Goal: Task Accomplishment & Management: Manage account settings

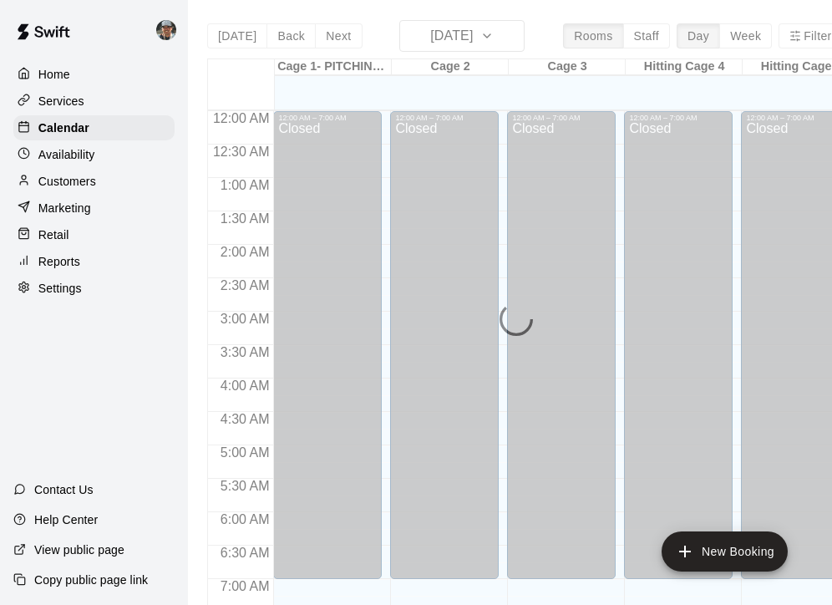
scroll to position [1042, 0]
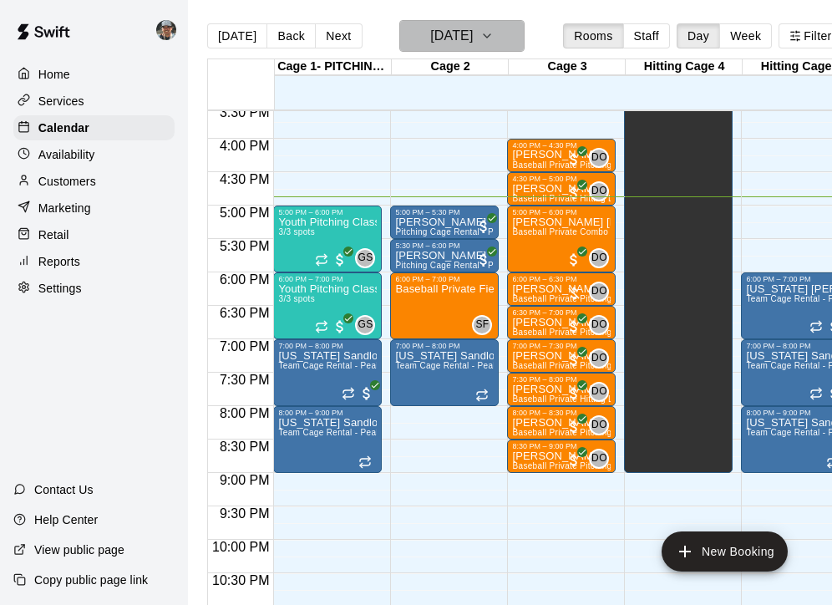
click at [494, 38] on icon "button" at bounding box center [487, 36] width 13 height 20
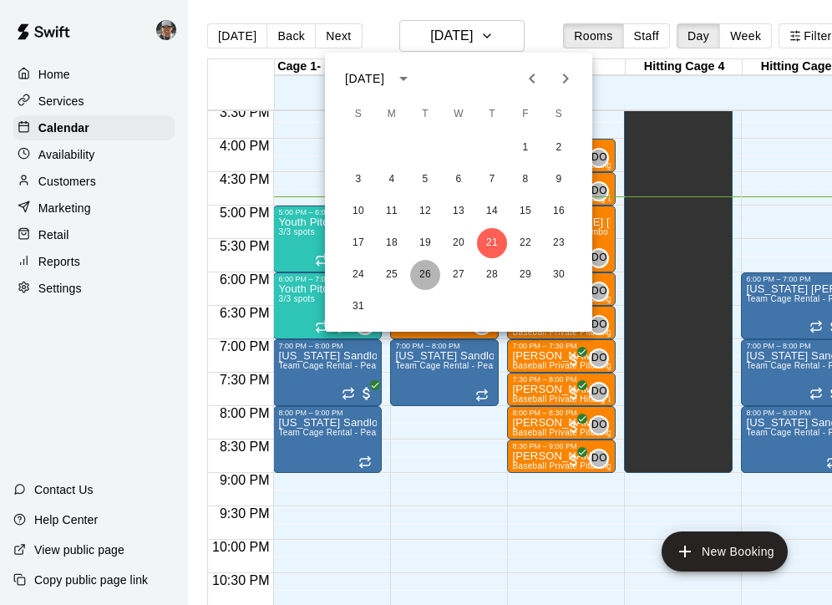
click at [418, 276] on button "26" at bounding box center [425, 275] width 30 height 30
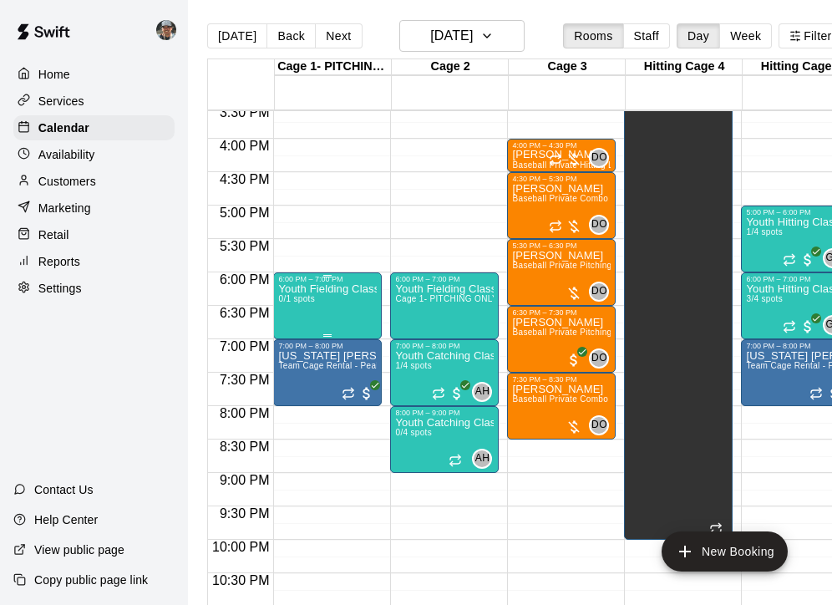
click at [356, 317] on div "Youth Fielding Class w/ Junior Instructor 0/1 spots" at bounding box center [327, 585] width 99 height 605
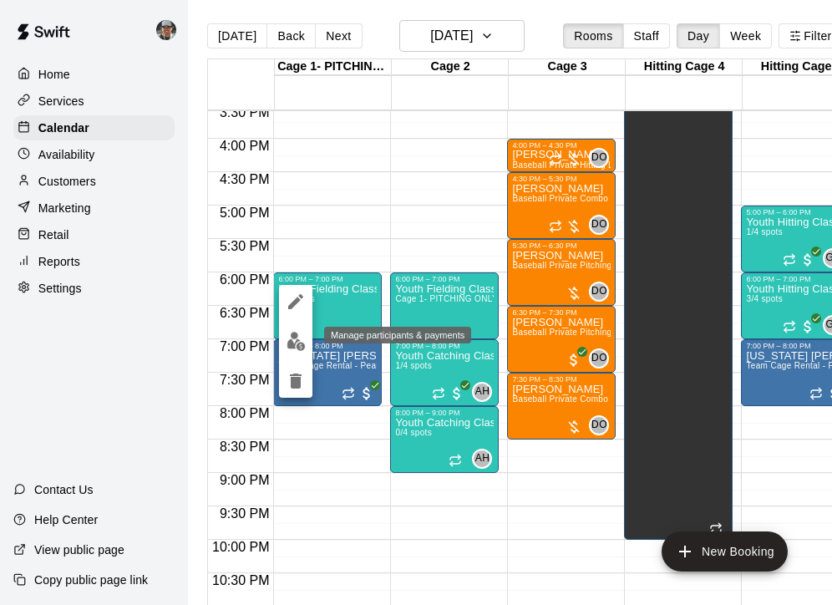
click at [291, 337] on img "edit" at bounding box center [296, 341] width 19 height 19
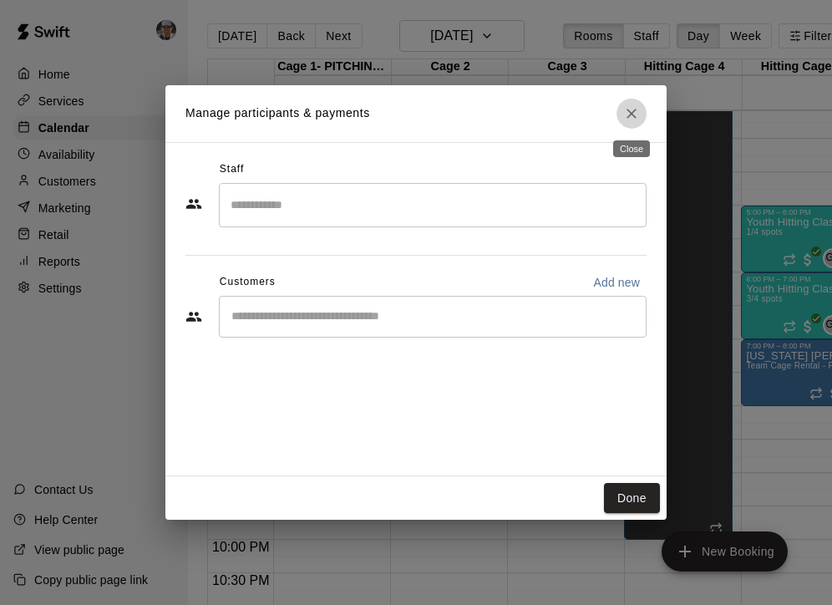
click at [632, 108] on icon "Close" at bounding box center [631, 113] width 17 height 17
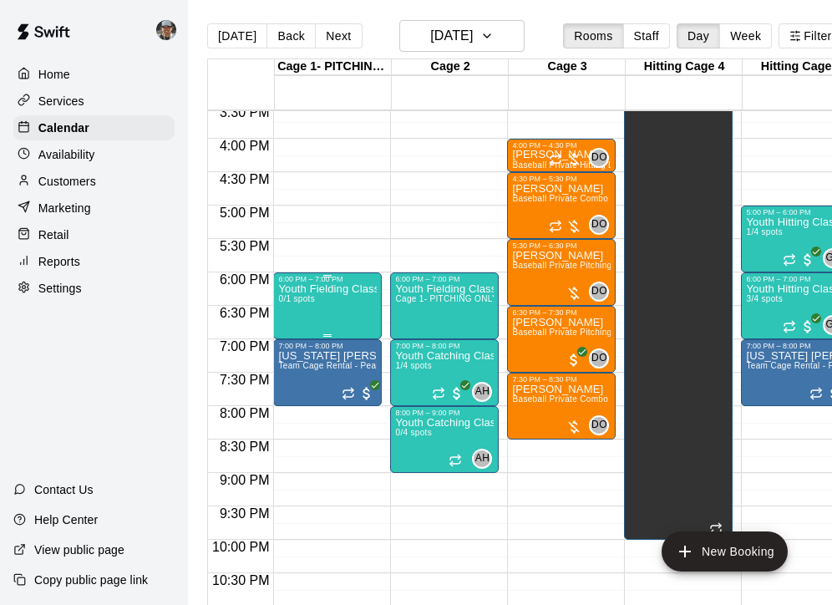
click at [359, 314] on div "Youth Fielding Class w/ Junior Instructor 0/1 spots" at bounding box center [327, 585] width 99 height 605
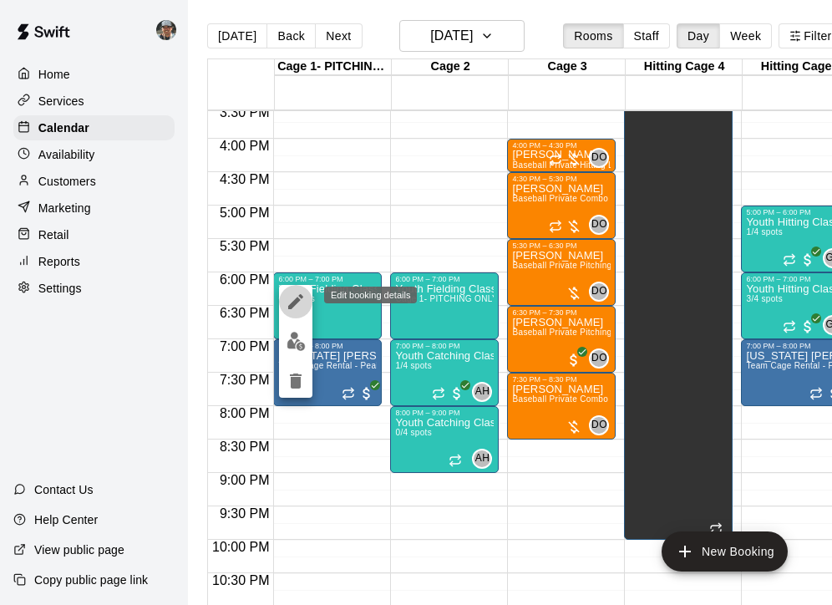
click at [288, 299] on icon "edit" at bounding box center [296, 302] width 20 height 20
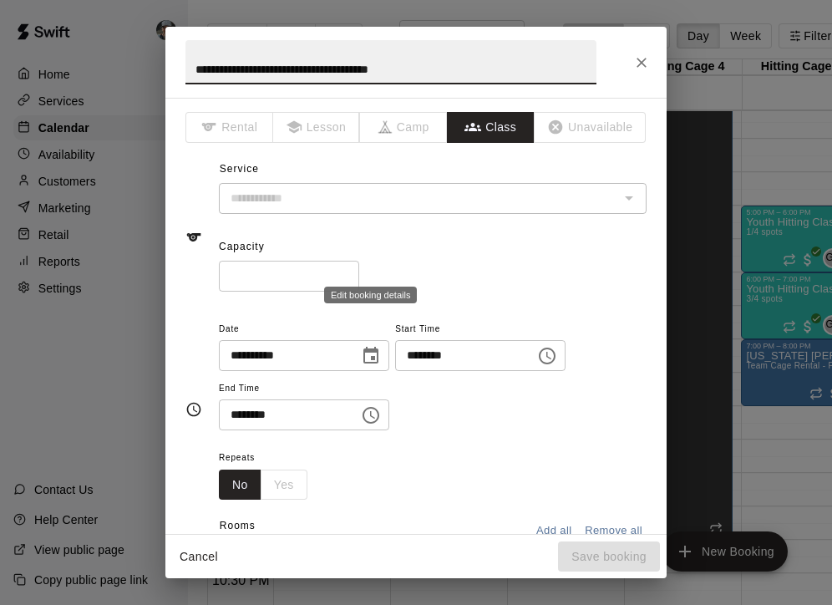
type input "**********"
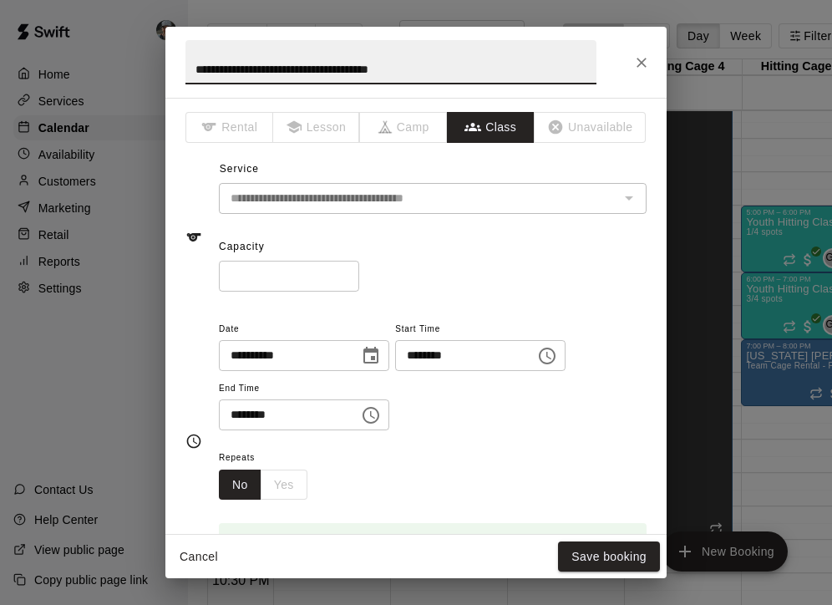
click at [350, 271] on input "*" at bounding box center [289, 276] width 140 height 31
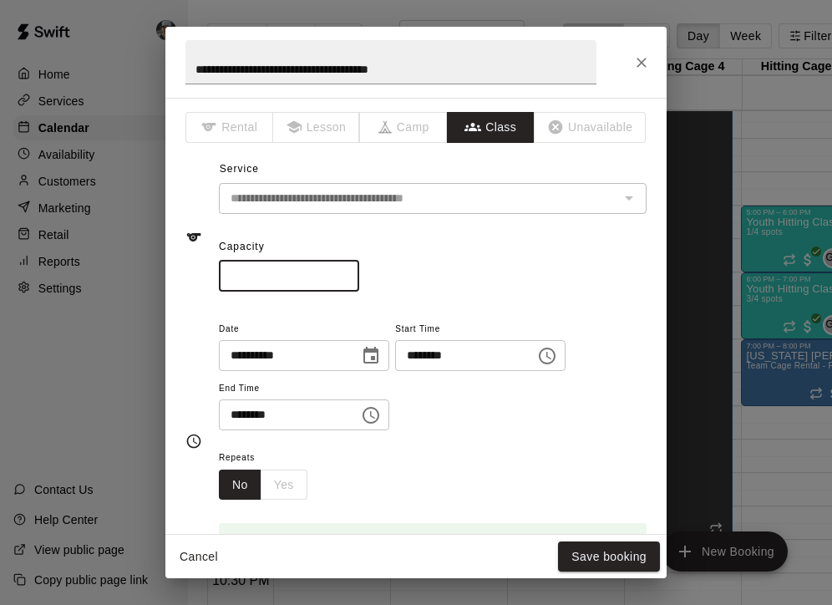
click at [350, 271] on input "*" at bounding box center [289, 276] width 140 height 31
type input "*"
click at [350, 271] on input "*" at bounding box center [289, 276] width 140 height 31
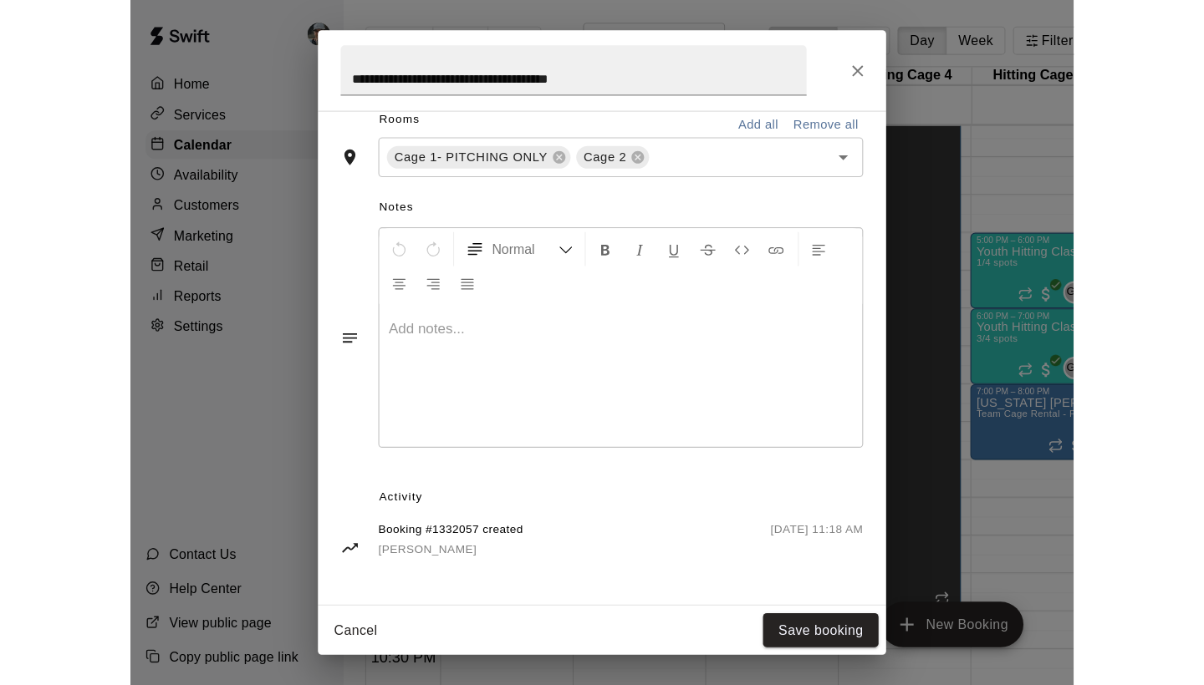
scroll to position [404, 0]
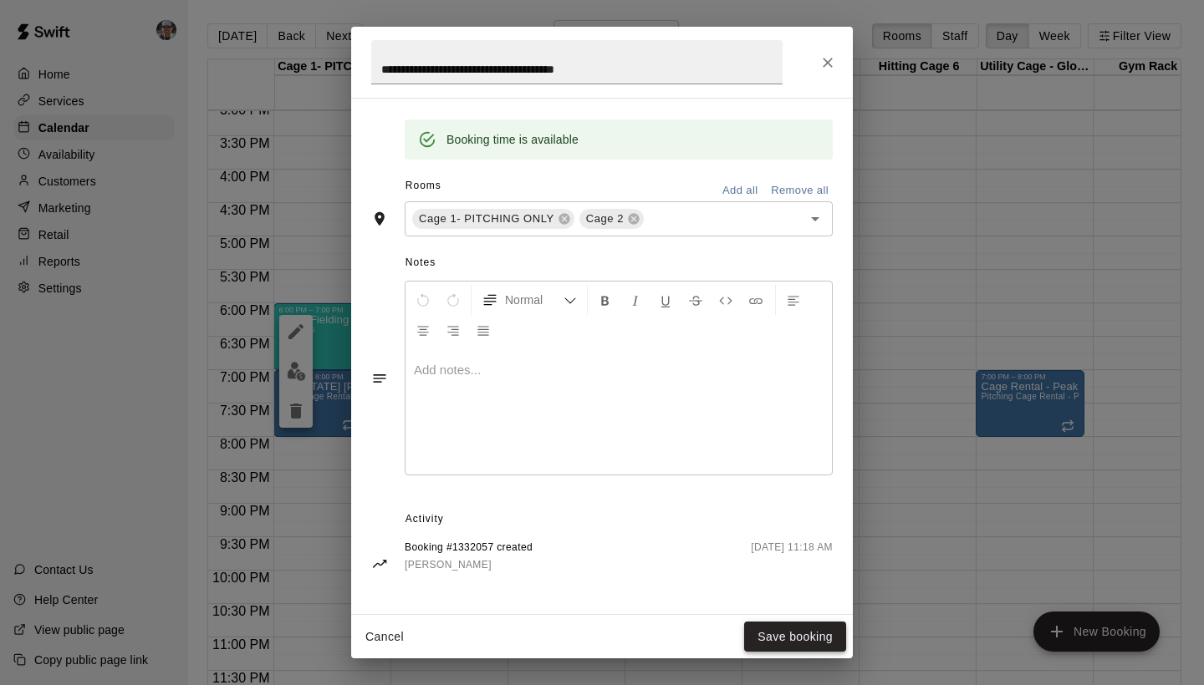
click at [804, 604] on button "Save booking" at bounding box center [795, 637] width 102 height 31
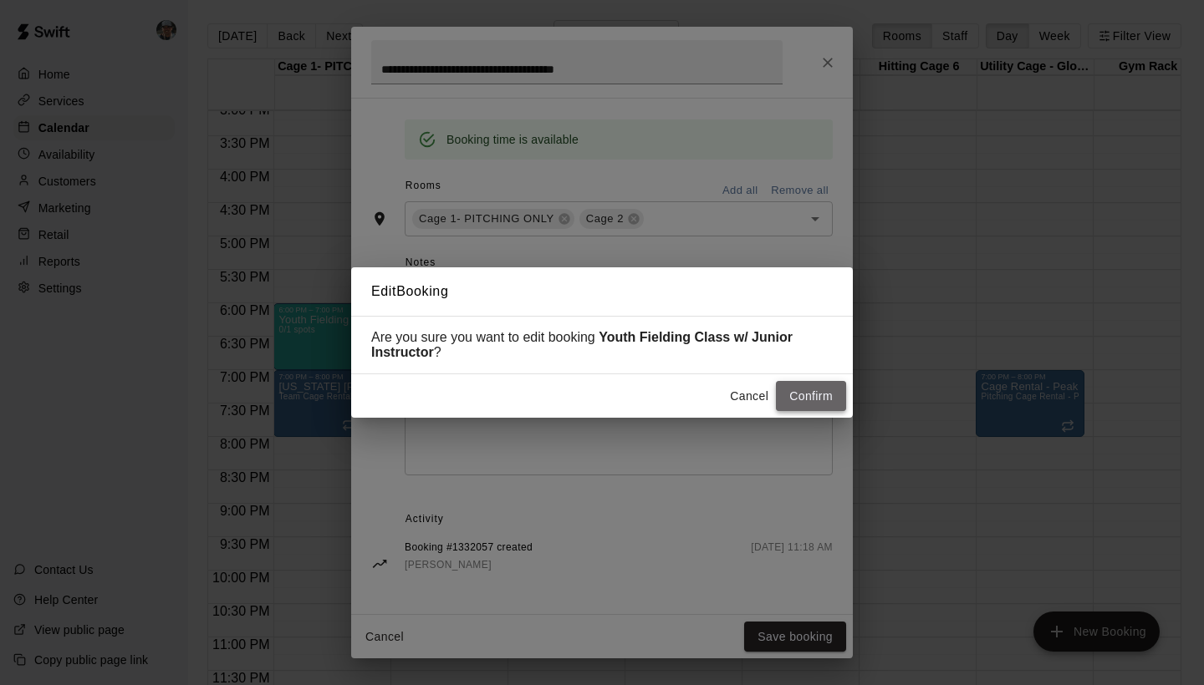
click at [810, 396] on button "Confirm" at bounding box center [811, 396] width 70 height 31
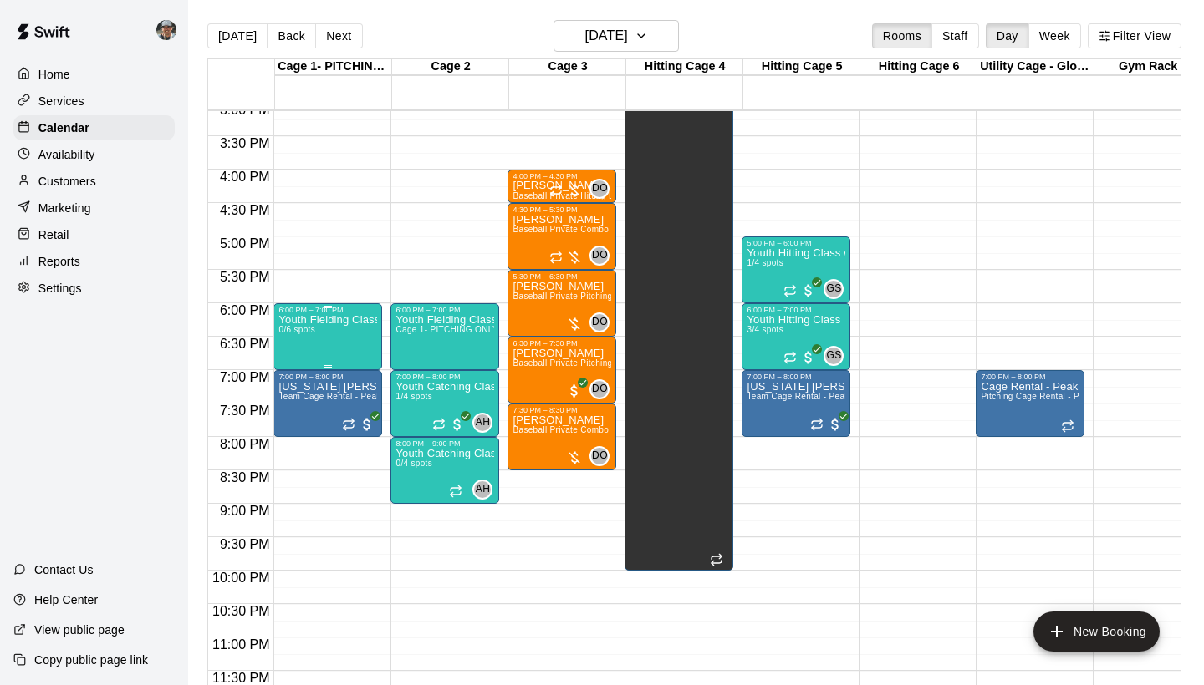
click at [354, 352] on div "Youth Fielding Class w/ Junior Instructor 0/6 spots" at bounding box center [327, 656] width 99 height 685
click at [298, 374] on img "edit" at bounding box center [296, 371] width 19 height 19
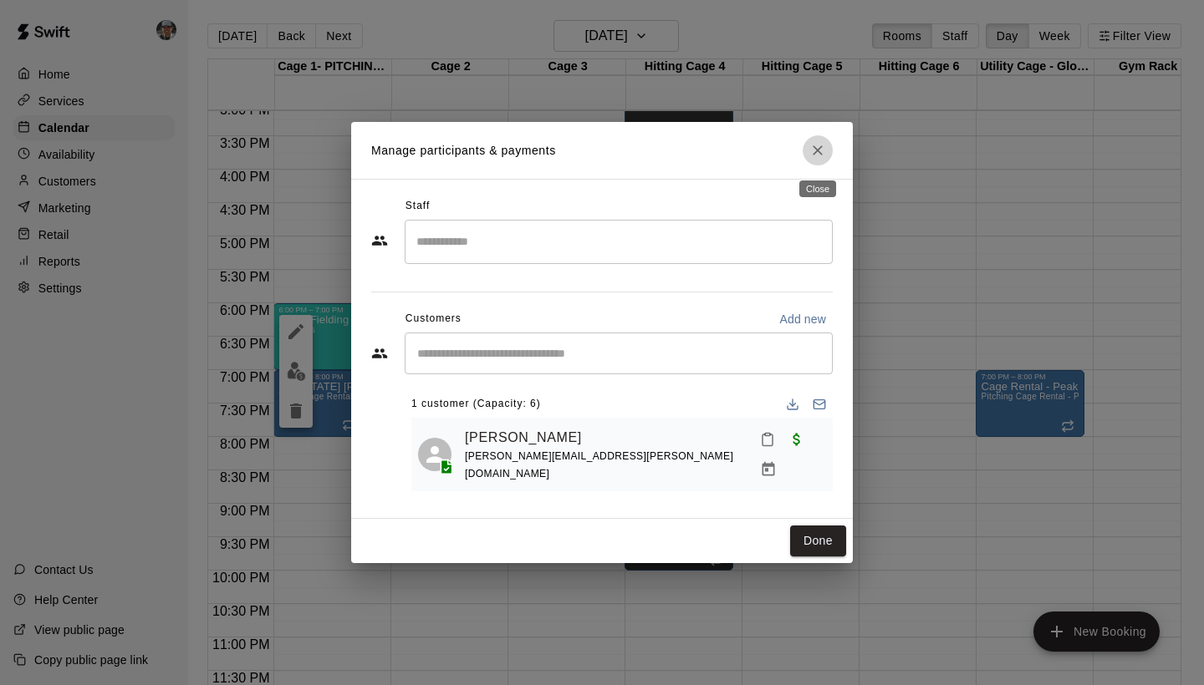
click at [812, 154] on icon "Close" at bounding box center [817, 150] width 17 height 17
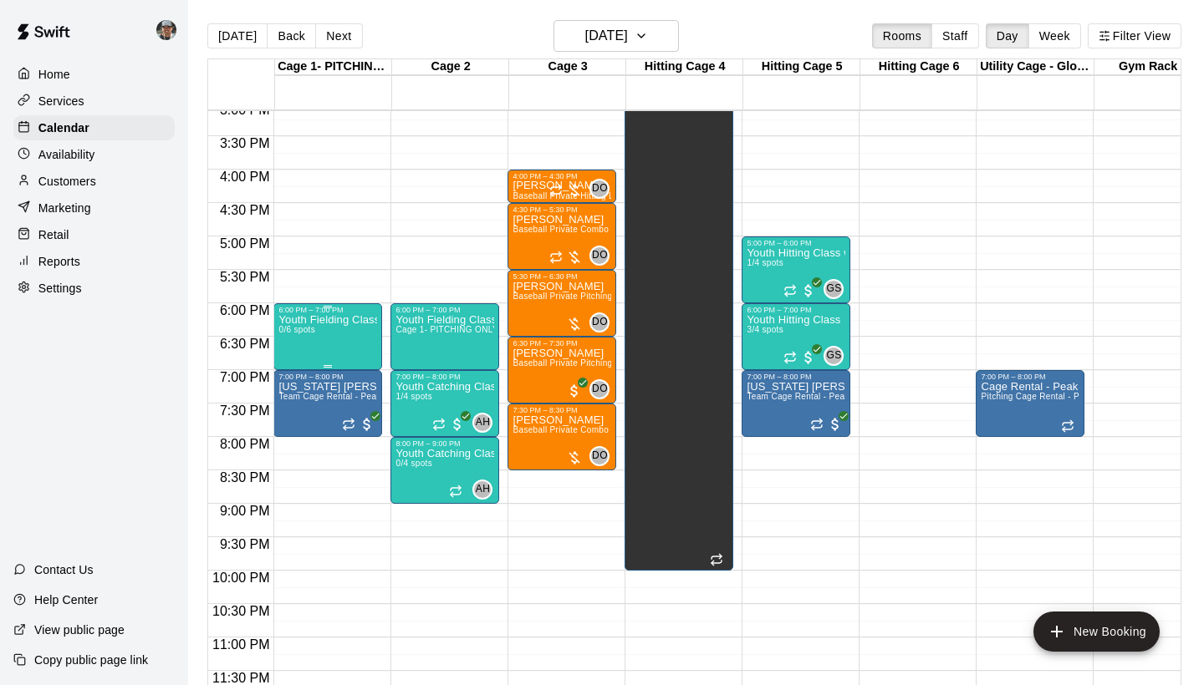
click at [348, 344] on div "Youth Fielding Class w/ Junior Instructor 0/6 spots" at bounding box center [327, 656] width 99 height 685
click at [293, 333] on icon "edit" at bounding box center [295, 331] width 15 height 15
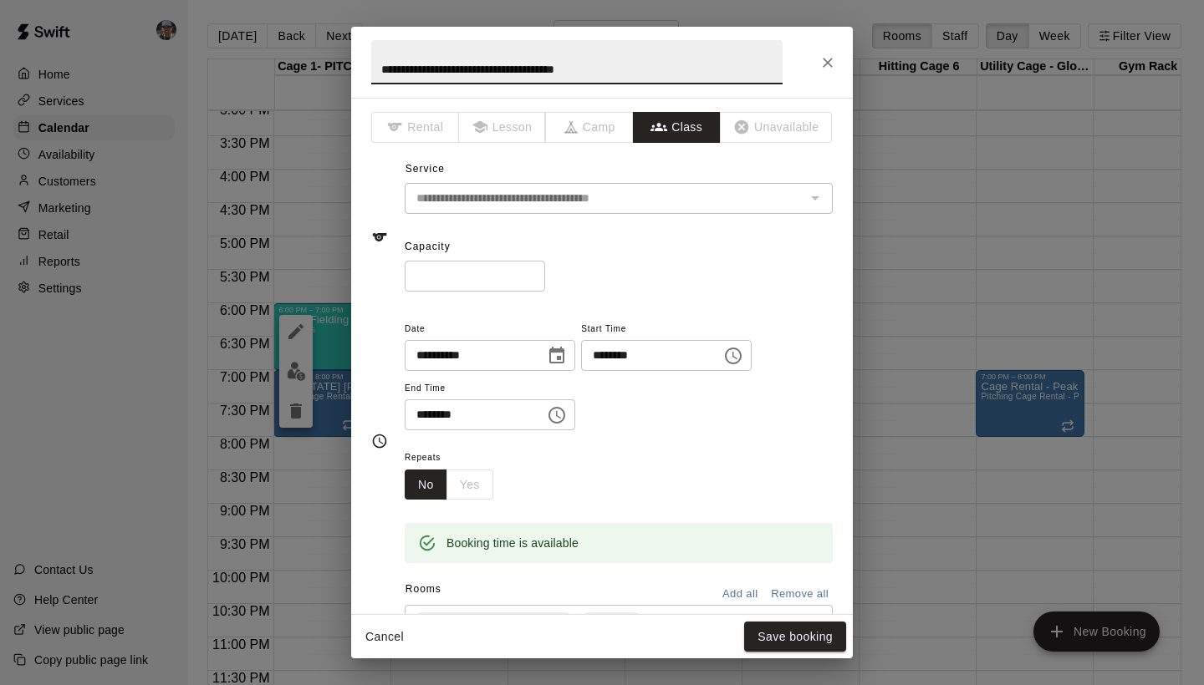
click at [535, 272] on input "*" at bounding box center [475, 276] width 140 height 31
type input "*"
click at [535, 272] on input "*" at bounding box center [475, 276] width 140 height 31
click at [789, 604] on button "Save booking" at bounding box center [795, 637] width 102 height 31
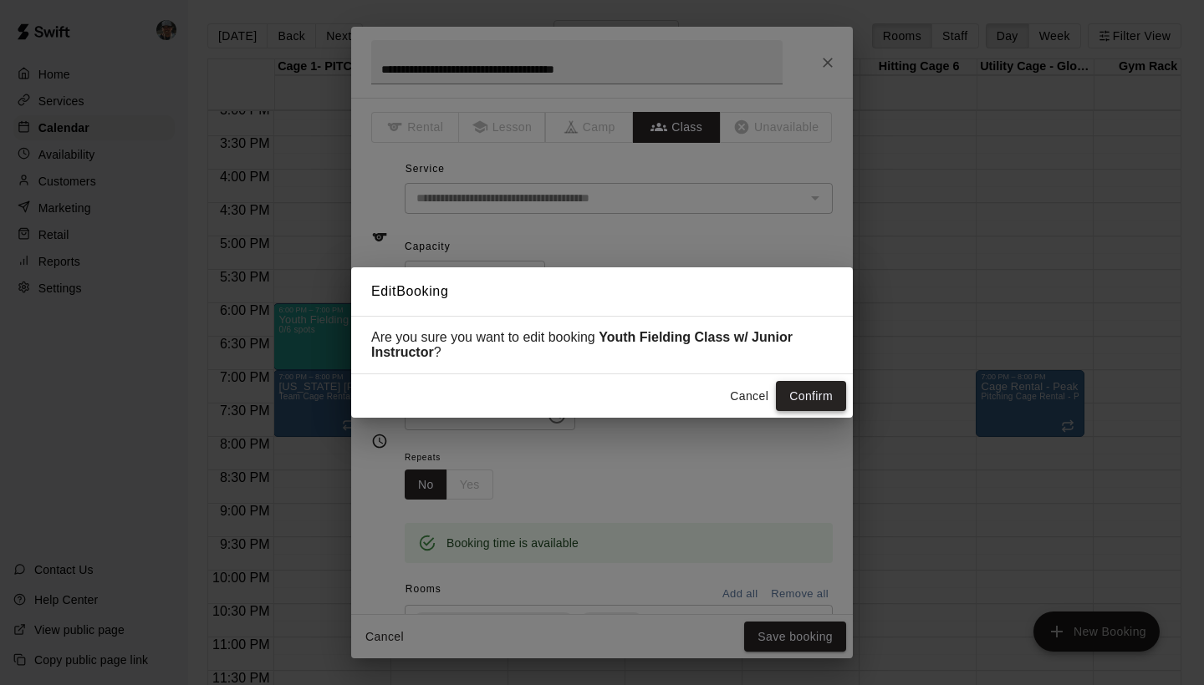
click at [812, 390] on button "Confirm" at bounding box center [811, 396] width 70 height 31
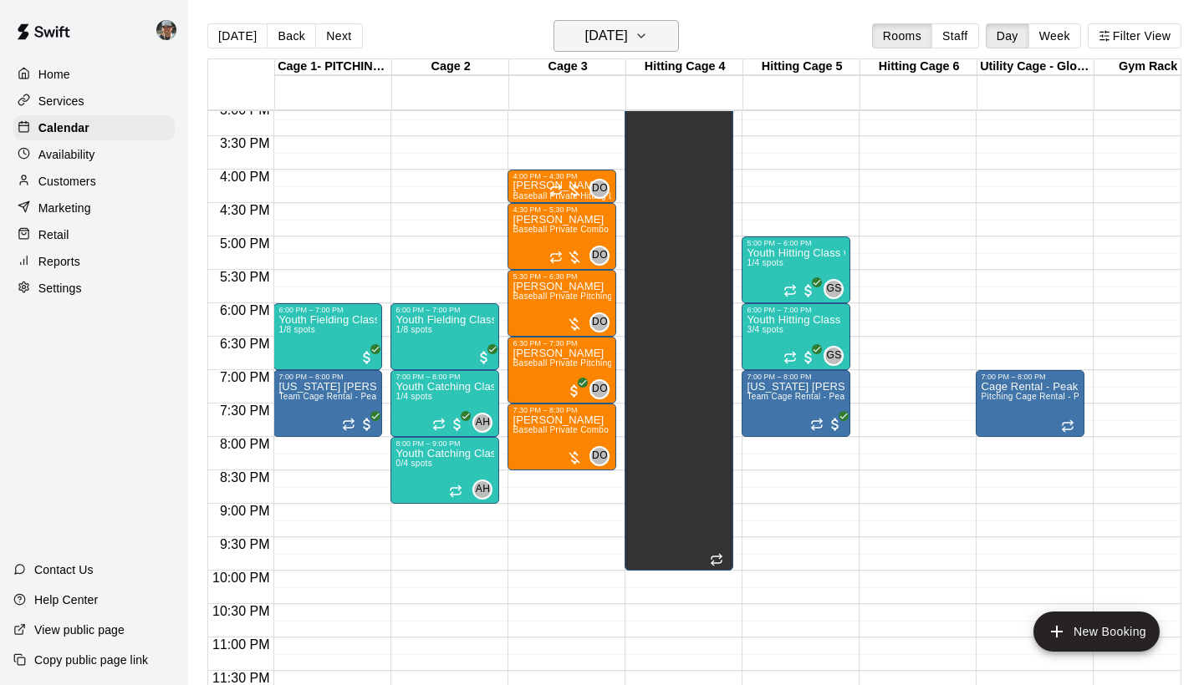
click at [648, 39] on icon "button" at bounding box center [640, 36] width 13 height 20
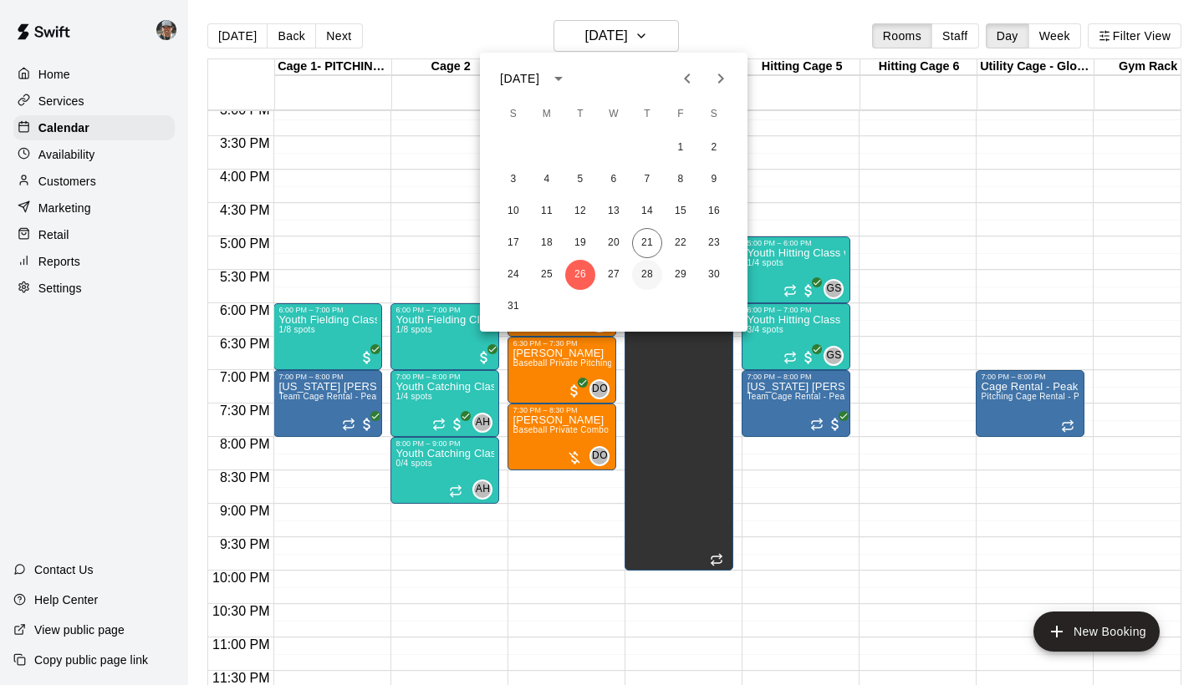
click at [647, 274] on button "28" at bounding box center [647, 275] width 30 height 30
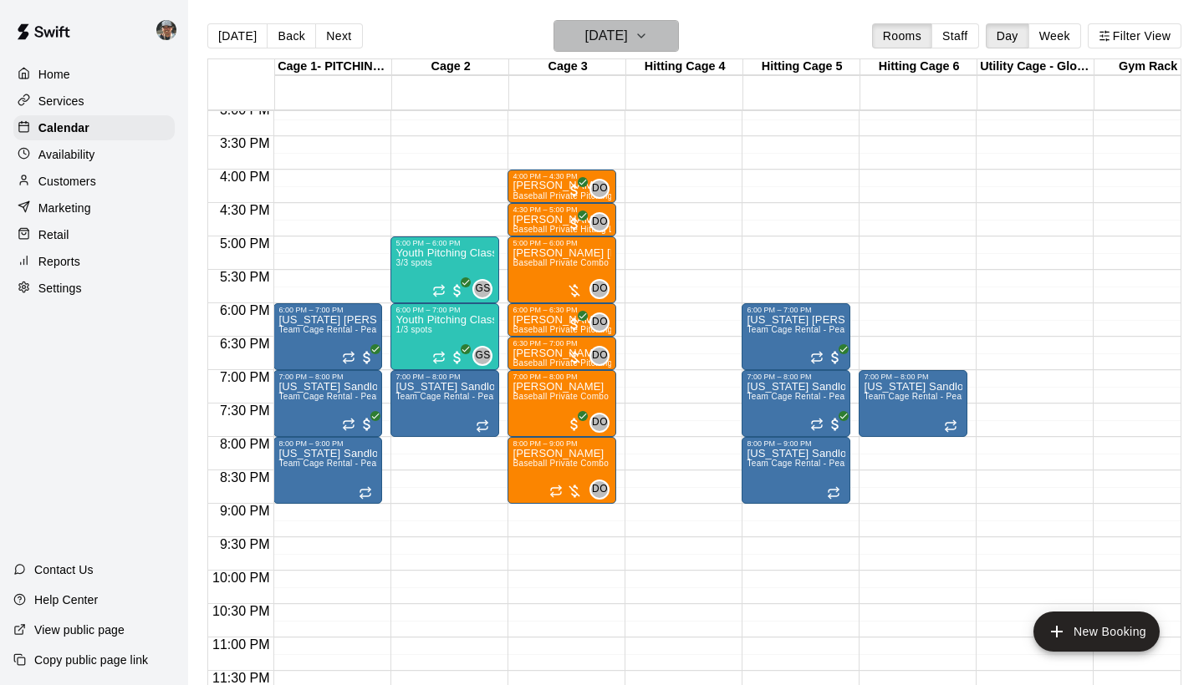
click at [648, 36] on icon "button" at bounding box center [640, 36] width 13 height 20
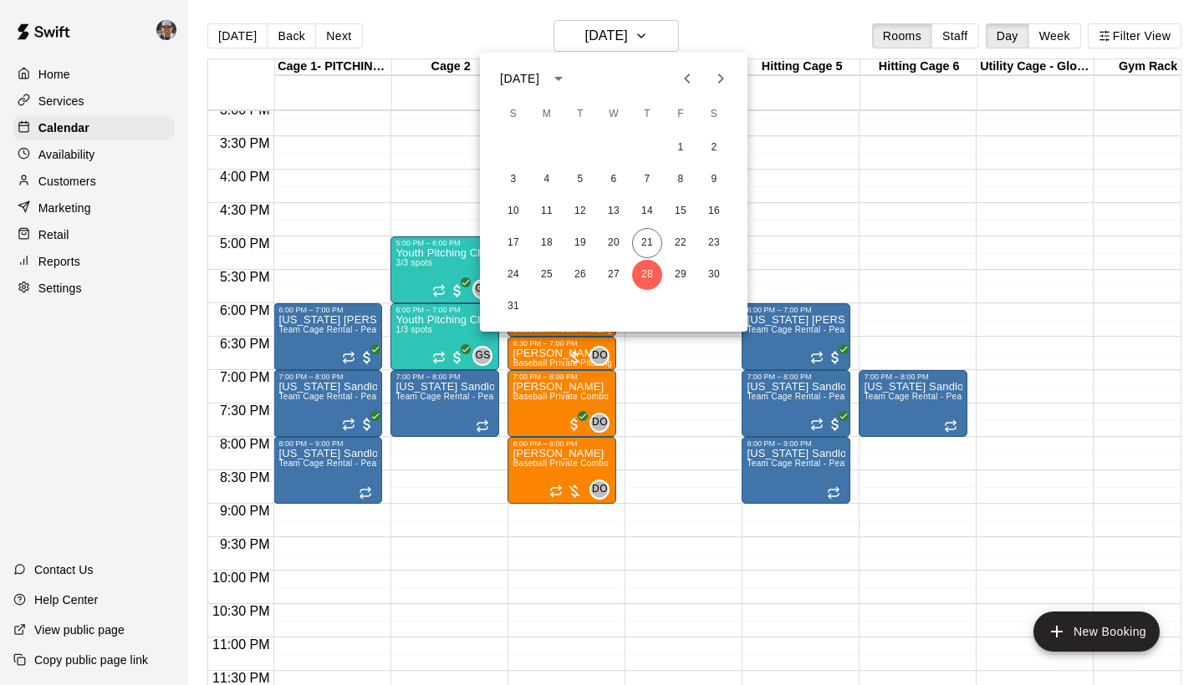
click at [786, 117] on div at bounding box center [602, 342] width 1204 height 685
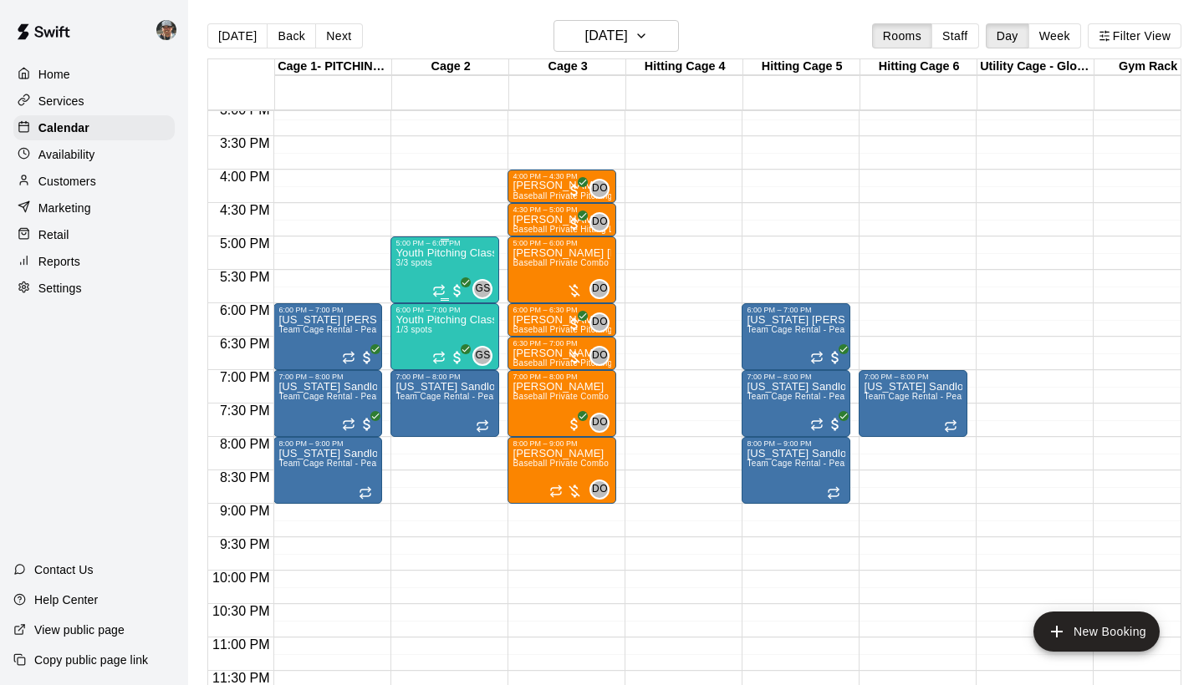
click at [445, 264] on div "Youth Pitching Class w/ Senior Instructor 3/3 spots" at bounding box center [444, 589] width 99 height 685
click at [408, 310] on img "edit" at bounding box center [413, 304] width 19 height 19
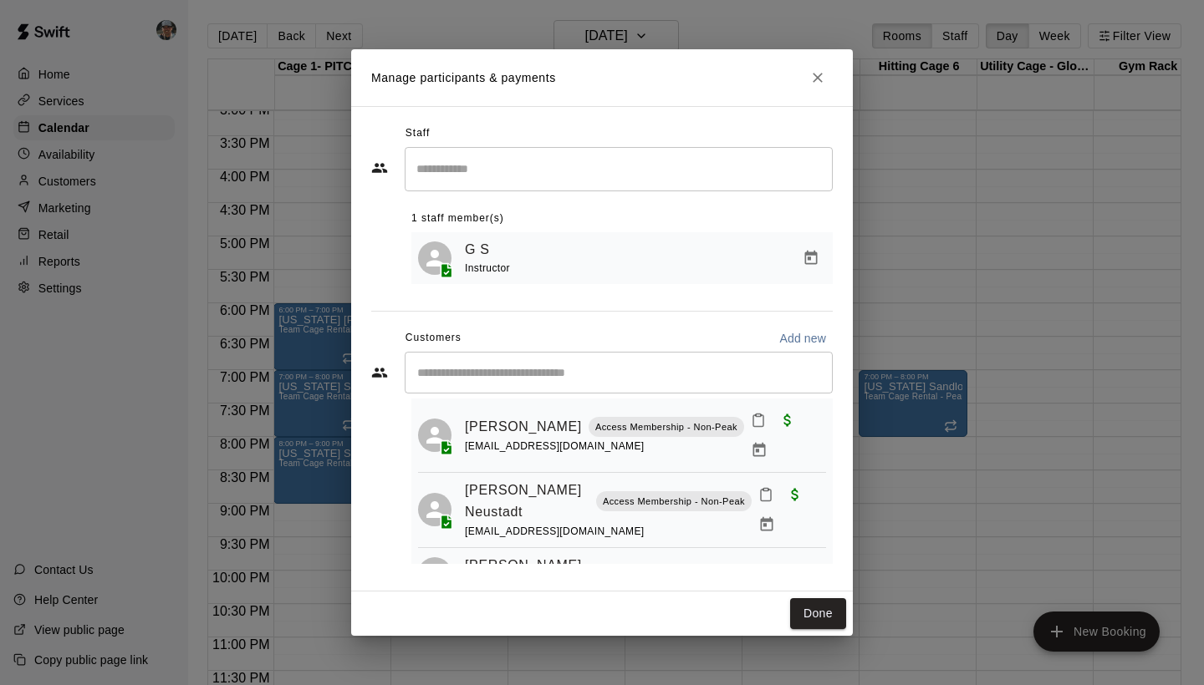
scroll to position [38, 0]
click at [819, 75] on icon "Close" at bounding box center [817, 77] width 17 height 17
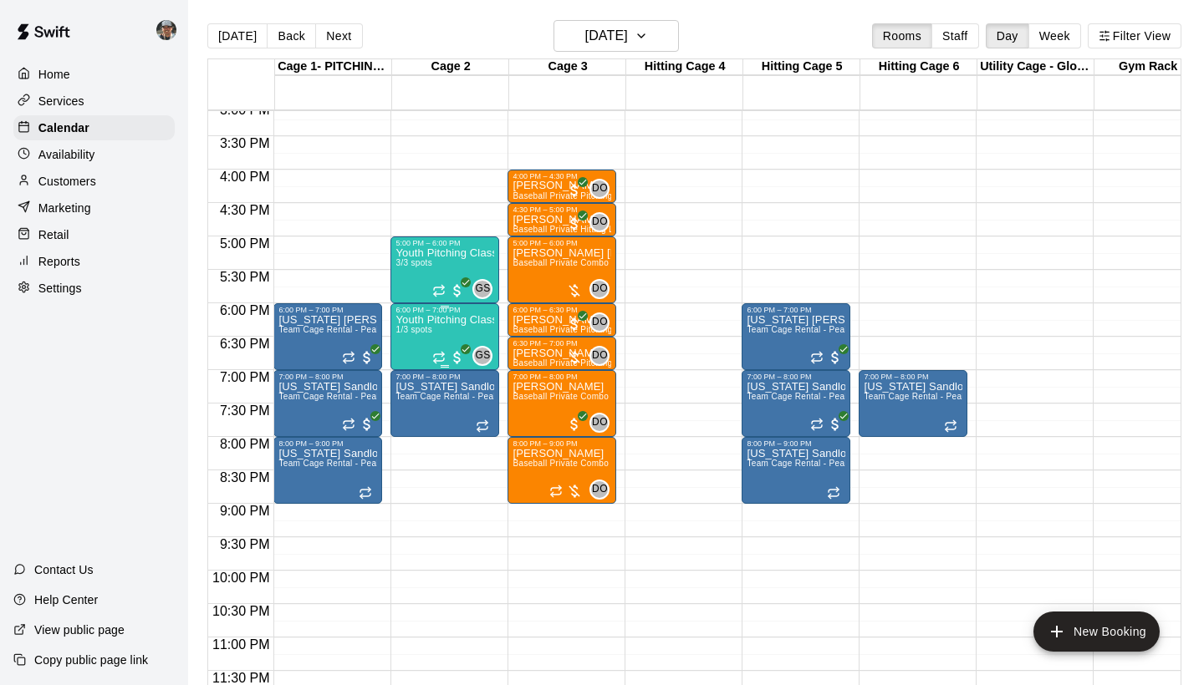
click at [439, 330] on div "Youth Pitching Class w/ Senior Instructor 1/3 spots" at bounding box center [444, 656] width 99 height 685
click at [411, 374] on img "edit" at bounding box center [413, 371] width 19 height 19
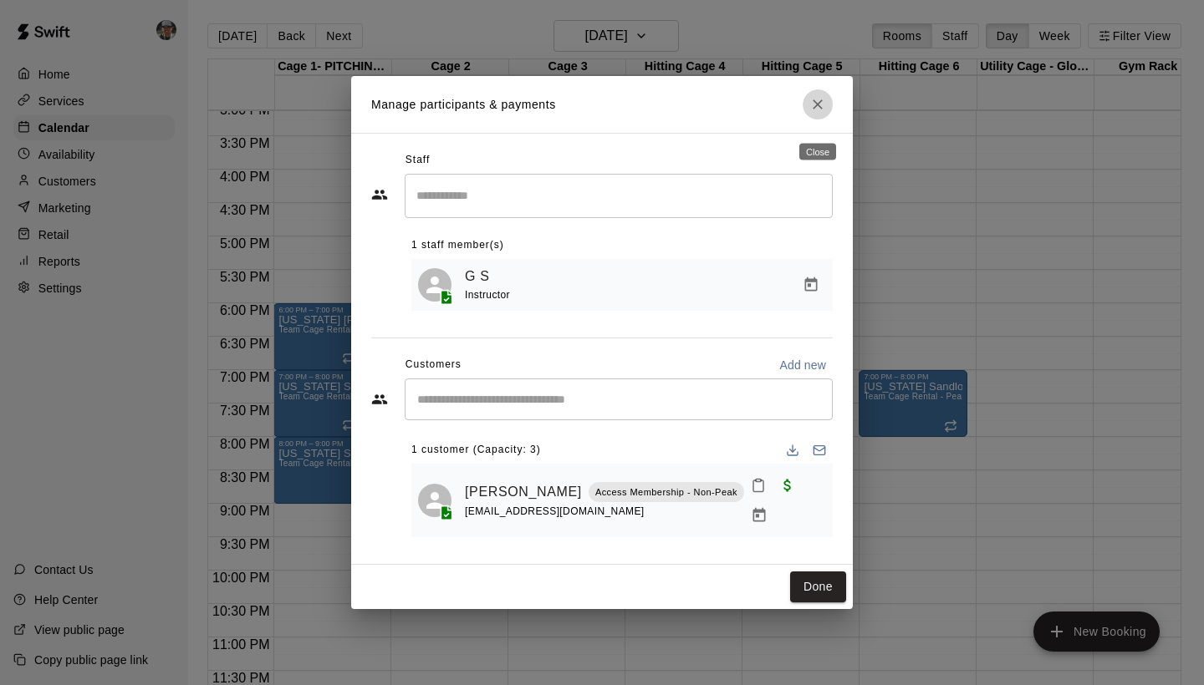
click at [819, 113] on icon "Close" at bounding box center [817, 104] width 17 height 17
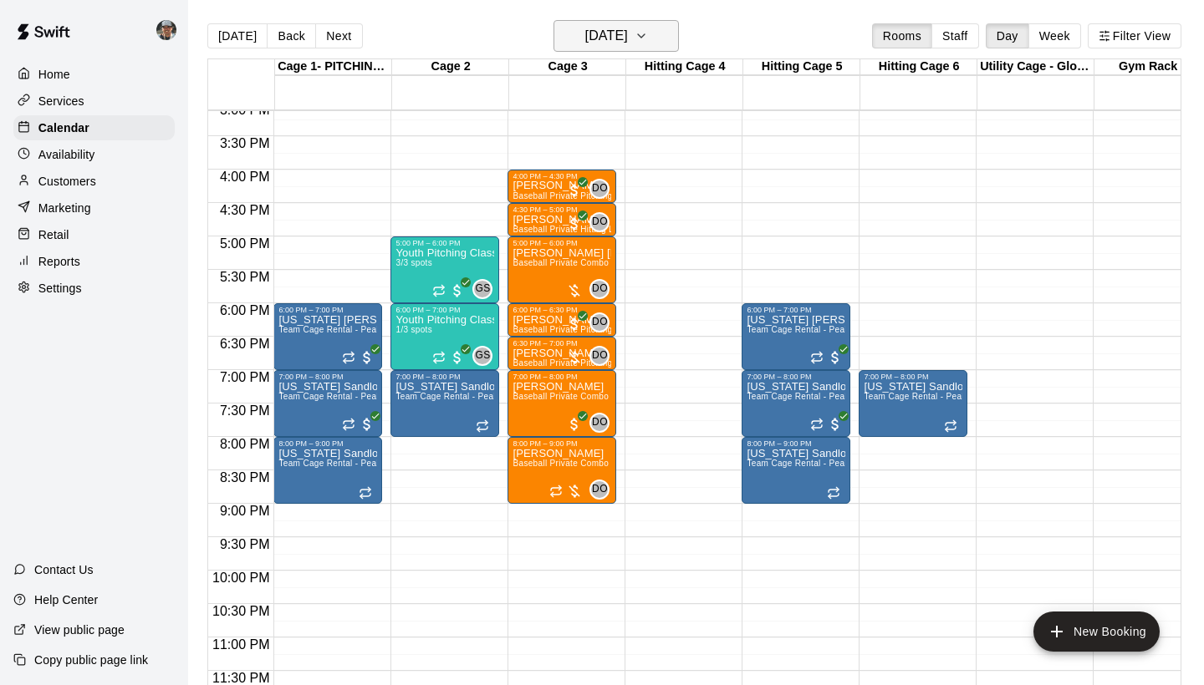
click at [648, 35] on icon "button" at bounding box center [640, 36] width 13 height 20
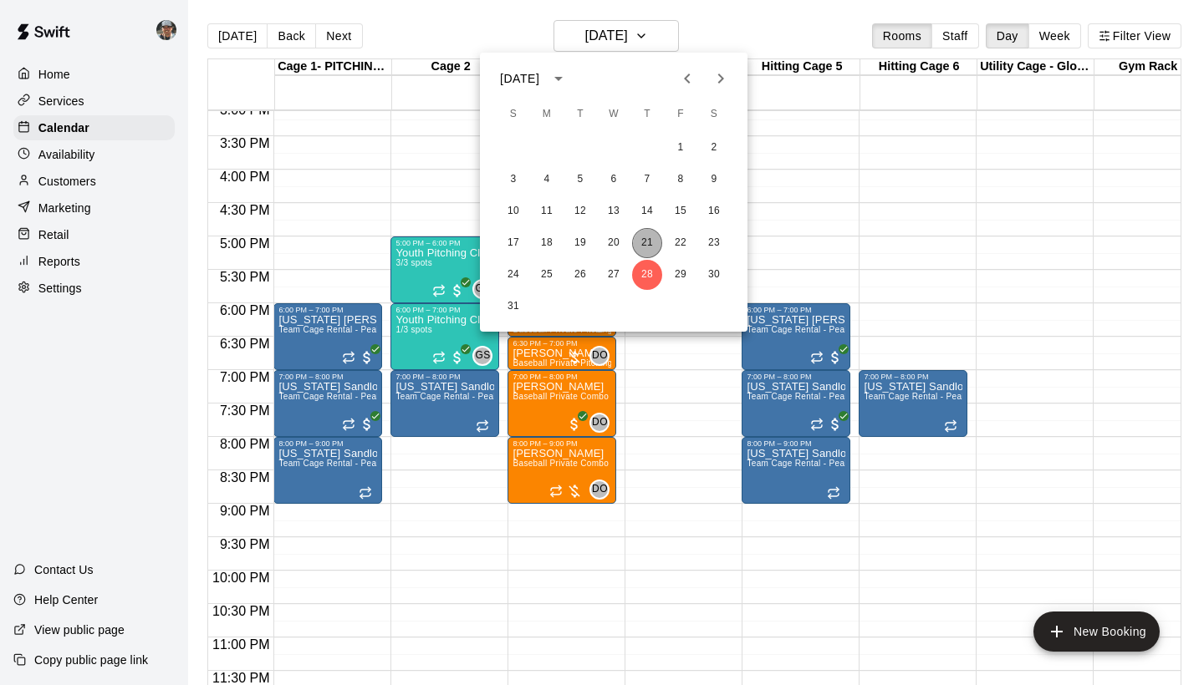
click at [649, 238] on button "21" at bounding box center [647, 243] width 30 height 30
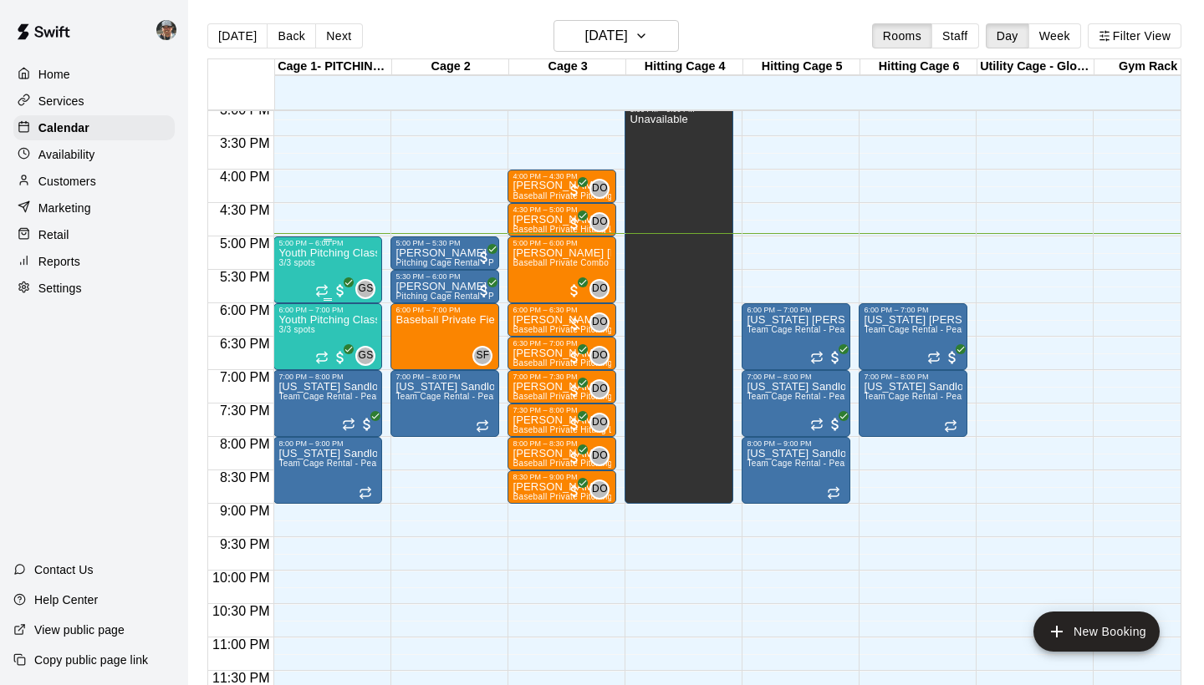
click at [339, 260] on div "Youth Pitching Class w/ Senior Instructor 3/3 spots" at bounding box center [327, 589] width 99 height 685
click at [294, 298] on img "edit" at bounding box center [296, 304] width 19 height 19
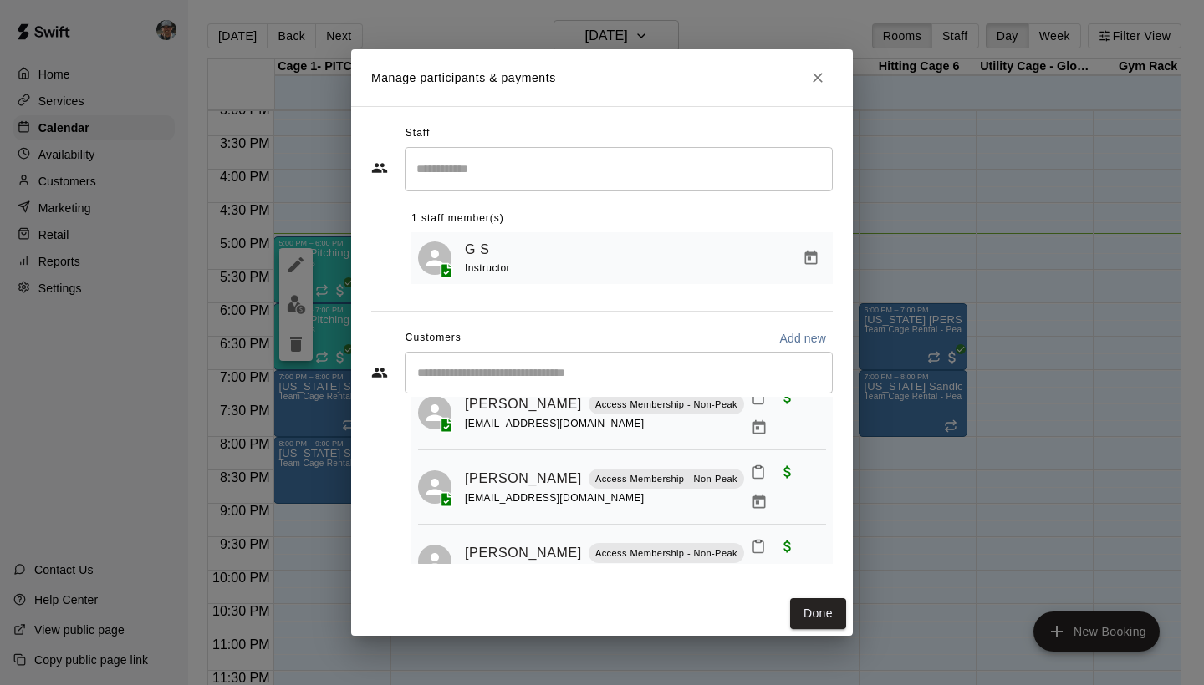
scroll to position [59, 0]
click at [813, 77] on icon "Close" at bounding box center [817, 77] width 17 height 17
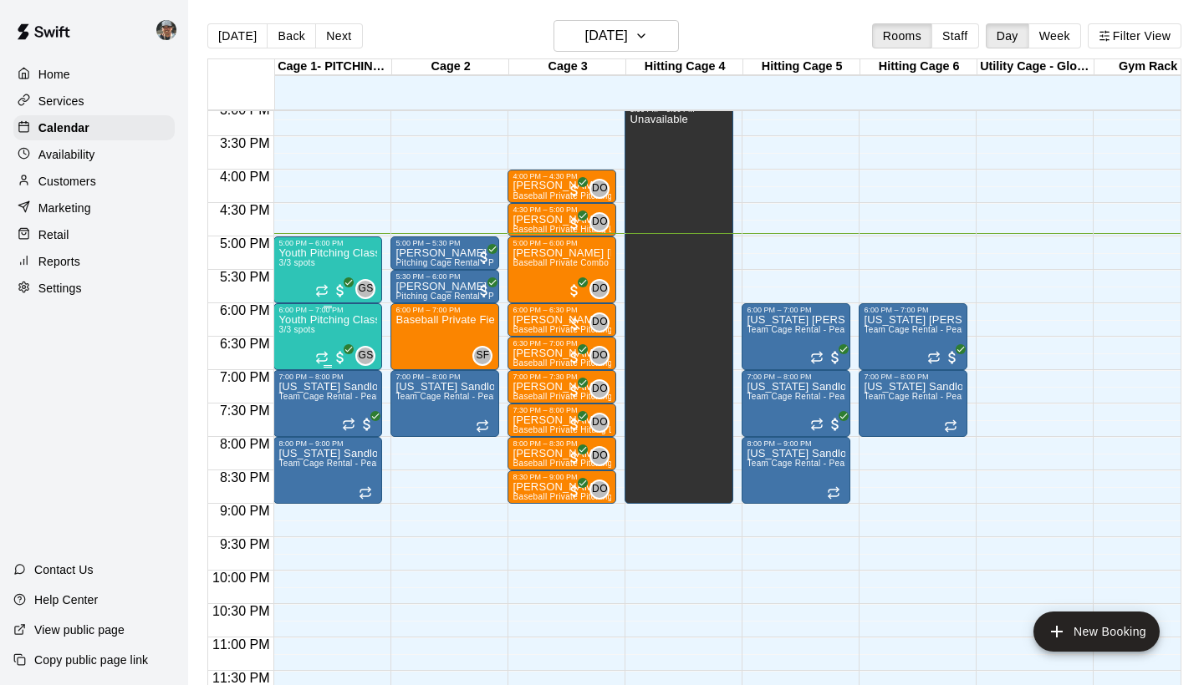
click at [324, 329] on div "Youth Pitching Class w/ Senior Instructor 3/3 spots" at bounding box center [327, 656] width 99 height 685
click at [293, 380] on img "edit" at bounding box center [296, 371] width 19 height 19
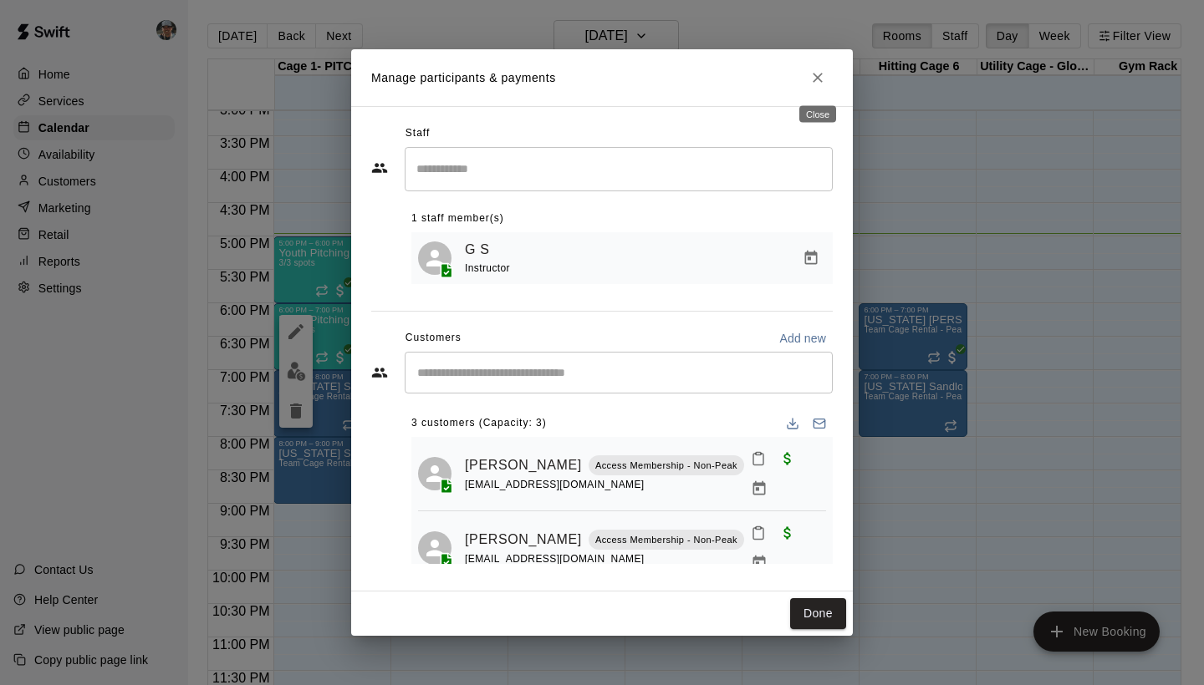
click at [821, 79] on icon "Close" at bounding box center [817, 77] width 17 height 17
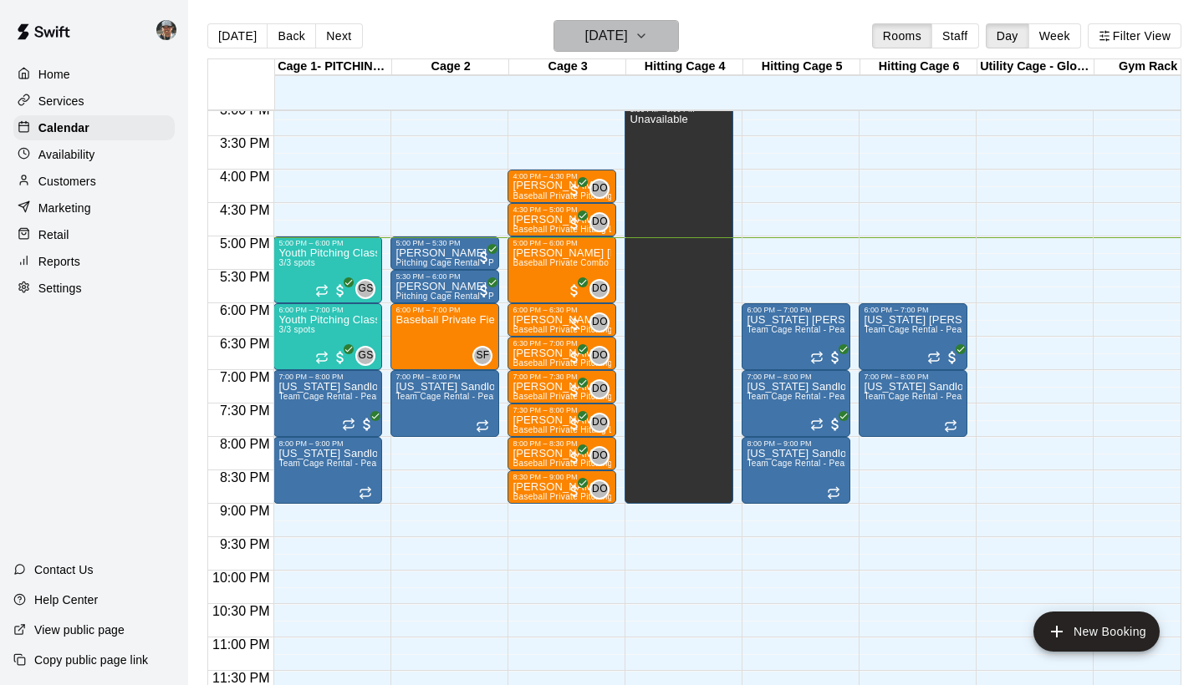
click at [677, 31] on button "[DATE]" at bounding box center [615, 36] width 125 height 32
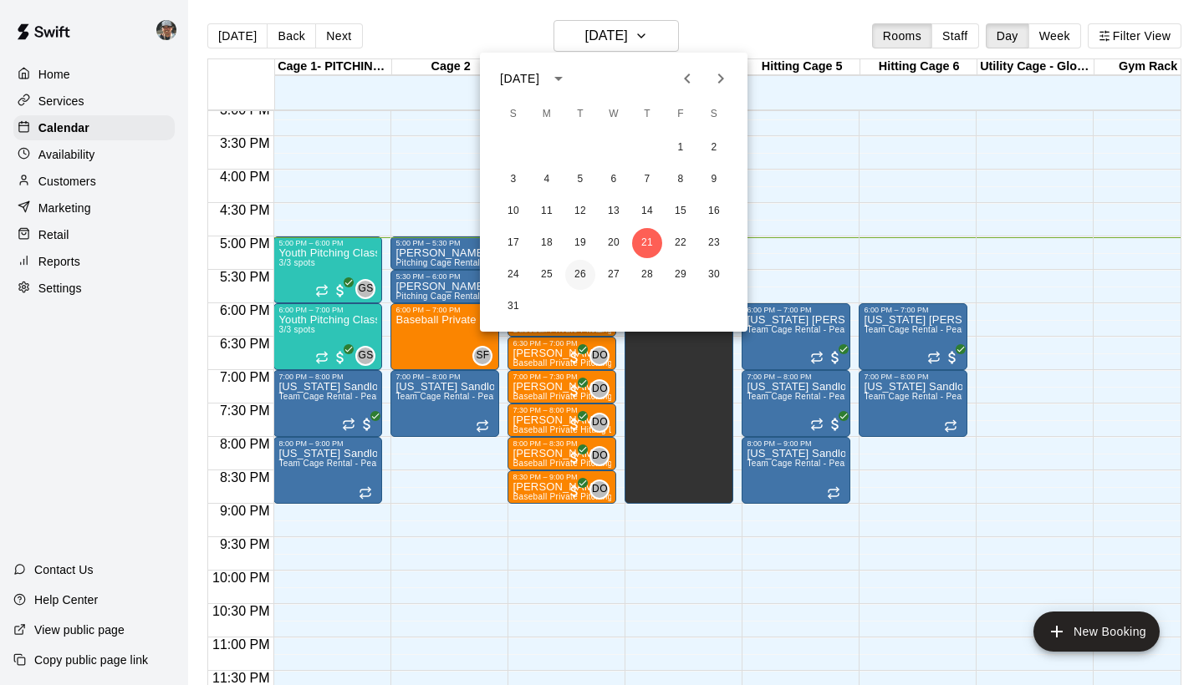
click at [577, 265] on button "26" at bounding box center [580, 275] width 30 height 30
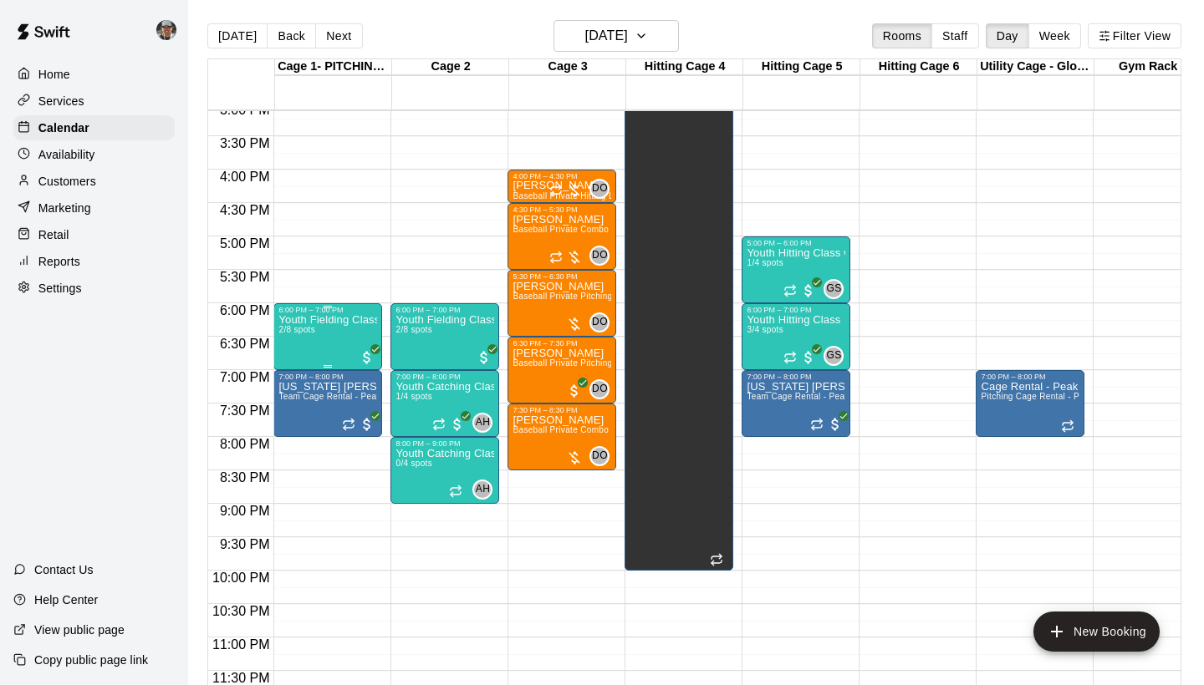
click at [347, 320] on p "Youth Fielding Class w/ Junior Instructor" at bounding box center [327, 320] width 99 height 0
click at [297, 375] on img "edit" at bounding box center [296, 377] width 19 height 19
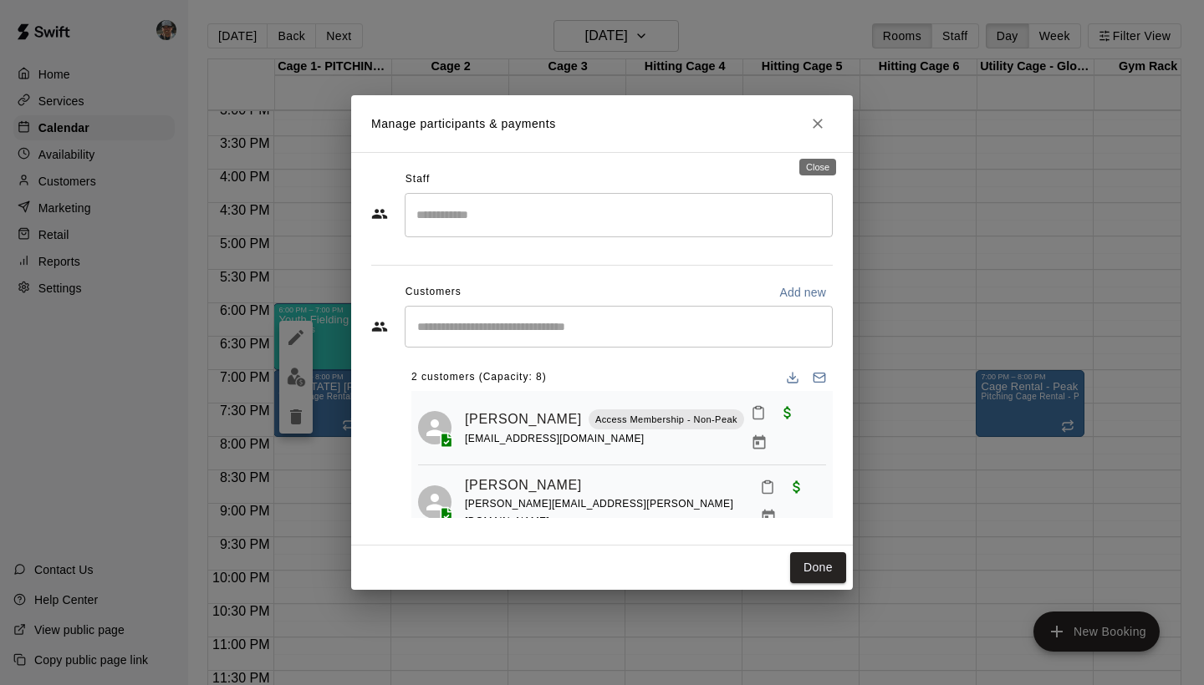
click at [818, 129] on icon "Close" at bounding box center [817, 124] width 10 height 10
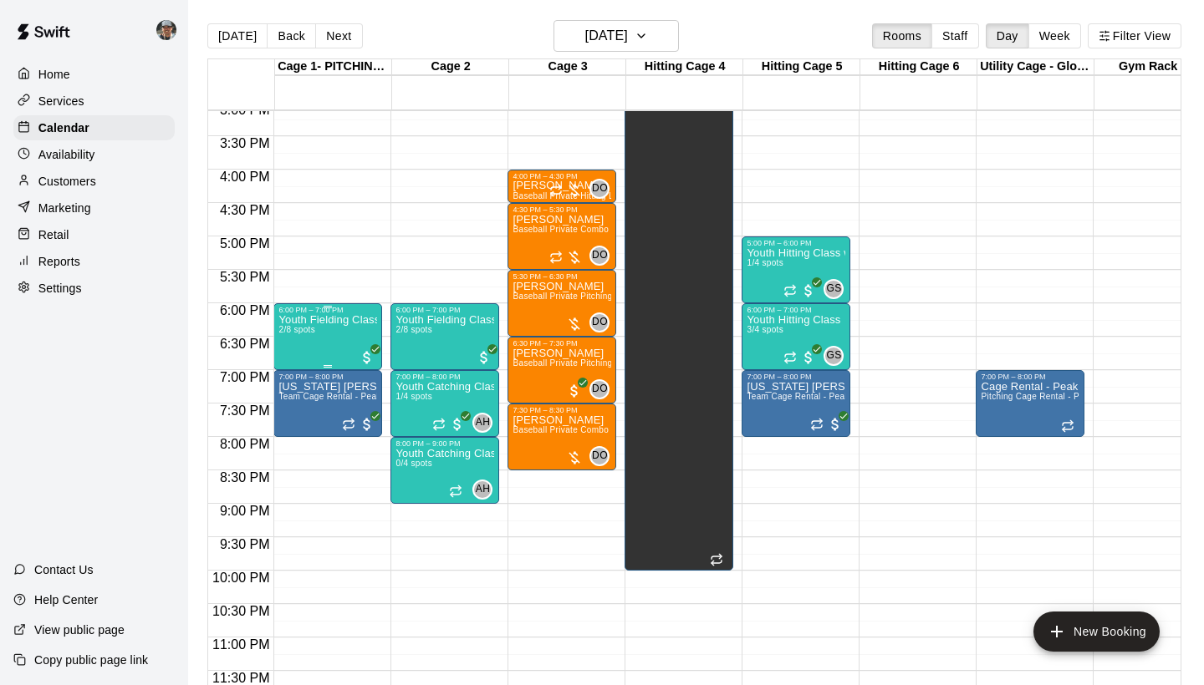
click at [334, 338] on div "Youth Fielding Class w/ Junior Instructor 2/8 spots" at bounding box center [327, 656] width 99 height 685
click at [295, 328] on icon "edit" at bounding box center [296, 332] width 20 height 20
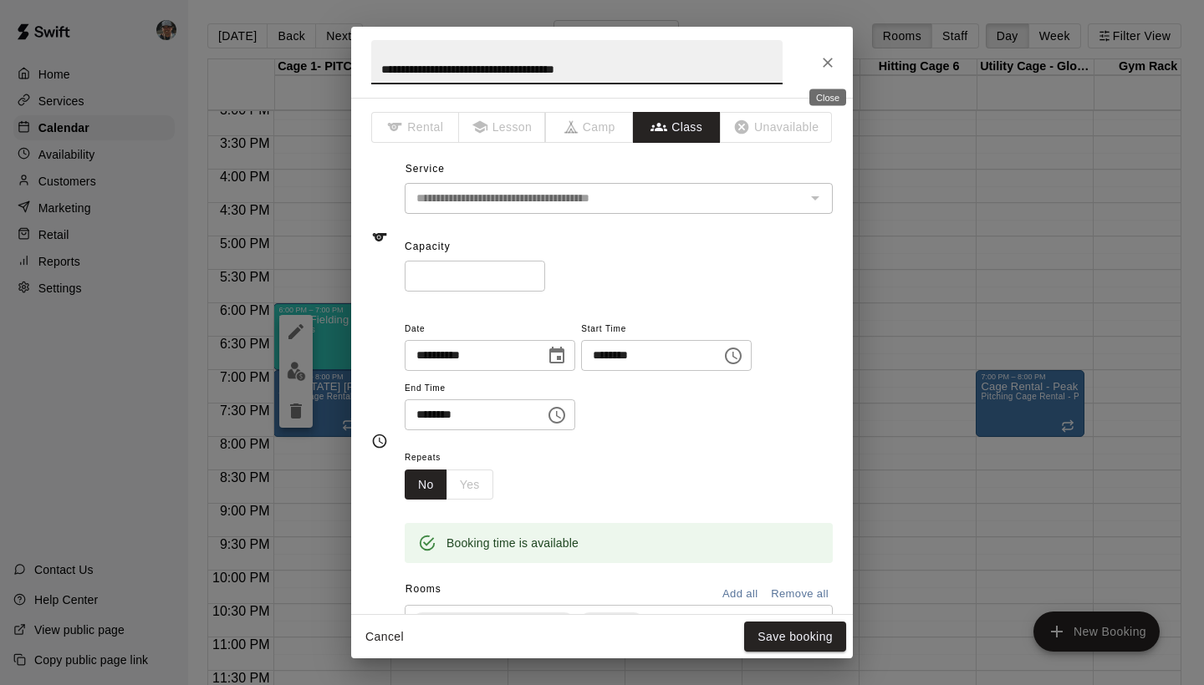
click at [824, 63] on icon "Close" at bounding box center [827, 62] width 17 height 17
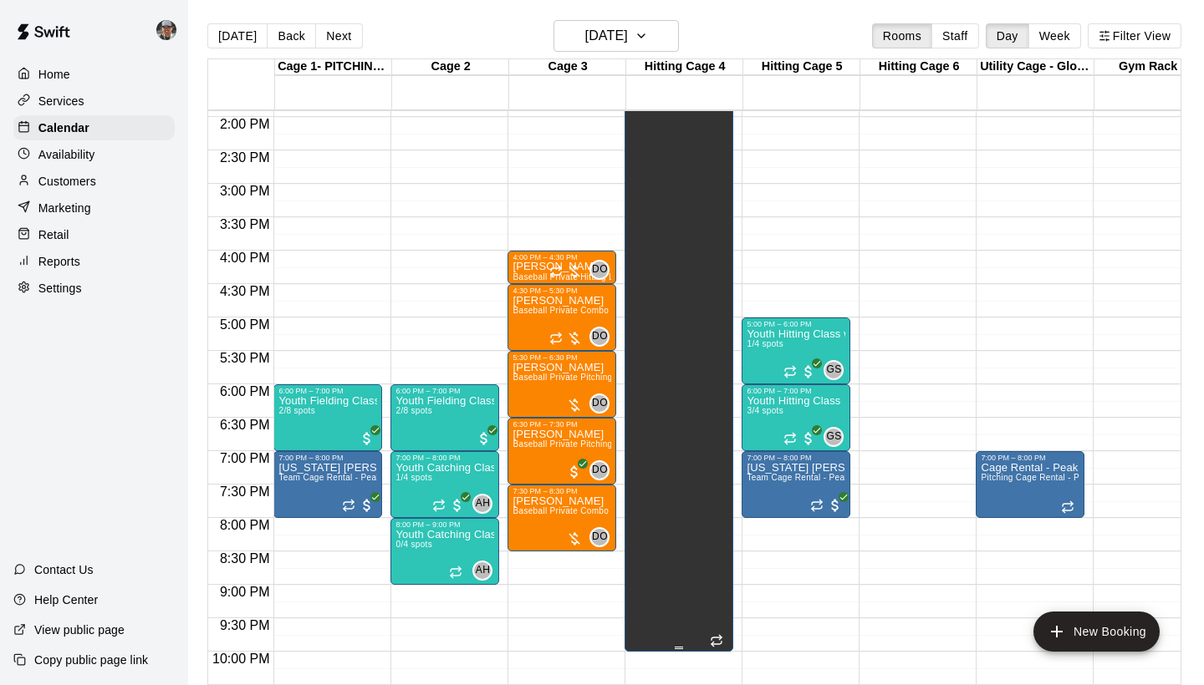
scroll to position [944, 0]
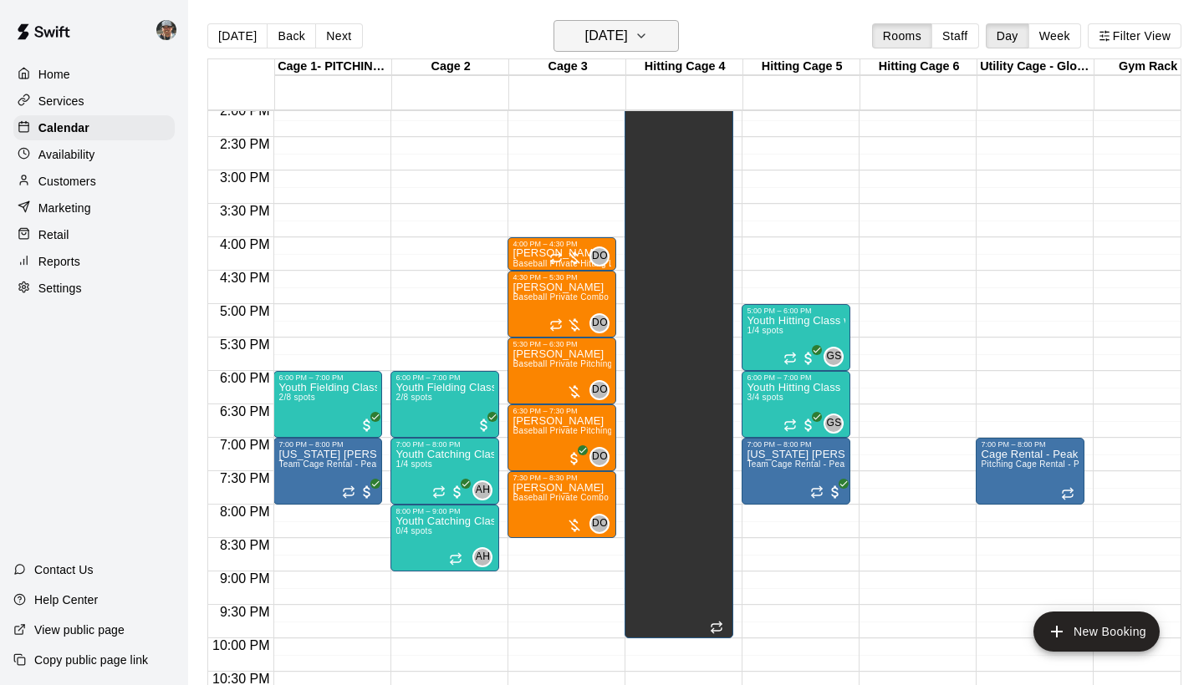
click at [648, 30] on icon "button" at bounding box center [640, 36] width 13 height 20
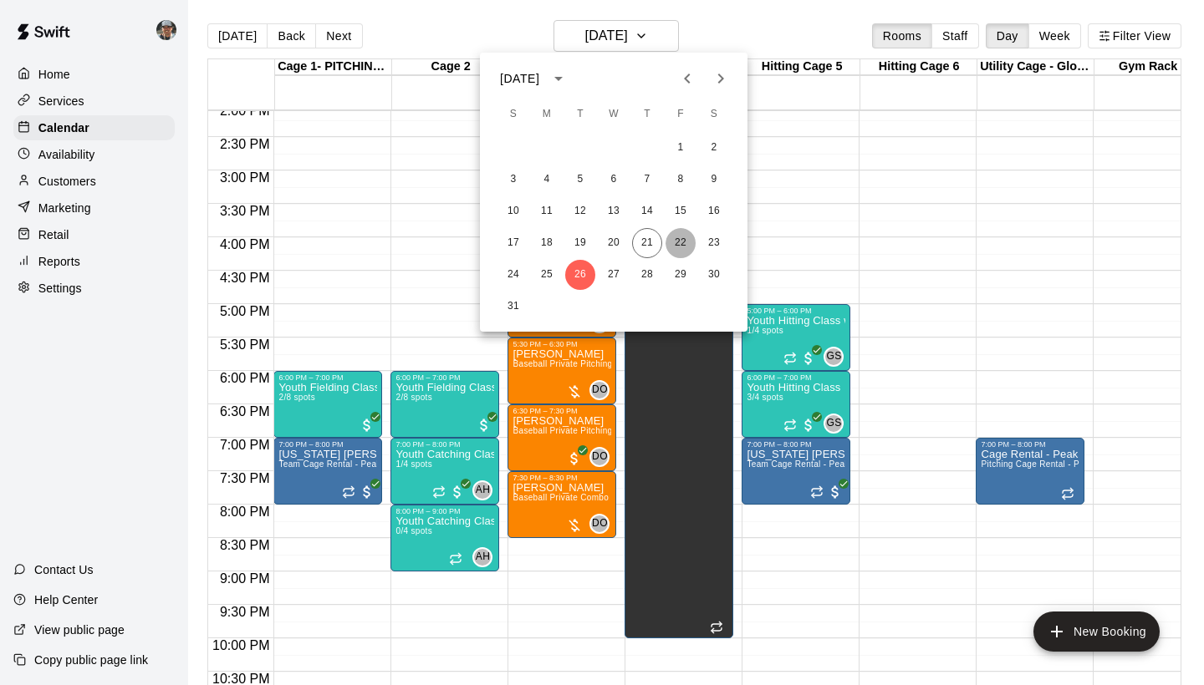
click at [679, 242] on button "22" at bounding box center [680, 243] width 30 height 30
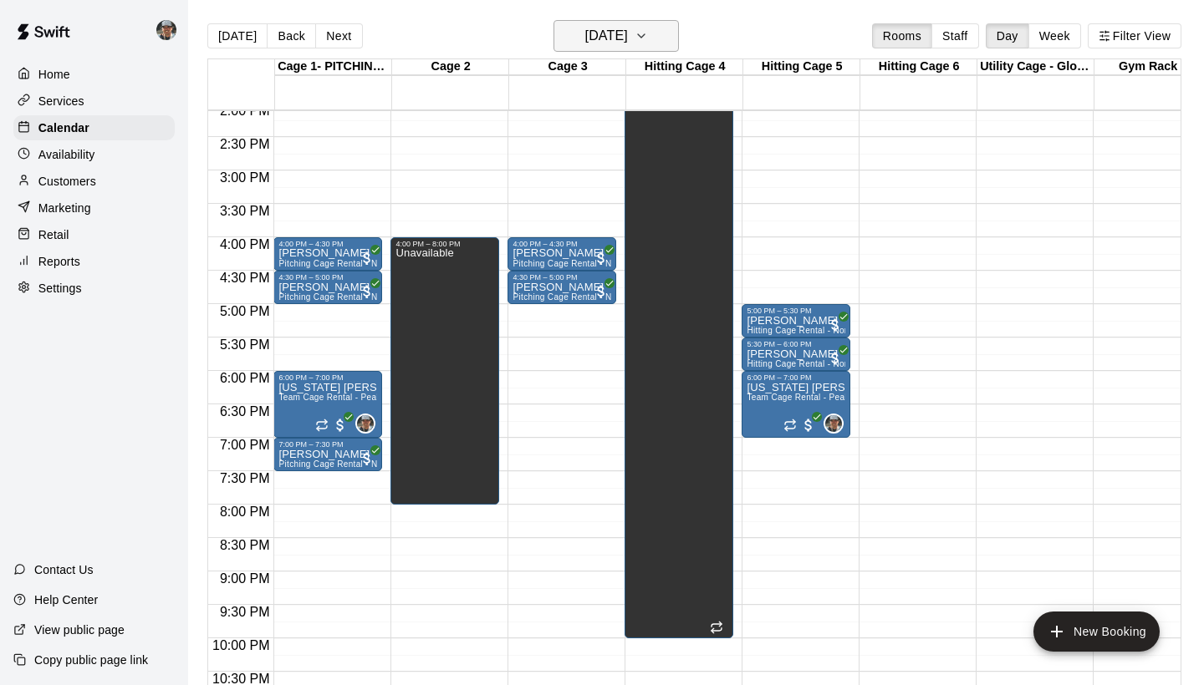
click at [648, 46] on icon "button" at bounding box center [640, 36] width 13 height 20
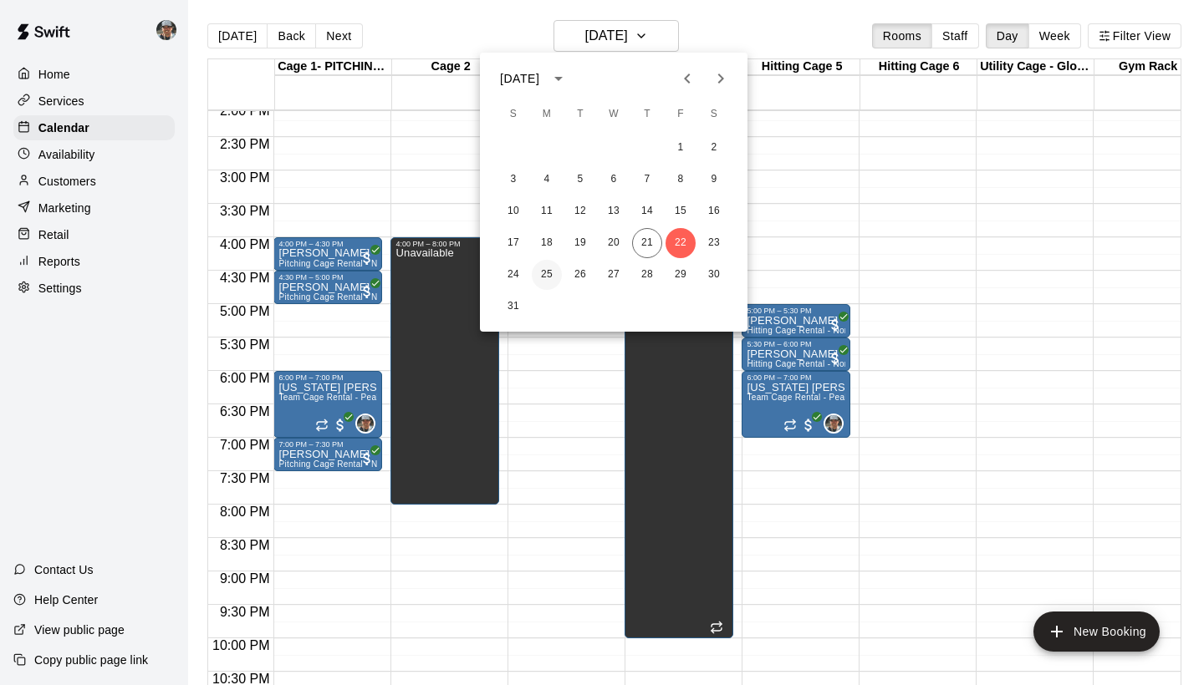
click at [547, 270] on button "25" at bounding box center [547, 275] width 30 height 30
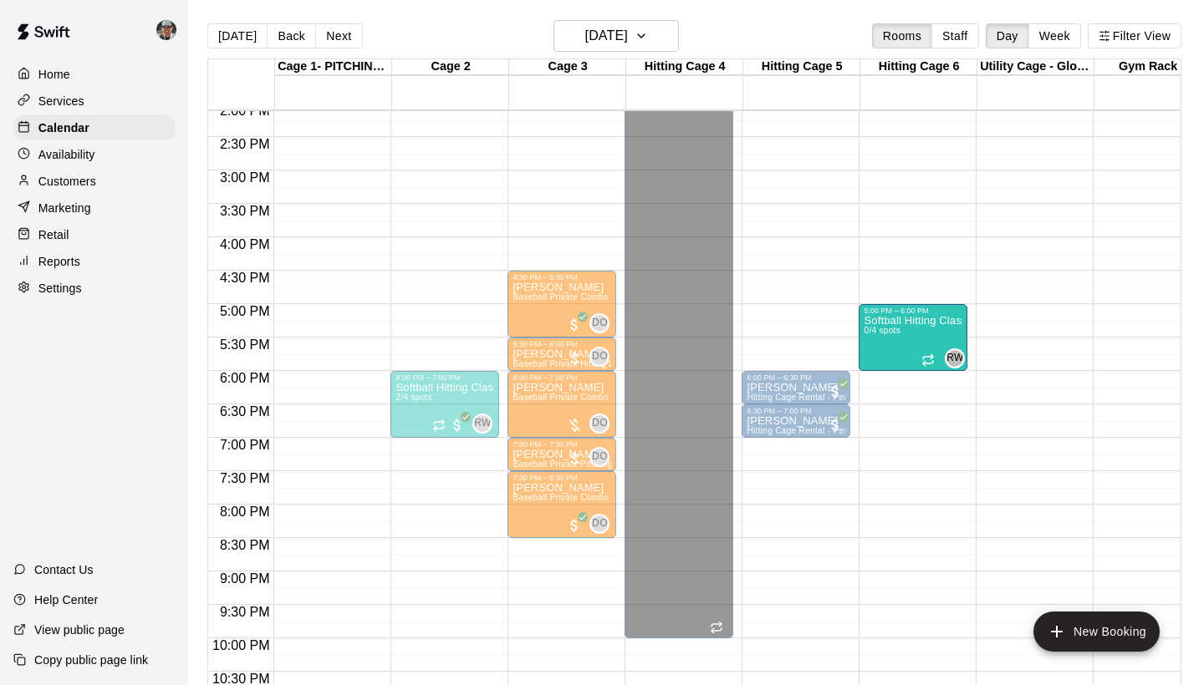
drag, startPoint x: 419, startPoint y: 358, endPoint x: 872, endPoint y: 359, distance: 453.0
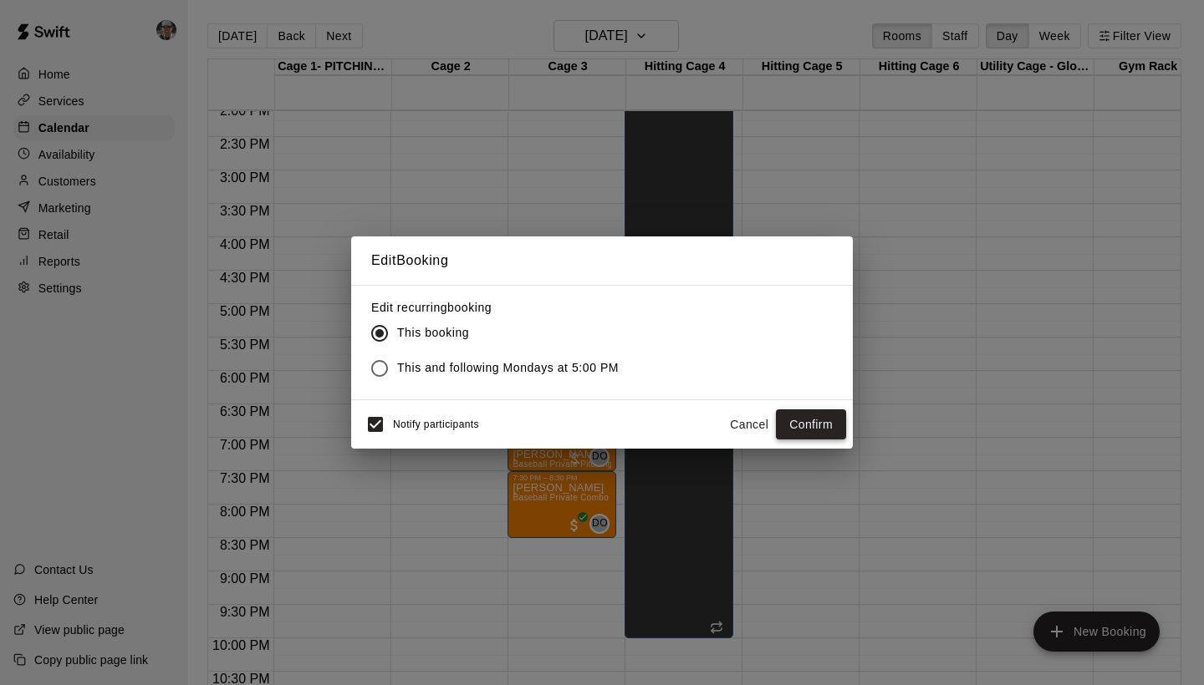
click at [831, 426] on button "Confirm" at bounding box center [811, 425] width 70 height 31
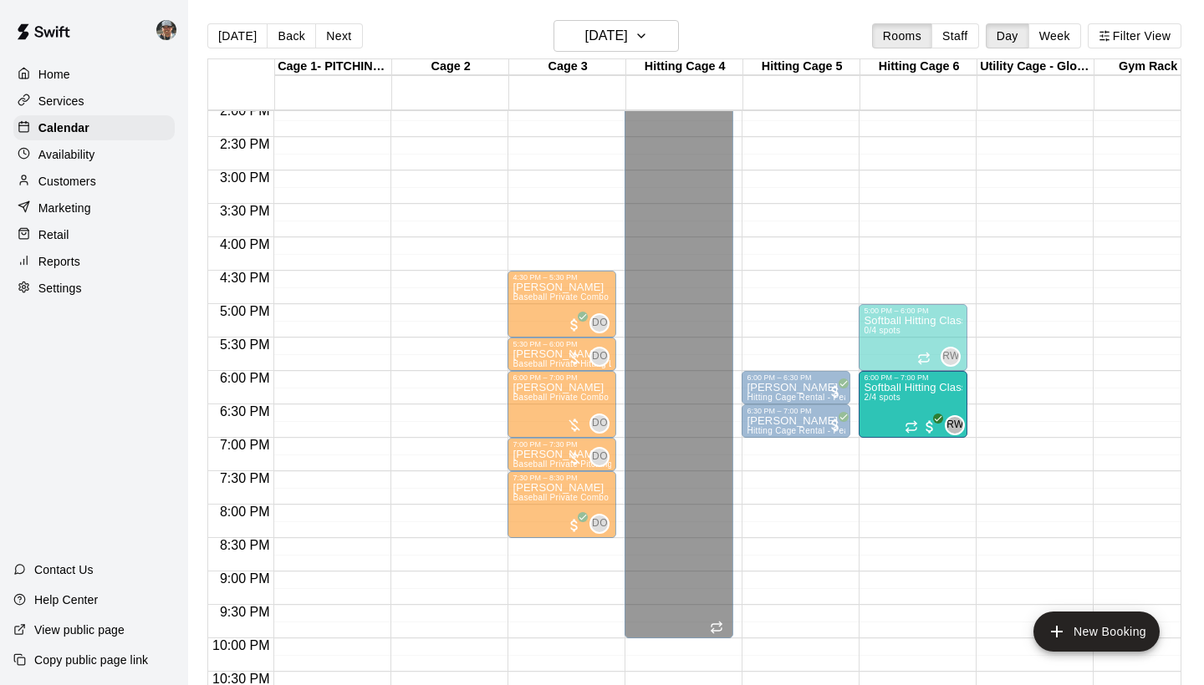
drag, startPoint x: 444, startPoint y: 393, endPoint x: 880, endPoint y: 406, distance: 436.5
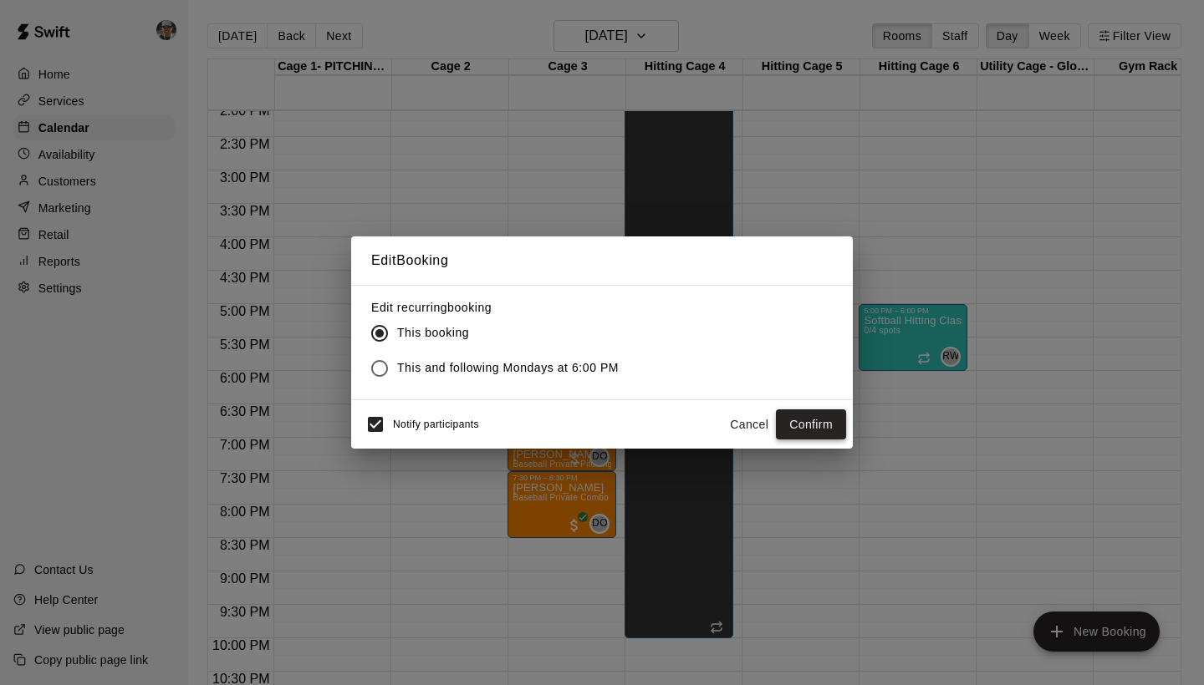
click at [795, 426] on button "Confirm" at bounding box center [811, 425] width 70 height 31
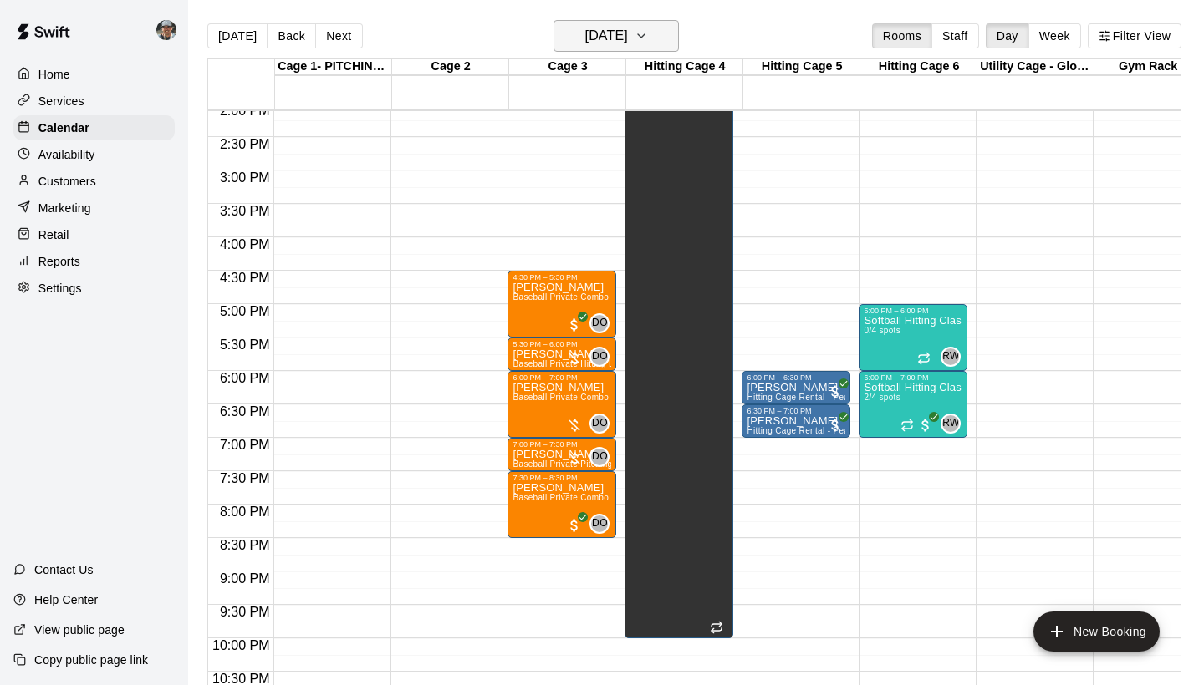
click at [674, 40] on button "Monday Aug 25" at bounding box center [615, 36] width 125 height 32
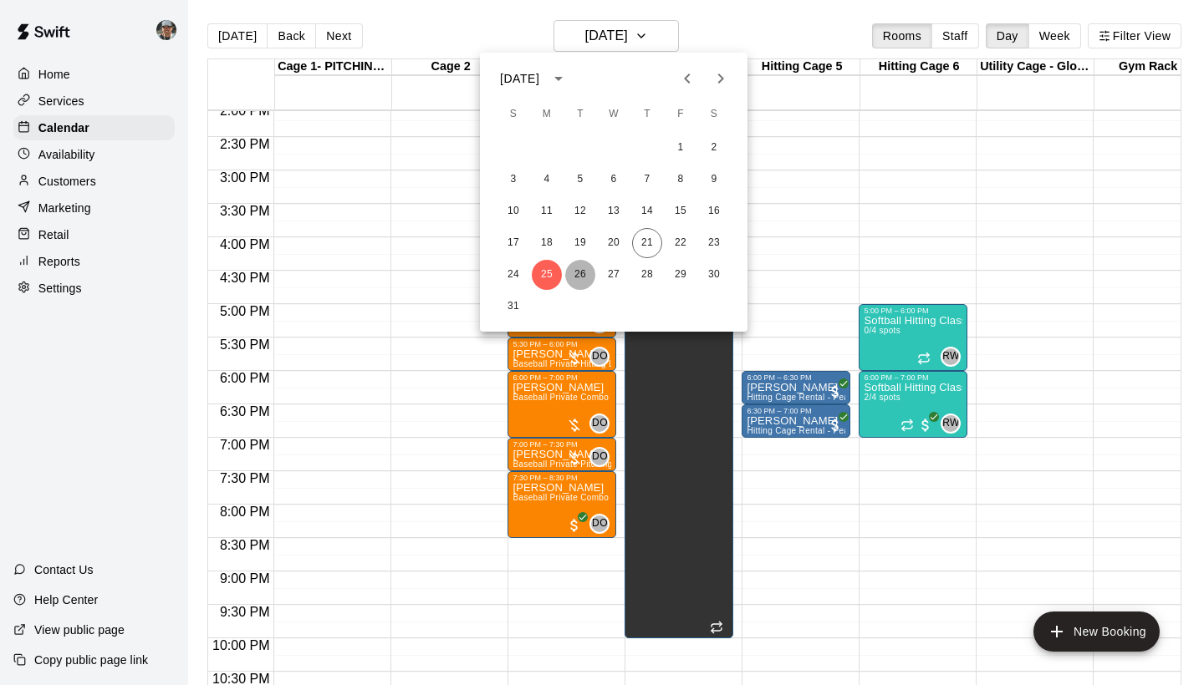
click at [585, 277] on button "26" at bounding box center [580, 275] width 30 height 30
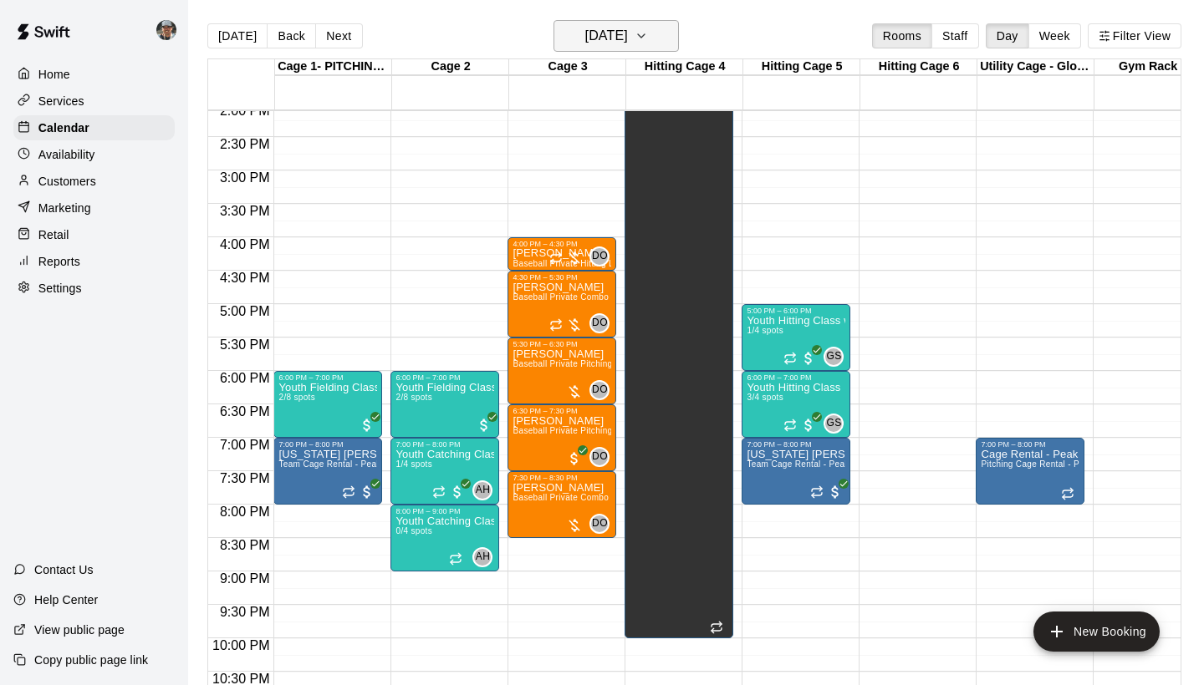
click at [673, 36] on button "Tuesday Aug 26" at bounding box center [615, 36] width 125 height 32
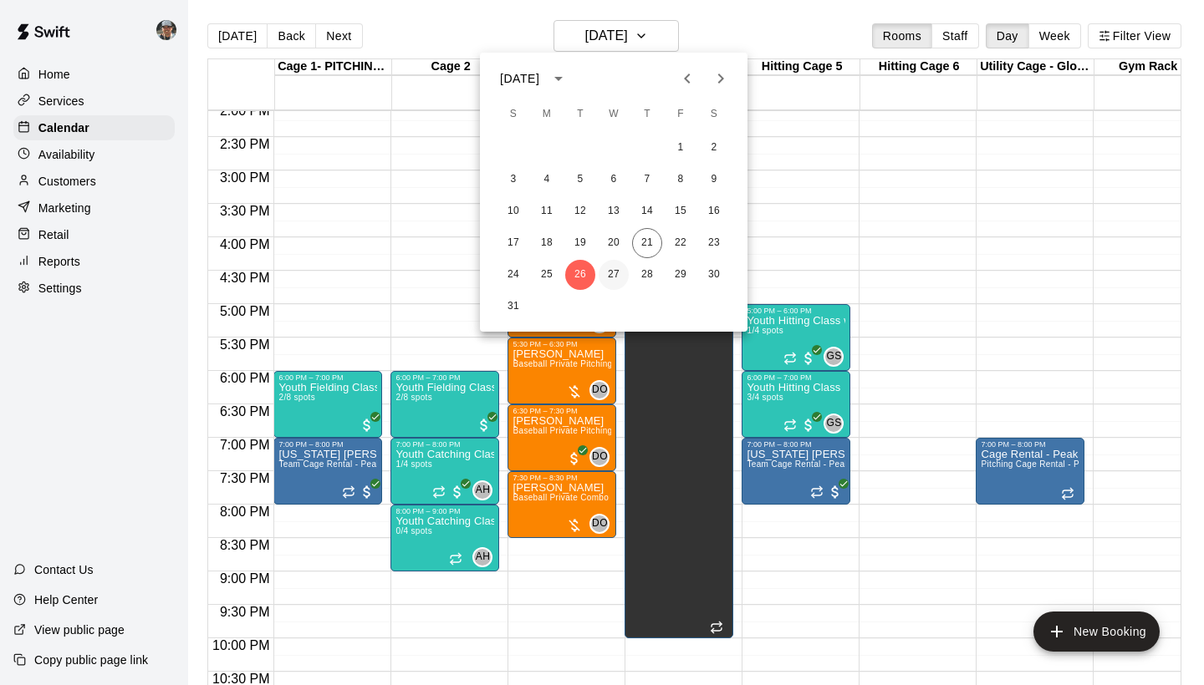
click at [610, 276] on button "27" at bounding box center [613, 275] width 30 height 30
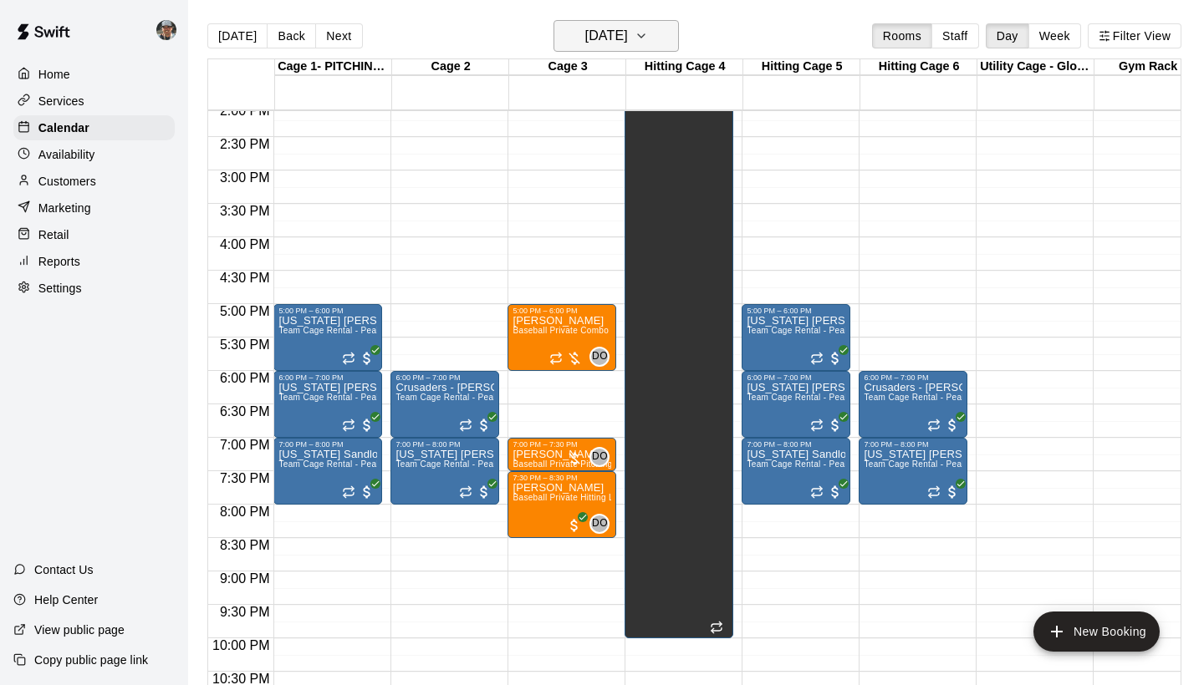
click at [679, 42] on button "Wednesday Aug 27" at bounding box center [615, 36] width 125 height 32
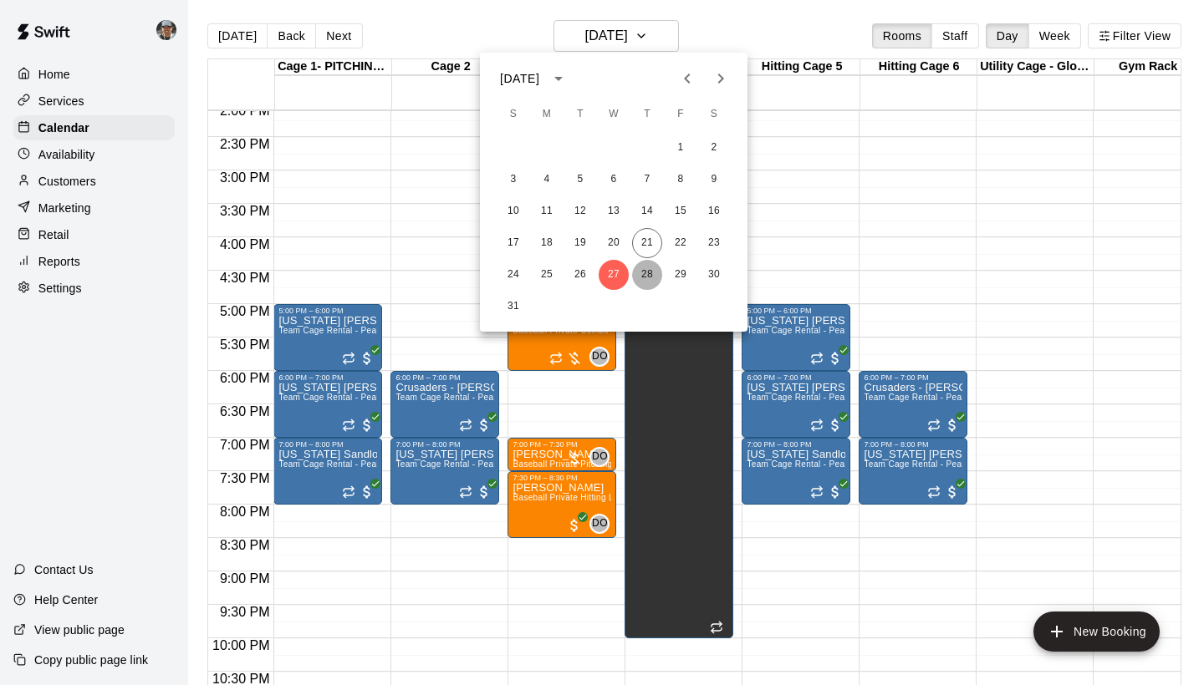
click at [648, 274] on button "28" at bounding box center [647, 275] width 30 height 30
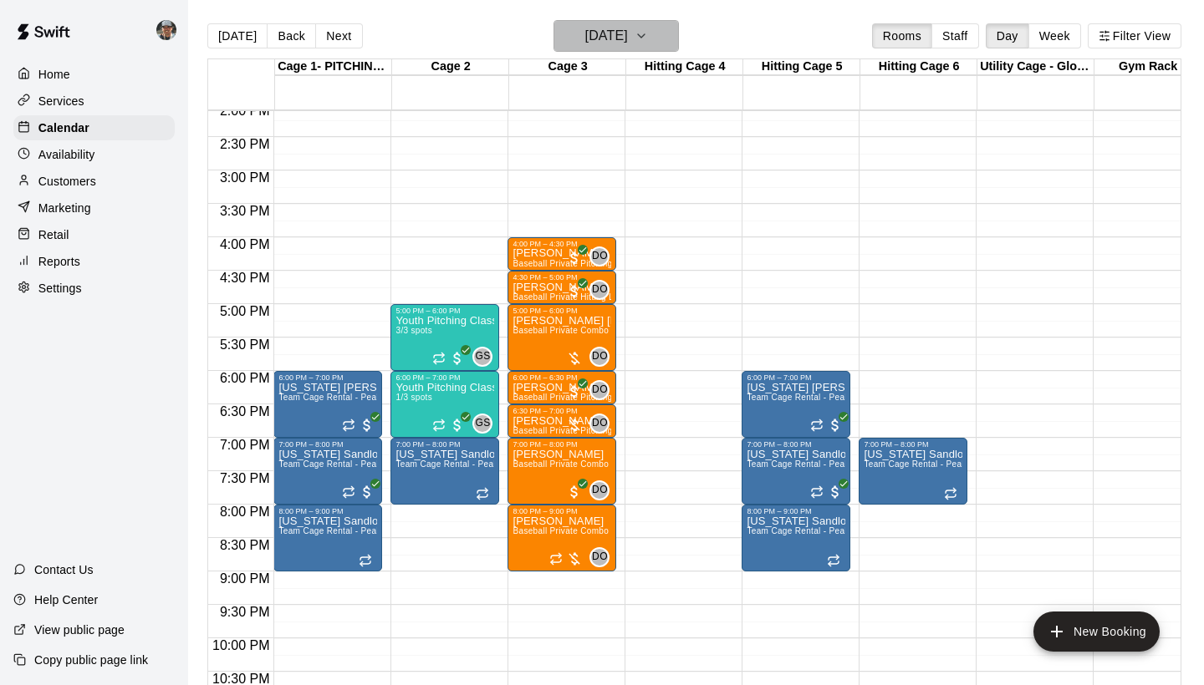
click at [677, 43] on button "Thursday Aug 28" at bounding box center [615, 36] width 125 height 32
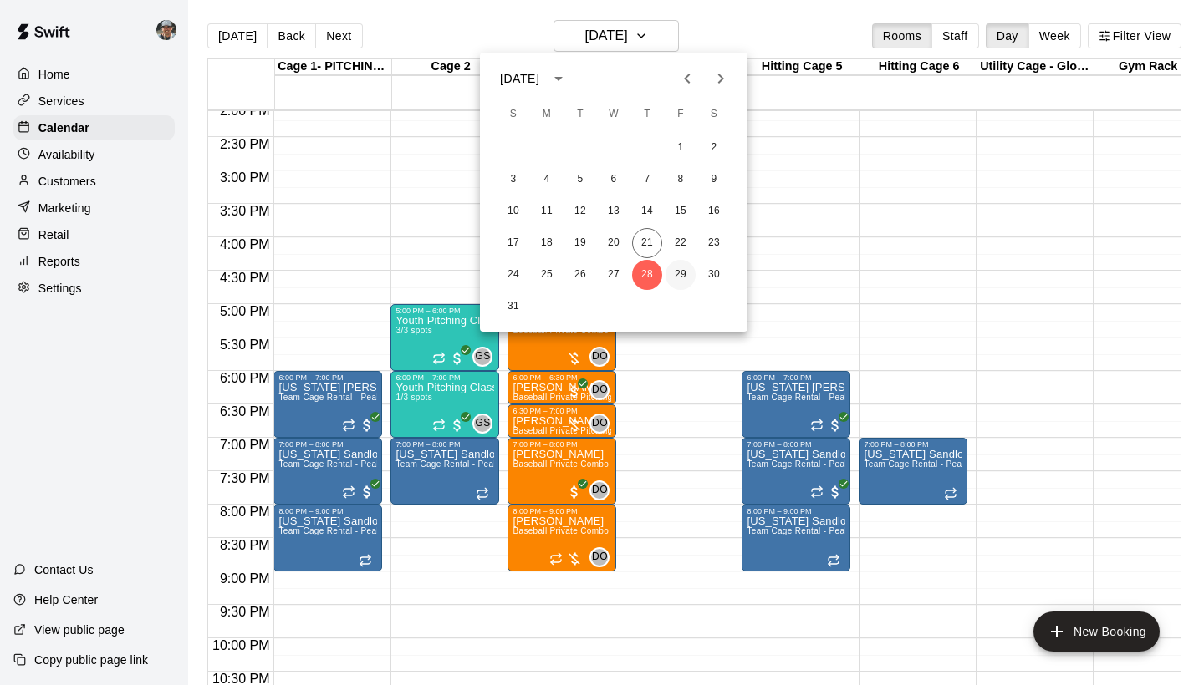
click at [674, 275] on button "29" at bounding box center [680, 275] width 30 height 30
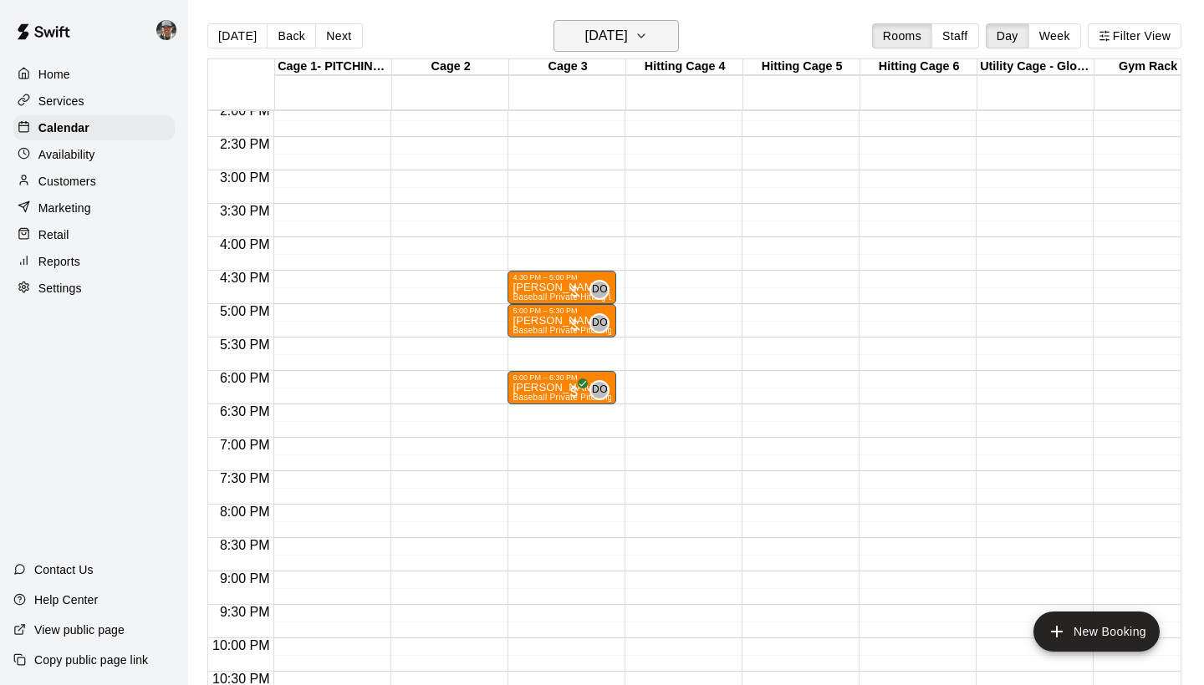
click at [648, 32] on icon "button" at bounding box center [640, 36] width 13 height 20
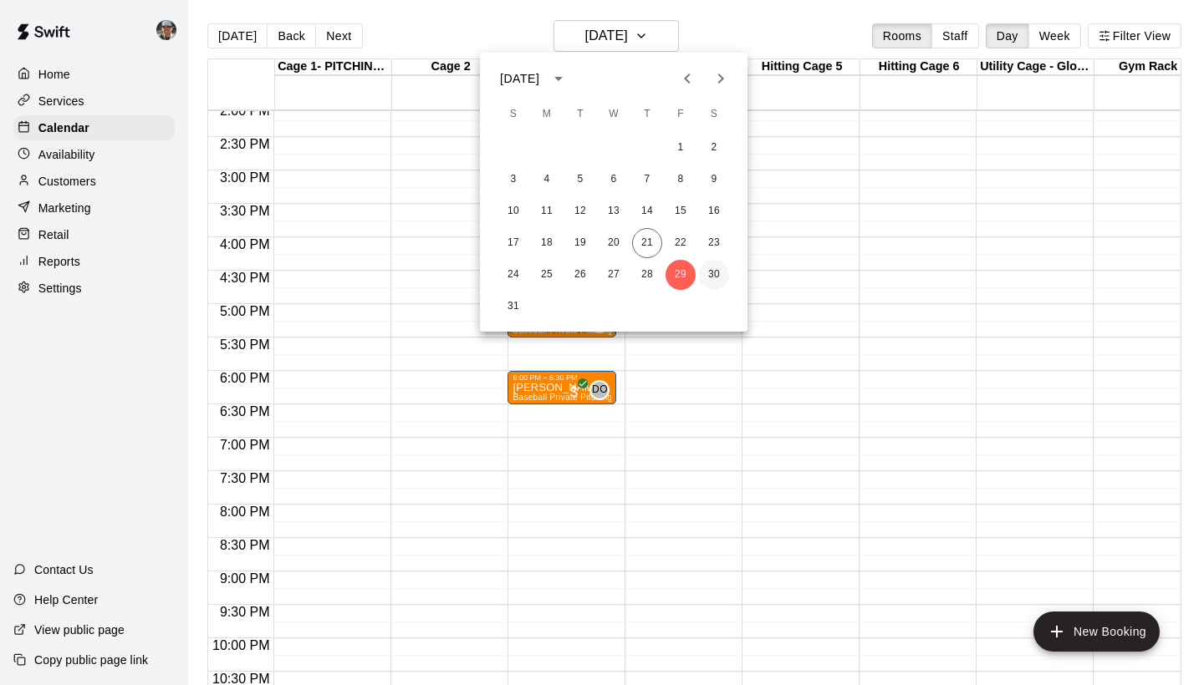
click at [703, 276] on button "30" at bounding box center [714, 275] width 30 height 30
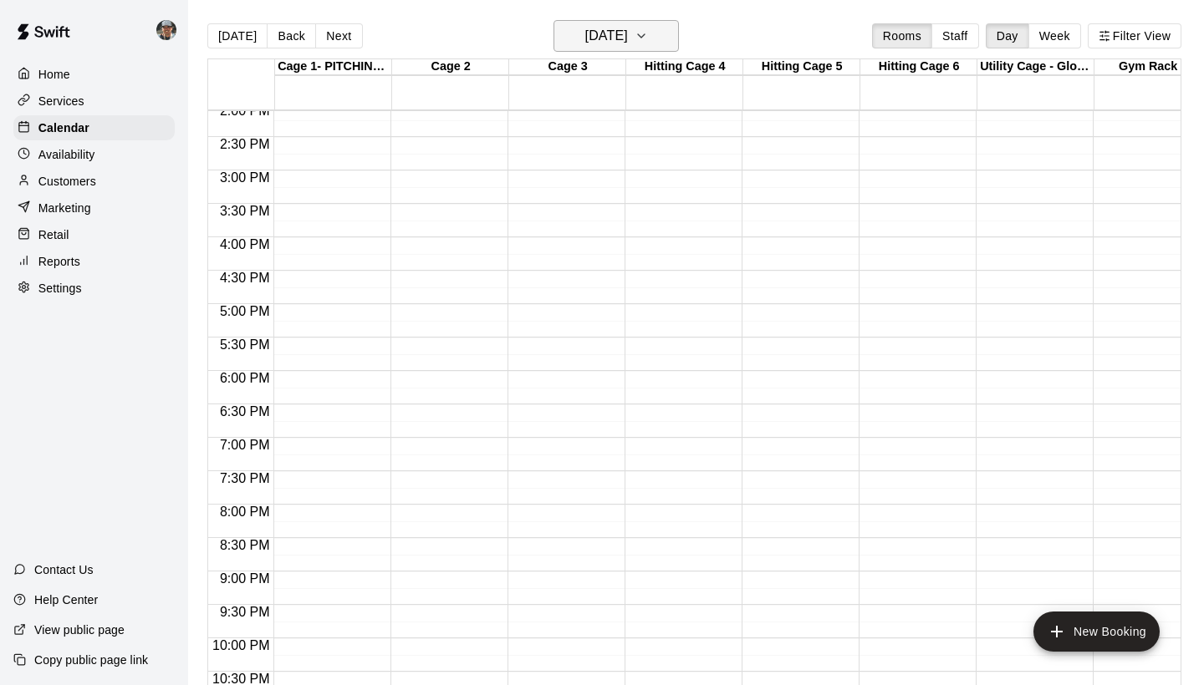
click at [648, 41] on icon "button" at bounding box center [640, 36] width 13 height 20
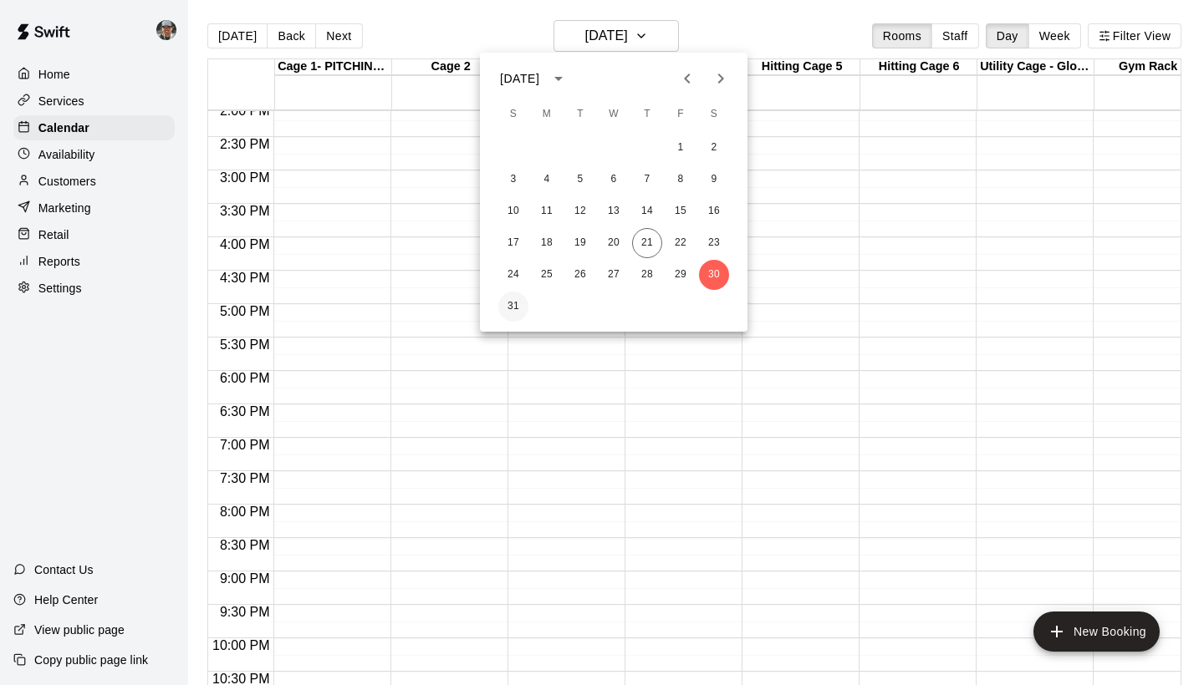
click at [515, 303] on button "31" at bounding box center [513, 307] width 30 height 30
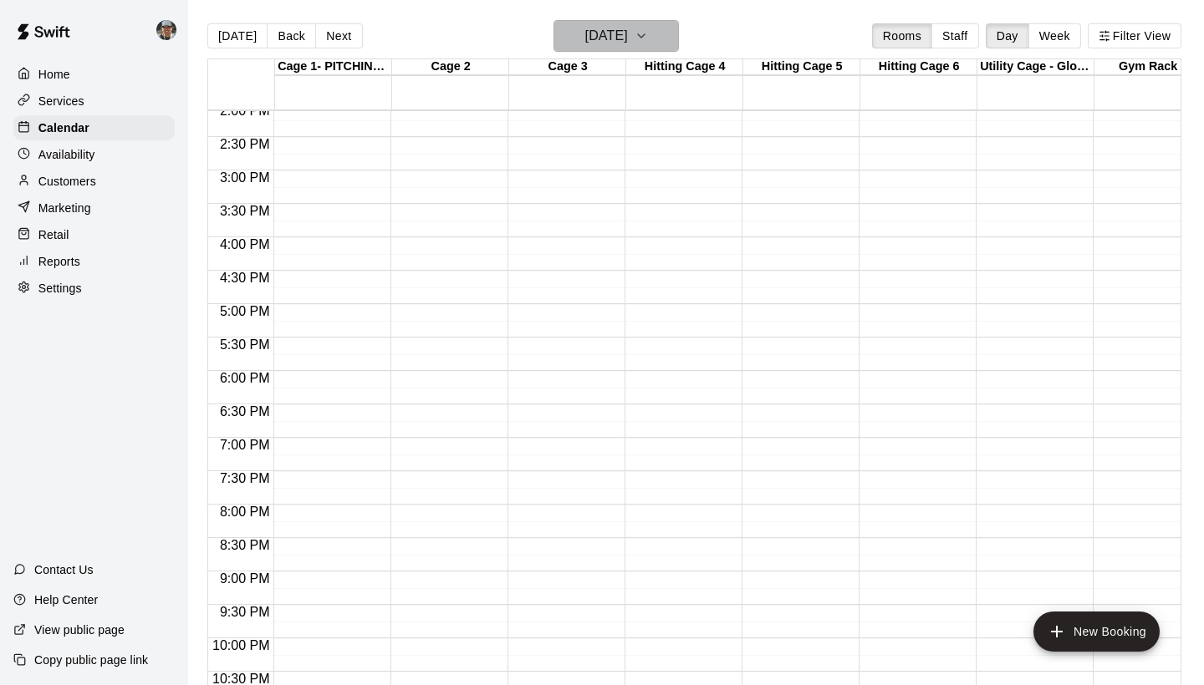
click at [648, 33] on icon "button" at bounding box center [640, 36] width 13 height 20
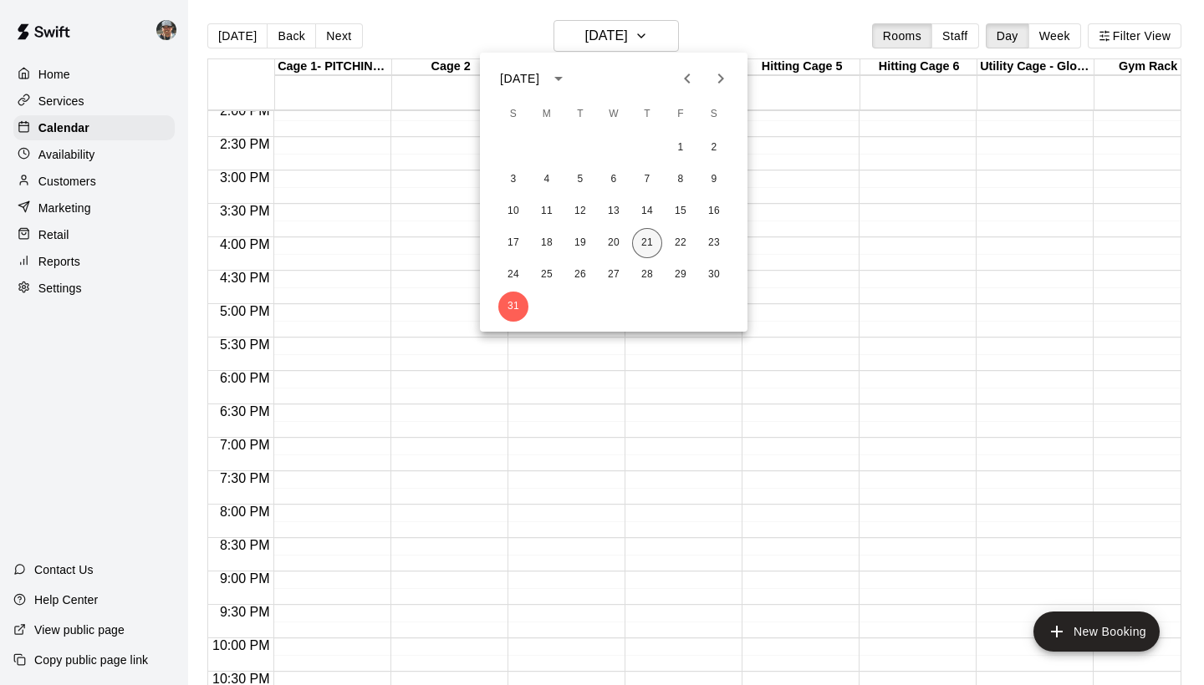
click at [650, 243] on button "21" at bounding box center [647, 243] width 30 height 30
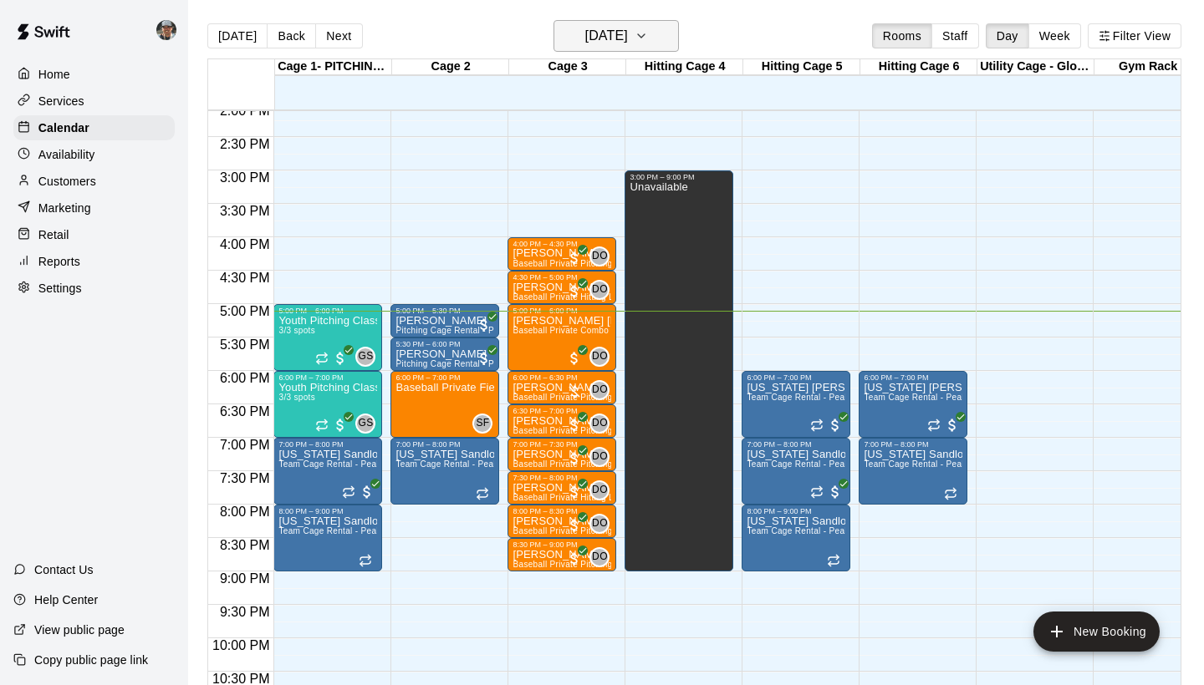
click at [648, 41] on icon "button" at bounding box center [640, 36] width 13 height 20
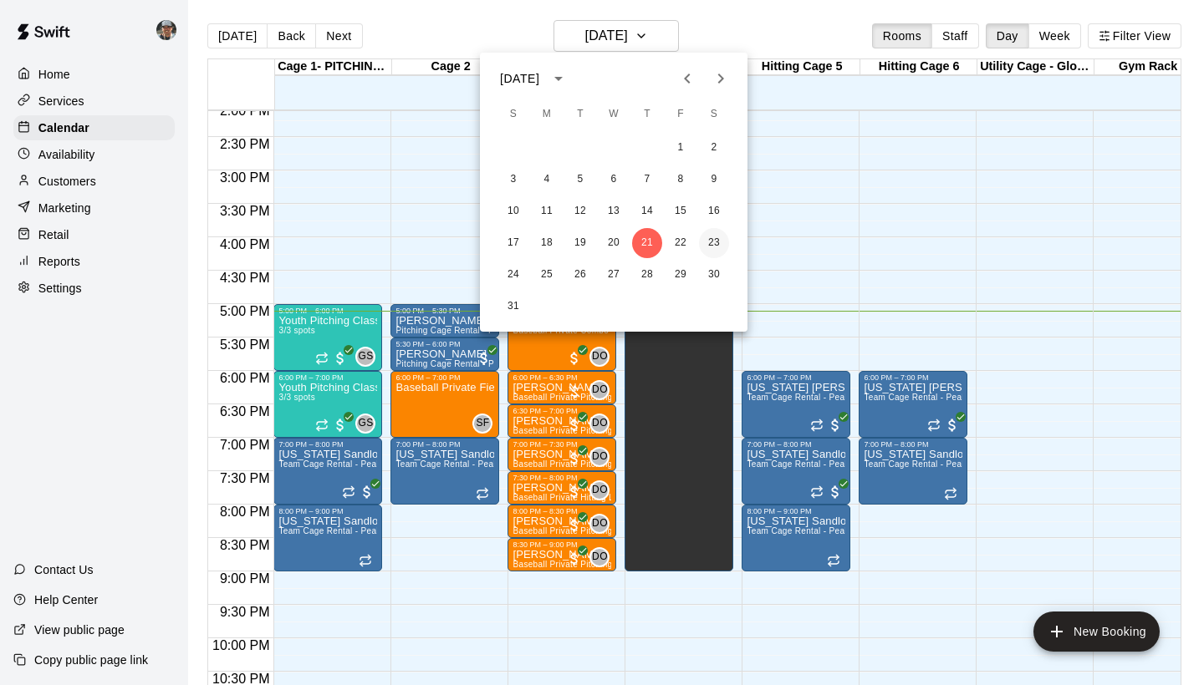
click at [710, 245] on button "23" at bounding box center [714, 243] width 30 height 30
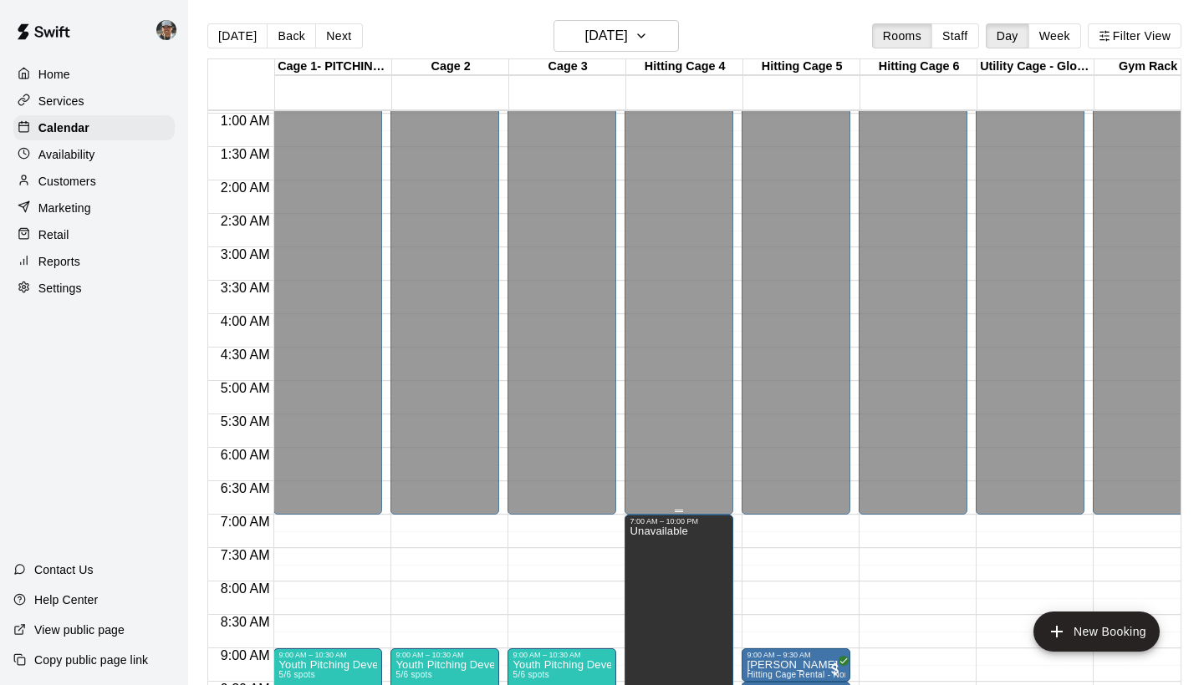
scroll to position [12, 0]
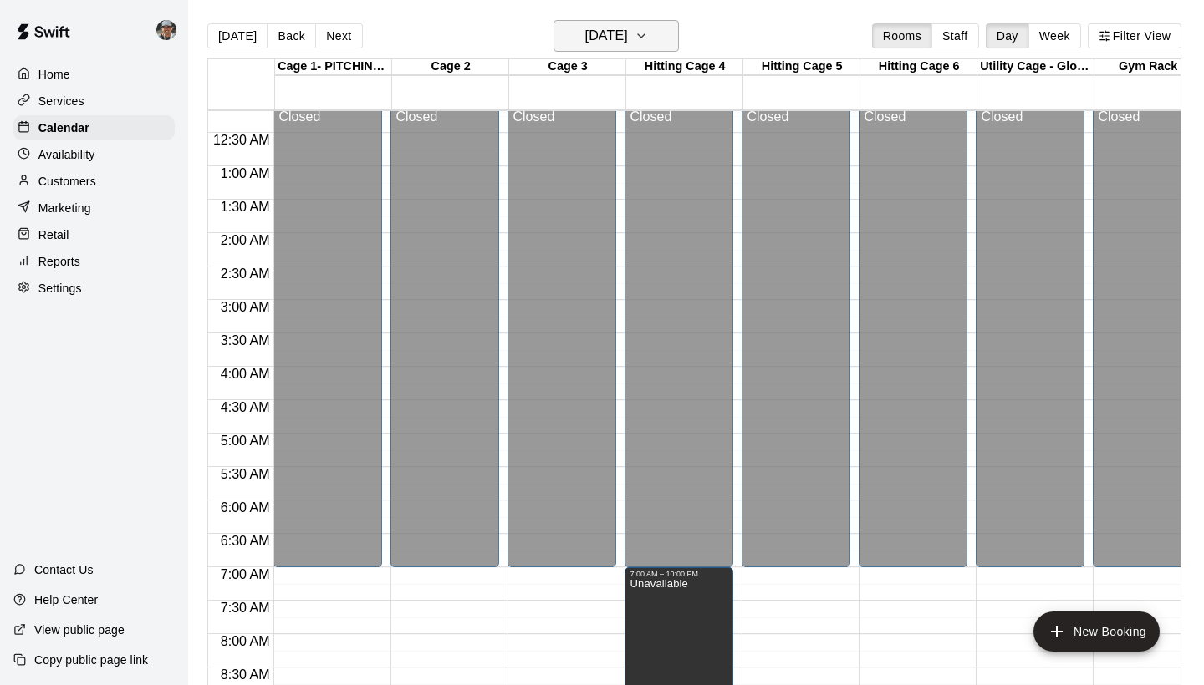
click at [648, 43] on icon "button" at bounding box center [640, 36] width 13 height 20
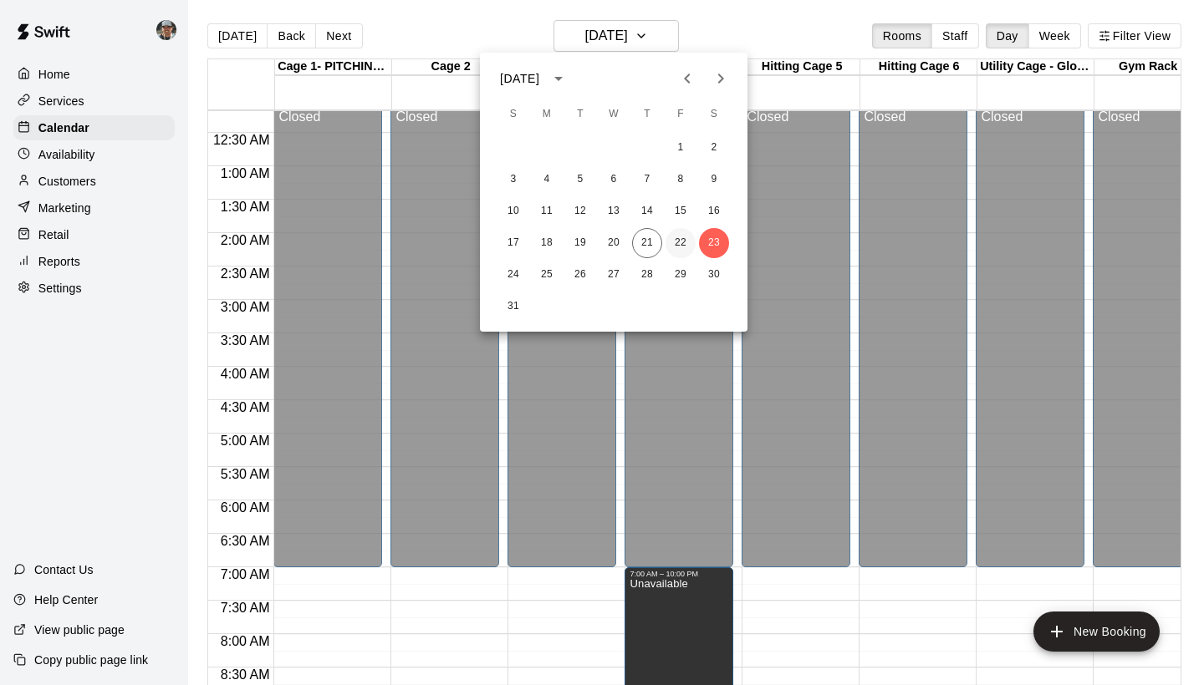
click at [680, 244] on button "22" at bounding box center [680, 243] width 30 height 30
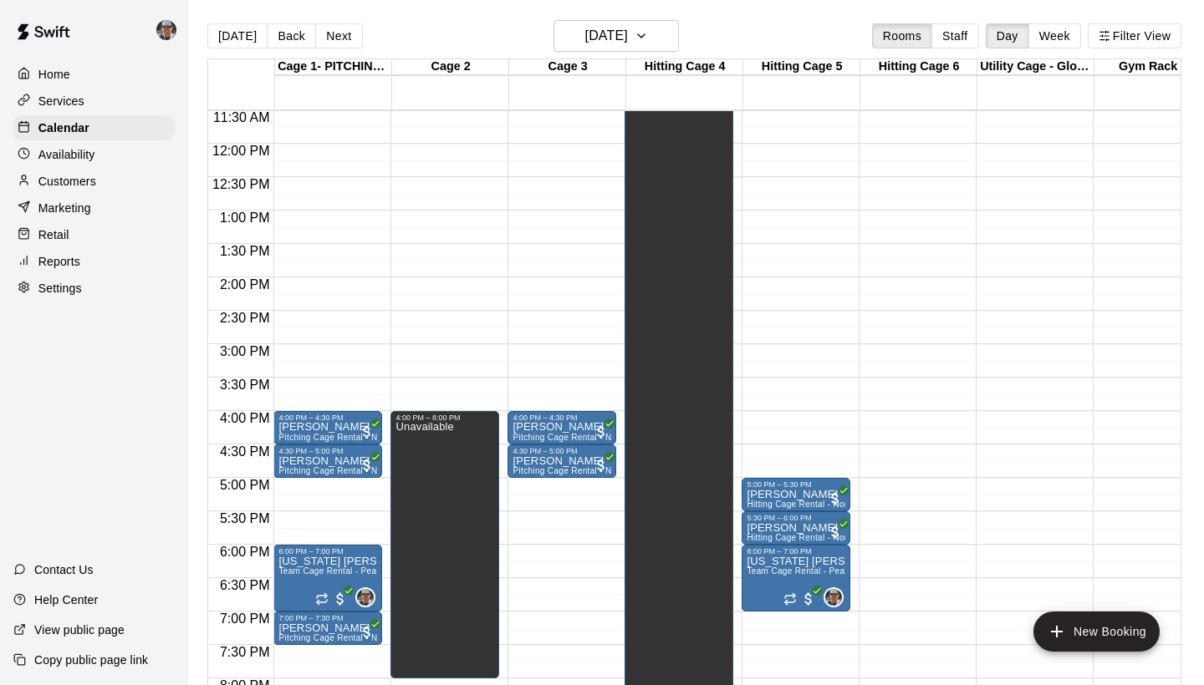
scroll to position [857, 0]
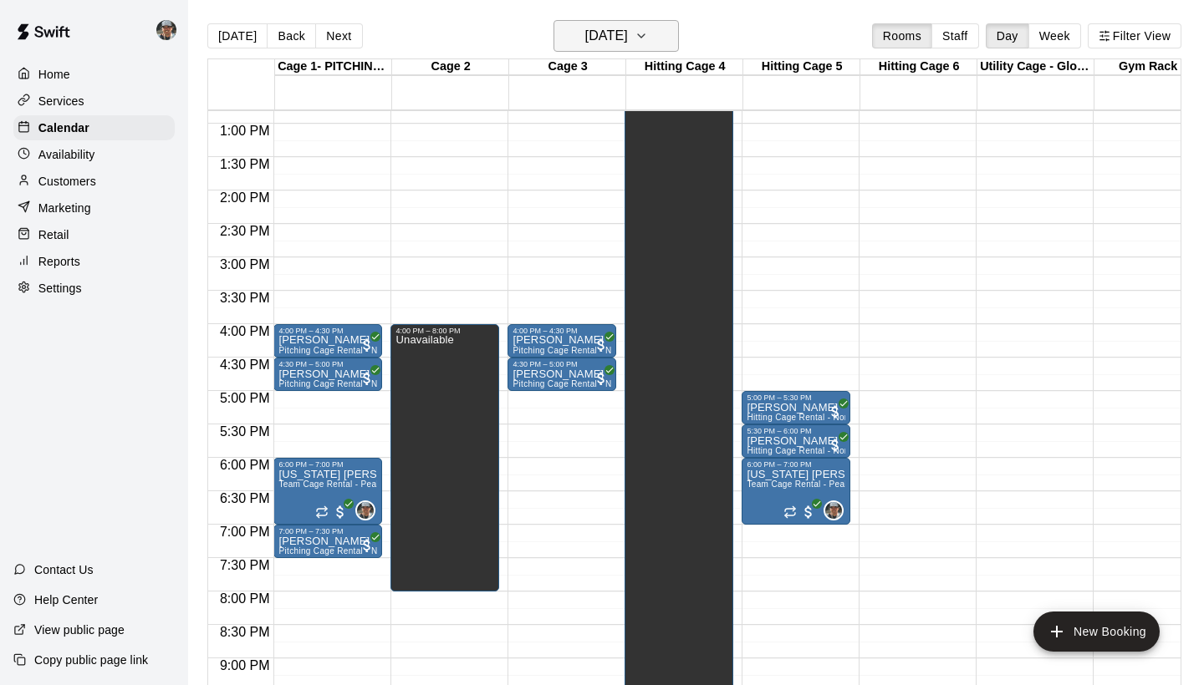
click at [648, 28] on icon "button" at bounding box center [640, 36] width 13 height 20
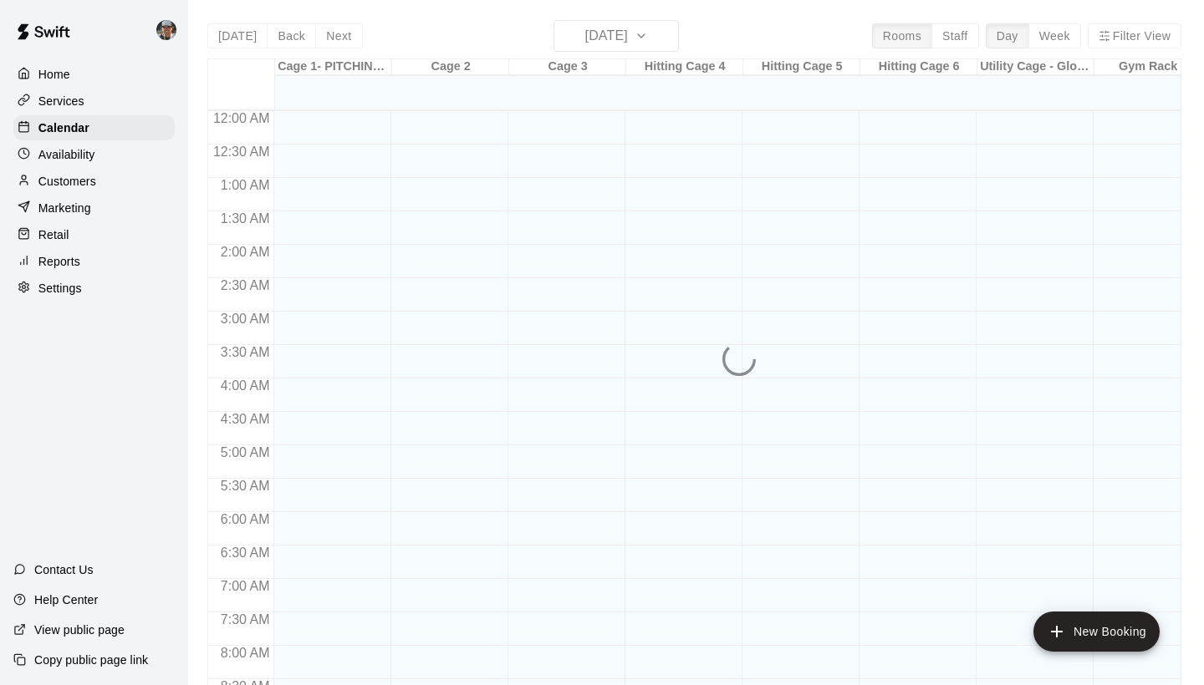
scroll to position [962, 0]
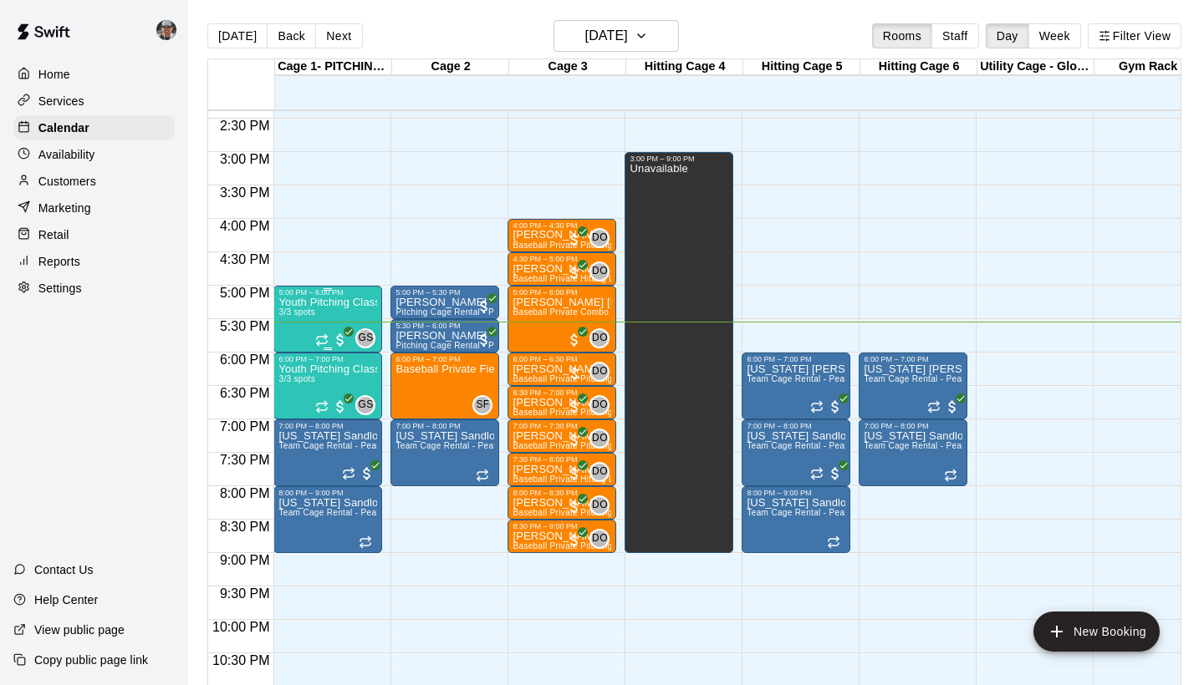
click at [308, 327] on div "Youth Pitching Class w/ Senior Instructor 3/3 spots" at bounding box center [327, 639] width 99 height 685
click at [284, 354] on button "edit" at bounding box center [295, 354] width 33 height 33
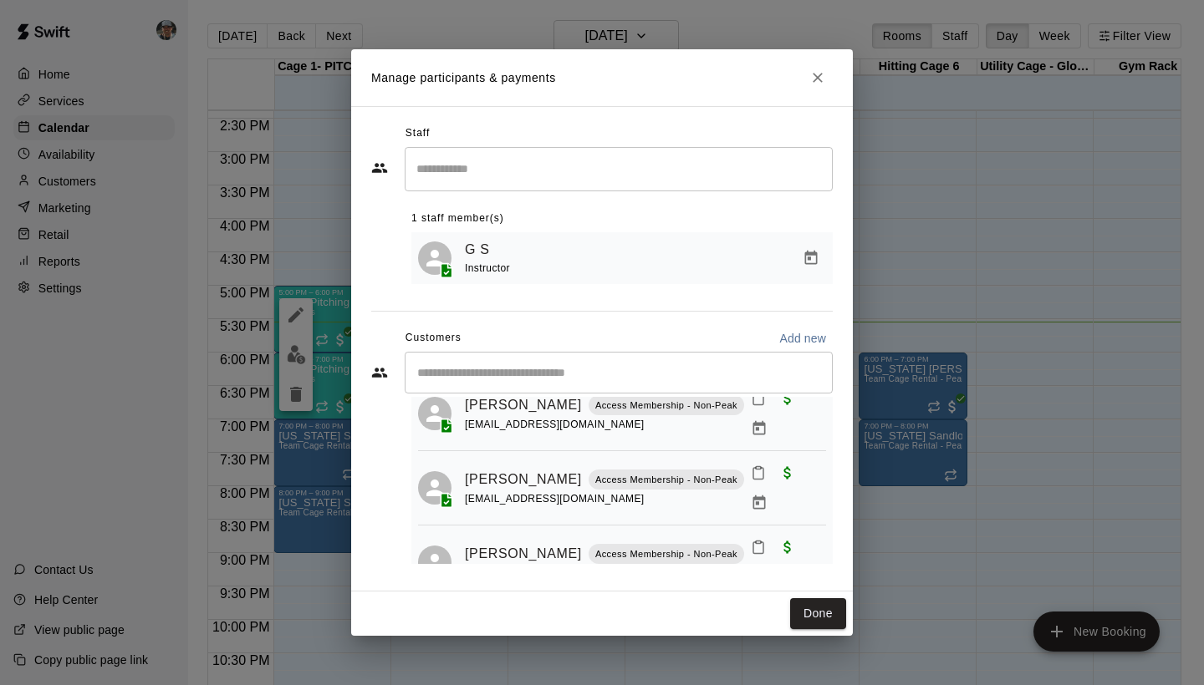
scroll to position [59, 0]
click at [825, 83] on icon "Close" at bounding box center [817, 77] width 17 height 17
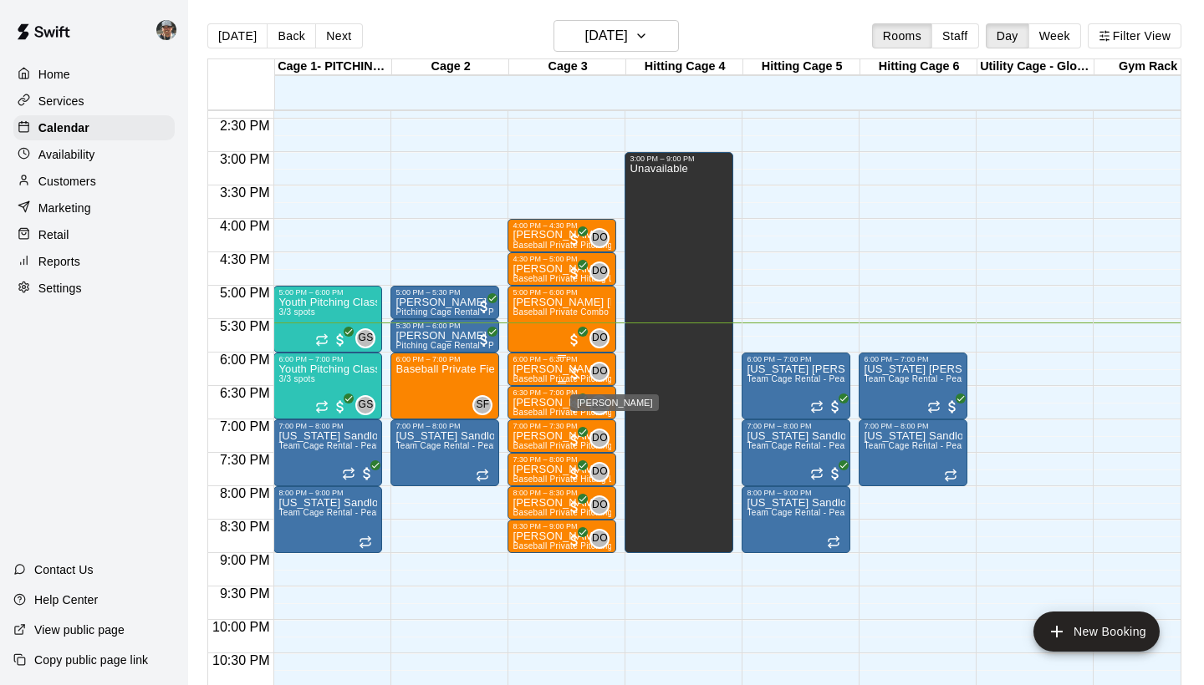
click at [609, 362] on span "DO 0" at bounding box center [602, 372] width 13 height 20
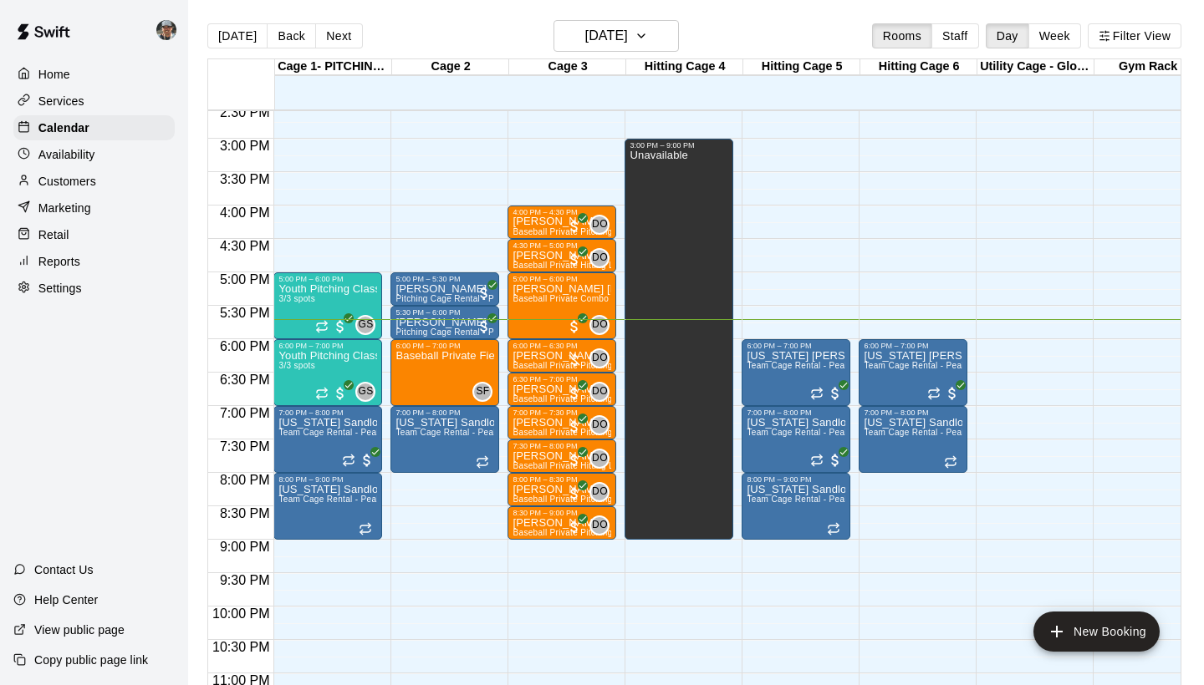
scroll to position [984, 0]
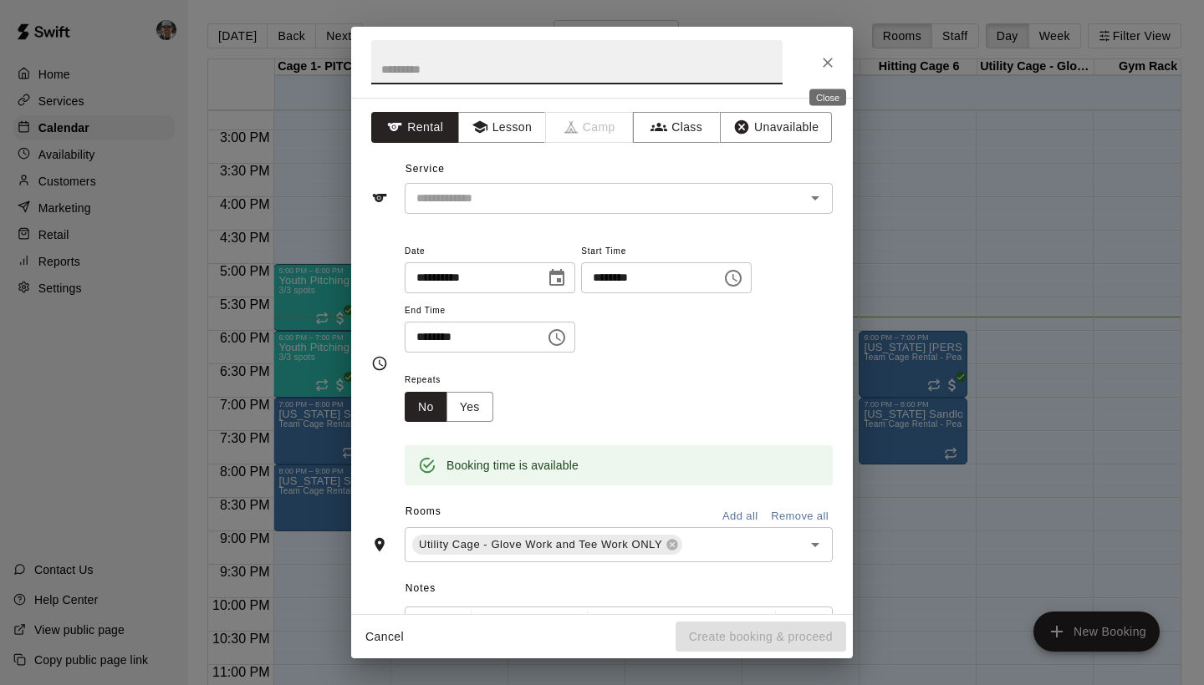
click at [829, 59] on icon "Close" at bounding box center [827, 62] width 17 height 17
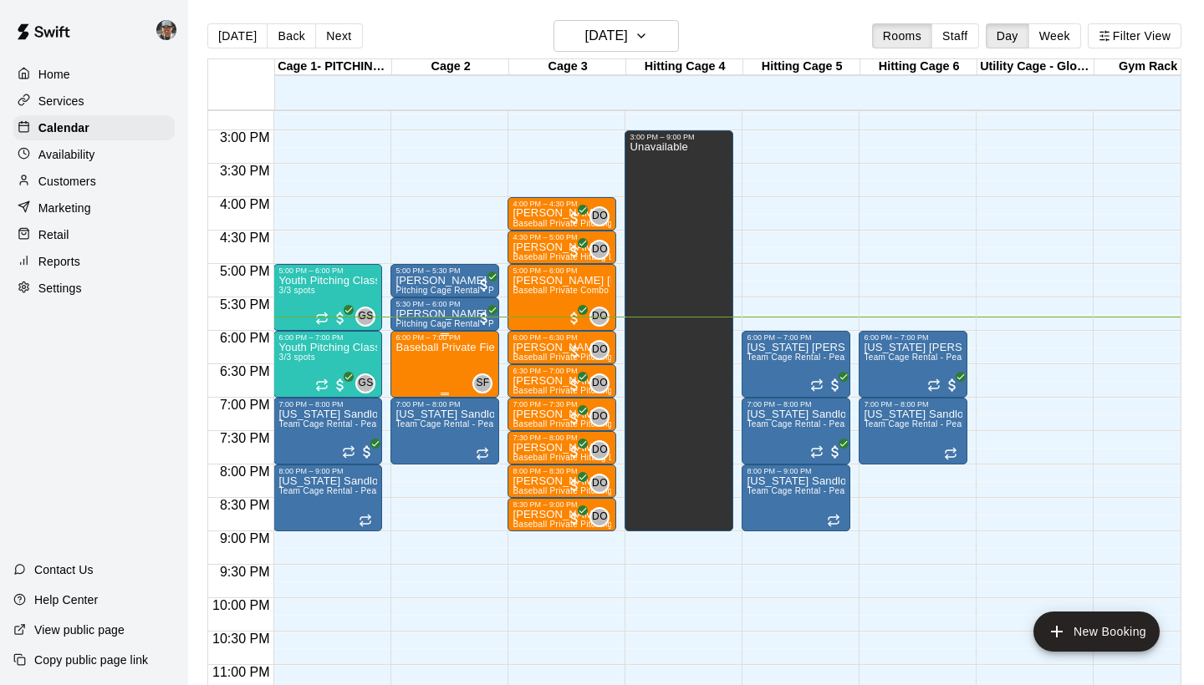
click at [433, 359] on div "Baseball Private Fielding & Hitting Combo Lesson - 60 mins" at bounding box center [444, 684] width 99 height 685
click at [929, 162] on div at bounding box center [602, 342] width 1204 height 685
click at [82, 101] on p "Services" at bounding box center [61, 101] width 46 height 17
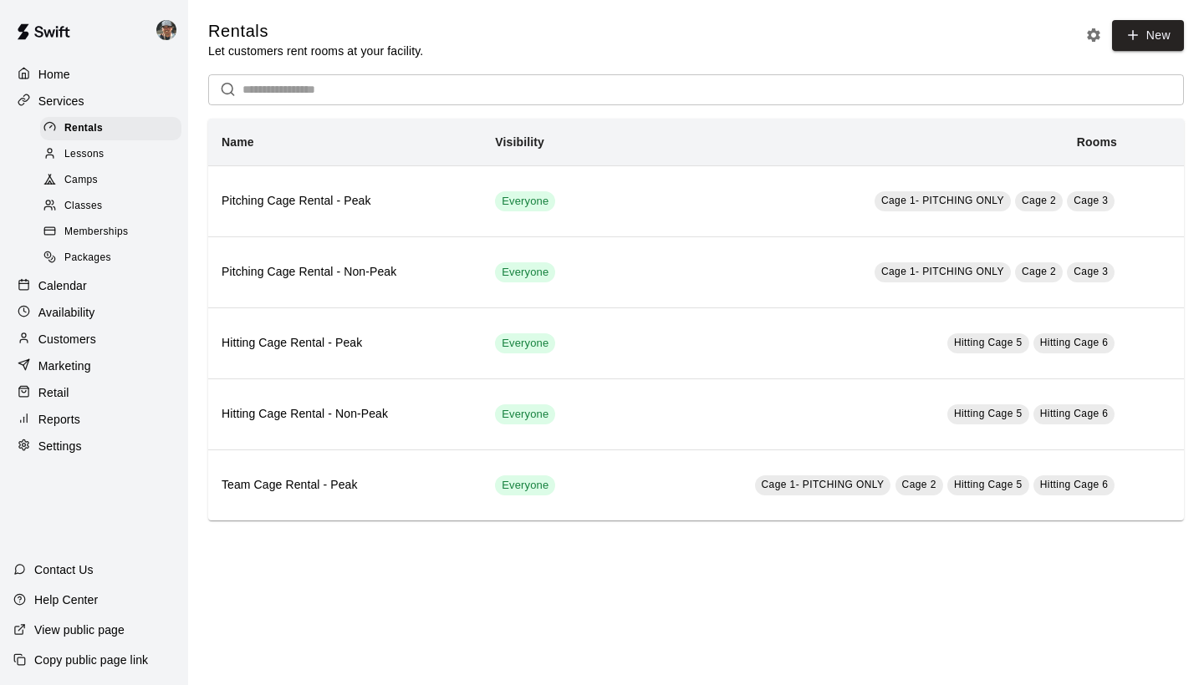
click at [131, 231] on div "Memberships" at bounding box center [110, 232] width 141 height 23
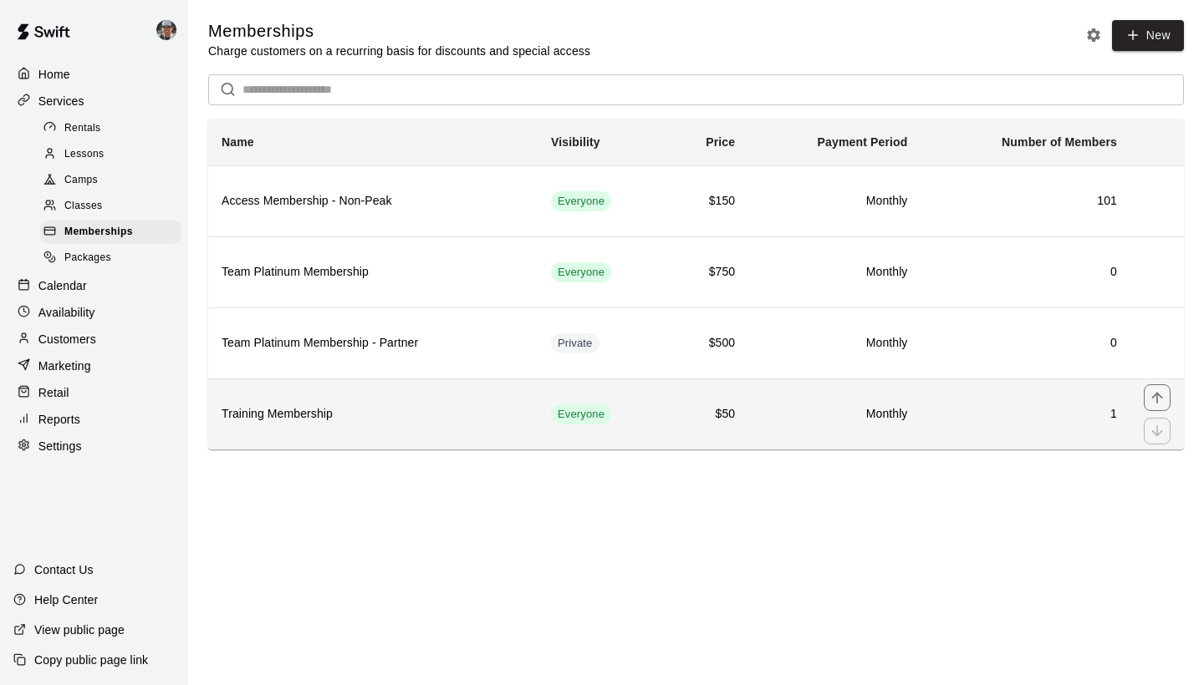
click at [429, 421] on h6 "Training Membership" at bounding box center [372, 414] width 303 height 18
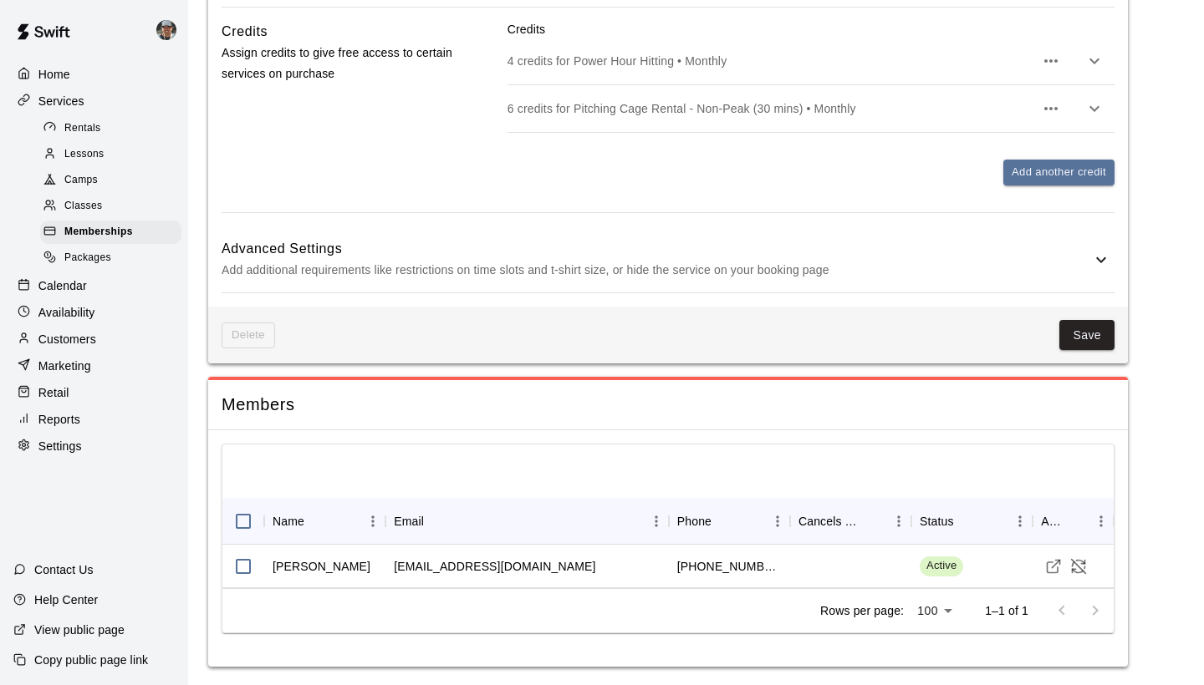
scroll to position [1225, 0]
click at [99, 337] on div "Customers" at bounding box center [93, 339] width 161 height 25
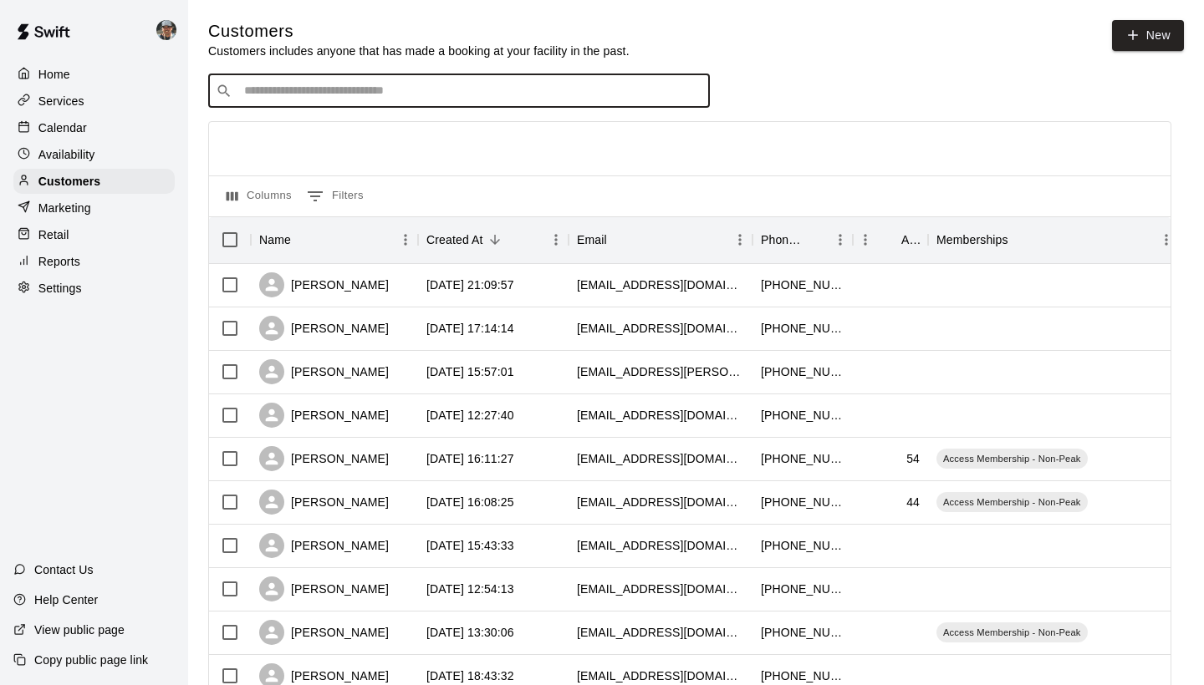
click at [476, 92] on input "Search customers by name or email" at bounding box center [470, 91] width 463 height 17
type input "*"
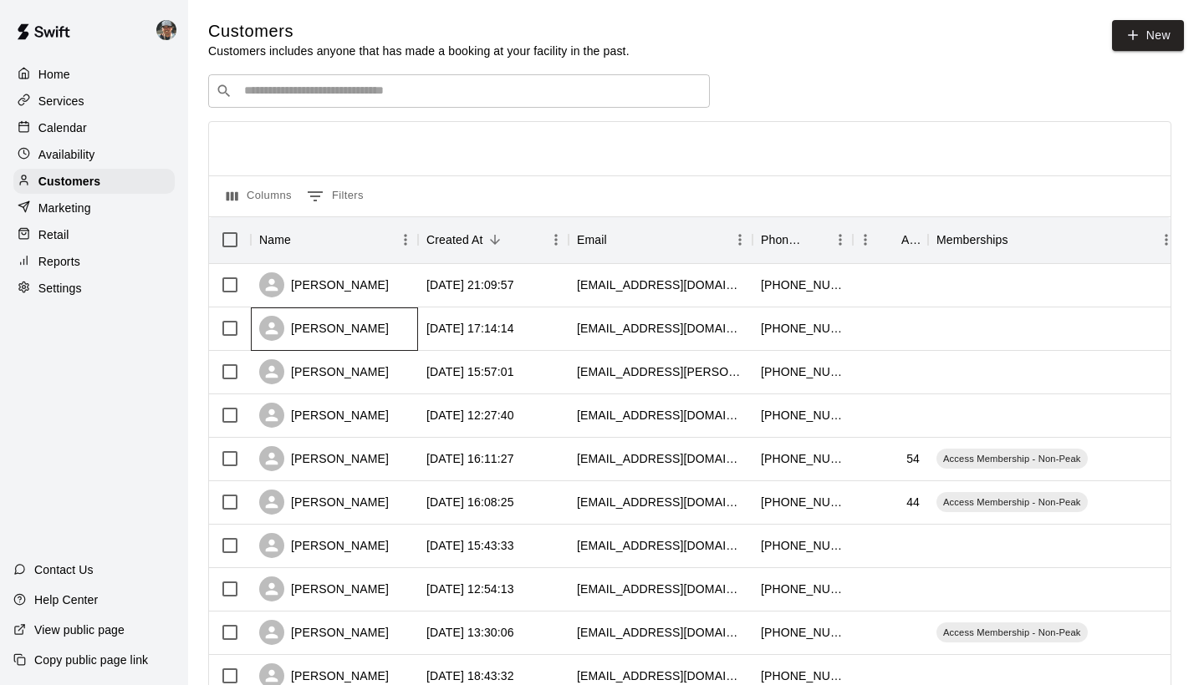
click at [335, 328] on div "Laura Cole" at bounding box center [324, 328] width 130 height 25
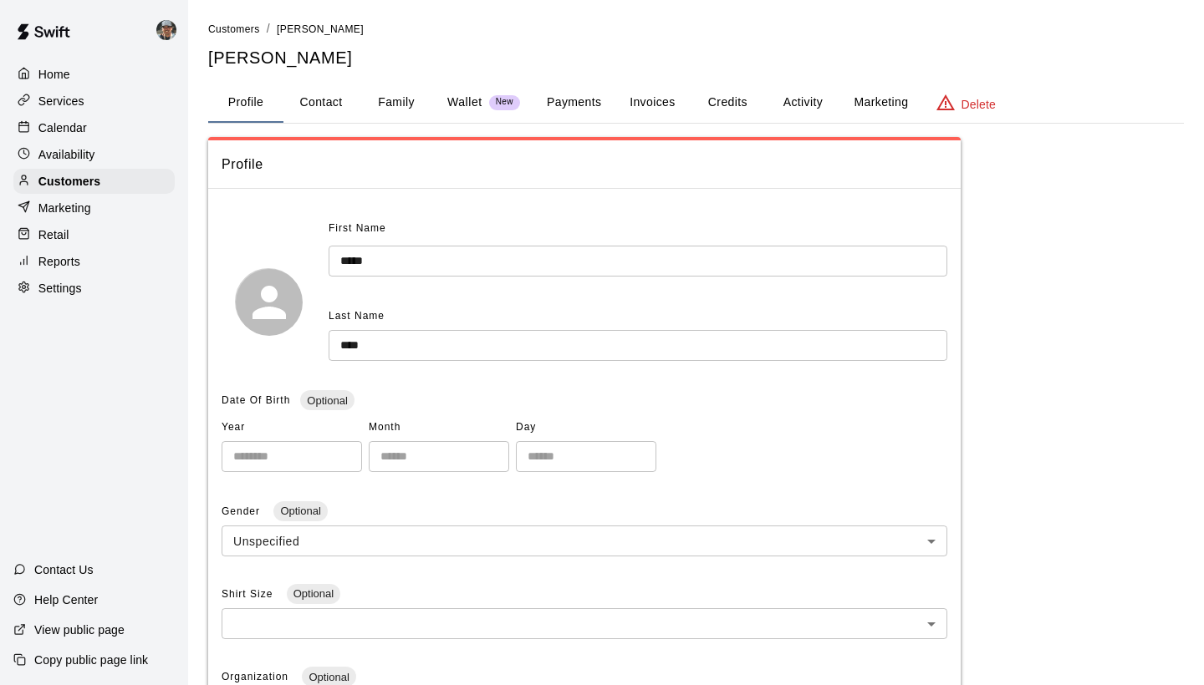
click at [798, 104] on button "Activity" at bounding box center [802, 103] width 75 height 40
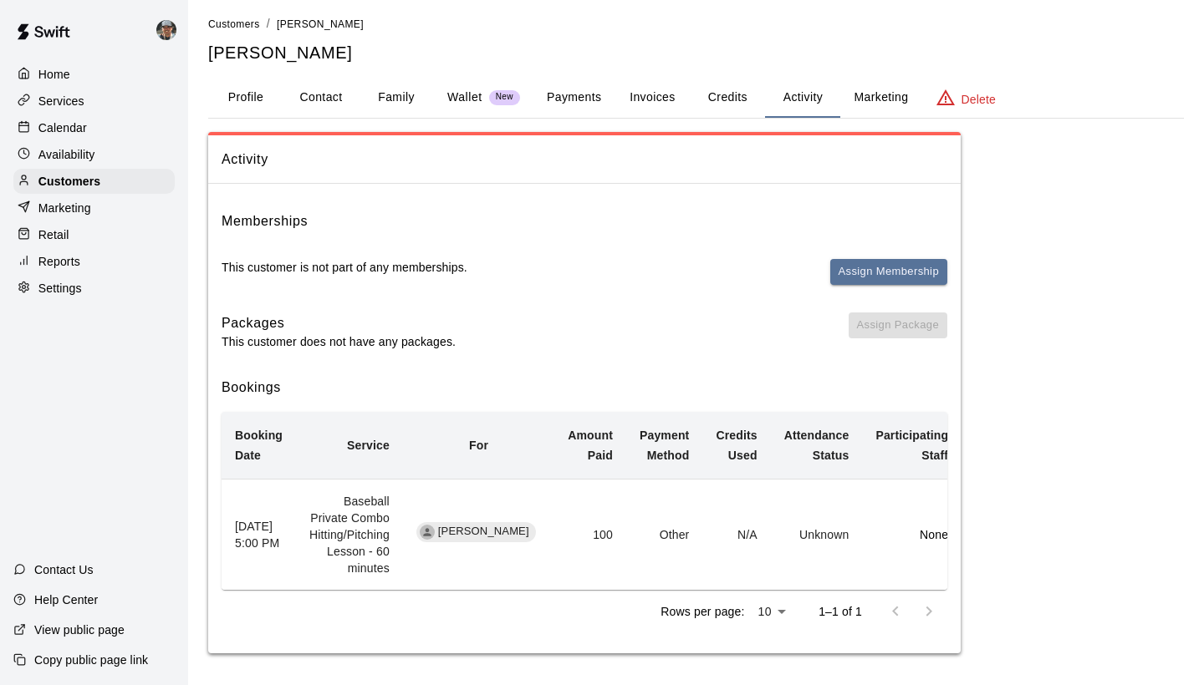
scroll to position [3, 0]
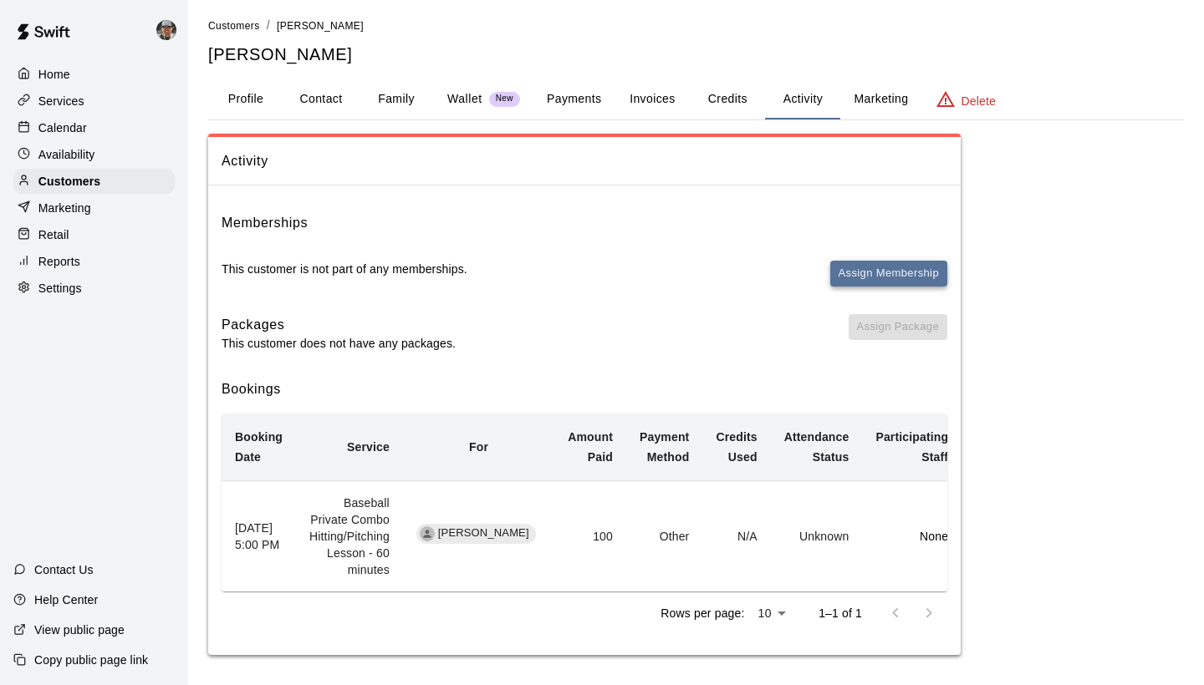
click at [874, 270] on button "Assign Membership" at bounding box center [888, 274] width 117 height 26
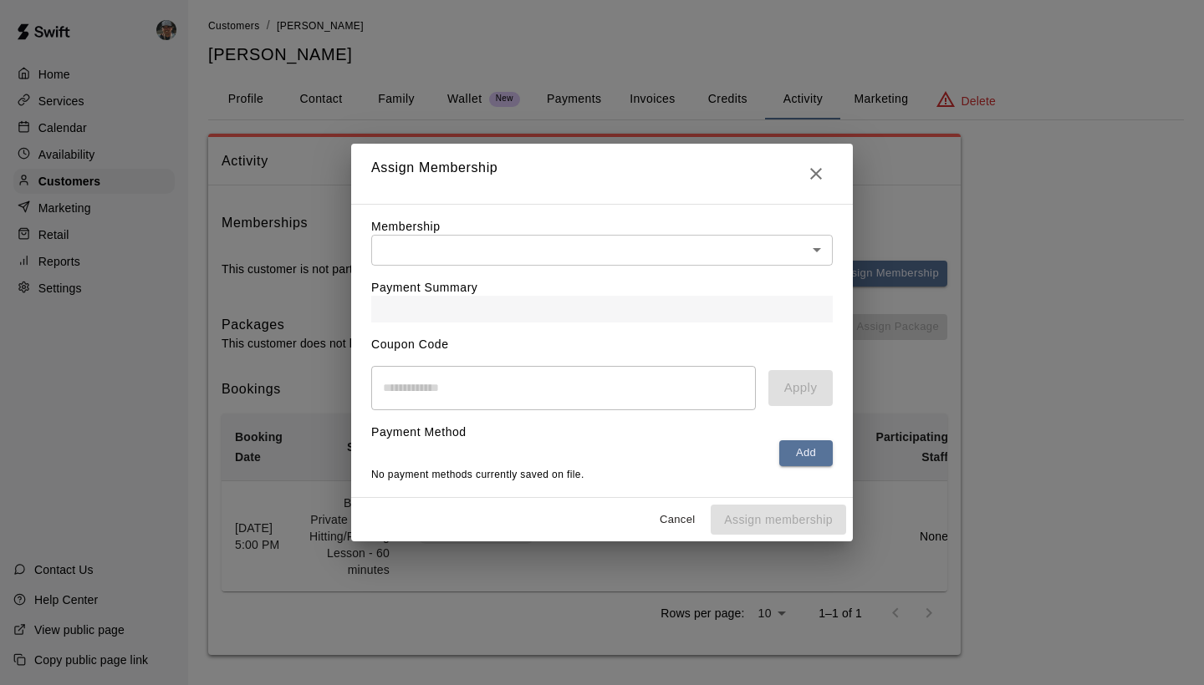
click at [715, 258] on body "Home Services Calendar Availability Customers Marketing Retail Reports Settings…" at bounding box center [602, 343] width 1204 height 692
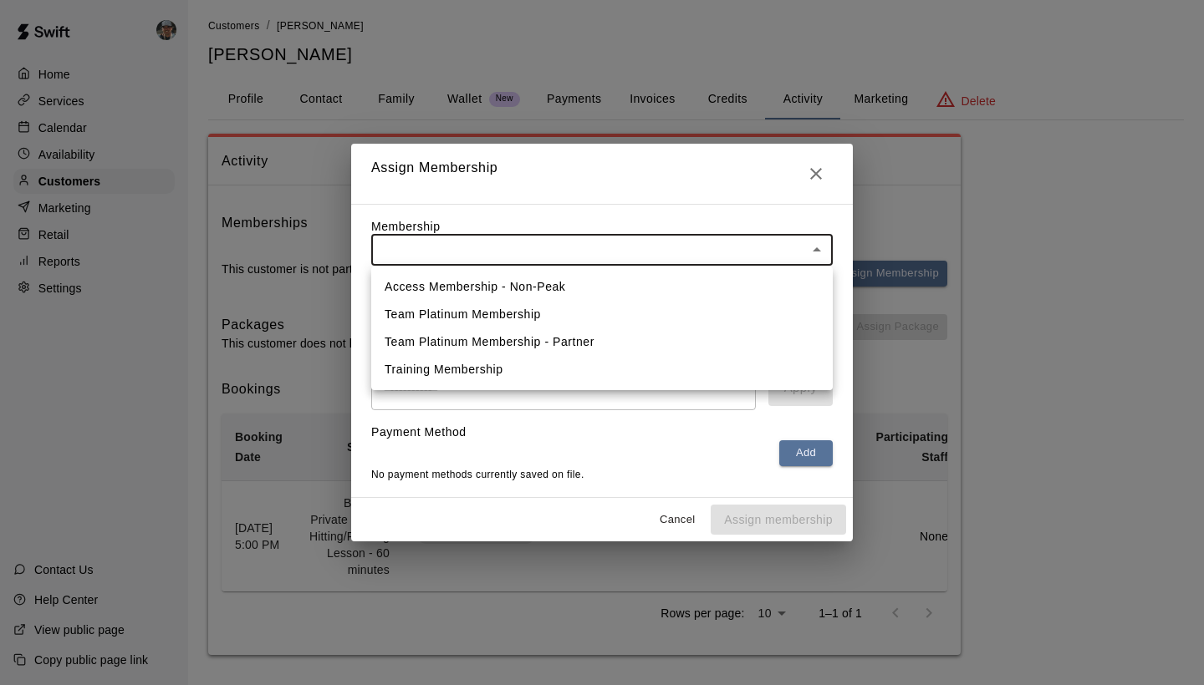
click at [653, 362] on li "Training Membership" at bounding box center [601, 370] width 461 height 28
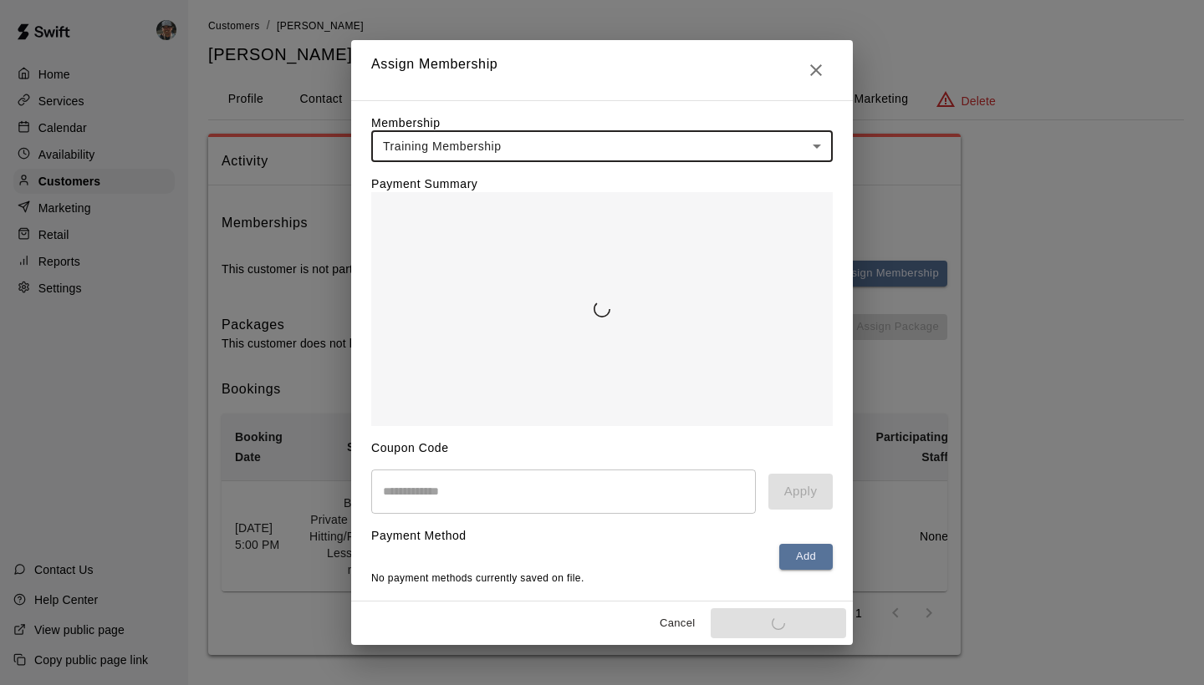
type input "**********"
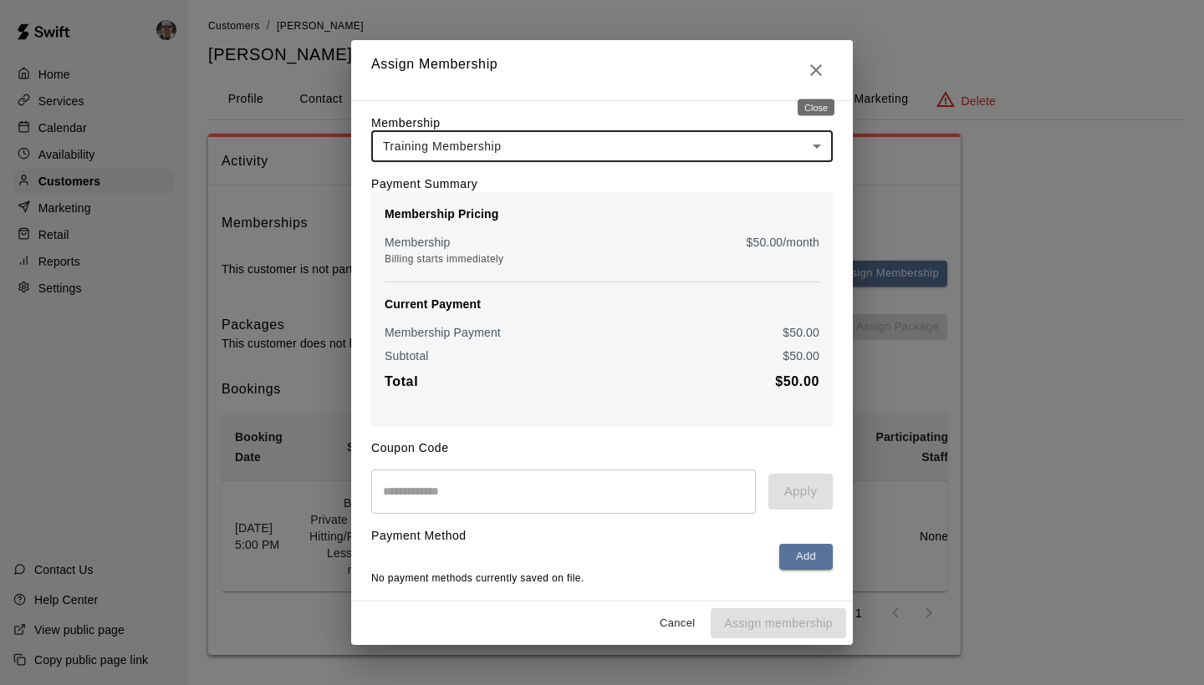
click at [819, 70] on icon "Close" at bounding box center [816, 70] width 20 height 20
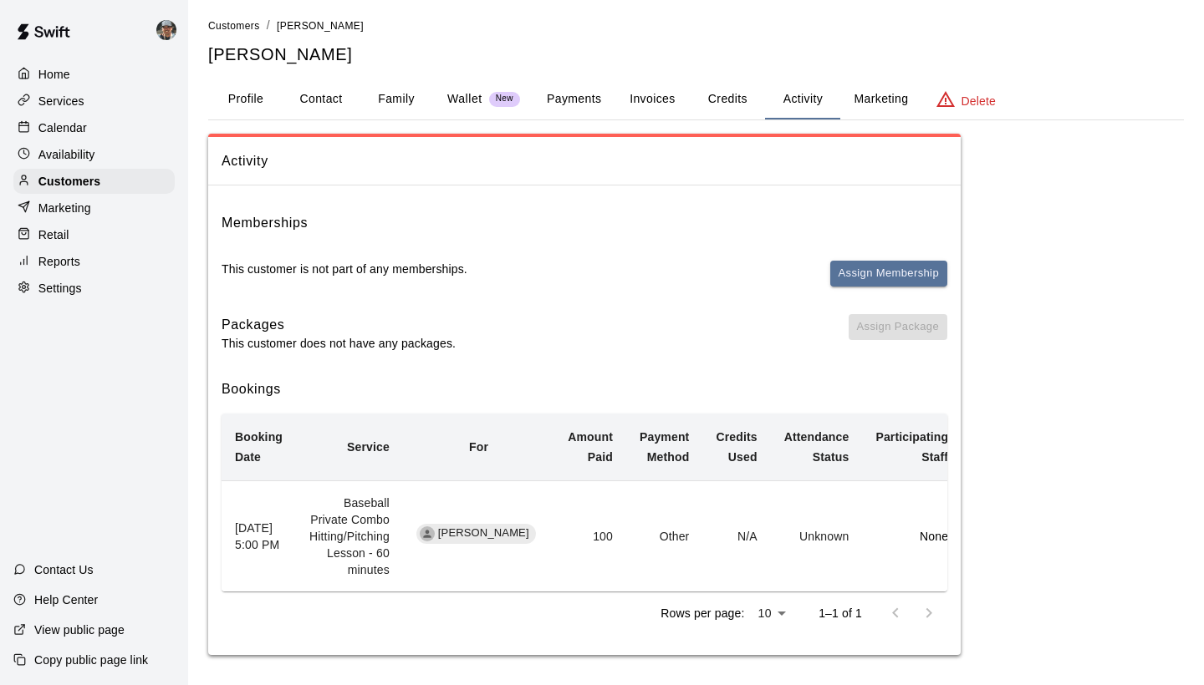
click at [88, 211] on p "Marketing" at bounding box center [64, 208] width 53 height 17
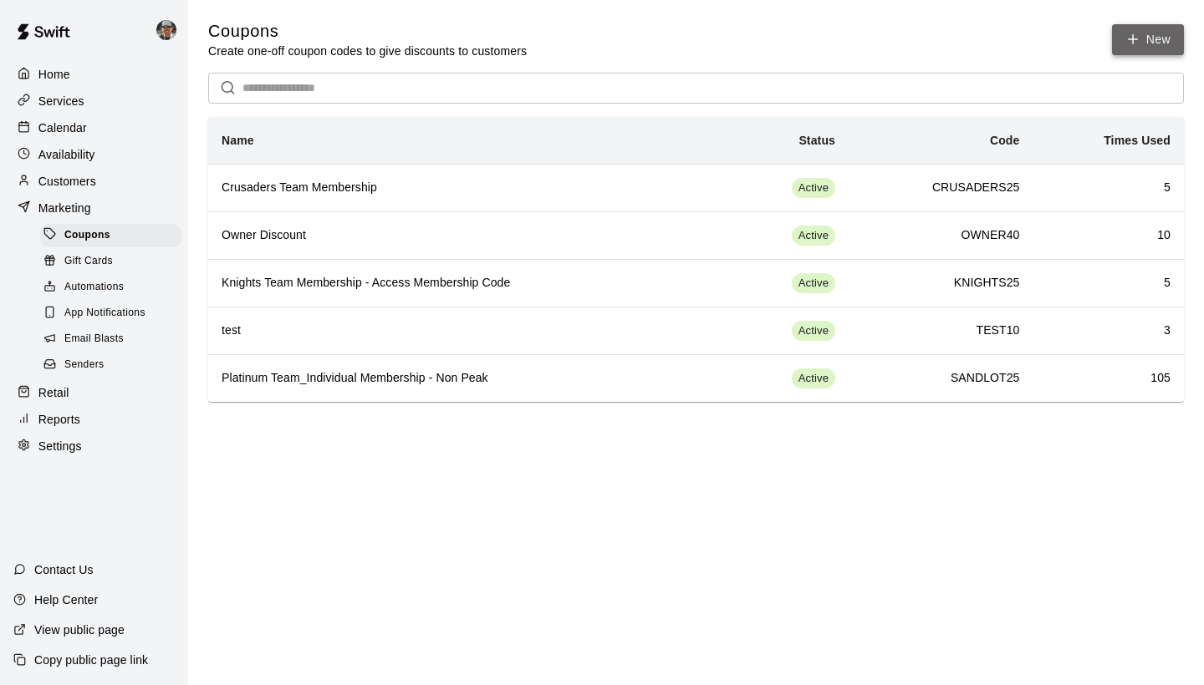
click at [1159, 32] on button "New" at bounding box center [1148, 39] width 72 height 31
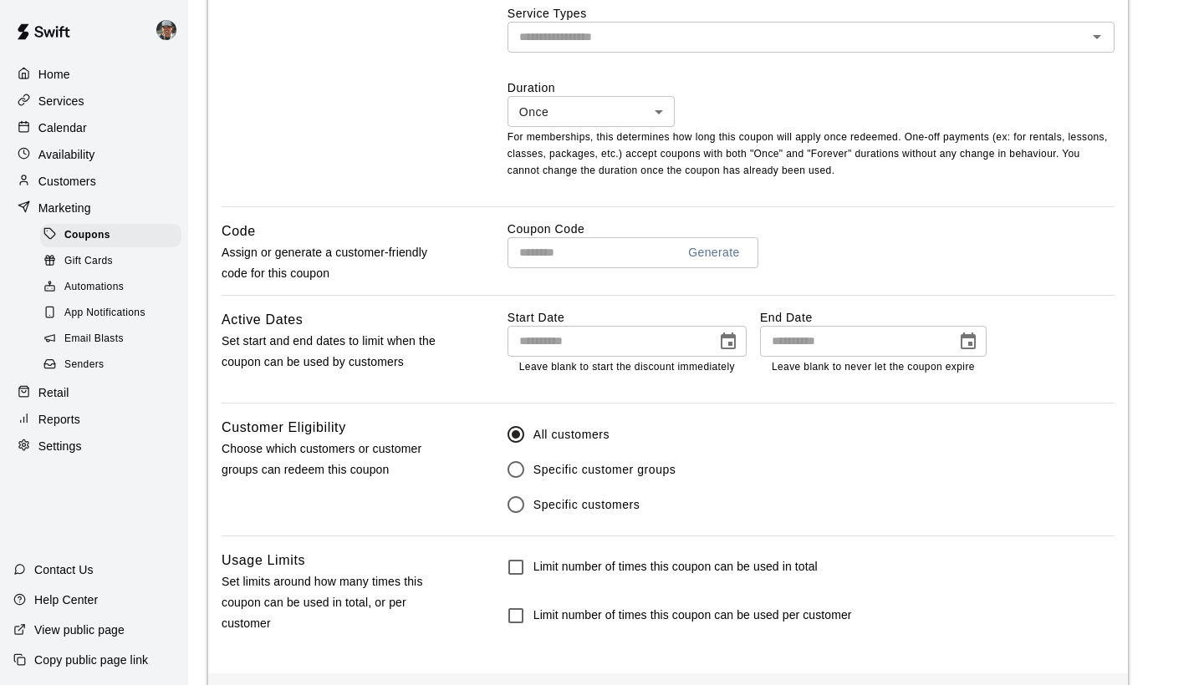
scroll to position [706, 0]
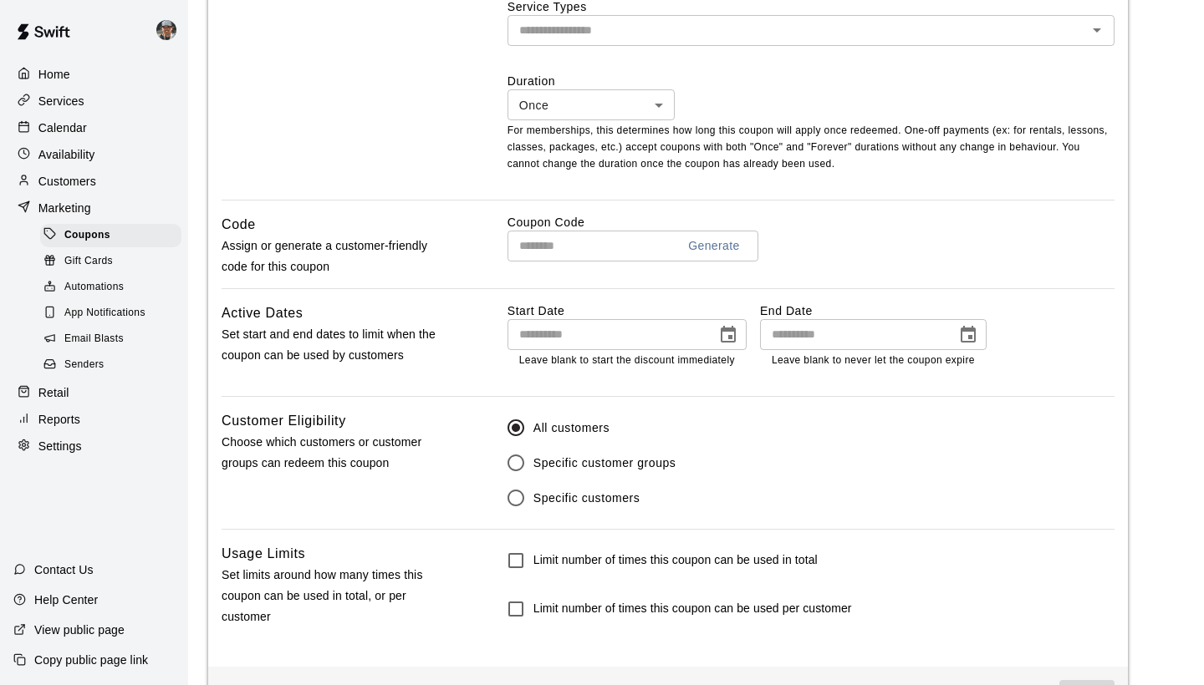
click at [633, 247] on input "text" at bounding box center [584, 246] width 155 height 31
type input "**********"
click at [847, 337] on input "**********" at bounding box center [852, 334] width 185 height 31
click at [728, 334] on icon "Choose date" at bounding box center [727, 334] width 15 height 17
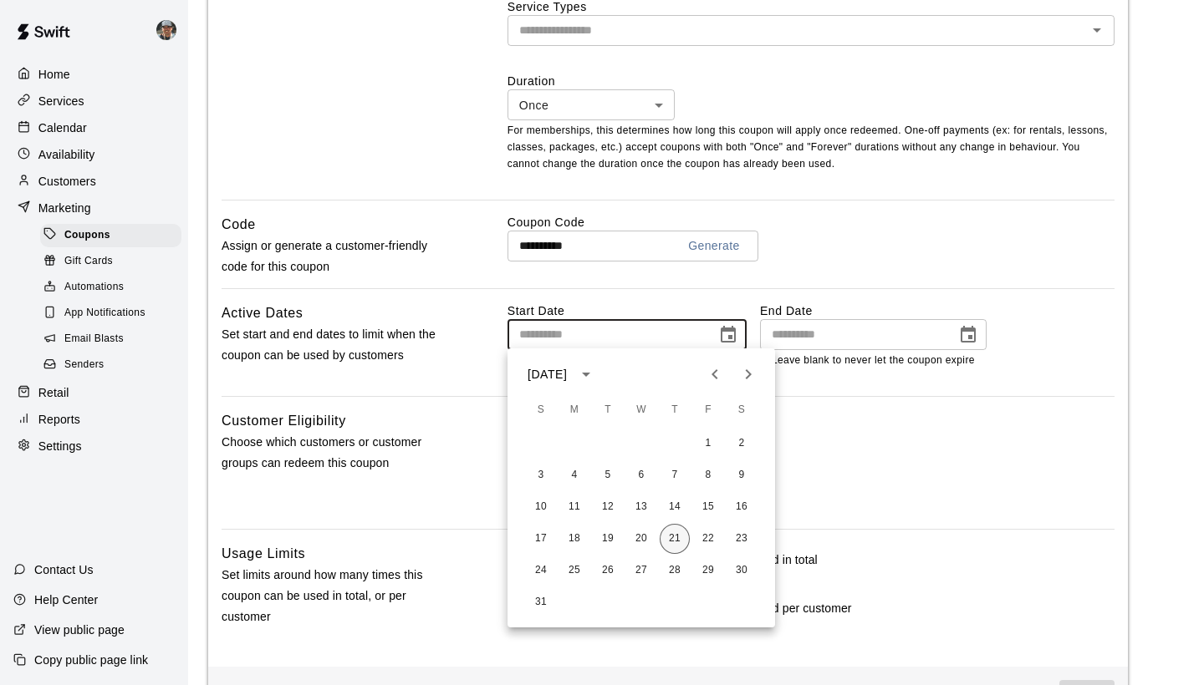
click at [678, 539] on button "21" at bounding box center [674, 539] width 30 height 30
type input "**********"
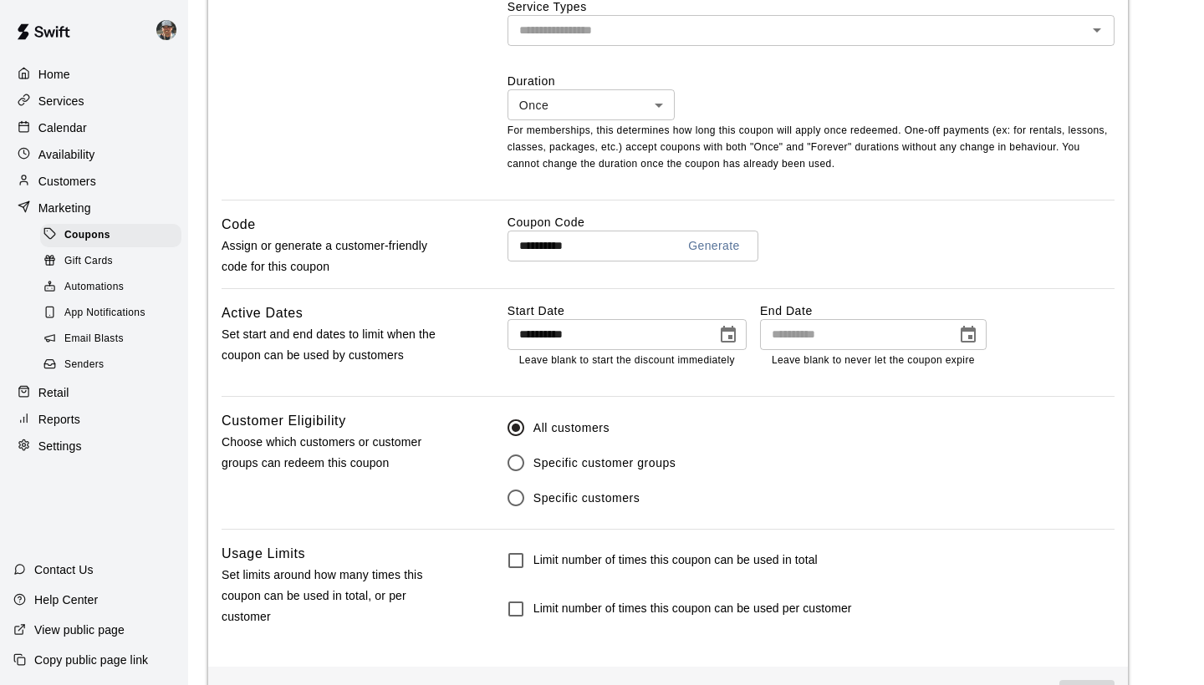
click at [974, 333] on icon "Choose date" at bounding box center [967, 334] width 15 height 17
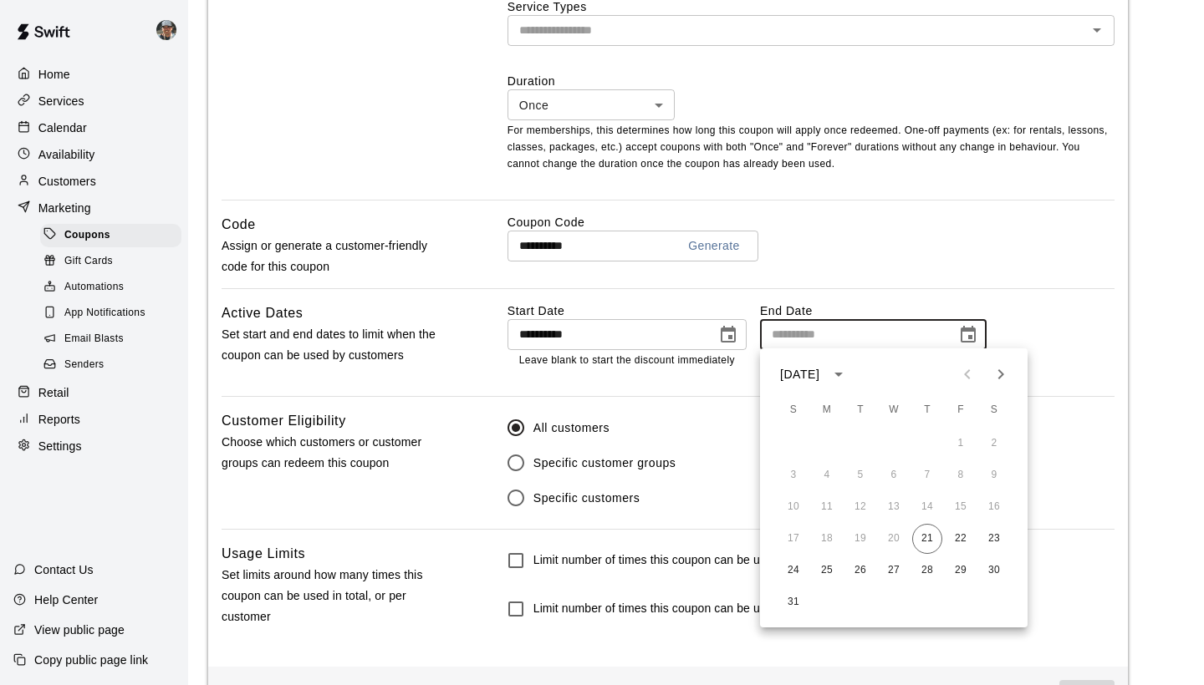
click at [1002, 378] on icon "Next month" at bounding box center [1000, 374] width 20 height 20
click at [856, 571] on button "30" at bounding box center [860, 571] width 30 height 30
type input "**********"
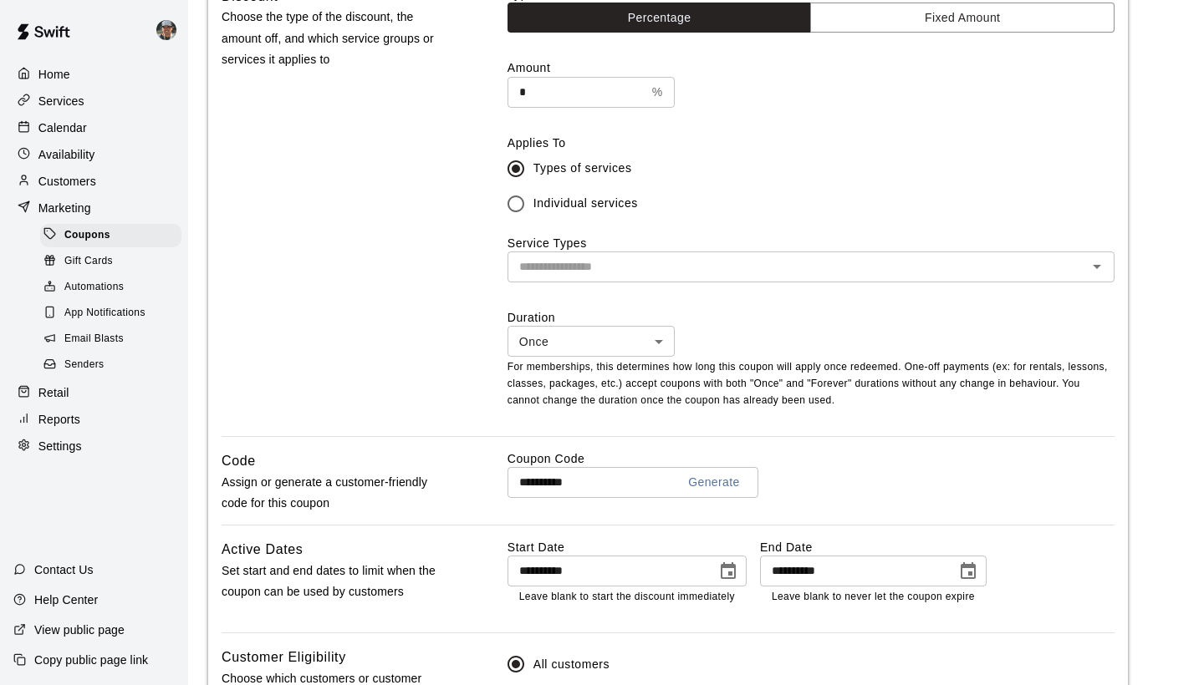
scroll to position [468, 0]
click at [668, 349] on body "**********" at bounding box center [602, 257] width 1204 height 1451
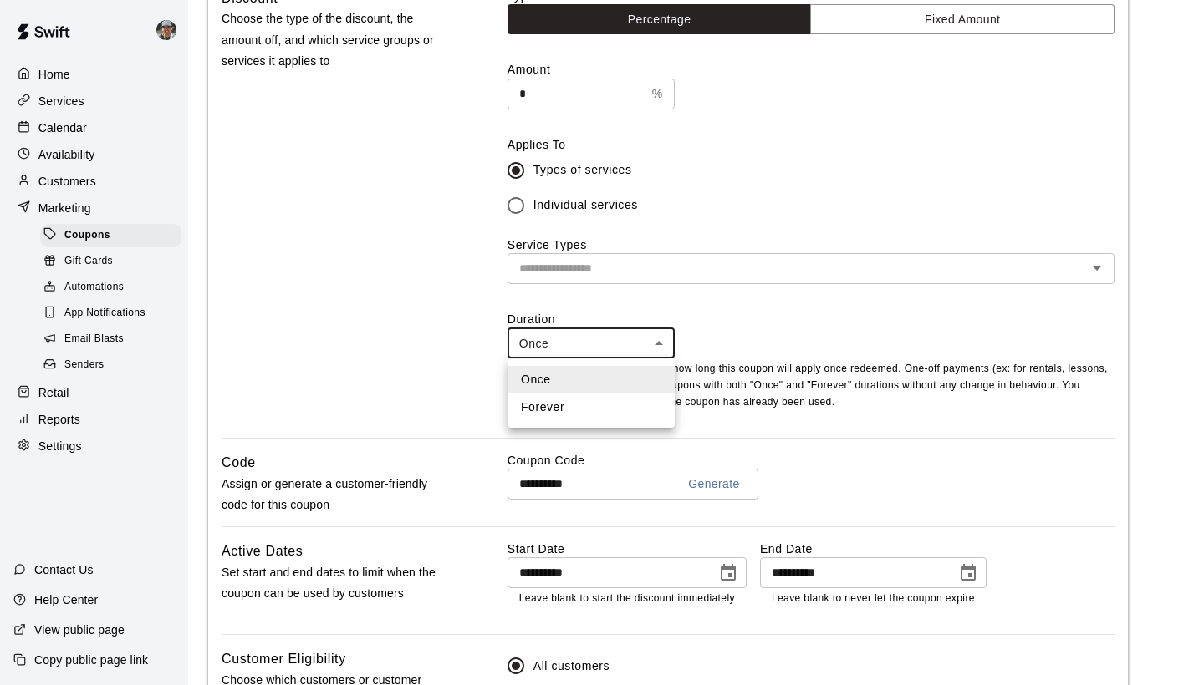
click at [746, 353] on div at bounding box center [602, 342] width 1204 height 685
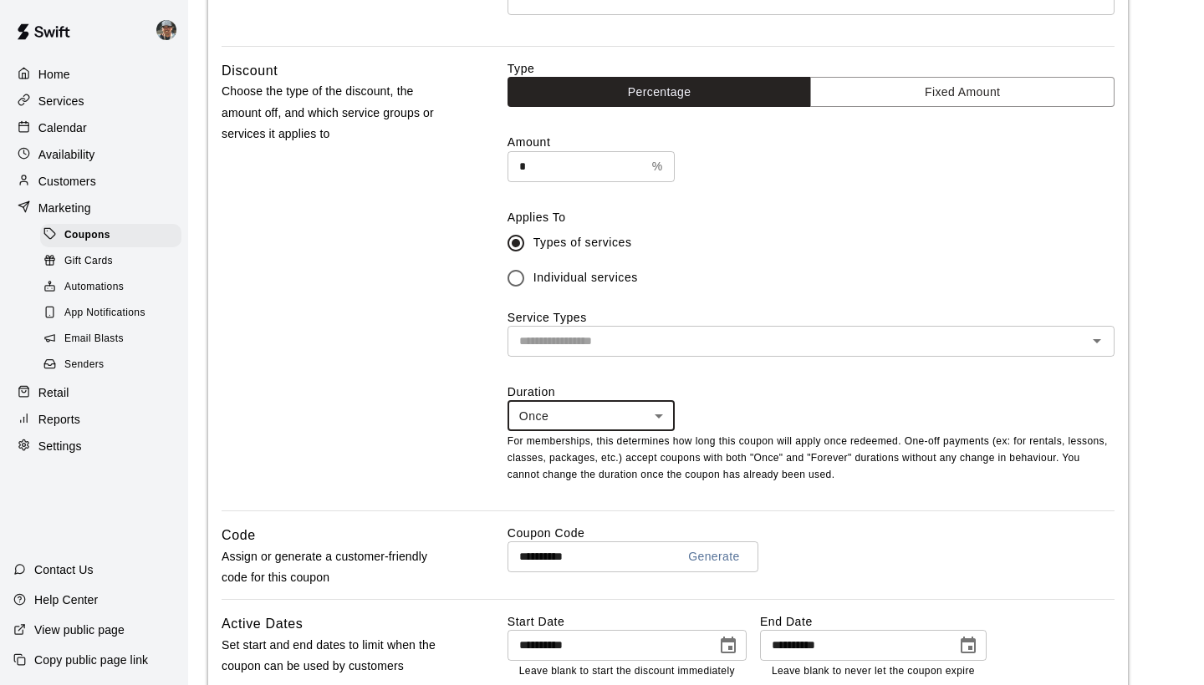
scroll to position [372, 0]
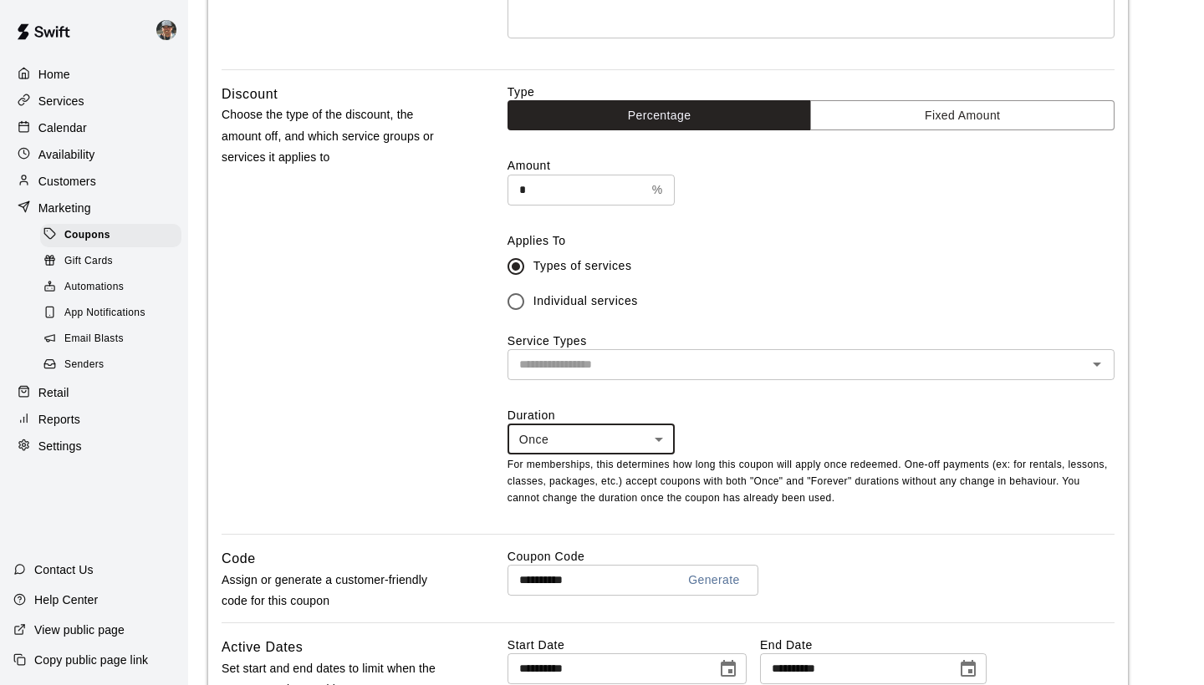
click at [579, 189] on input "*" at bounding box center [576, 190] width 138 height 31
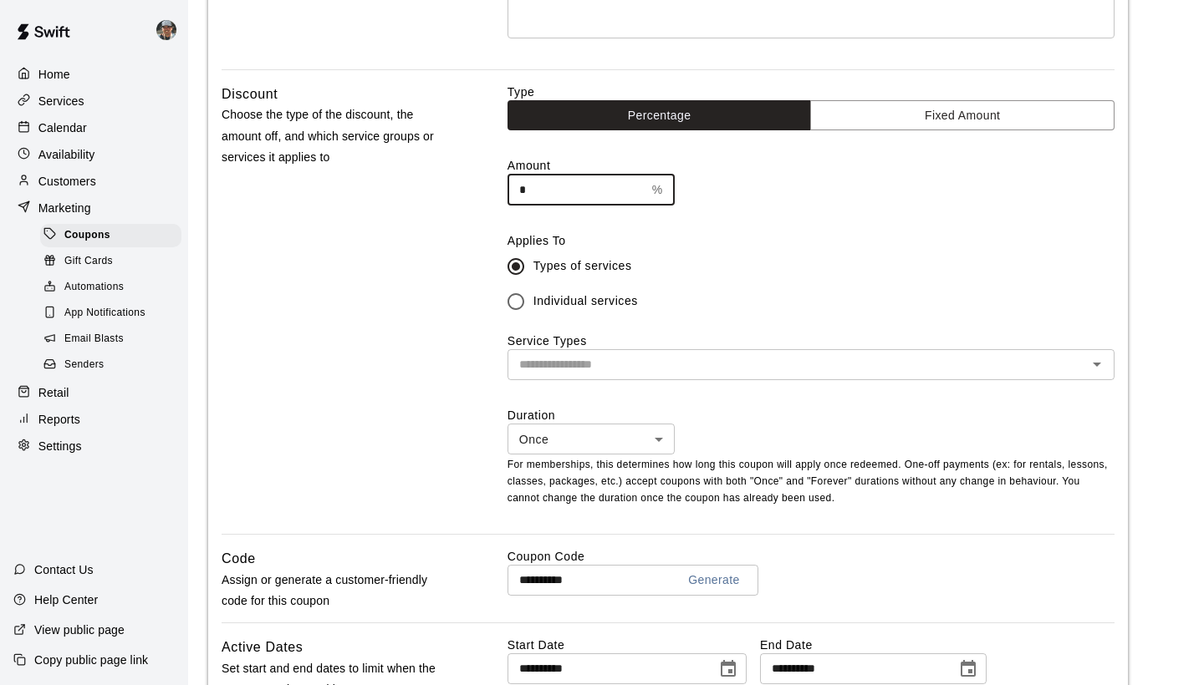
click at [579, 189] on input "*" at bounding box center [576, 190] width 138 height 31
type input "***"
click at [786, 286] on label "Individual services" at bounding box center [799, 301] width 603 height 35
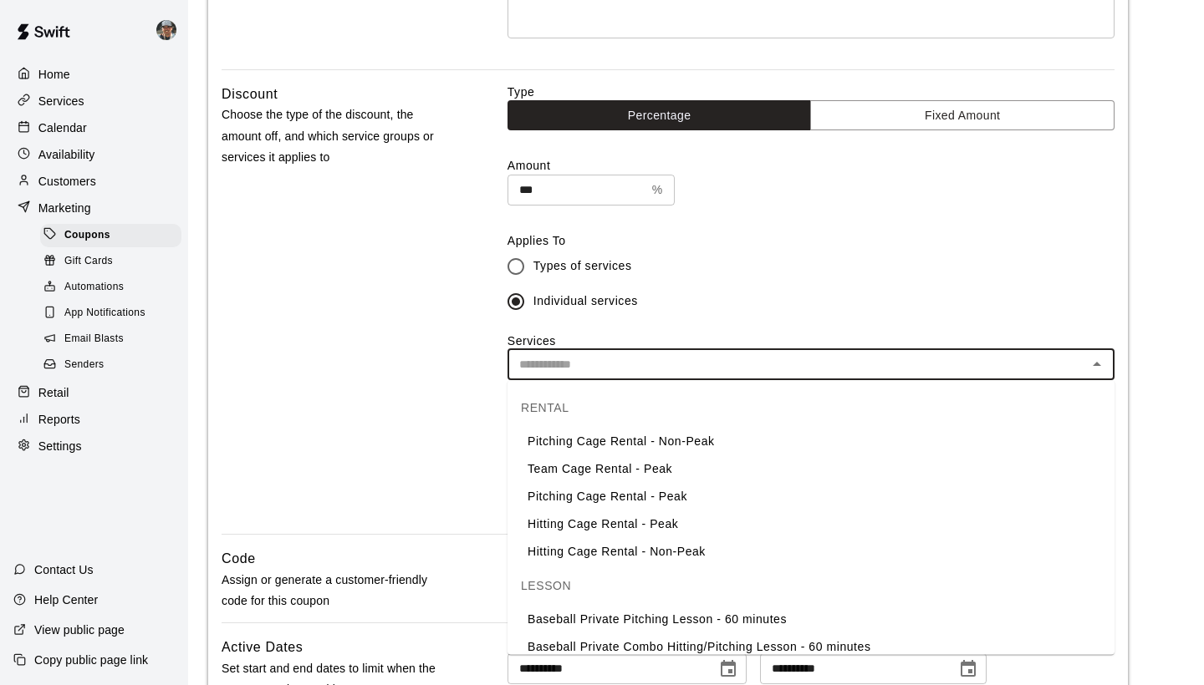
click at [719, 359] on input "text" at bounding box center [796, 364] width 569 height 21
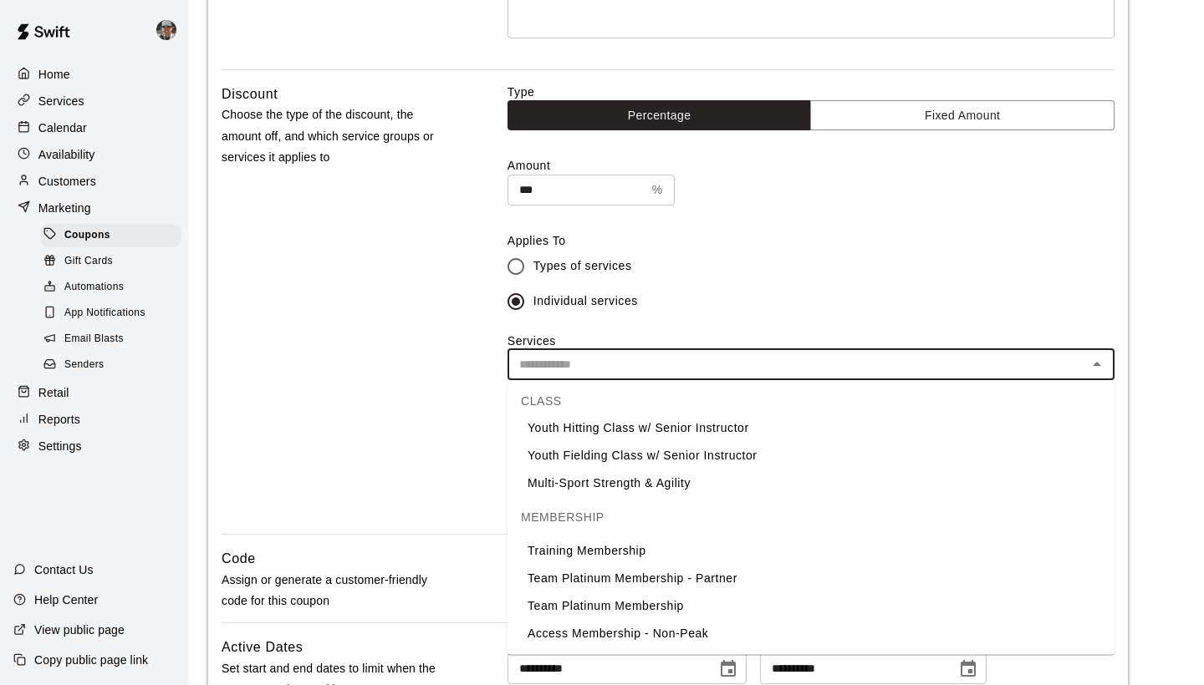
scroll to position [933, 0]
click at [692, 554] on li "Training Membership" at bounding box center [810, 552] width 607 height 28
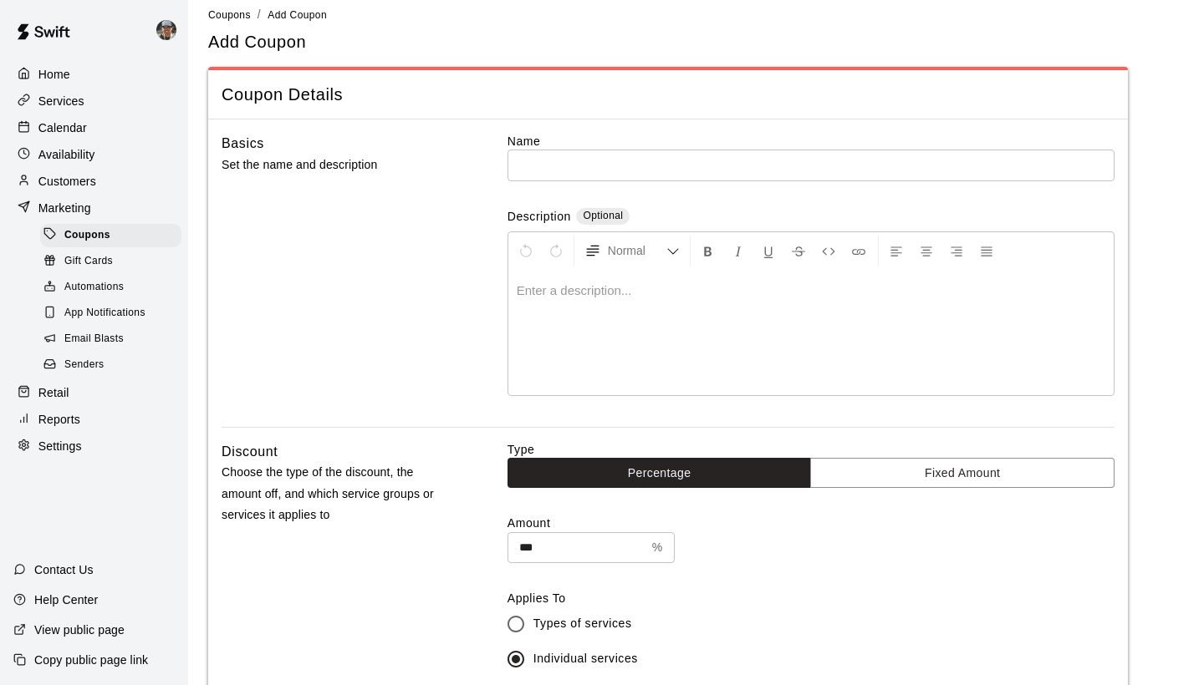
scroll to position [17, 0]
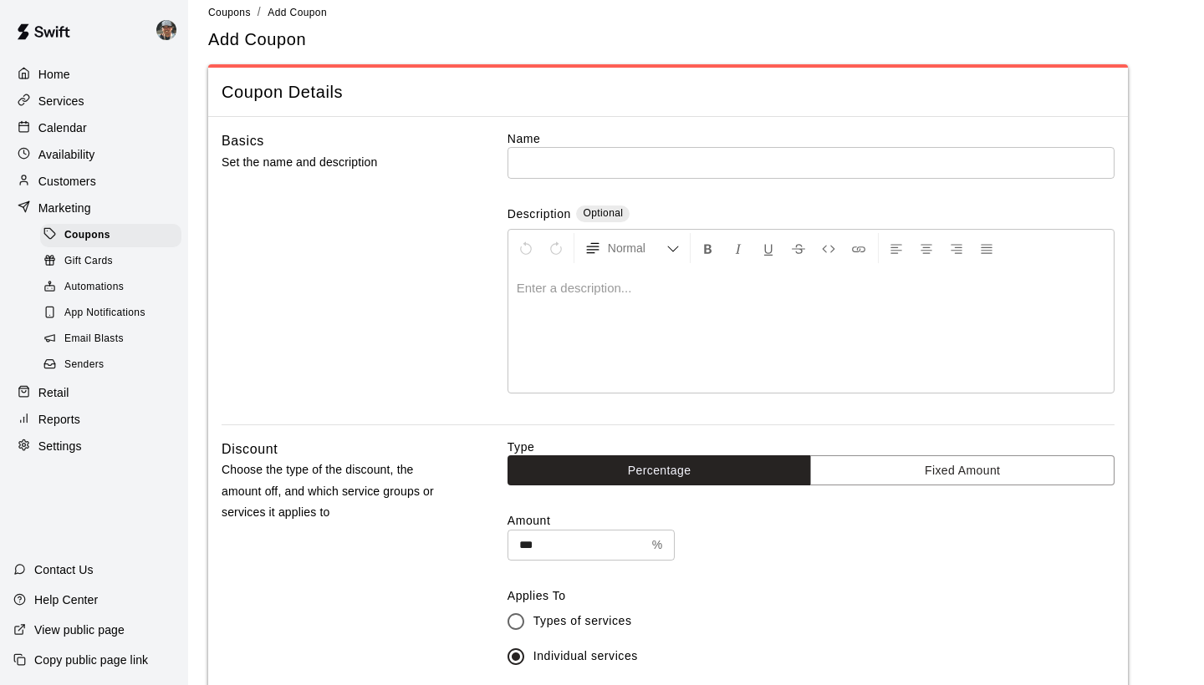
click at [657, 158] on input "text" at bounding box center [810, 162] width 607 height 31
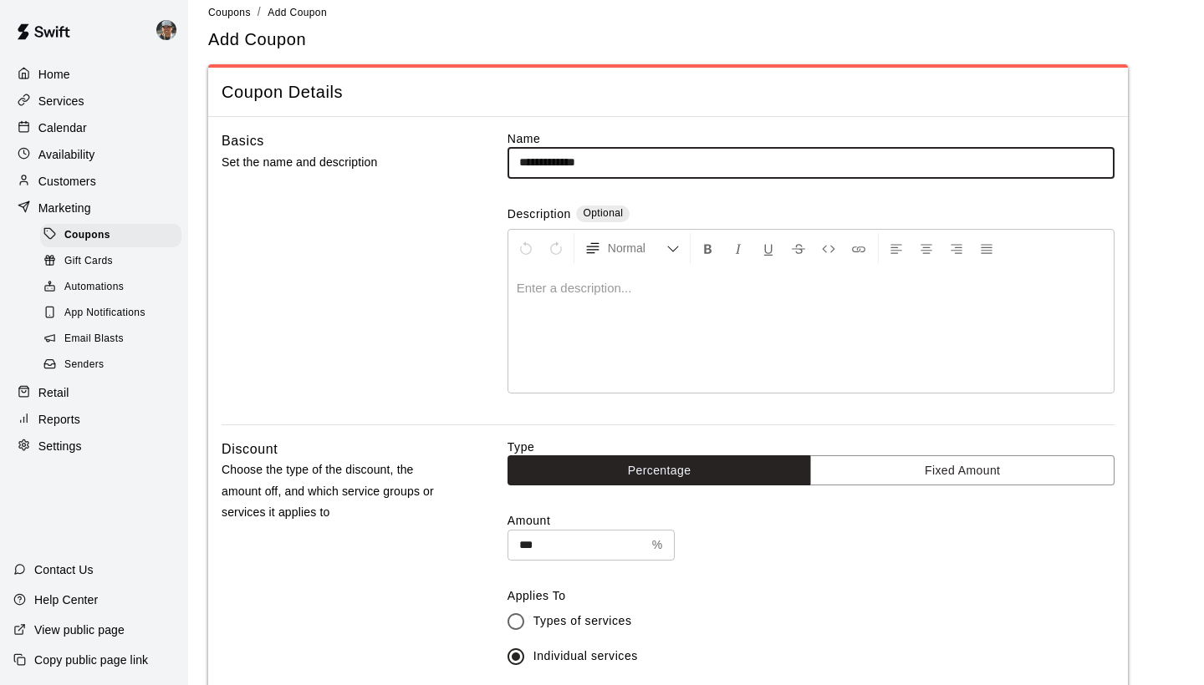
click at [704, 373] on div at bounding box center [810, 329] width 605 height 125
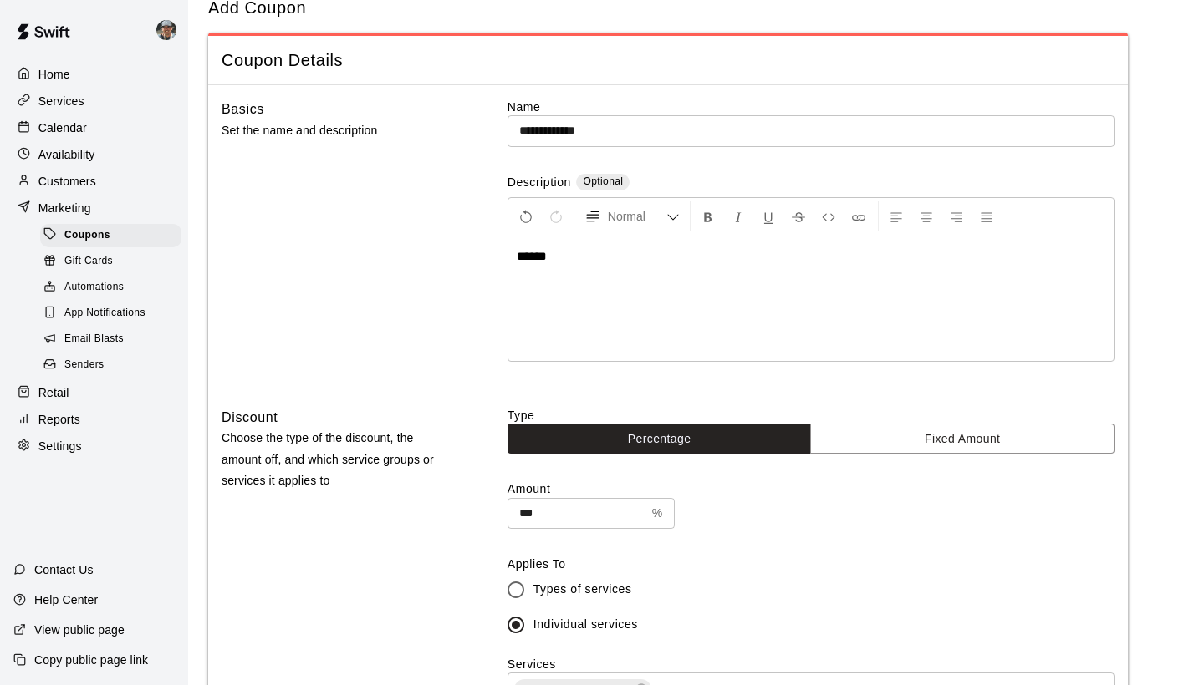
scroll to position [65, 0]
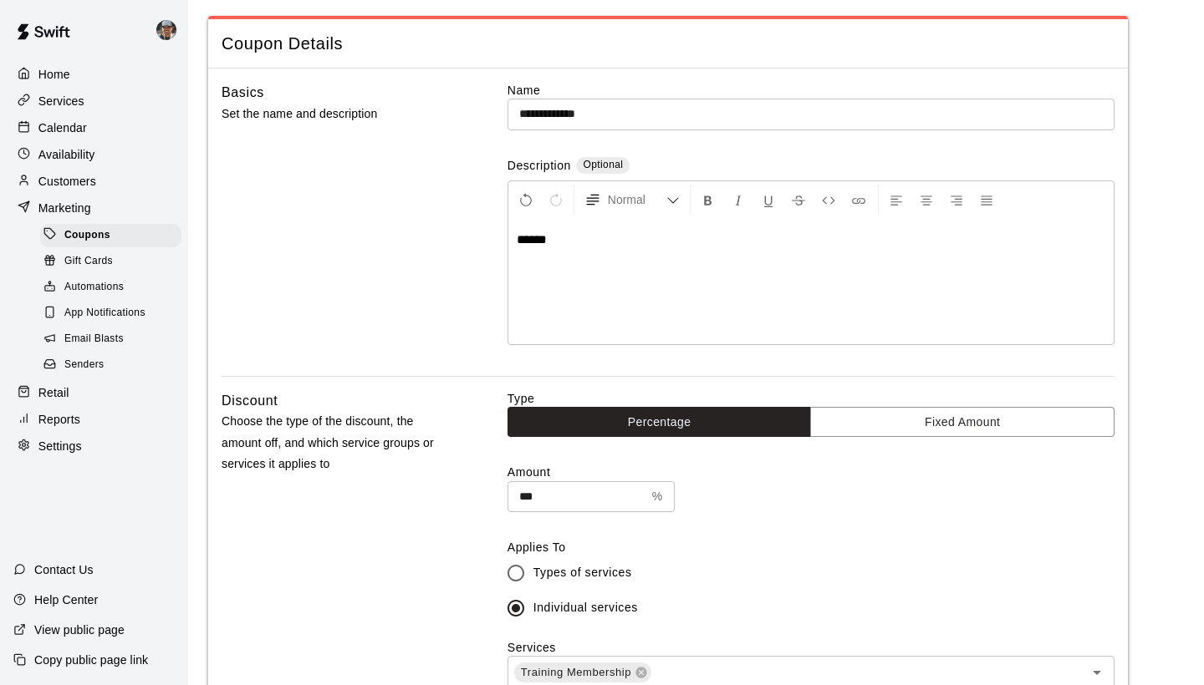
click at [590, 250] on div "******" at bounding box center [810, 281] width 605 height 125
click at [679, 112] on input "**********" at bounding box center [810, 114] width 607 height 31
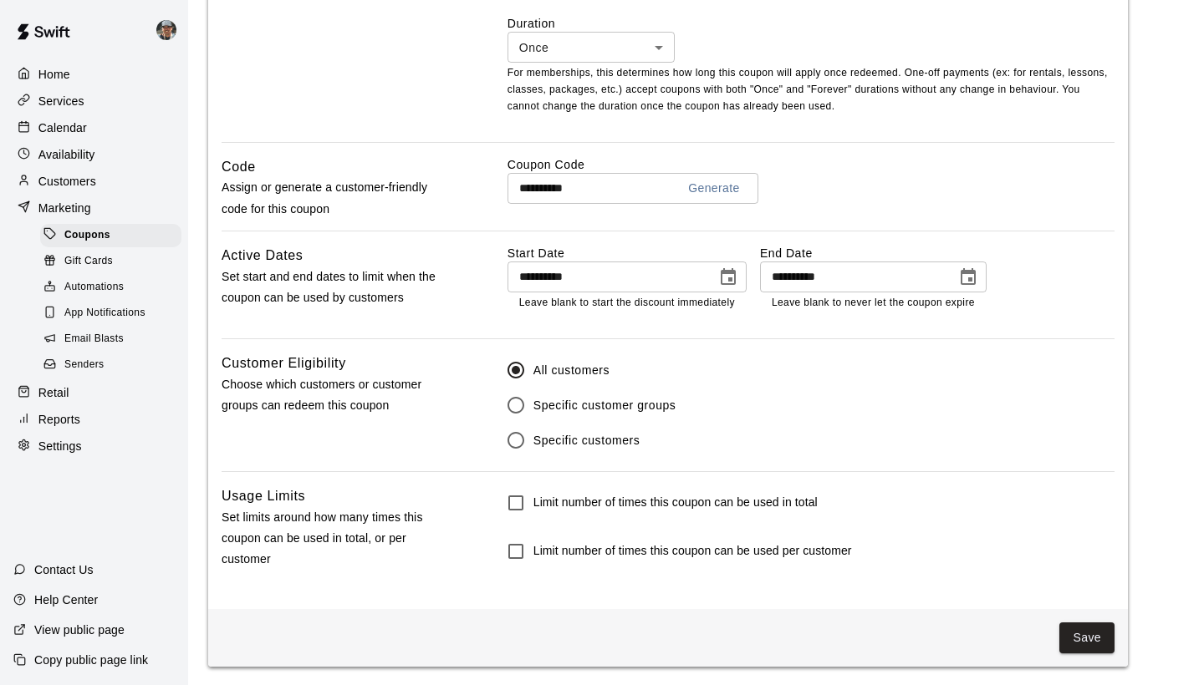
scroll to position [765, 0]
type input "**********"
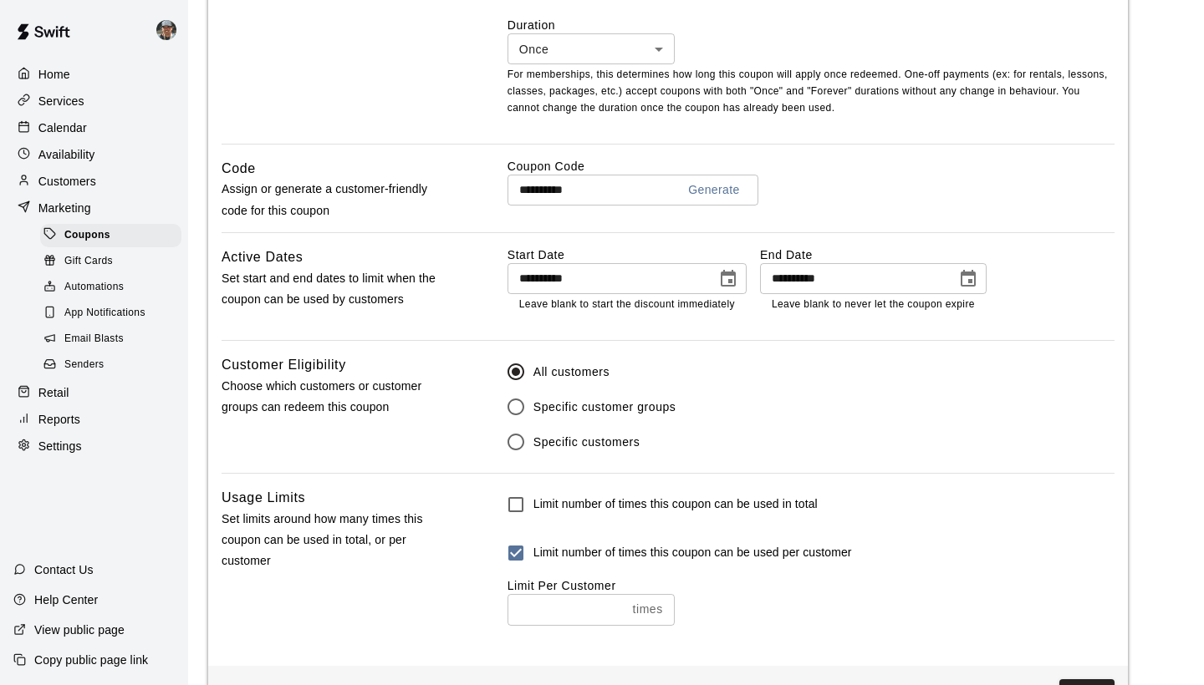
type input "*"
click at [618, 604] on input "*" at bounding box center [566, 609] width 119 height 31
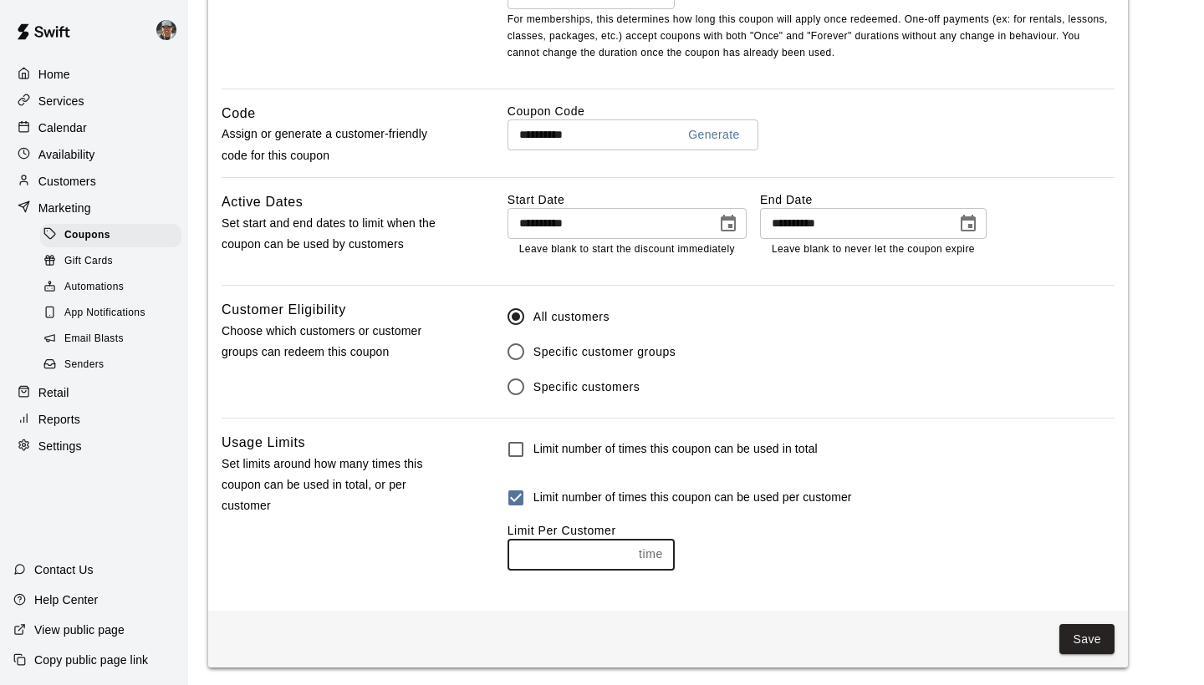
scroll to position [819, 0]
click at [1084, 640] on button "Save" at bounding box center [1086, 640] width 55 height 31
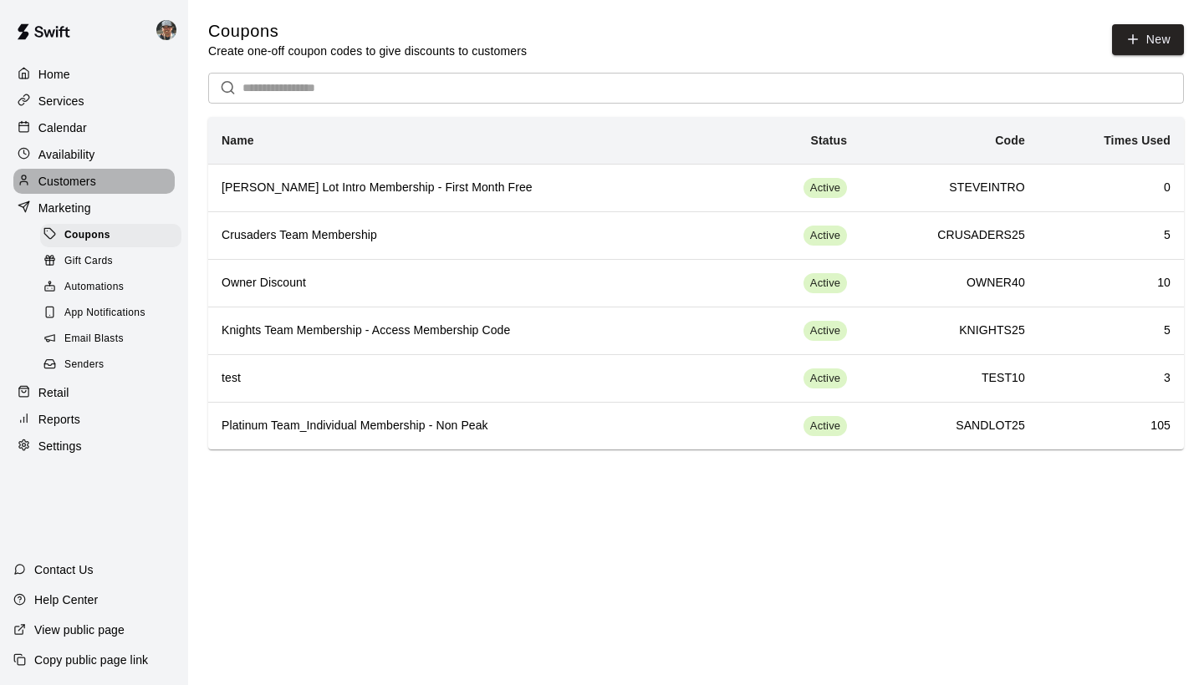
click at [89, 173] on p "Customers" at bounding box center [67, 181] width 58 height 17
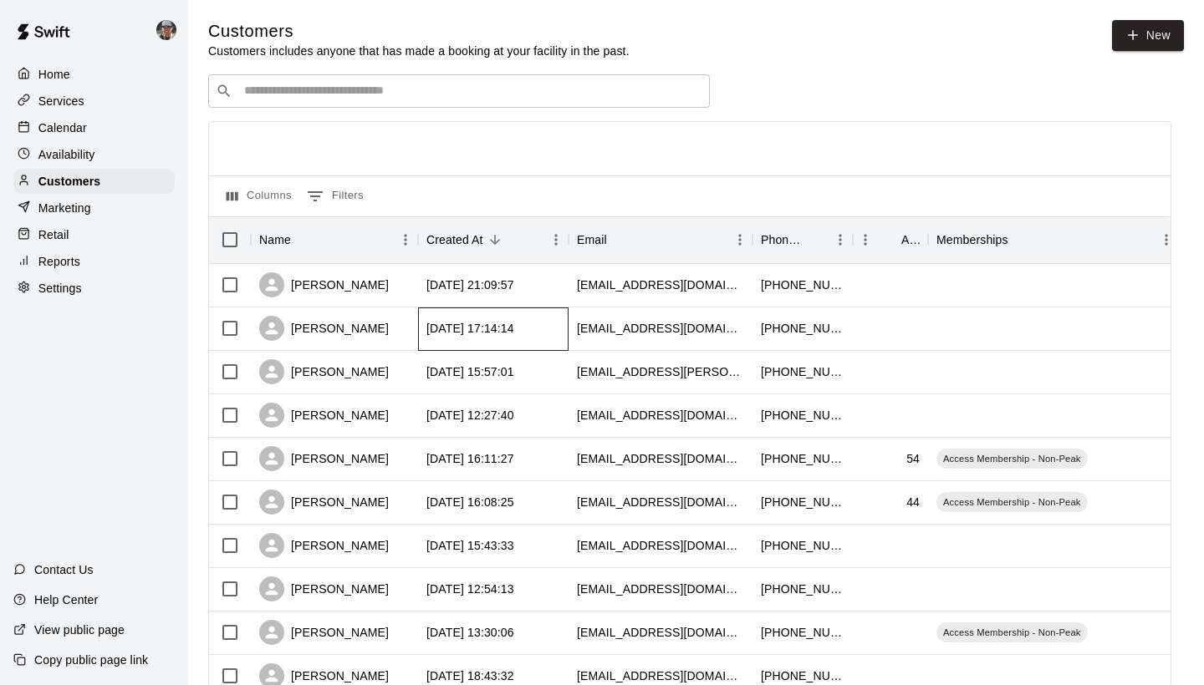
click at [467, 338] on div "2025-08-20 17:14:14" at bounding box center [493, 329] width 150 height 43
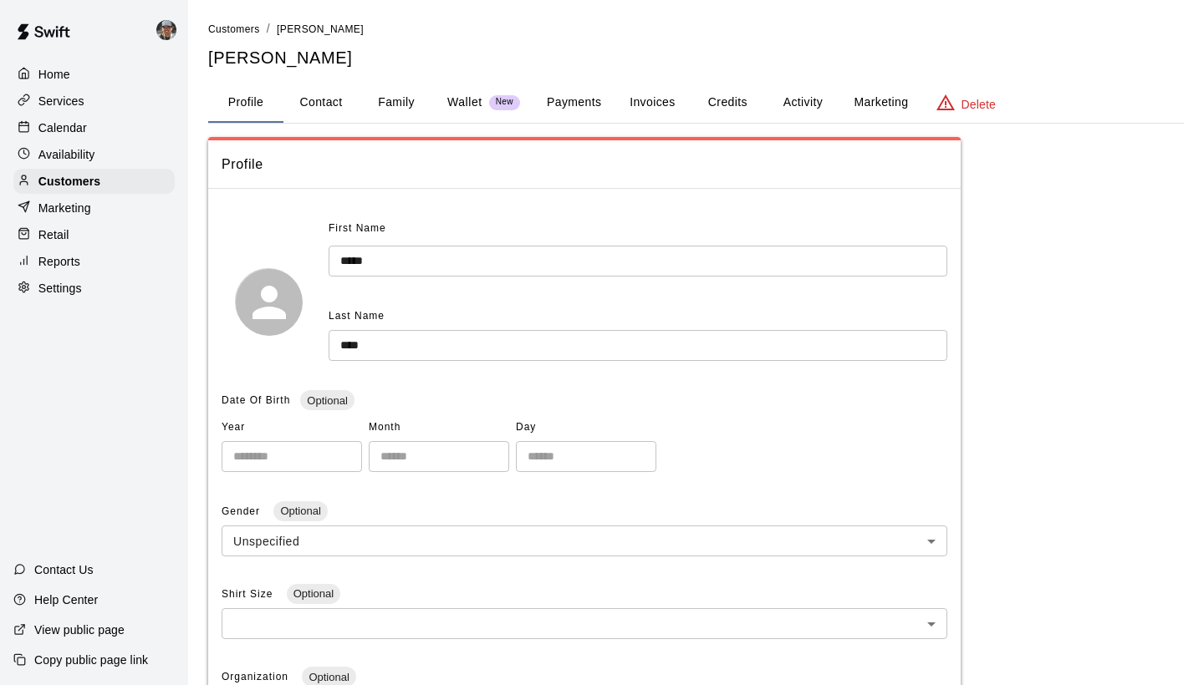
click at [730, 102] on button "Credits" at bounding box center [727, 103] width 75 height 40
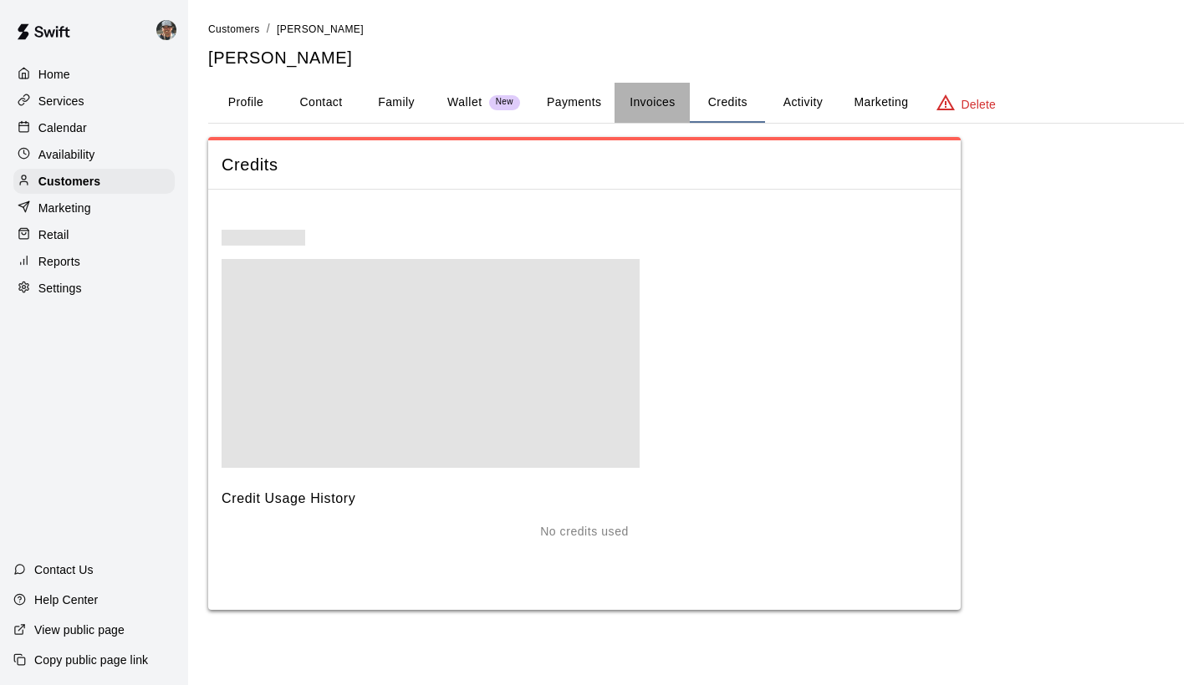
click at [653, 104] on button "Invoices" at bounding box center [651, 103] width 75 height 40
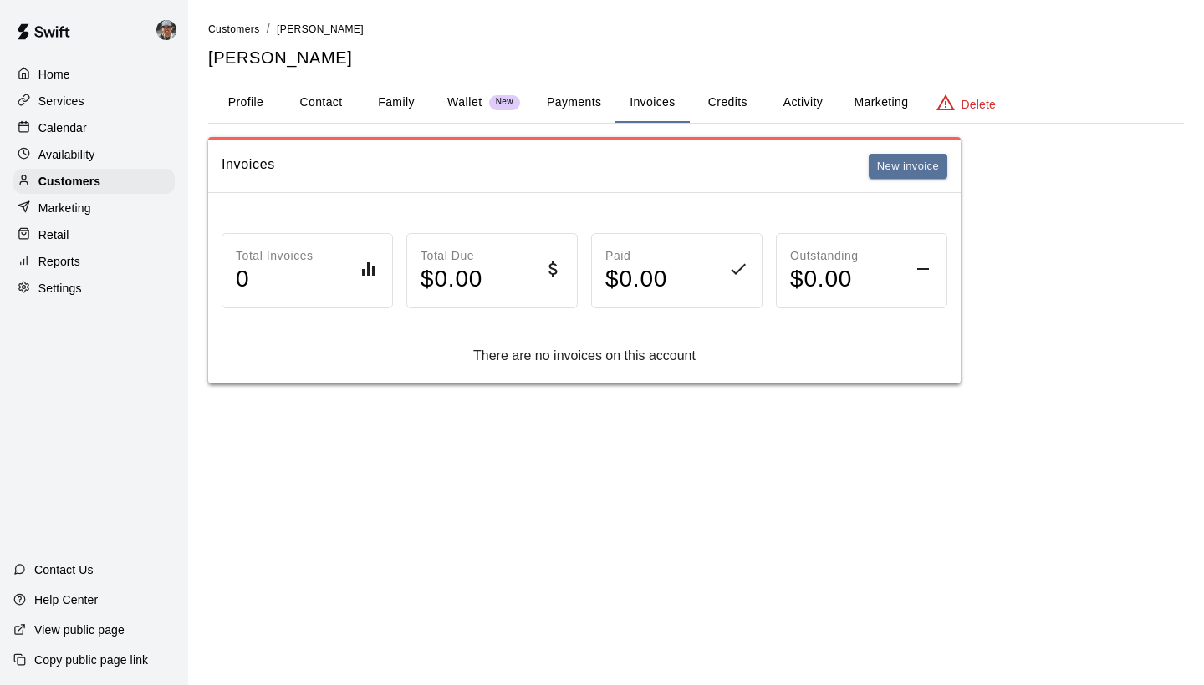
click at [869, 99] on button "Marketing" at bounding box center [880, 103] width 81 height 40
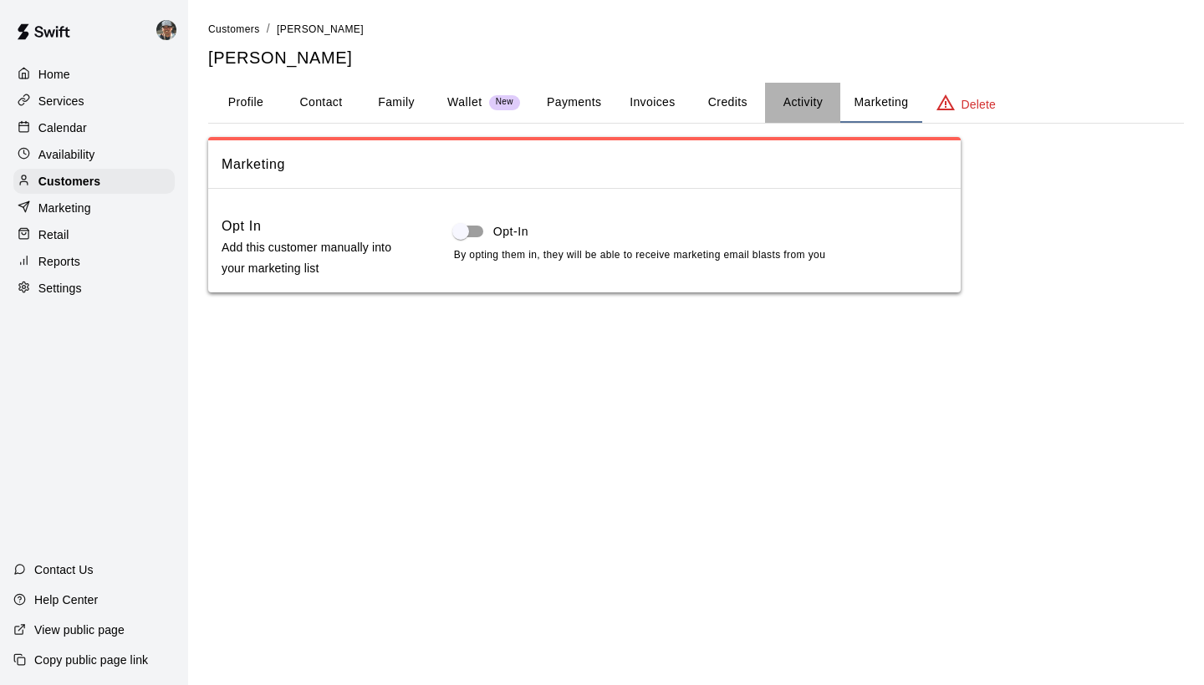
click at [794, 101] on button "Activity" at bounding box center [802, 103] width 75 height 40
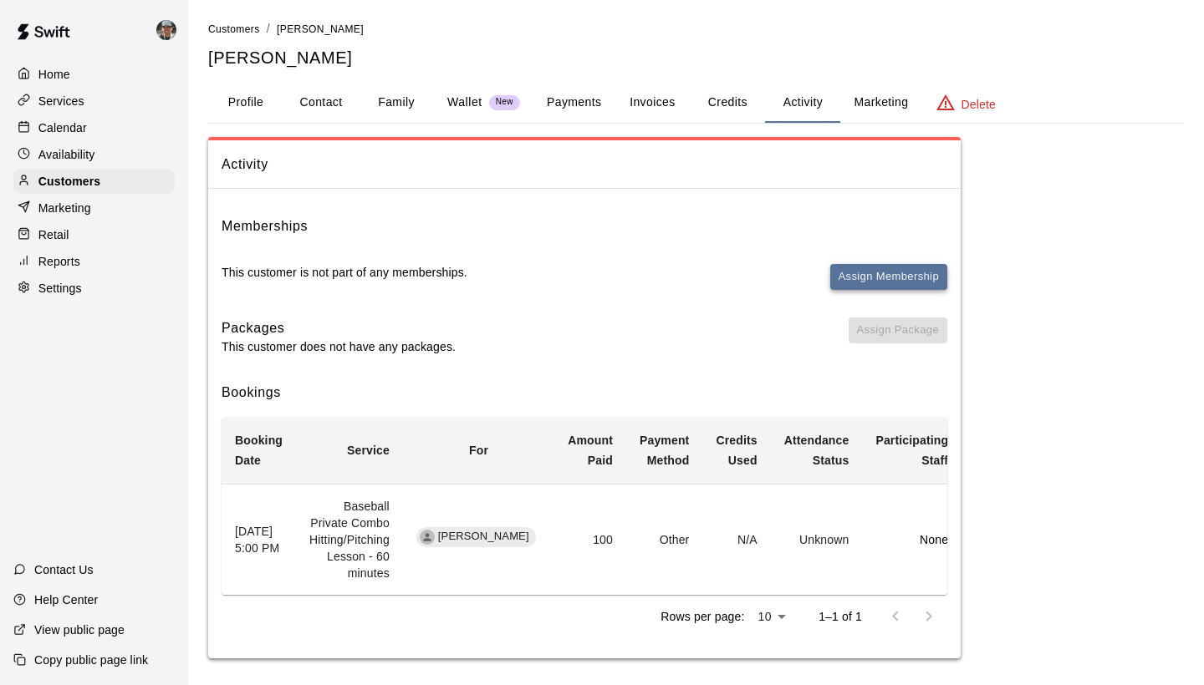
click at [872, 274] on button "Assign Membership" at bounding box center [888, 277] width 117 height 26
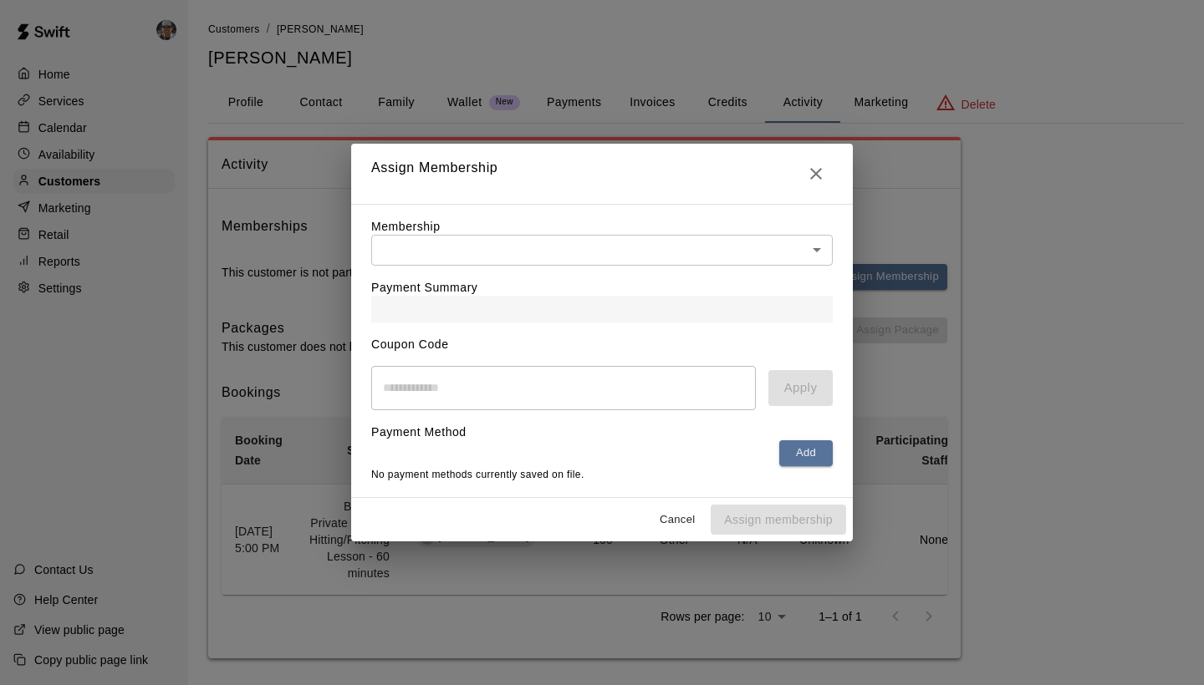
click at [650, 246] on body "Home Services Calendar Availability Customers Marketing Retail Reports Settings…" at bounding box center [602, 346] width 1204 height 692
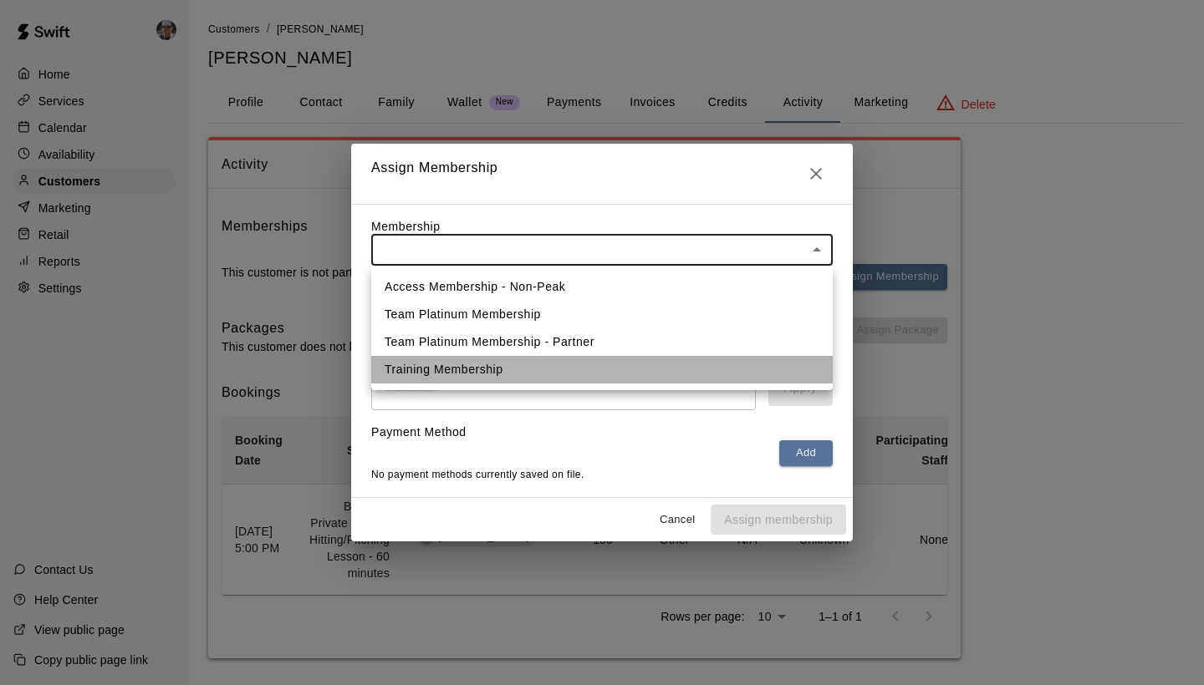
click at [623, 371] on li "Training Membership" at bounding box center [601, 370] width 461 height 28
type input "**********"
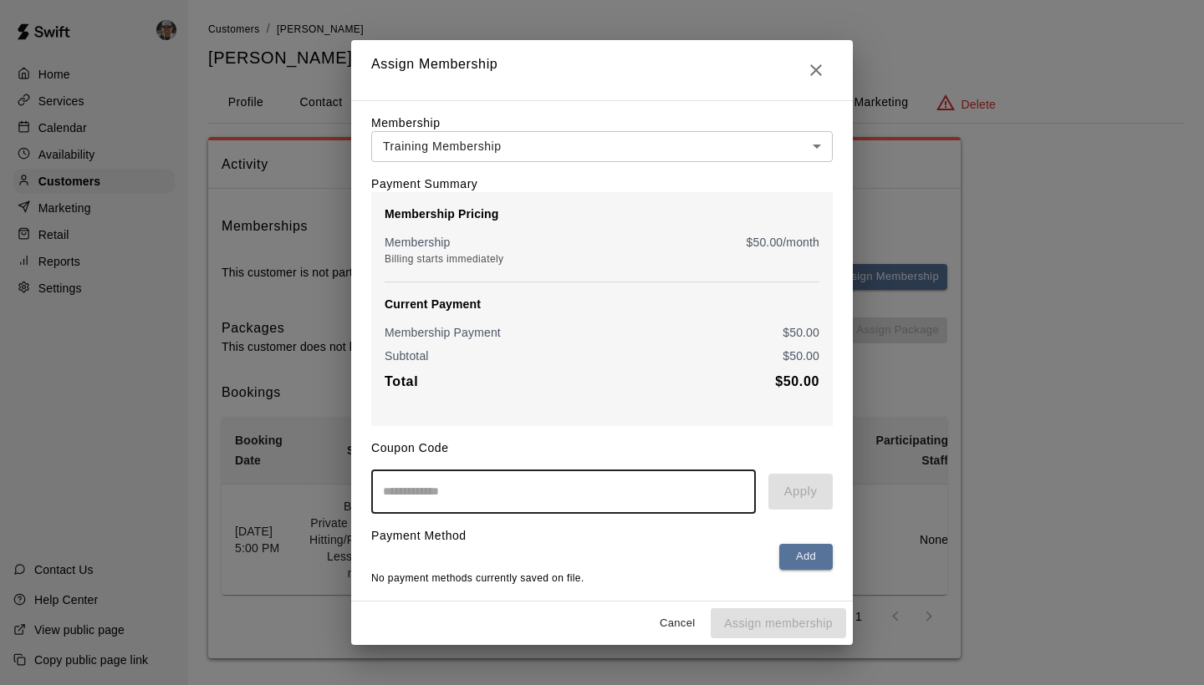
click at [567, 494] on input "text" at bounding box center [563, 492] width 384 height 44
type input "**********"
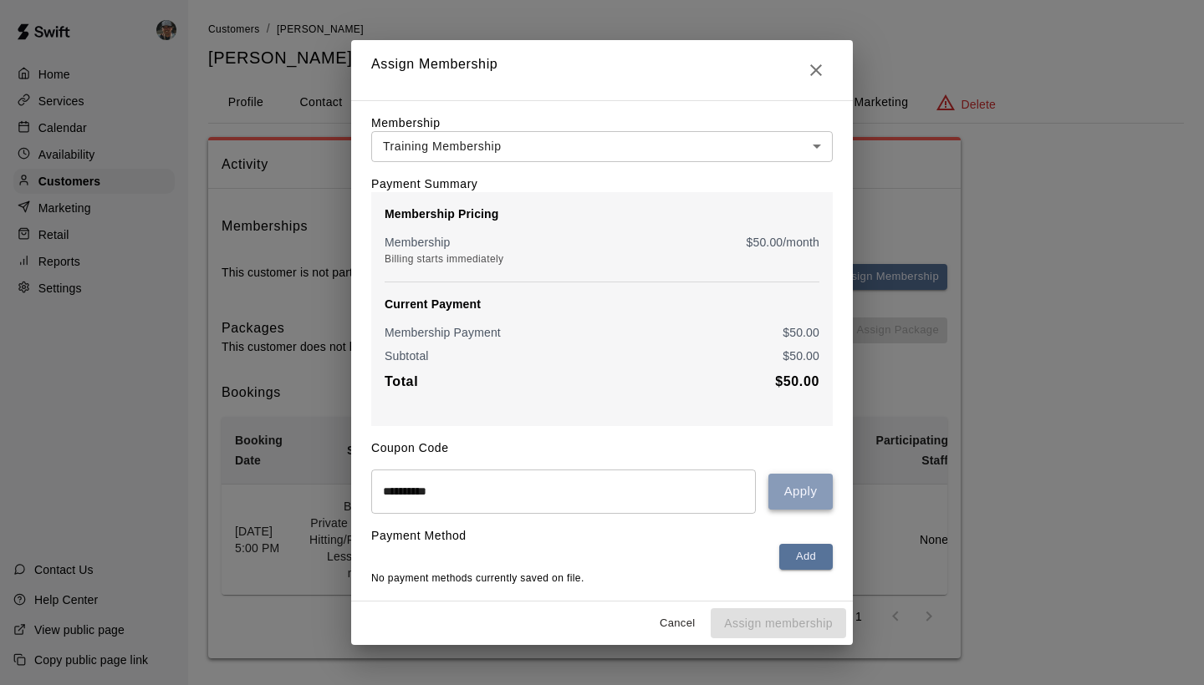
click at [807, 496] on button "Apply" at bounding box center [800, 491] width 64 height 35
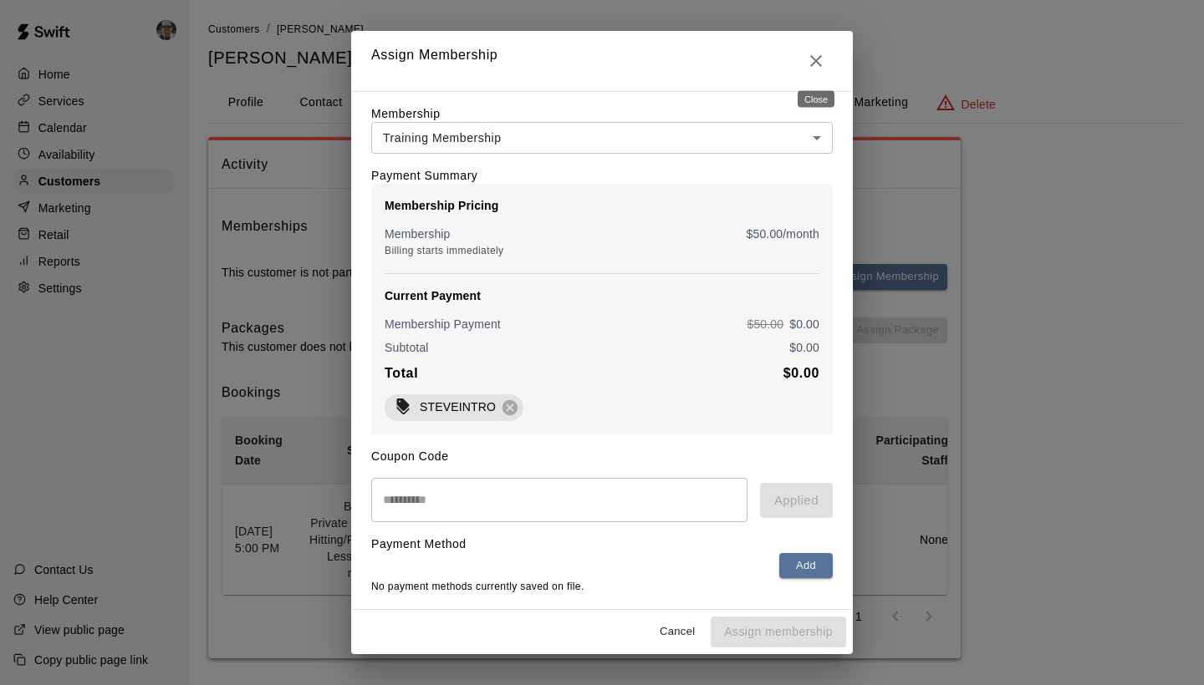
click at [810, 59] on icon "Close" at bounding box center [816, 61] width 20 height 20
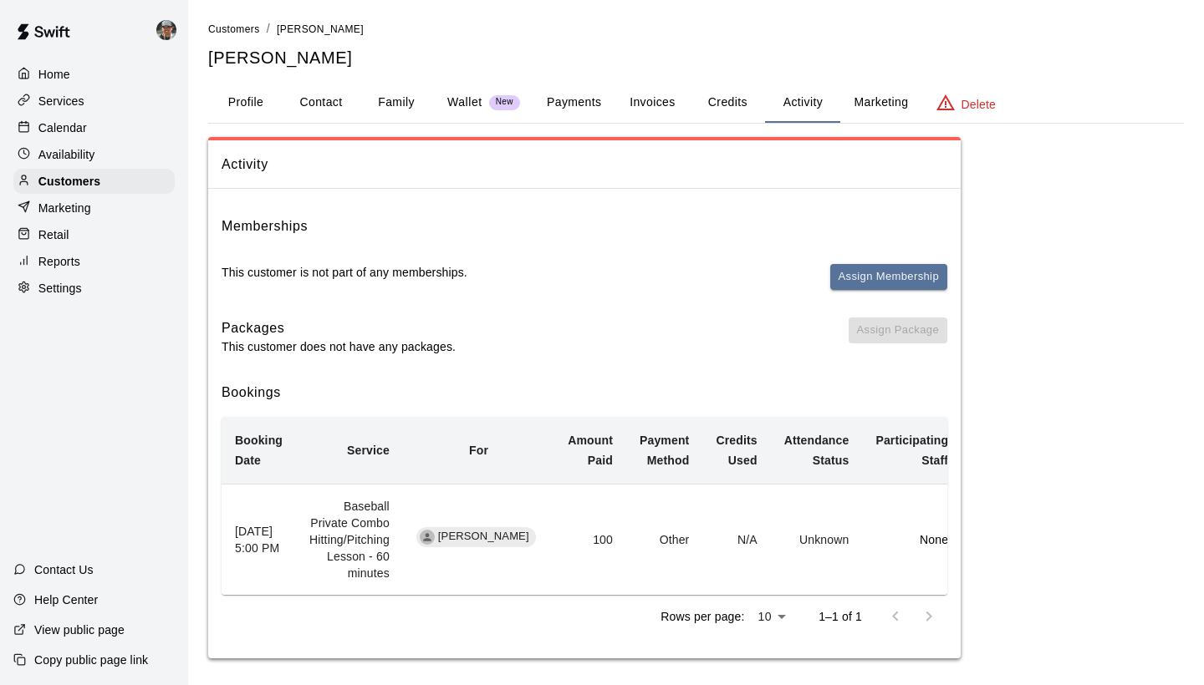
click at [83, 110] on div "Services" at bounding box center [93, 101] width 161 height 25
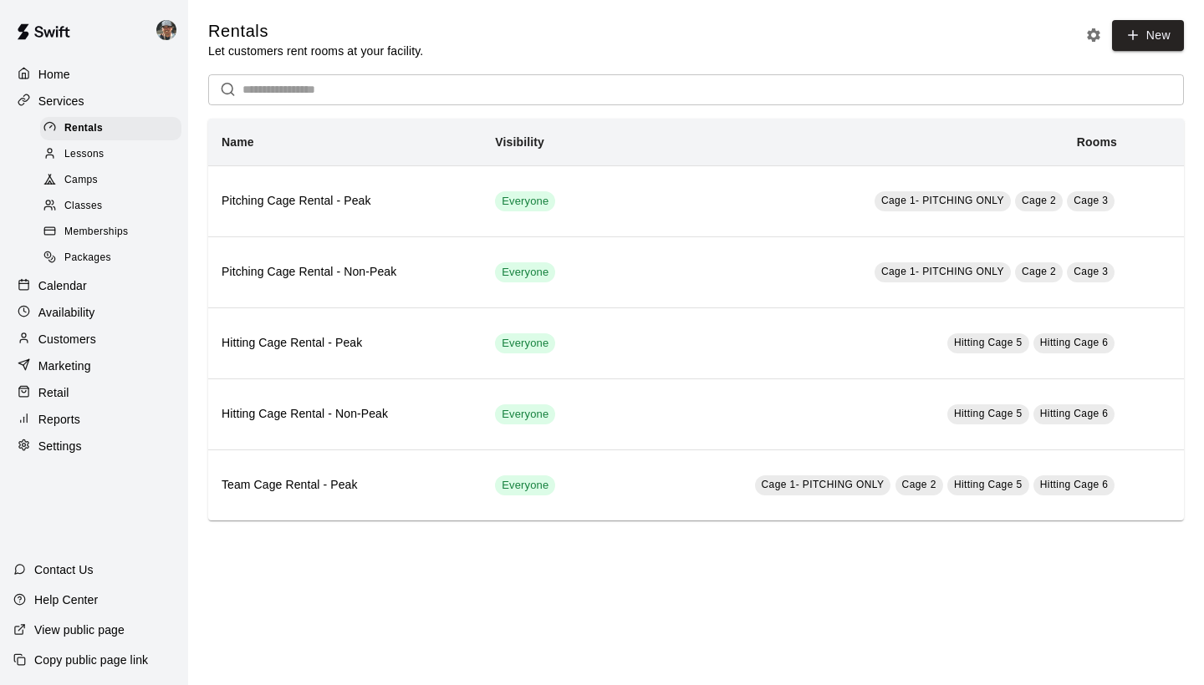
click at [80, 363] on p "Marketing" at bounding box center [64, 366] width 53 height 17
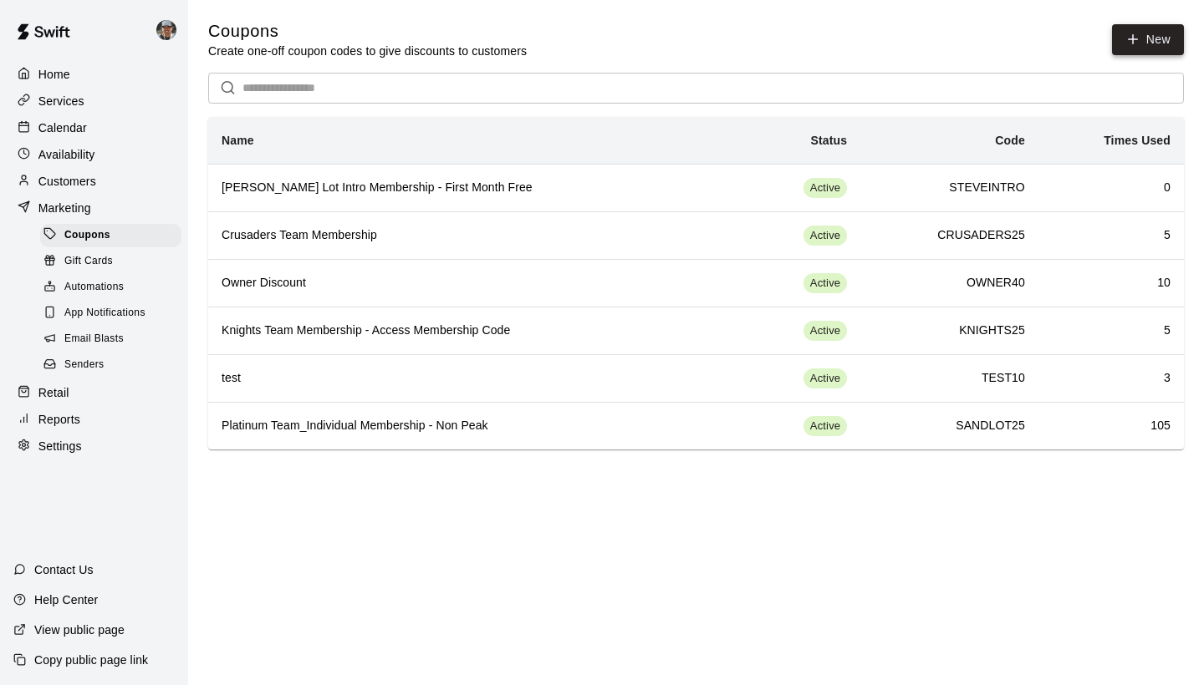
click at [1165, 33] on button "New" at bounding box center [1148, 39] width 72 height 31
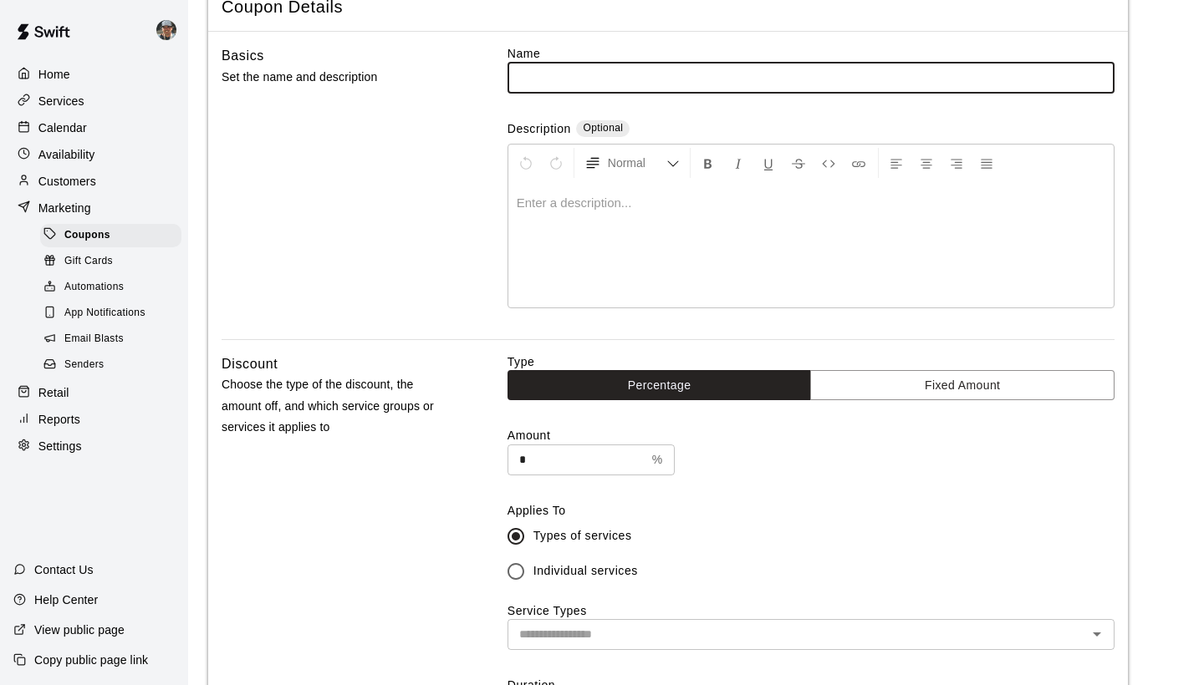
scroll to position [103, 0]
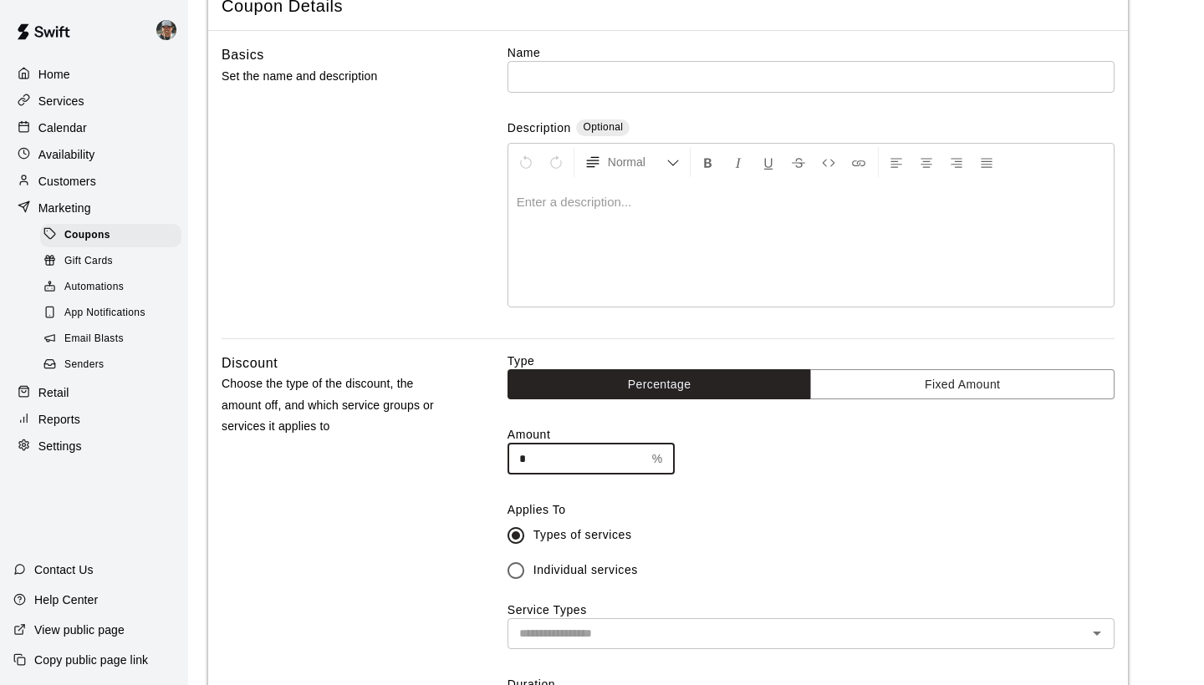
click at [583, 457] on input "*" at bounding box center [576, 459] width 138 height 31
click at [963, 379] on button "Fixed Amount" at bounding box center [962, 384] width 304 height 31
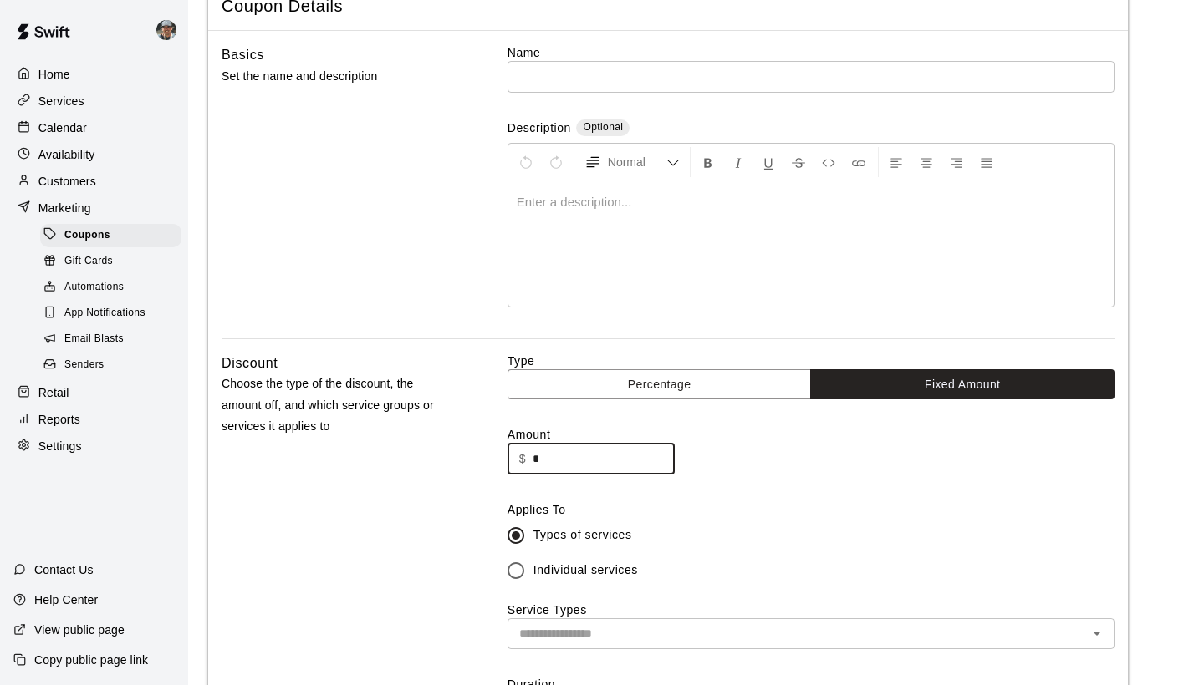
click at [576, 461] on input "*" at bounding box center [603, 459] width 142 height 31
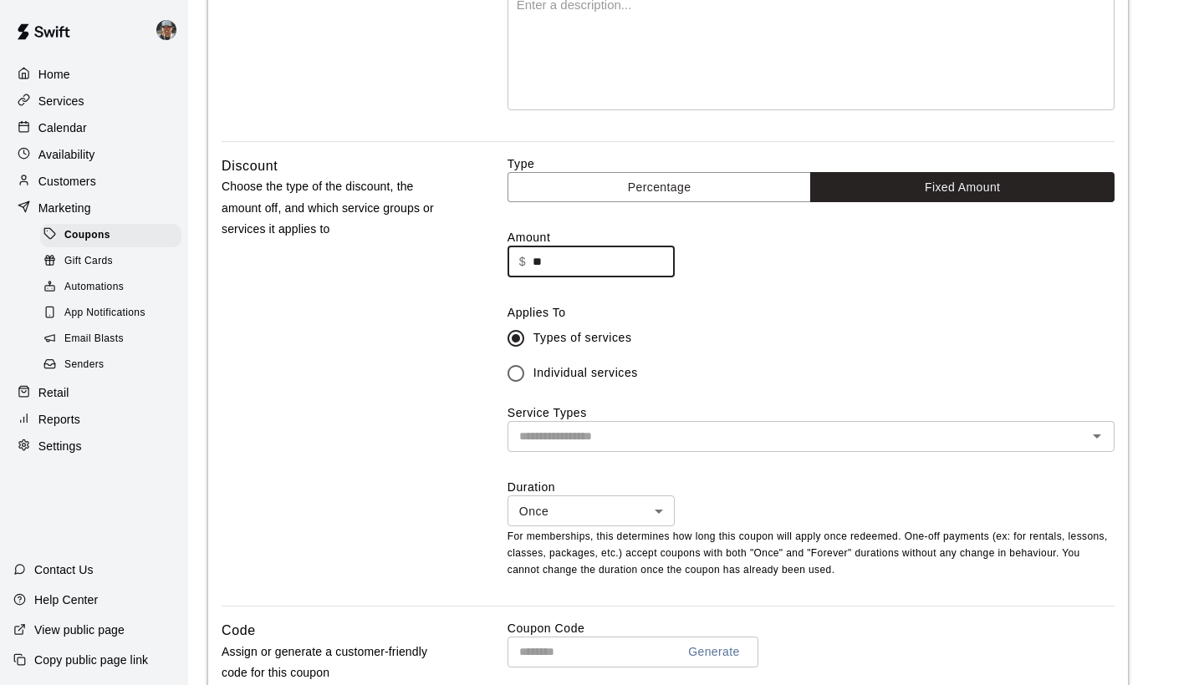
scroll to position [301, 0]
type input "**"
click at [789, 430] on input "text" at bounding box center [796, 435] width 569 height 21
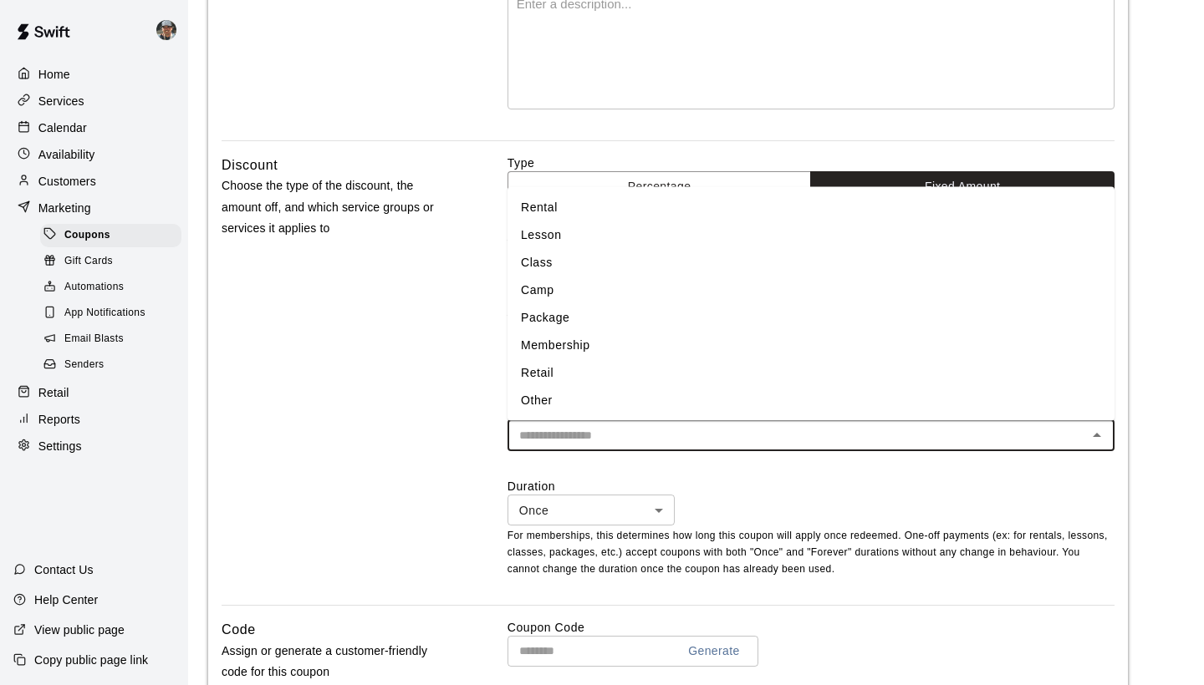
click at [628, 235] on li "Lesson" at bounding box center [810, 235] width 607 height 28
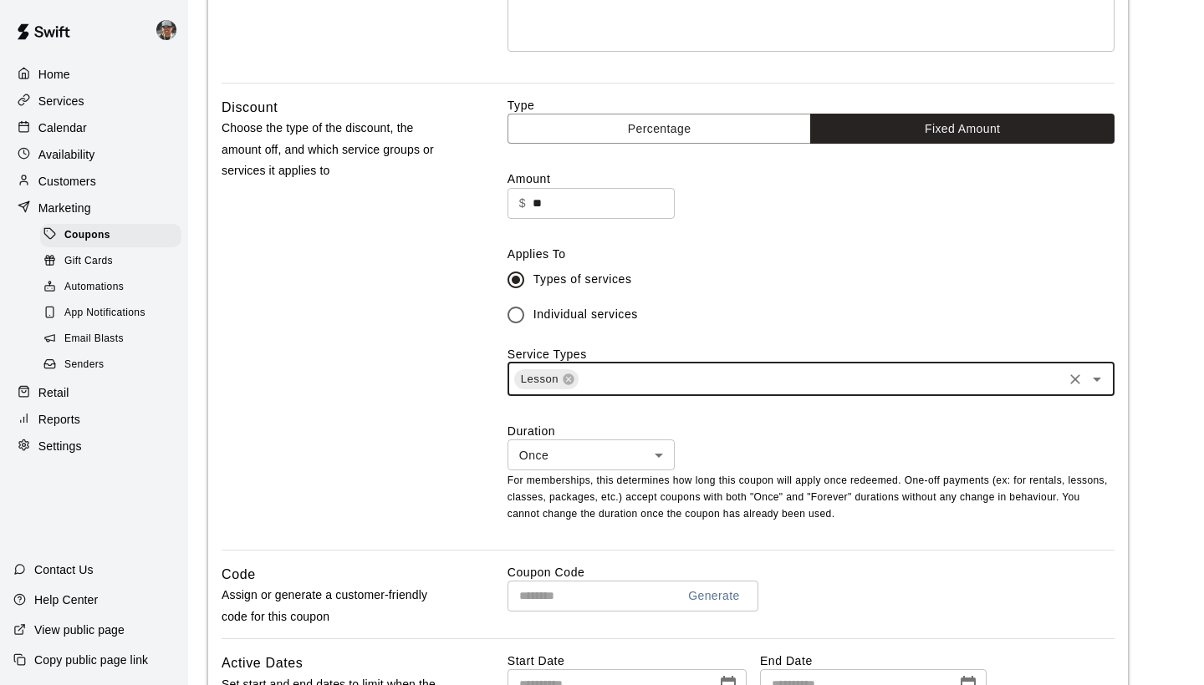
scroll to position [365, 0]
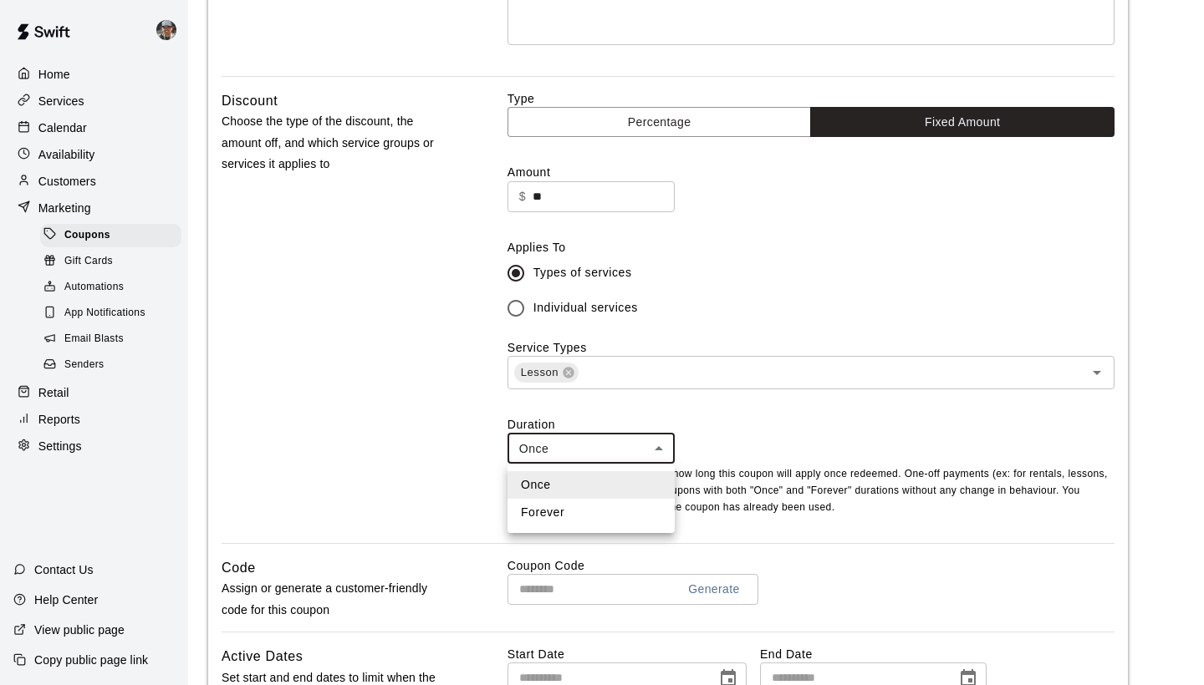
click at [664, 449] on body "Home Services Calendar Availability Customers Marketing Coupons Gift Cards Auto…" at bounding box center [602, 361] width 1204 height 1453
click at [776, 438] on div at bounding box center [602, 342] width 1204 height 685
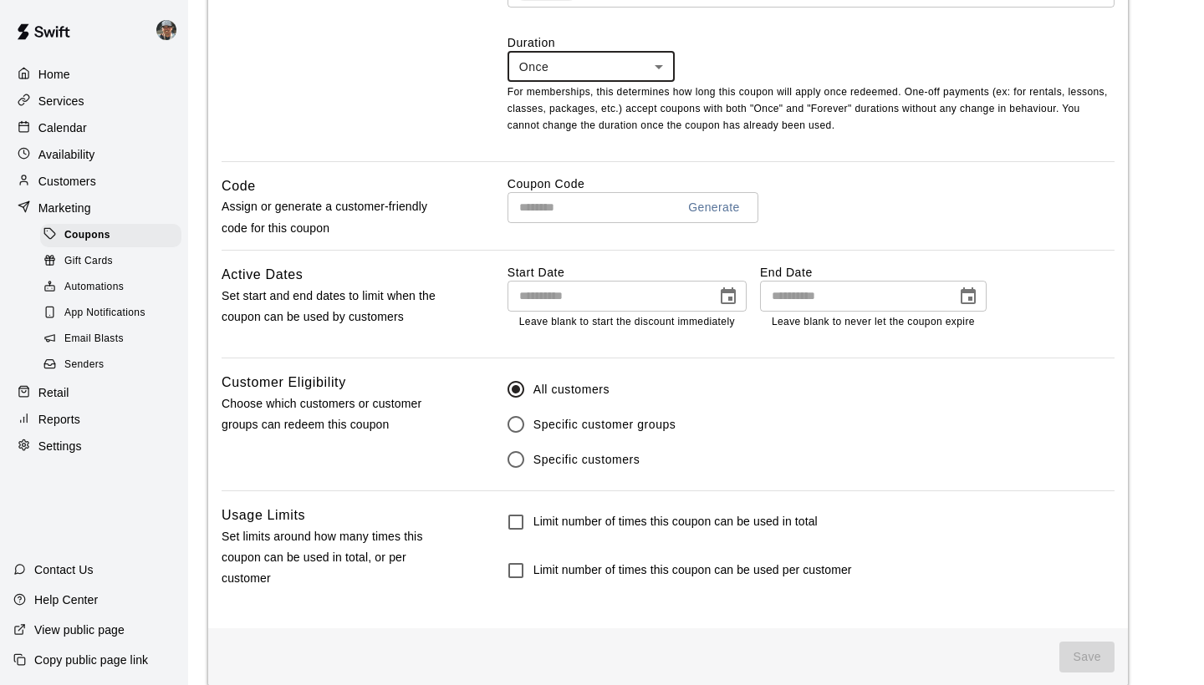
scroll to position [760, 0]
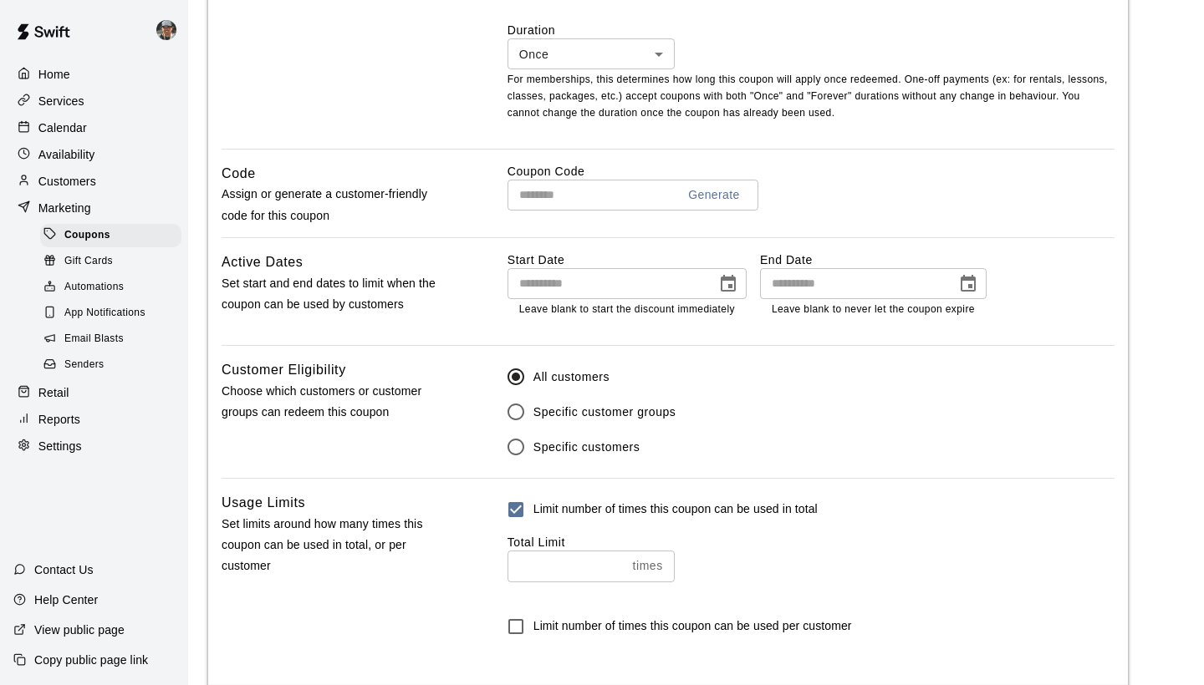
click at [613, 560] on input "*" at bounding box center [566, 566] width 119 height 31
click at [613, 560] on input "*" at bounding box center [569, 566] width 125 height 31
click at [626, 562] on input "*" at bounding box center [566, 566] width 119 height 31
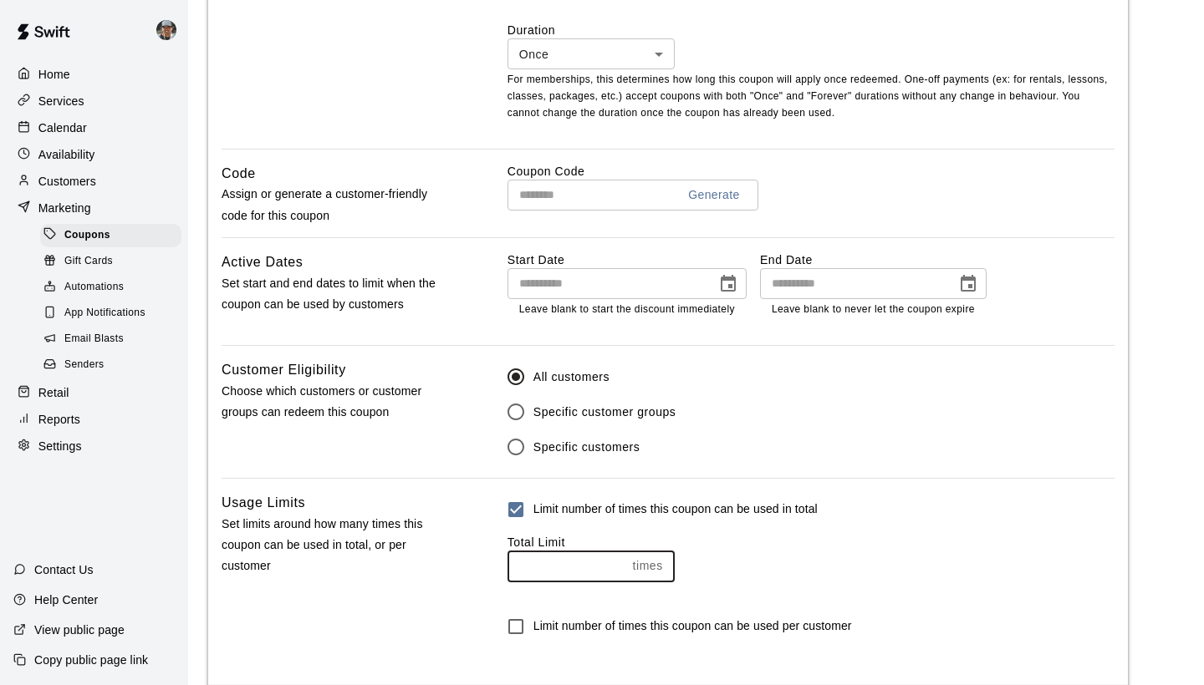
click at [626, 562] on input "*" at bounding box center [566, 566] width 119 height 31
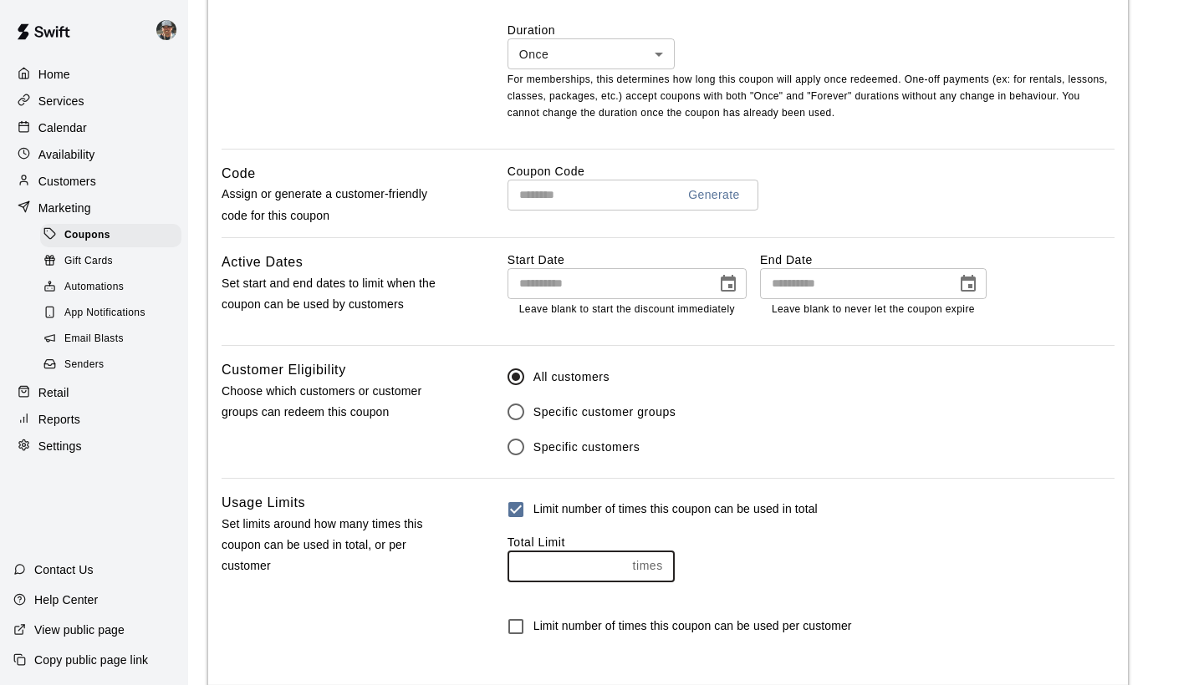
click at [620, 560] on input "*" at bounding box center [566, 566] width 119 height 31
type input "*"
click at [620, 560] on input "*" at bounding box center [566, 566] width 119 height 31
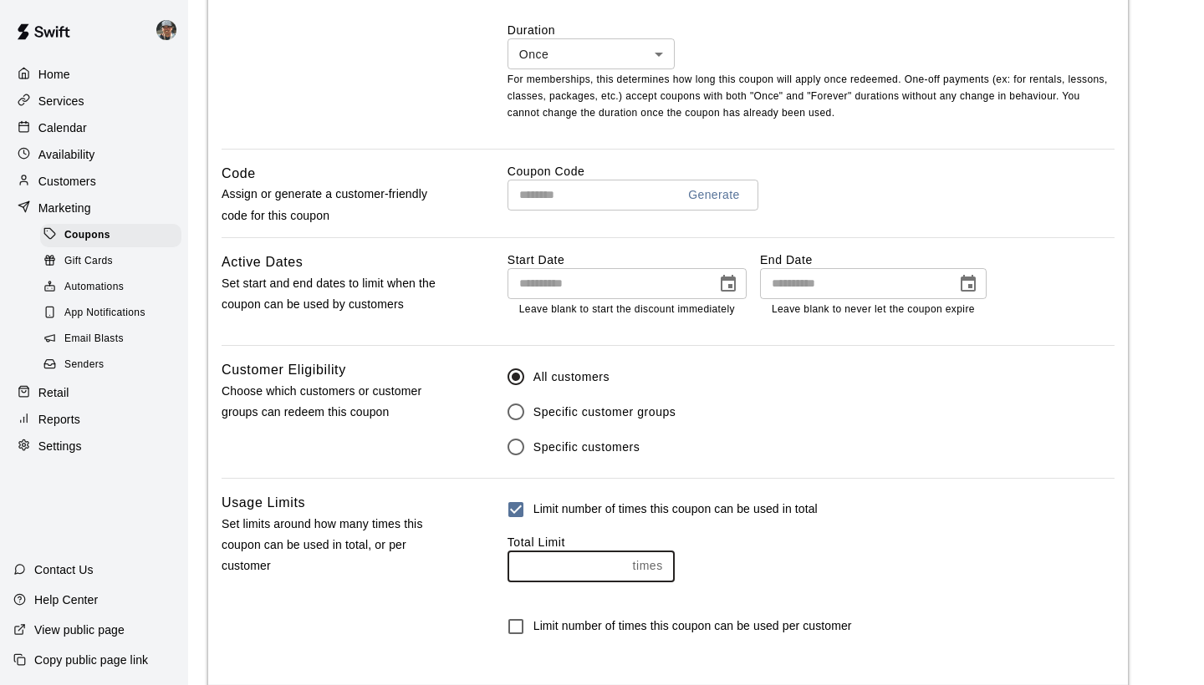
click at [812, 526] on div "Limit number of times this coupon can be used in total Total Limit * times ​" at bounding box center [810, 543] width 607 height 103
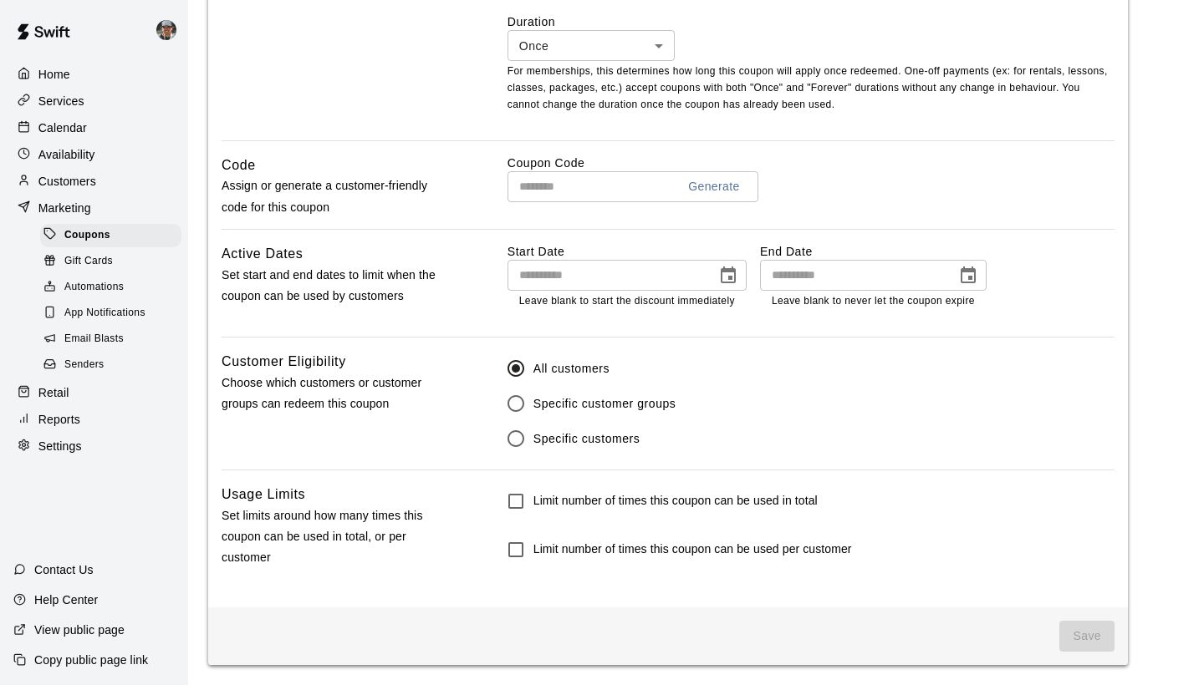
scroll to position [765, 0]
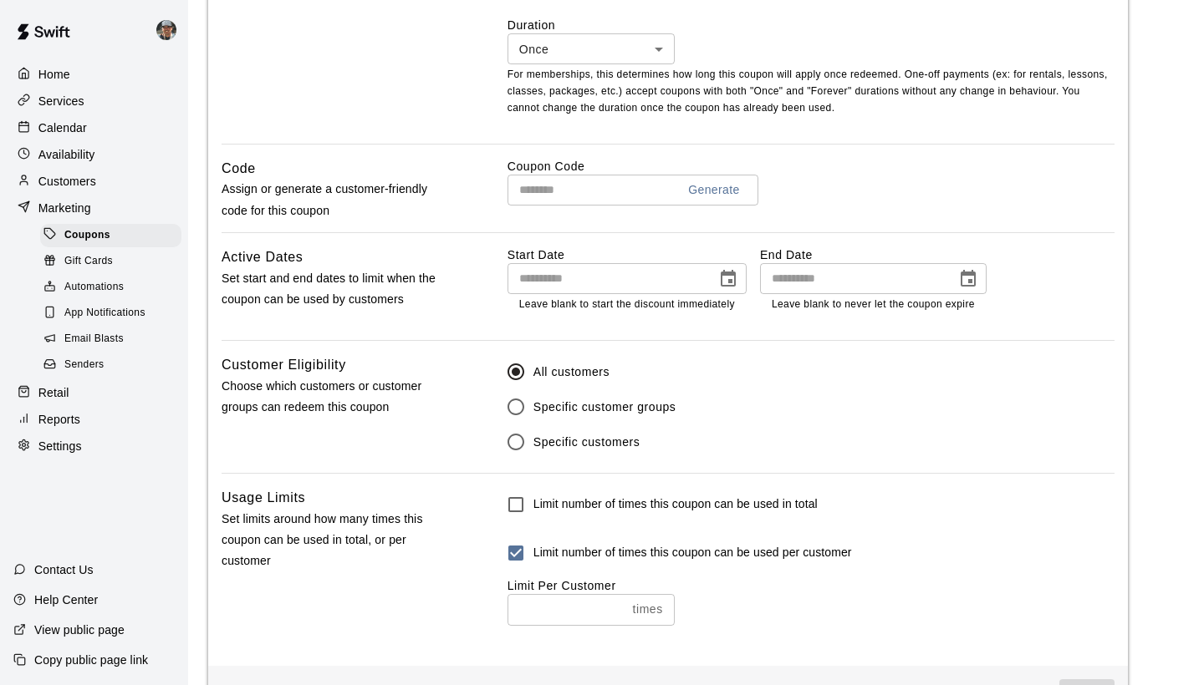
click at [613, 602] on input "*" at bounding box center [566, 609] width 119 height 31
click at [626, 603] on input "*" at bounding box center [566, 609] width 119 height 31
click at [618, 603] on input "*" at bounding box center [566, 609] width 119 height 31
type input "*"
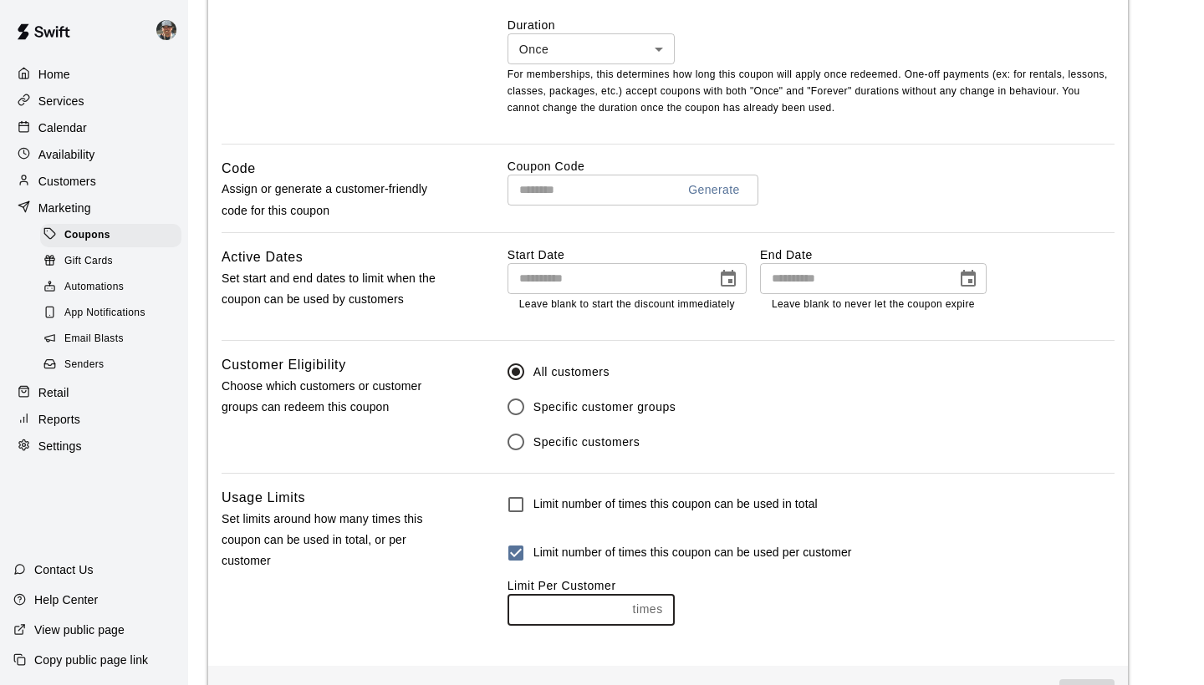
click at [618, 603] on input "*" at bounding box center [566, 609] width 119 height 31
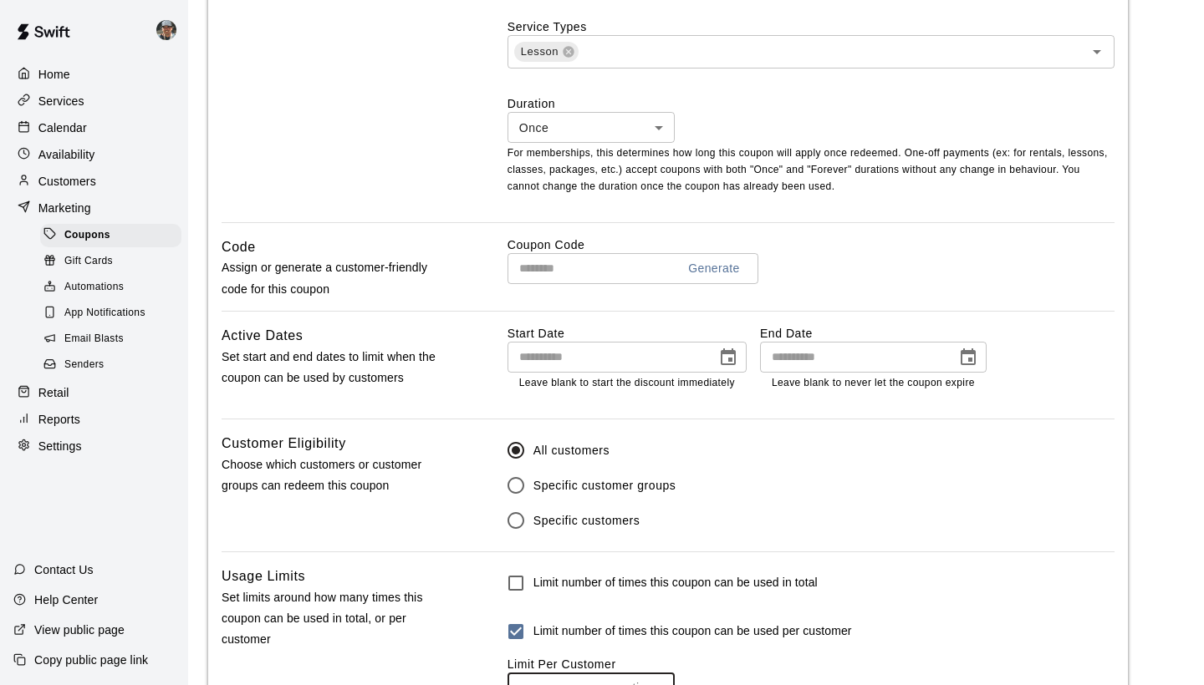
scroll to position [683, 0]
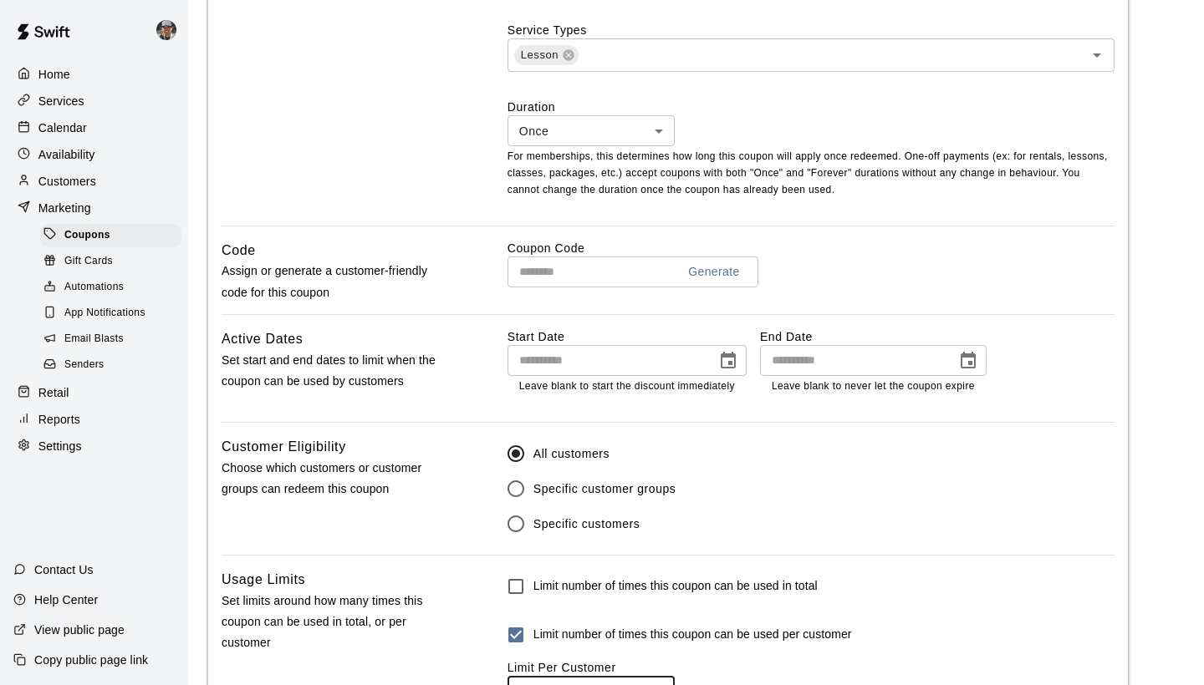
type input "**********"
click at [695, 362] on input "**********" at bounding box center [605, 360] width 197 height 31
type input "**********"
click at [868, 369] on input "**********" at bounding box center [852, 360] width 185 height 31
click at [974, 359] on icon "Choose date" at bounding box center [967, 360] width 15 height 17
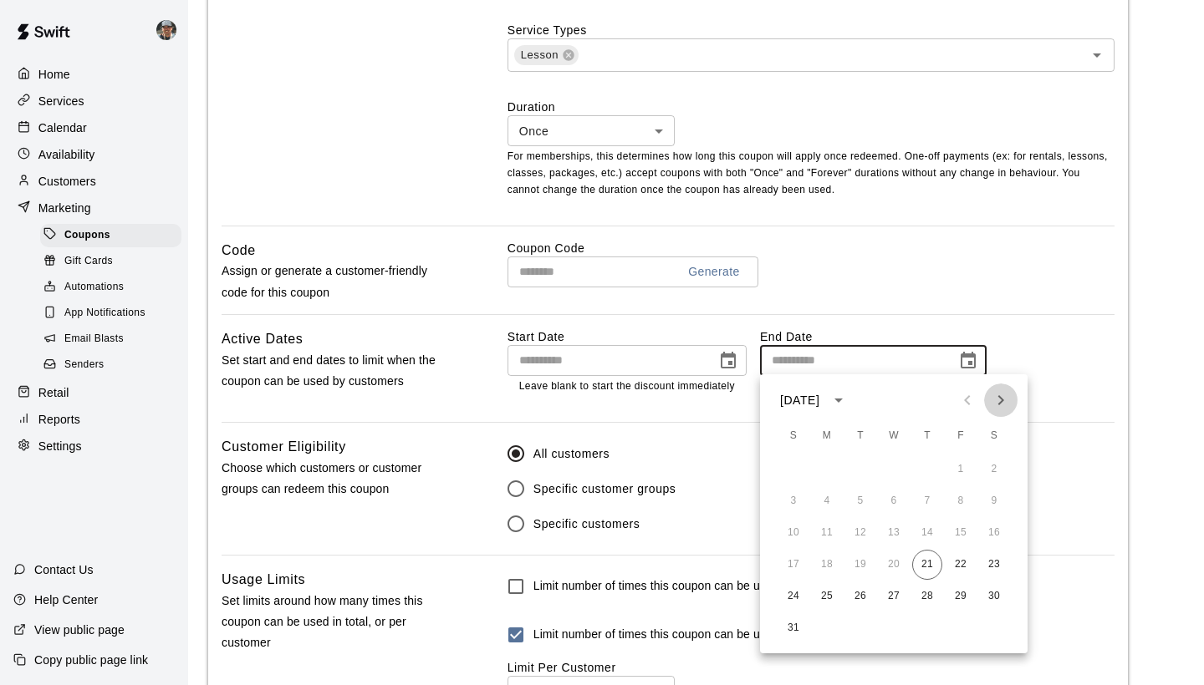
click at [1000, 406] on icon "Next month" at bounding box center [1000, 400] width 20 height 20
click at [860, 593] on button "30" at bounding box center [860, 597] width 30 height 30
type input "**********"
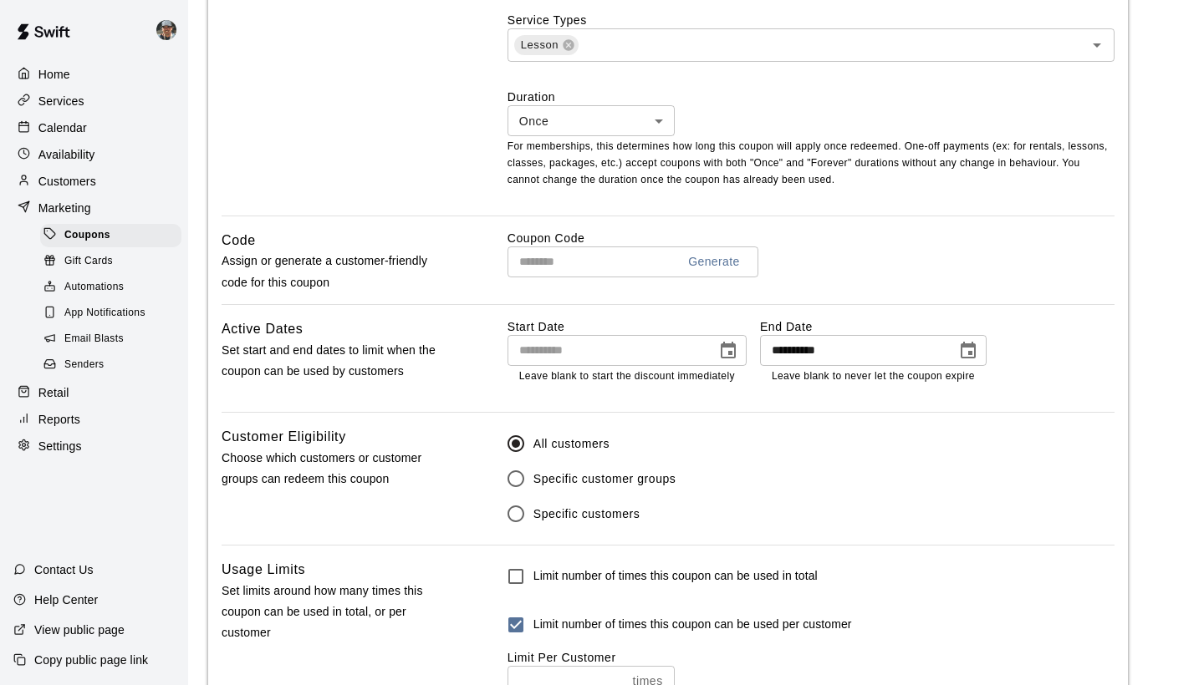
scroll to position [816, 0]
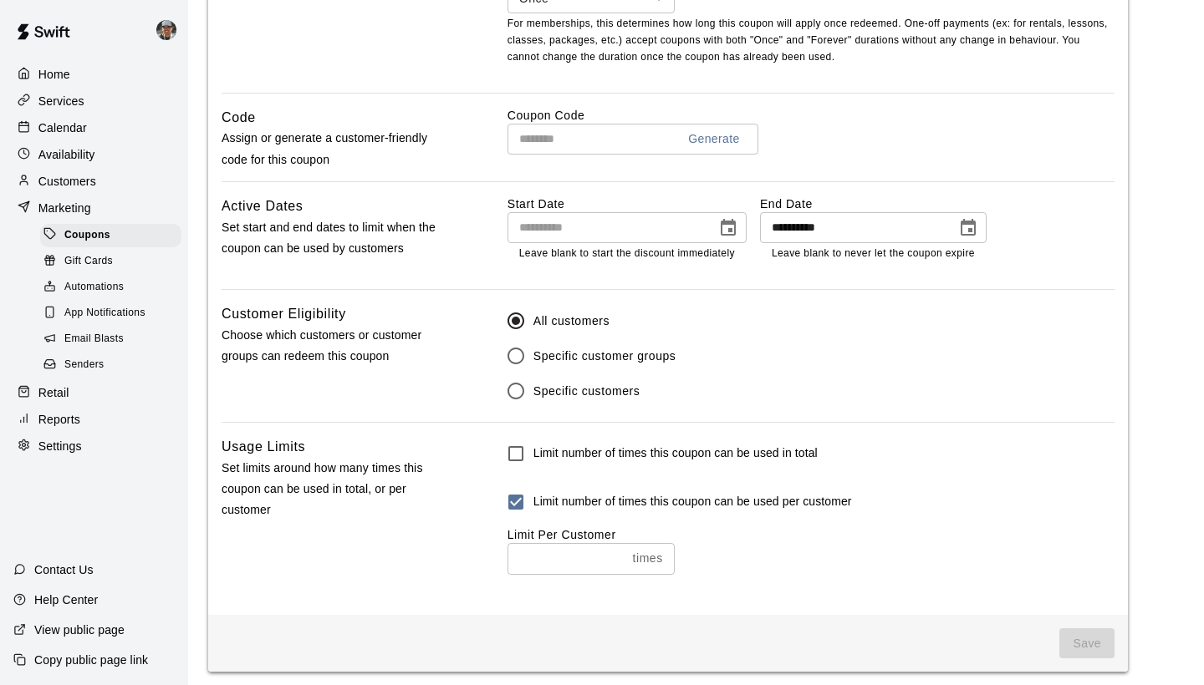
click at [619, 553] on input "*" at bounding box center [566, 558] width 119 height 31
click at [617, 560] on input "*" at bounding box center [566, 558] width 119 height 31
click at [618, 552] on input "*" at bounding box center [566, 558] width 119 height 31
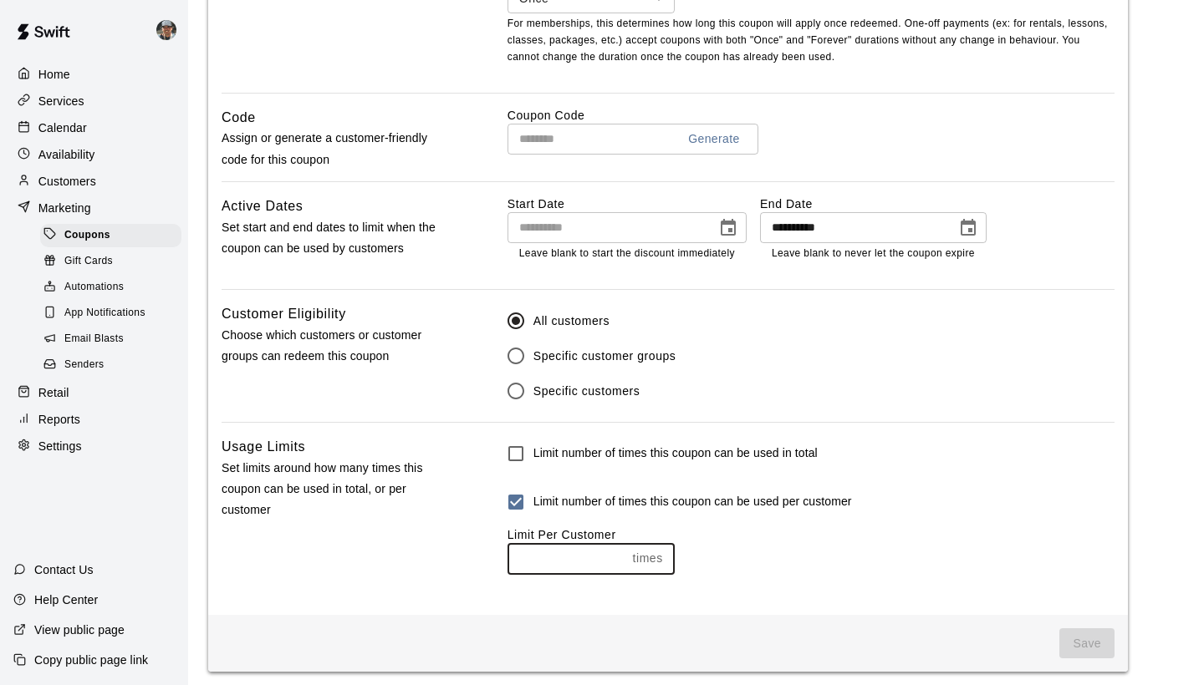
type input "*"
click at [618, 561] on input "*" at bounding box center [566, 558] width 119 height 31
click at [753, 513] on label "Limit number of times this coupon can be used per customer" at bounding box center [675, 502] width 354 height 35
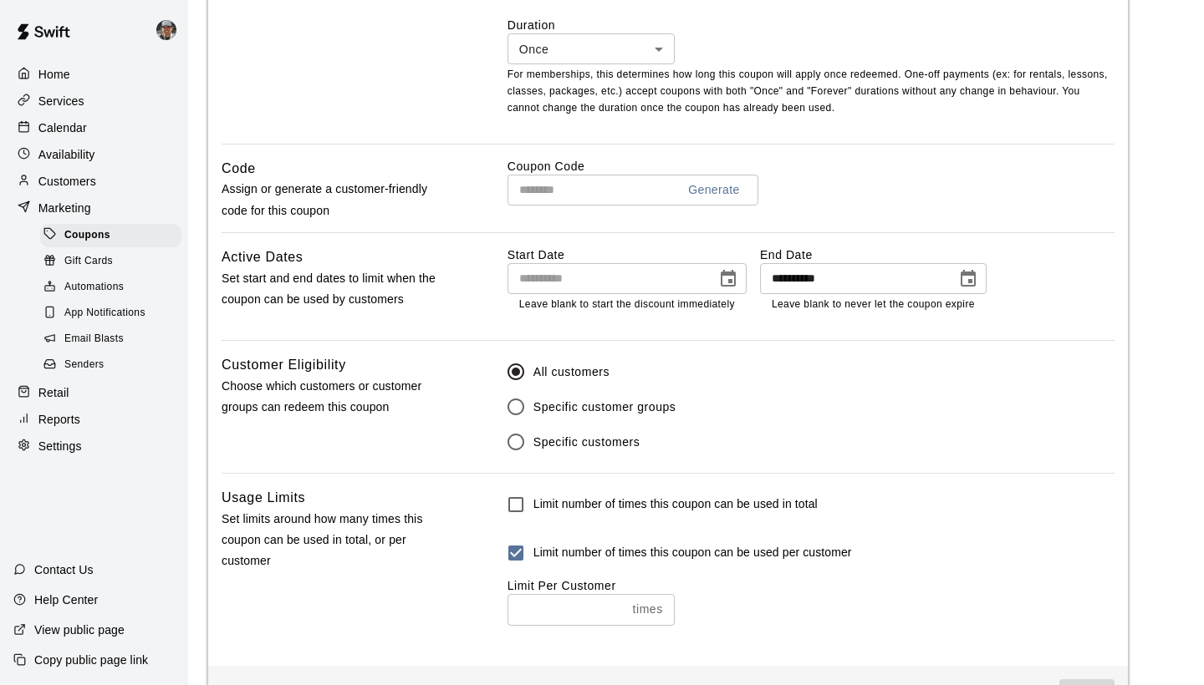
click at [617, 603] on input "*" at bounding box center [566, 609] width 119 height 31
type input "*"
click at [617, 603] on input "*" at bounding box center [566, 609] width 119 height 31
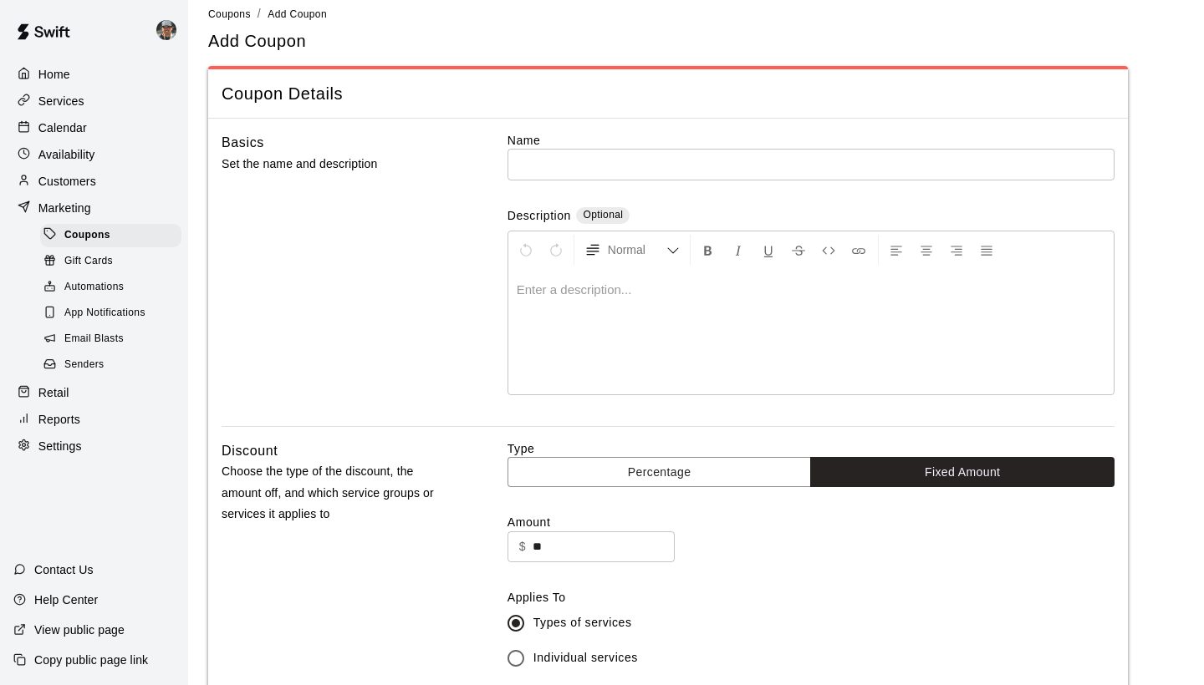
scroll to position [17, 0]
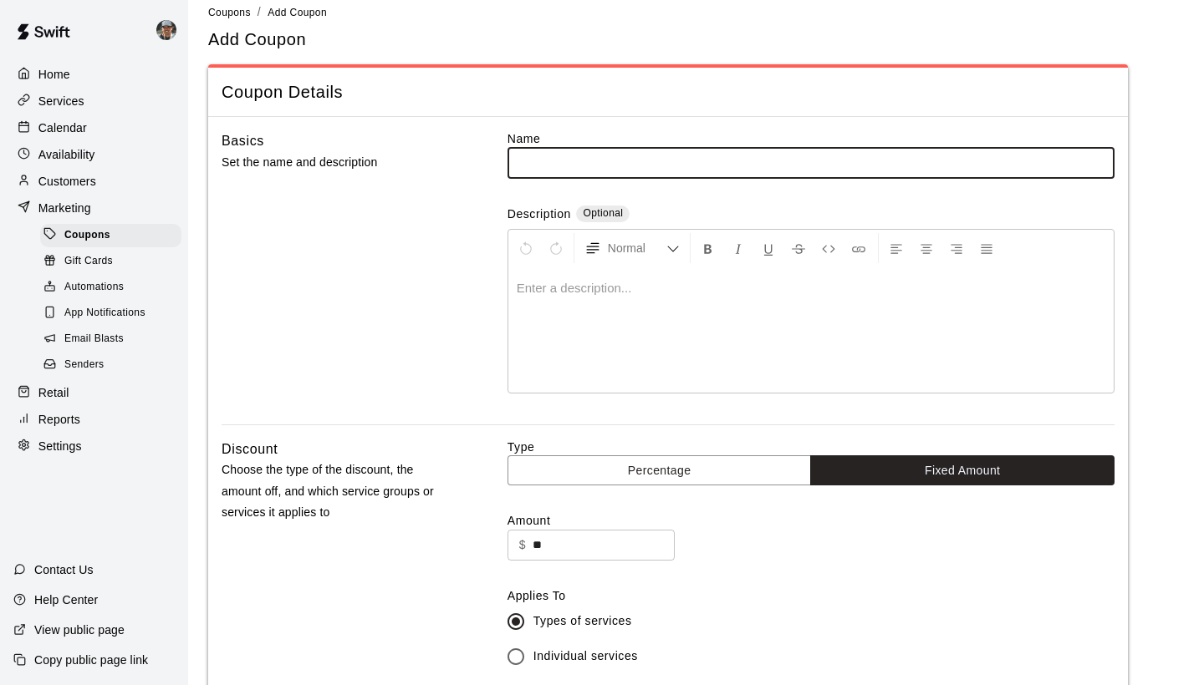
click at [555, 156] on input "text" at bounding box center [810, 162] width 607 height 31
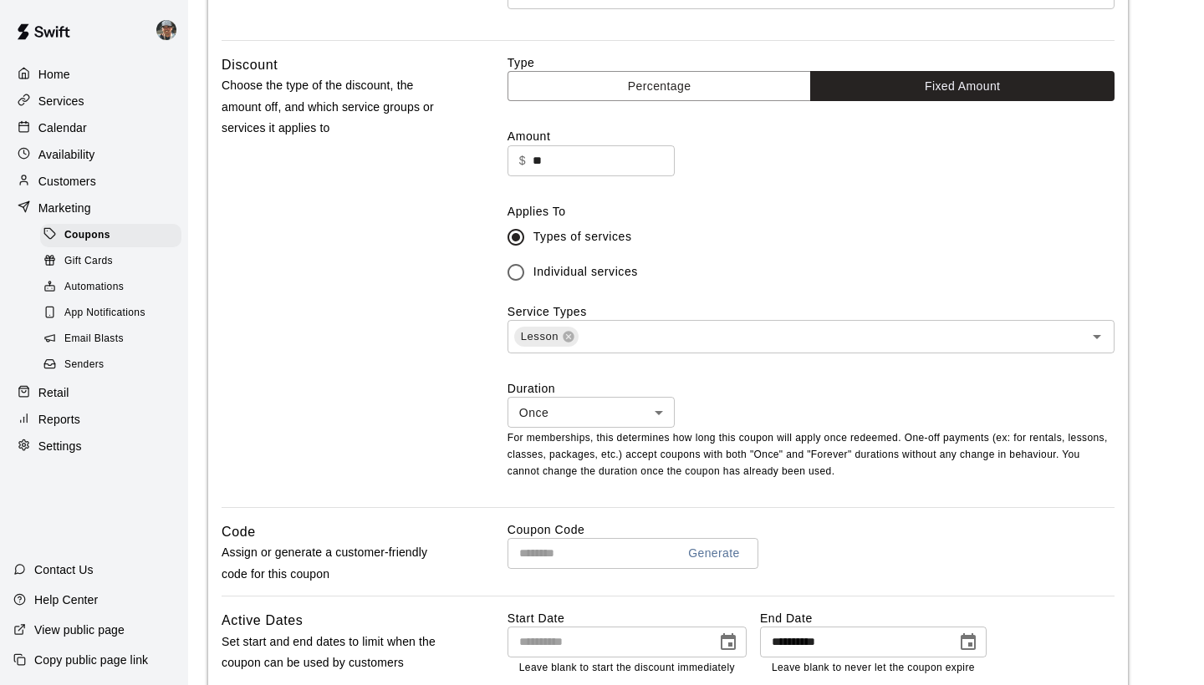
scroll to position [518, 0]
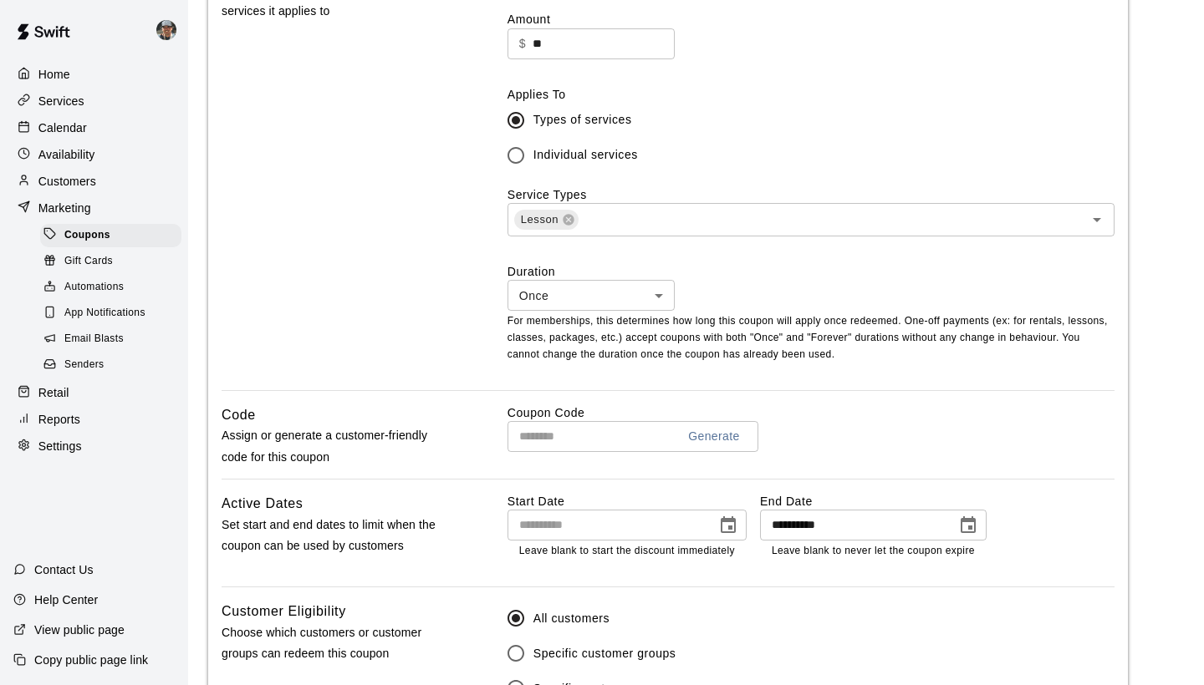
type input "**********"
click at [585, 435] on input "text" at bounding box center [584, 436] width 155 height 31
click at [898, 451] on div "**********" at bounding box center [810, 442] width 607 height 74
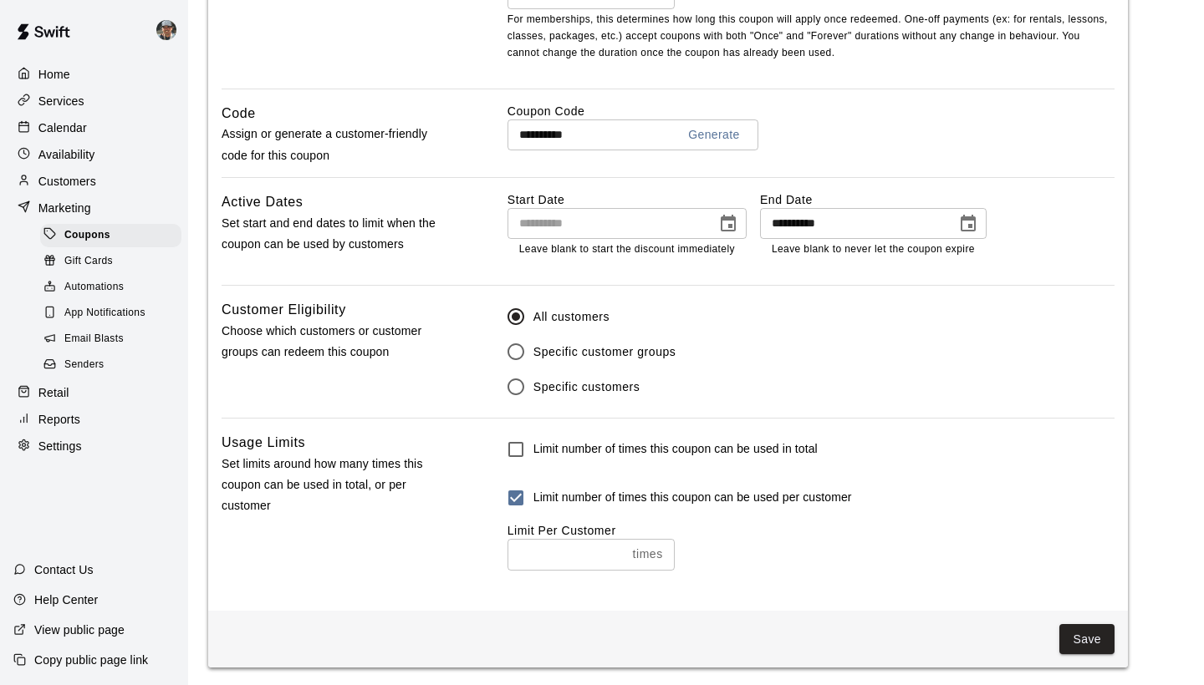
scroll to position [819, 0]
click at [1097, 637] on button "Save" at bounding box center [1086, 640] width 55 height 31
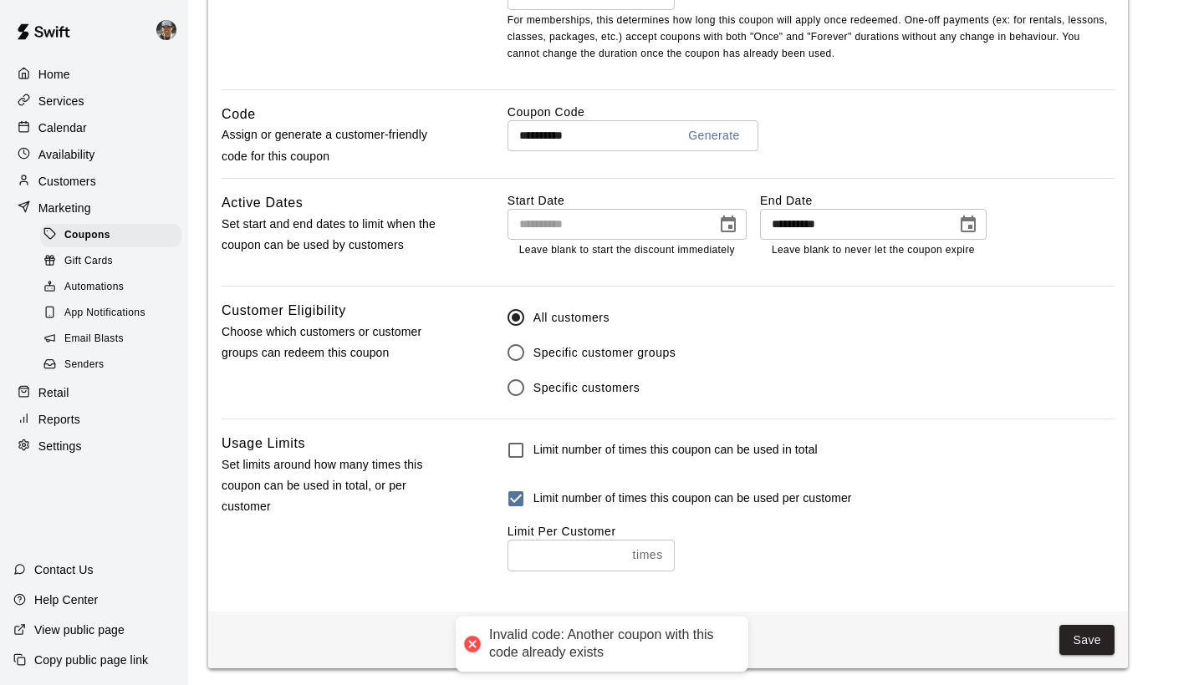
click at [929, 469] on div "Limit number of times this coupon can be used in total Limit number of times th…" at bounding box center [810, 502] width 607 height 138
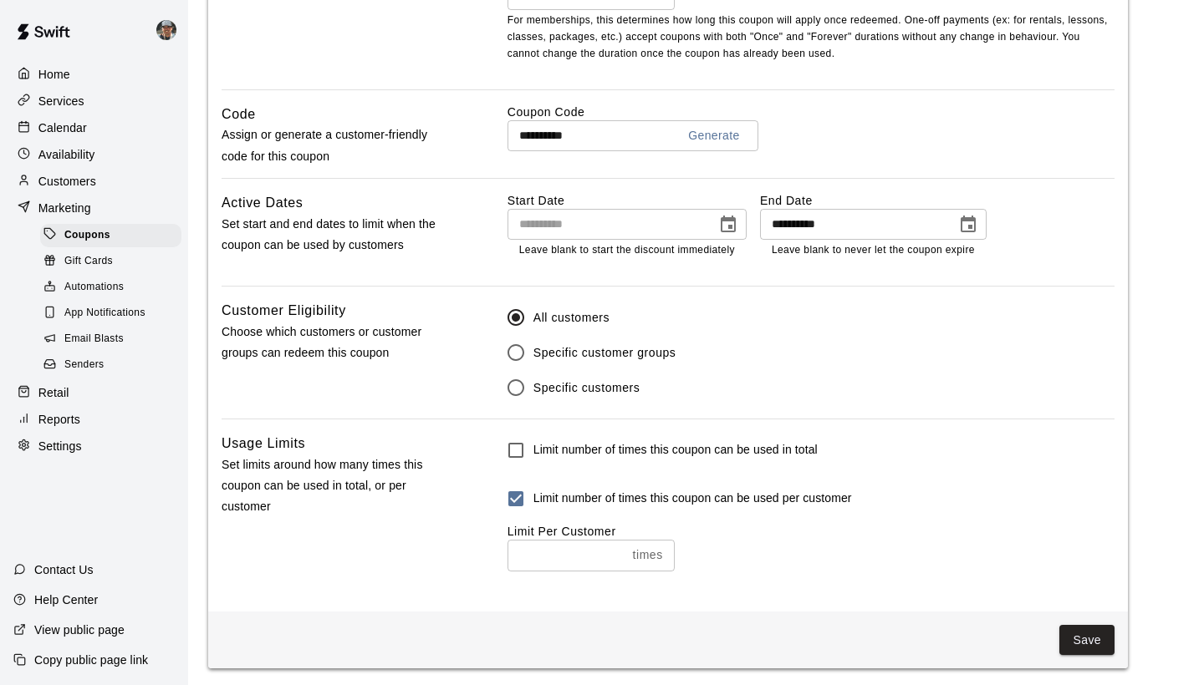
click at [621, 133] on input "**********" at bounding box center [584, 135] width 155 height 31
click at [606, 132] on input "**********" at bounding box center [584, 135] width 155 height 31
click at [603, 132] on input "**********" at bounding box center [584, 135] width 155 height 31
type input "**********"
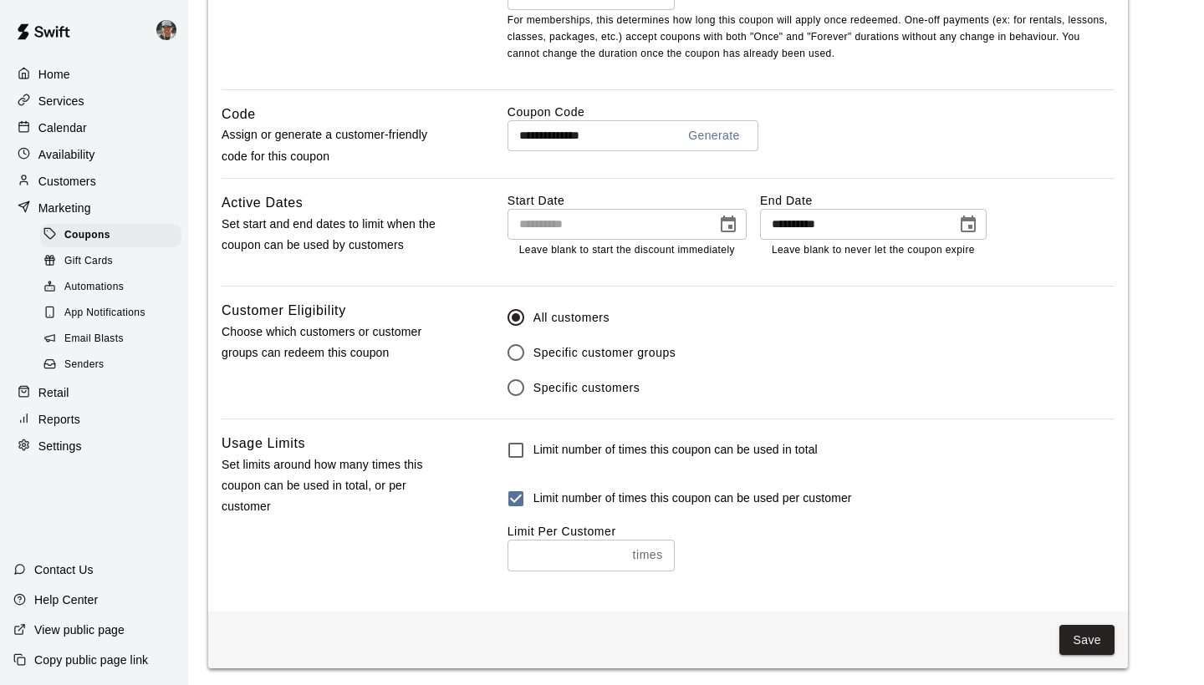
click at [831, 147] on div "**********" at bounding box center [810, 135] width 607 height 31
click at [1090, 639] on button "Save" at bounding box center [1086, 640] width 55 height 31
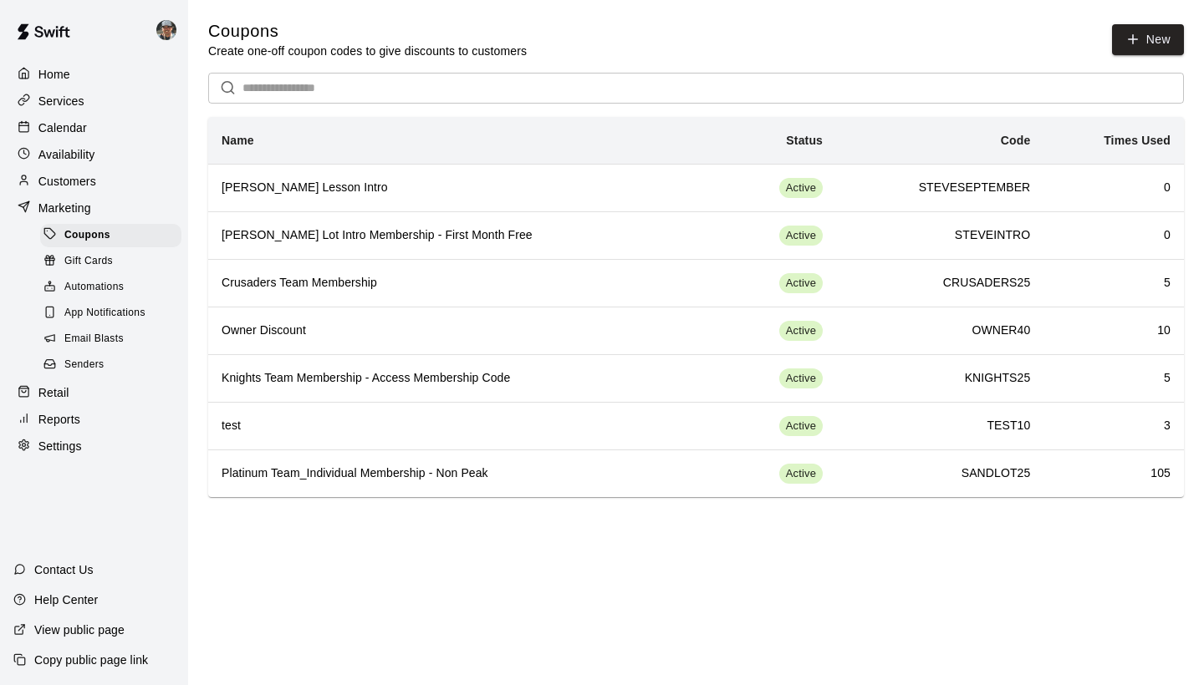
click at [77, 155] on p "Availability" at bounding box center [66, 154] width 57 height 17
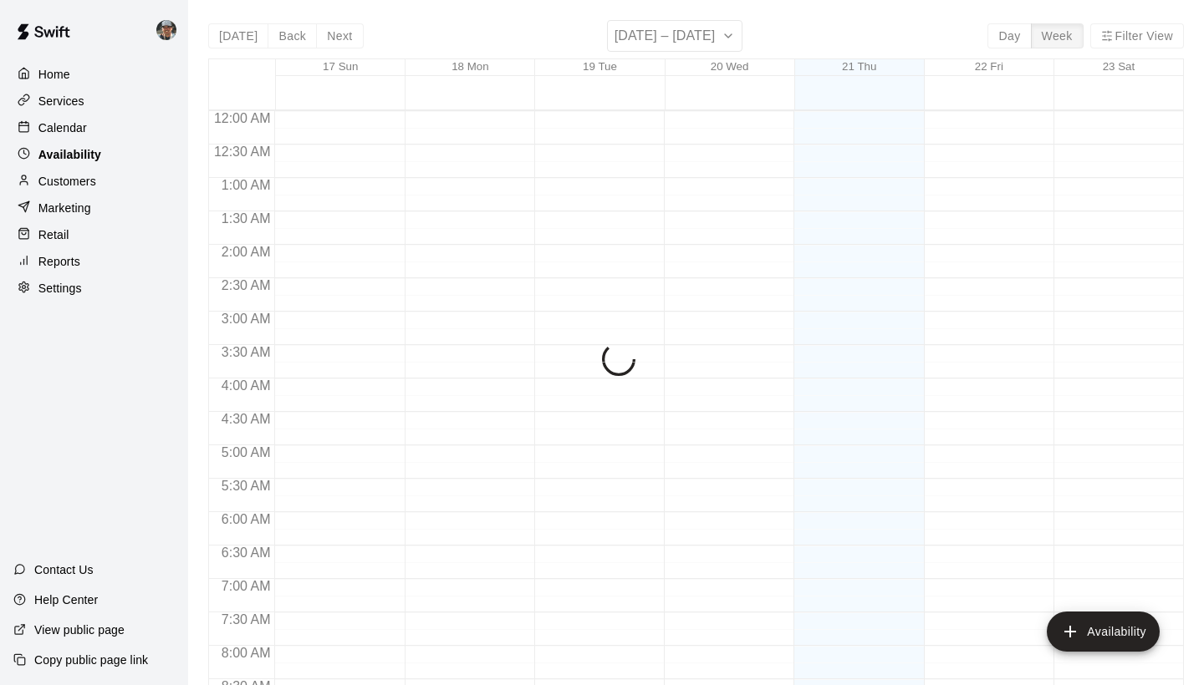
scroll to position [1012, 0]
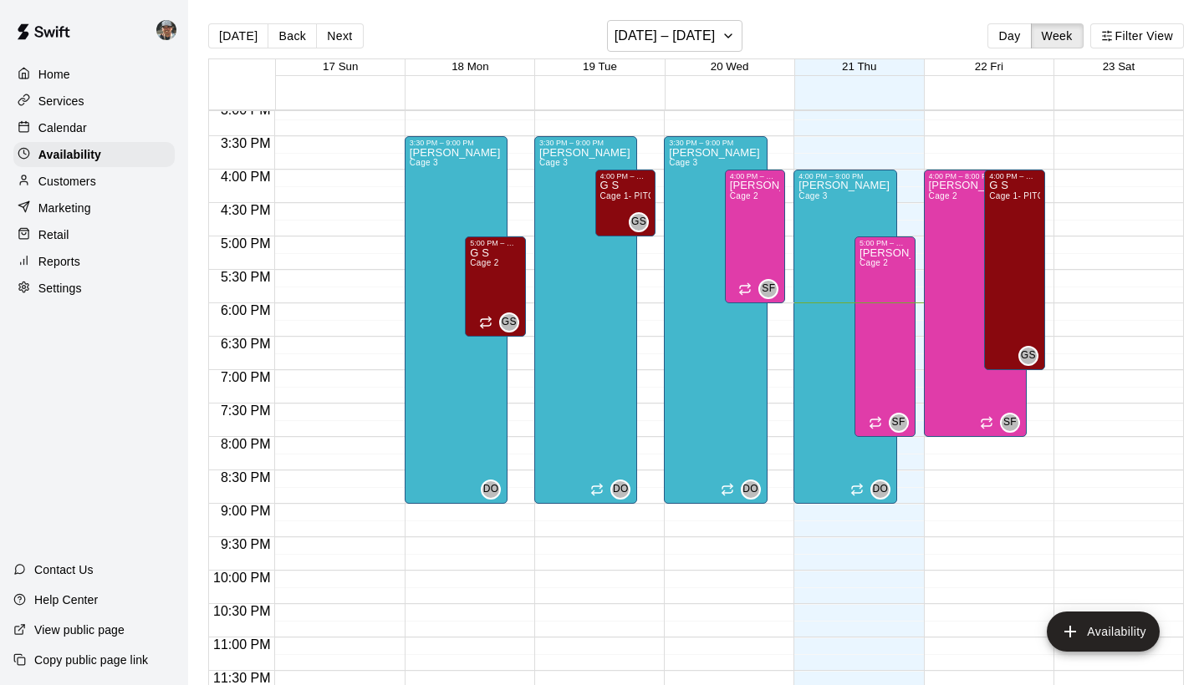
click at [69, 104] on p "Services" at bounding box center [61, 101] width 46 height 17
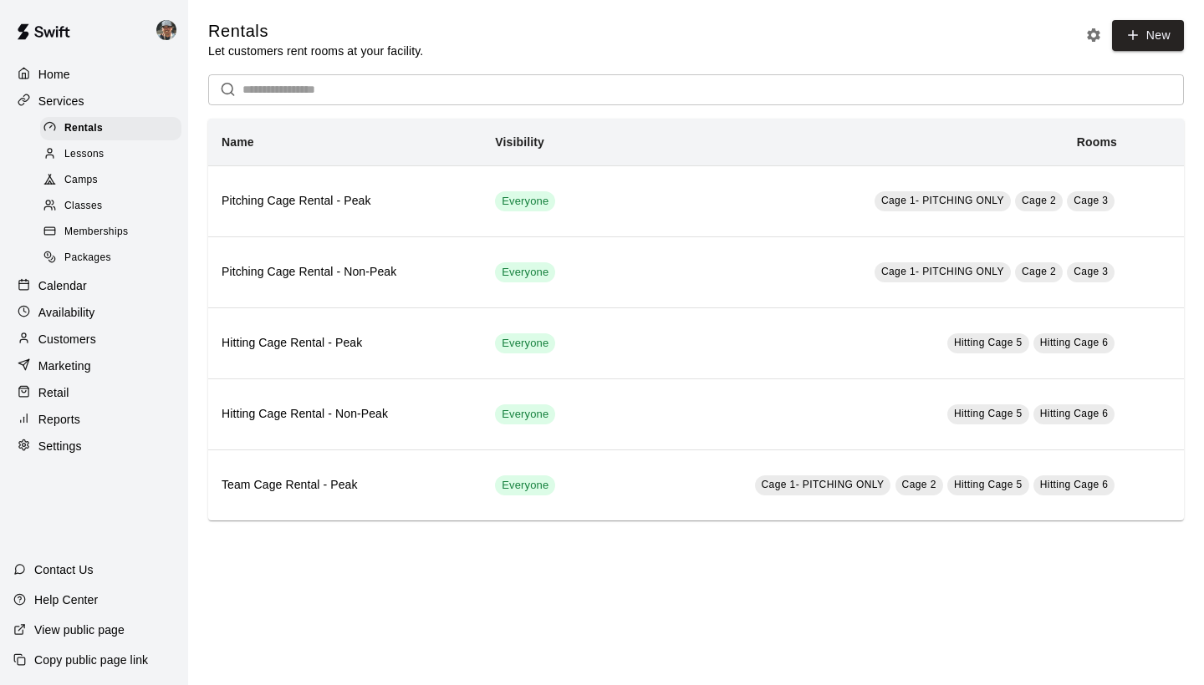
click at [94, 148] on span "Lessons" at bounding box center [84, 154] width 40 height 17
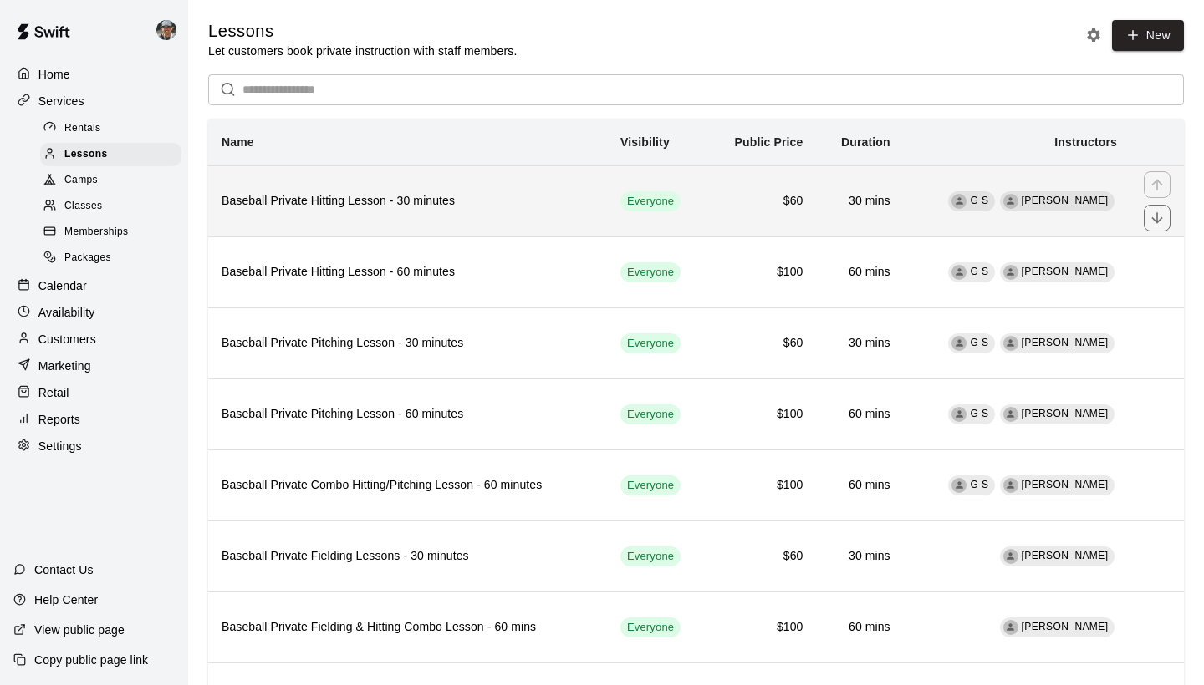
click at [571, 222] on th "Baseball Private Hitting Lesson - 30 minutes" at bounding box center [407, 200] width 399 height 71
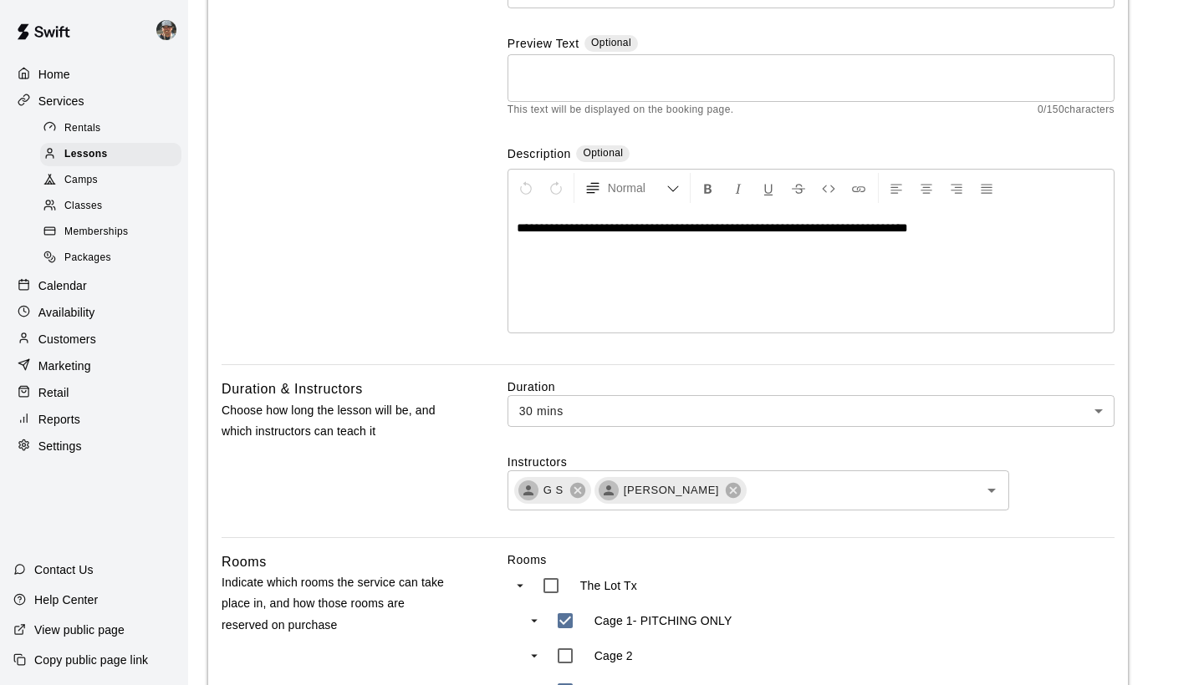
scroll to position [382, 0]
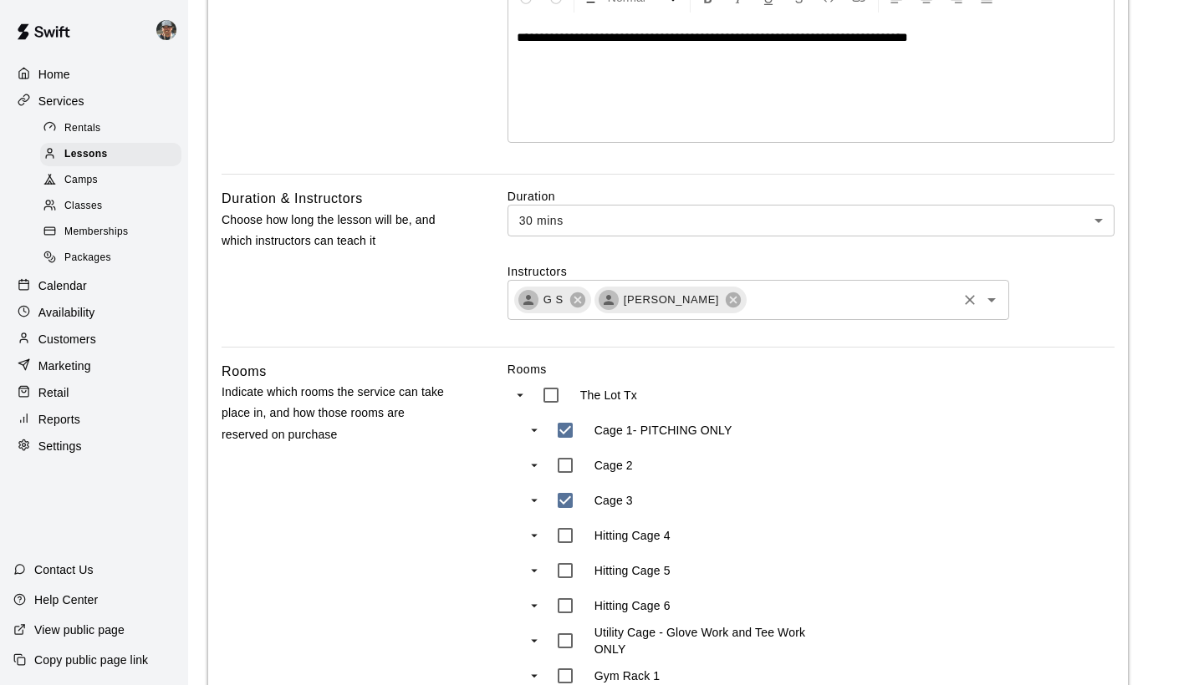
click at [800, 299] on input "text" at bounding box center [851, 299] width 206 height 21
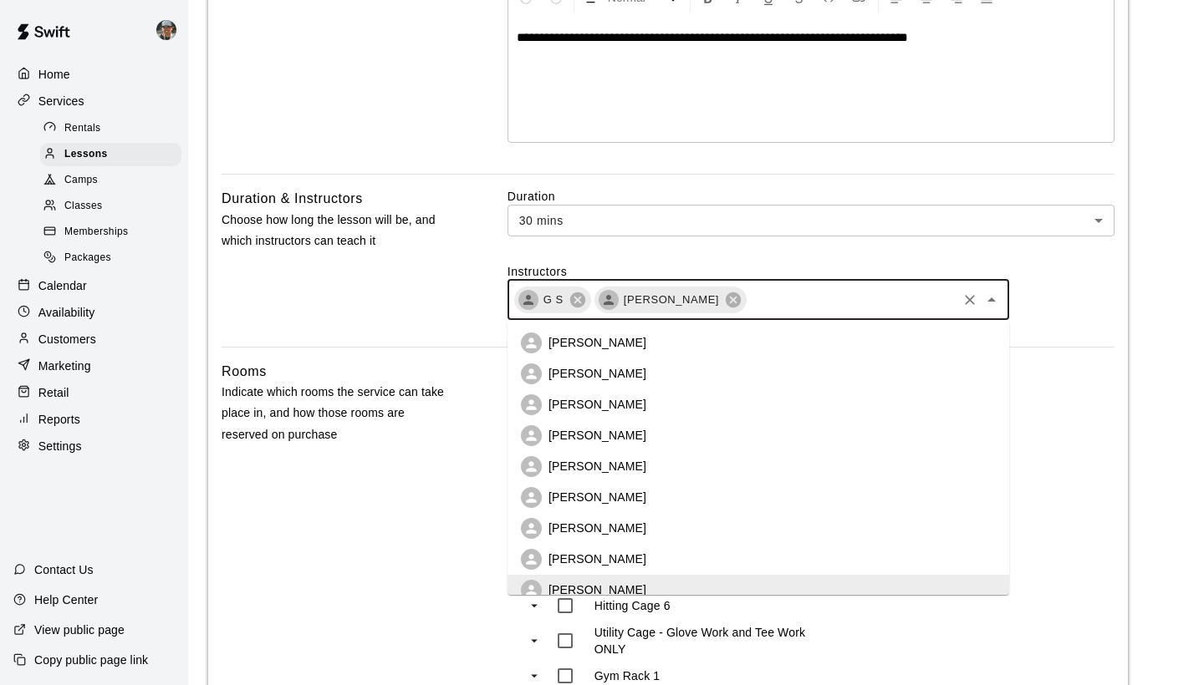
scroll to position [42, 0]
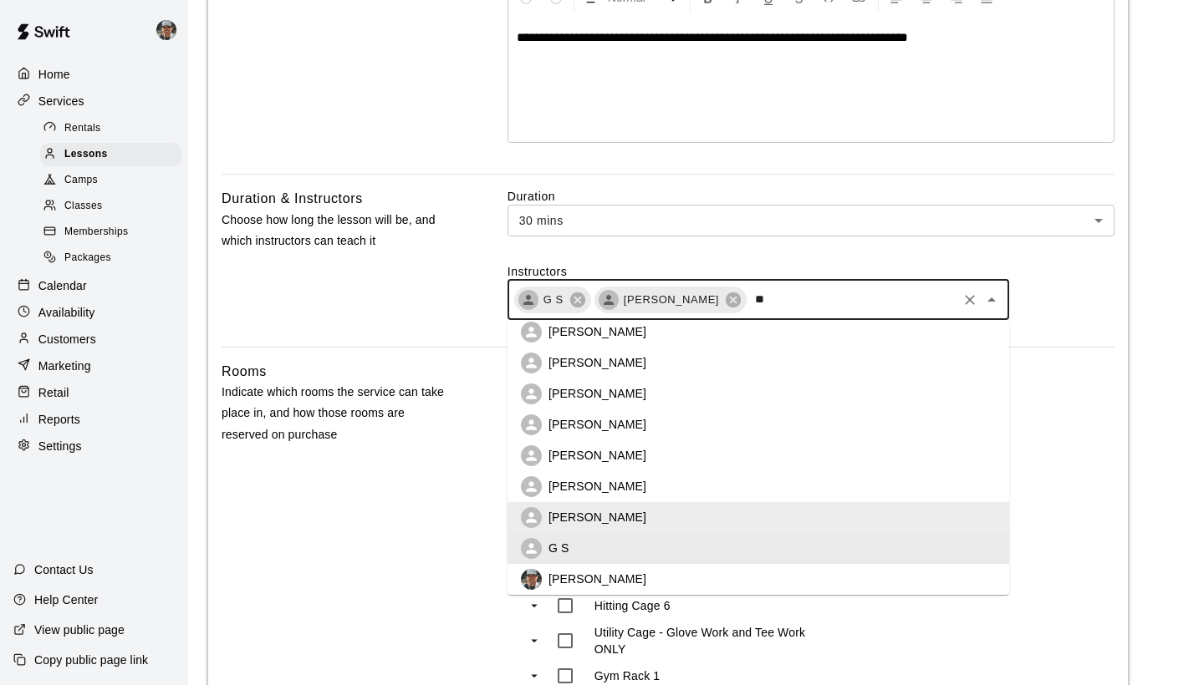
type input "***"
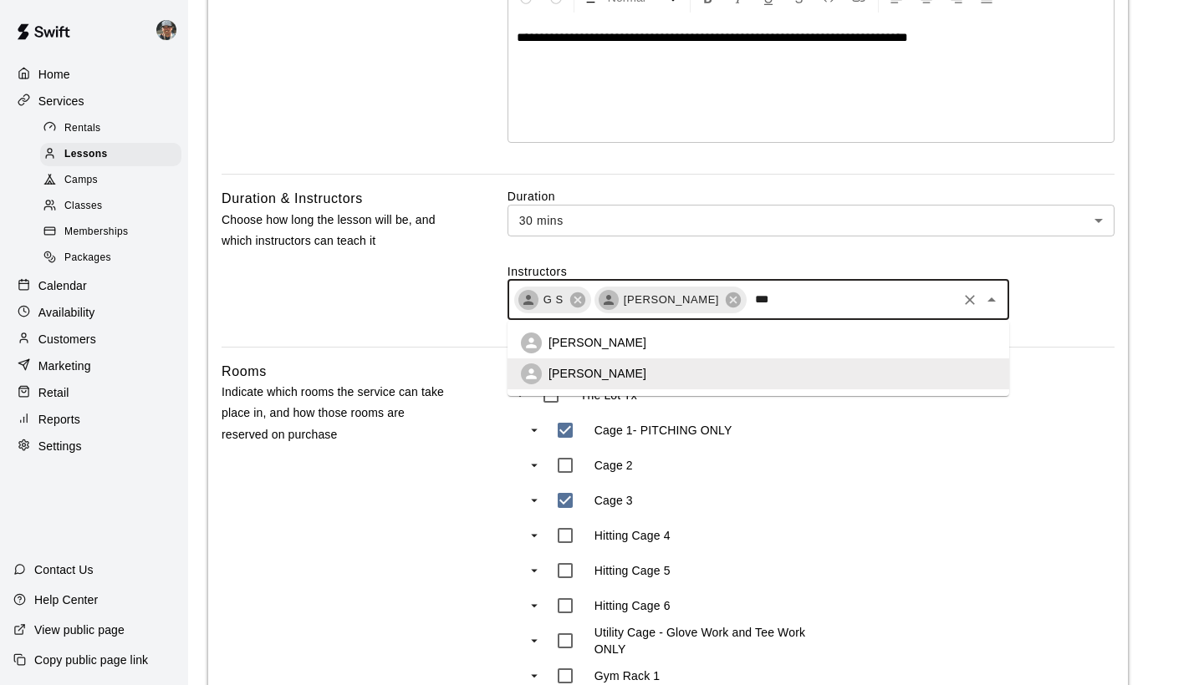
click at [692, 351] on li "Steve Firsich" at bounding box center [757, 343] width 501 height 31
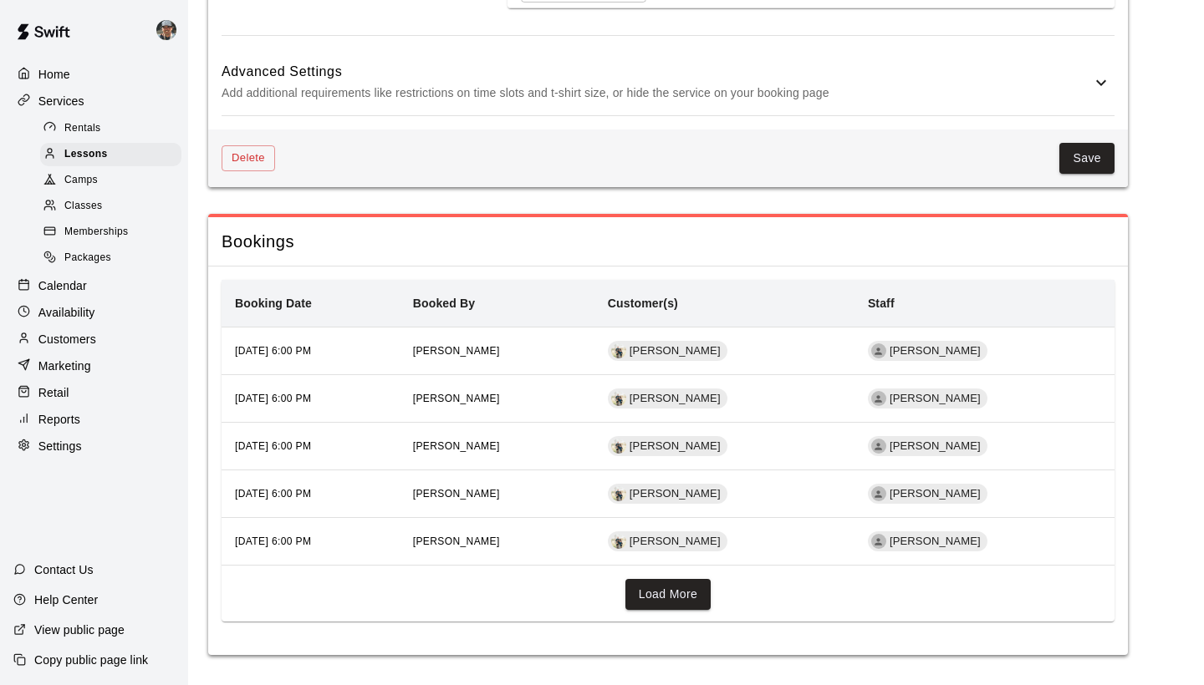
scroll to position [1530, 0]
click at [1087, 157] on button "Save" at bounding box center [1086, 159] width 55 height 31
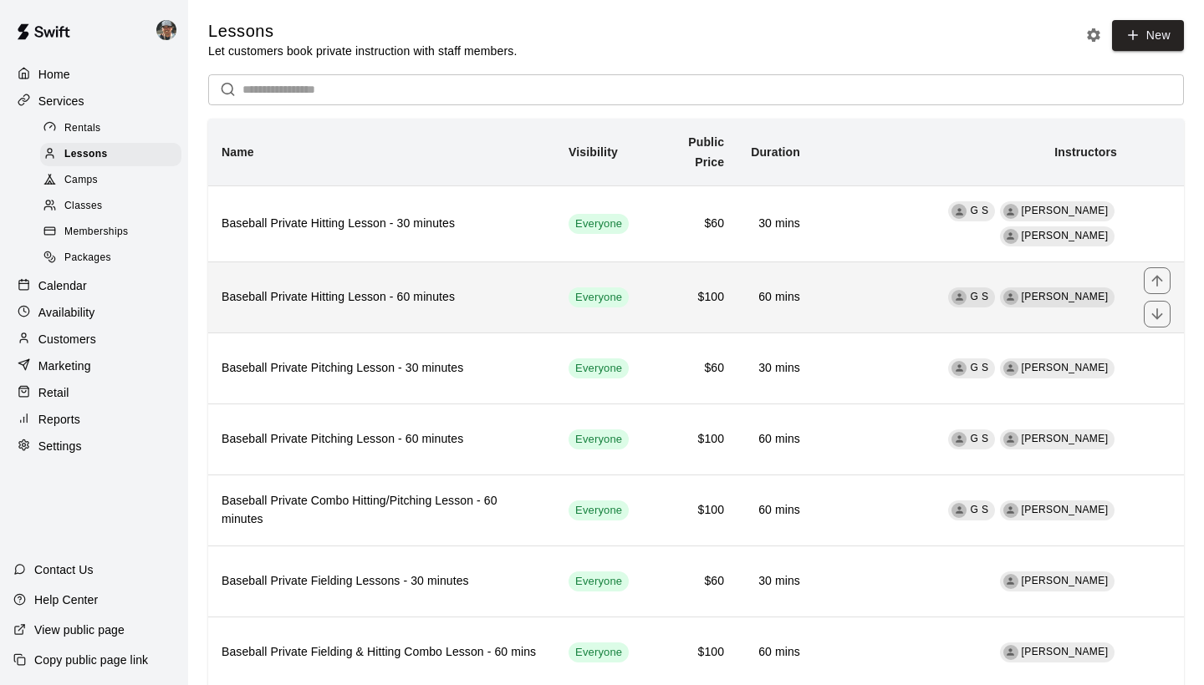
click at [786, 288] on td "60 mins" at bounding box center [775, 297] width 76 height 71
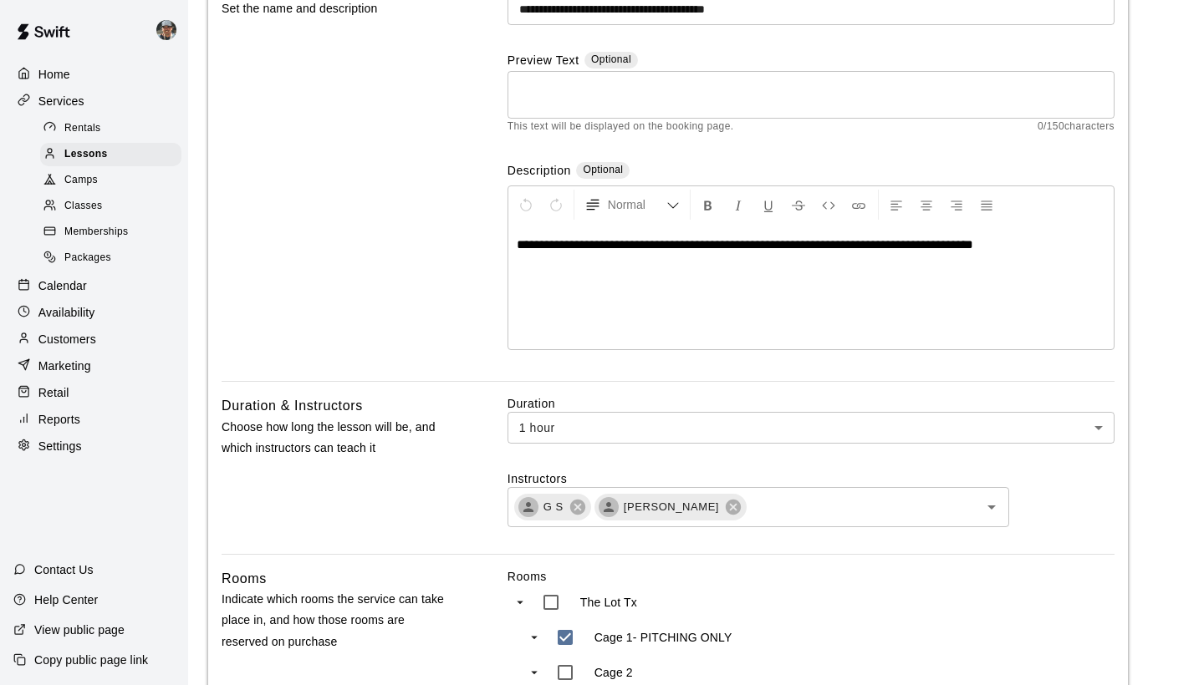
scroll to position [176, 0]
click at [771, 514] on input "text" at bounding box center [851, 506] width 206 height 21
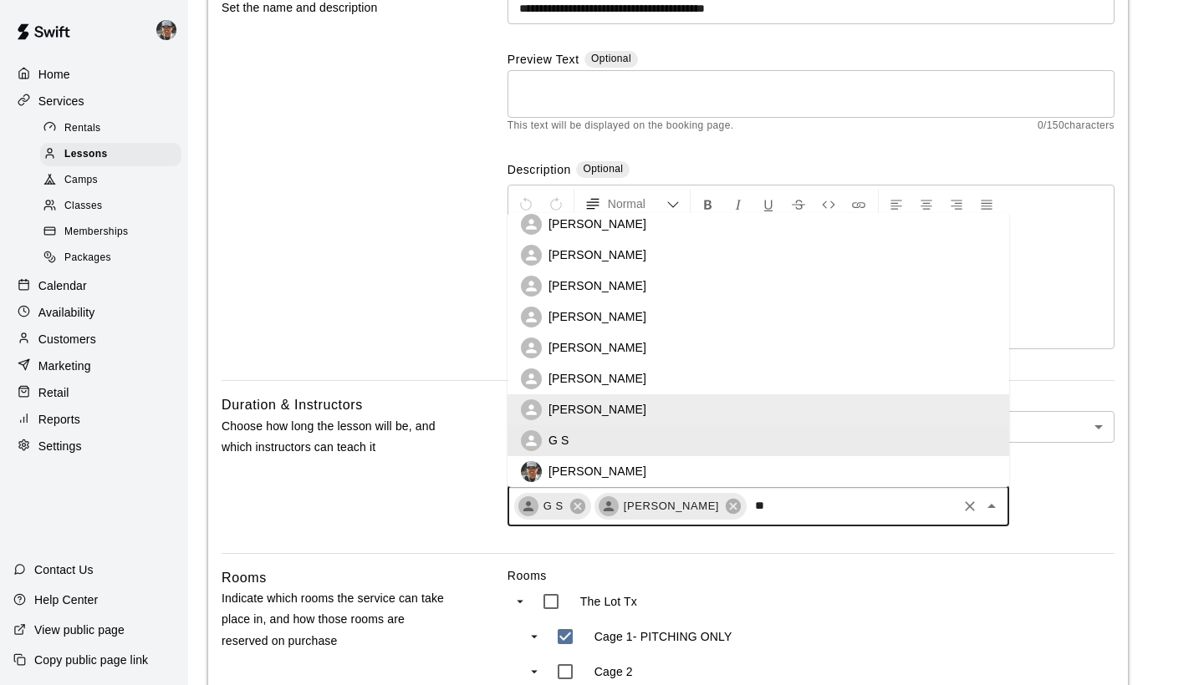
scroll to position [0, 0]
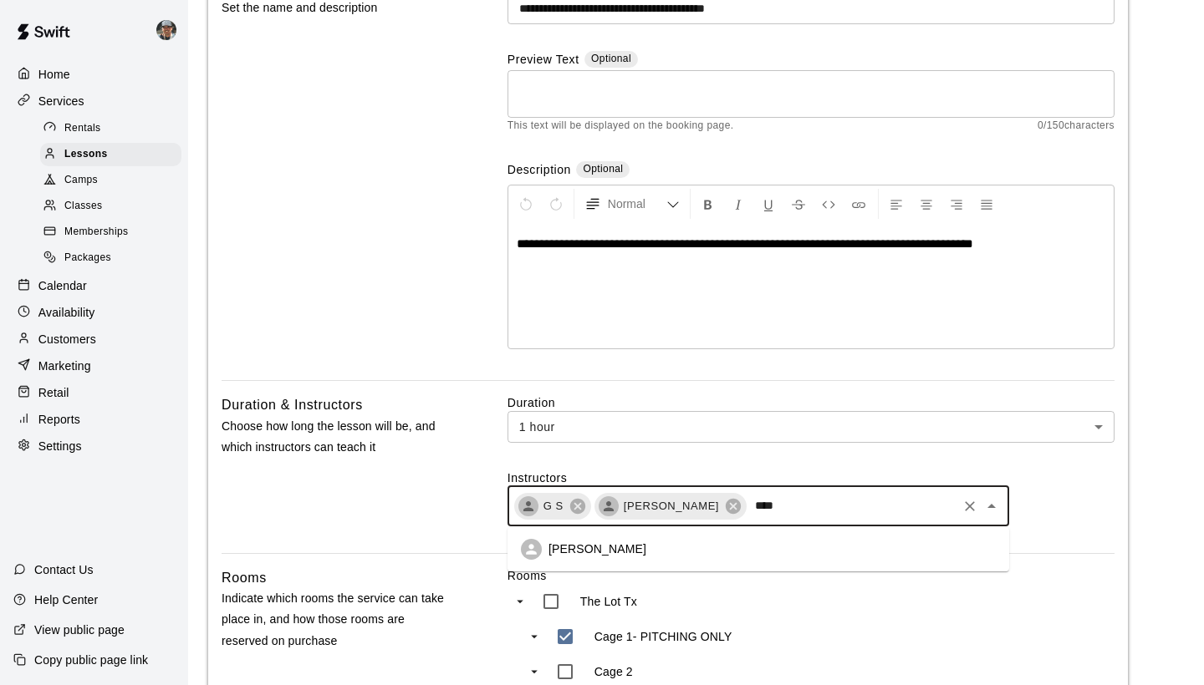
type input "*****"
click at [691, 545] on li "Steve Firsich" at bounding box center [757, 549] width 501 height 31
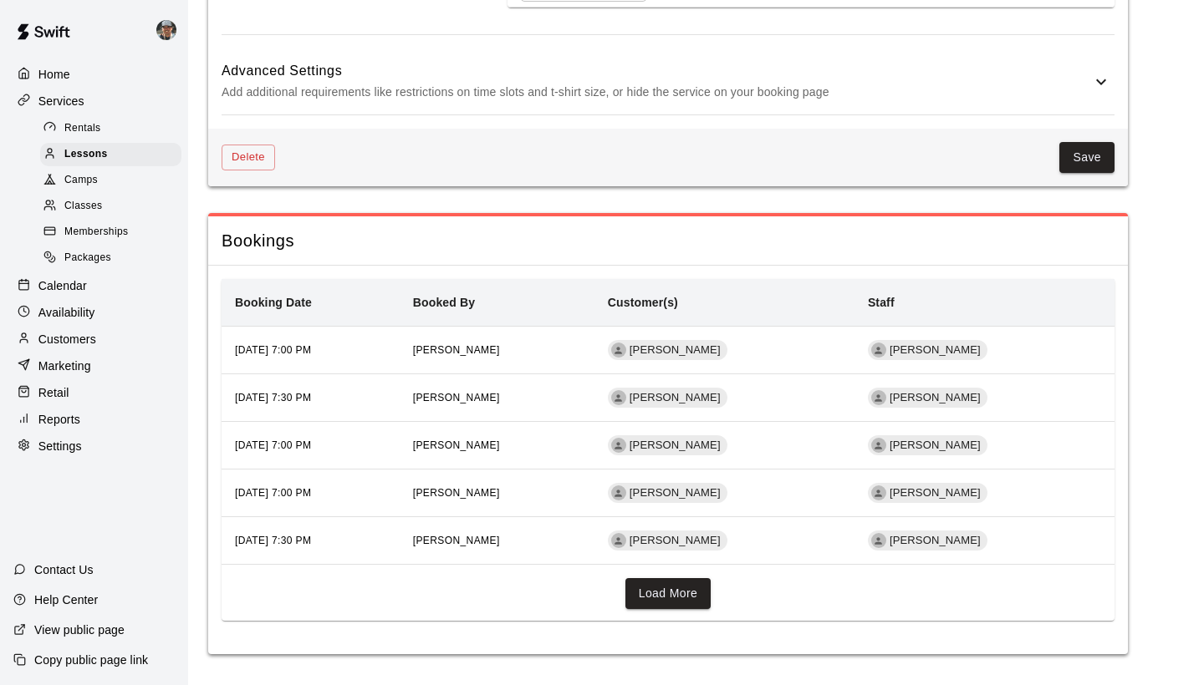
scroll to position [1530, 0]
click at [1089, 162] on button "Save" at bounding box center [1086, 159] width 55 height 31
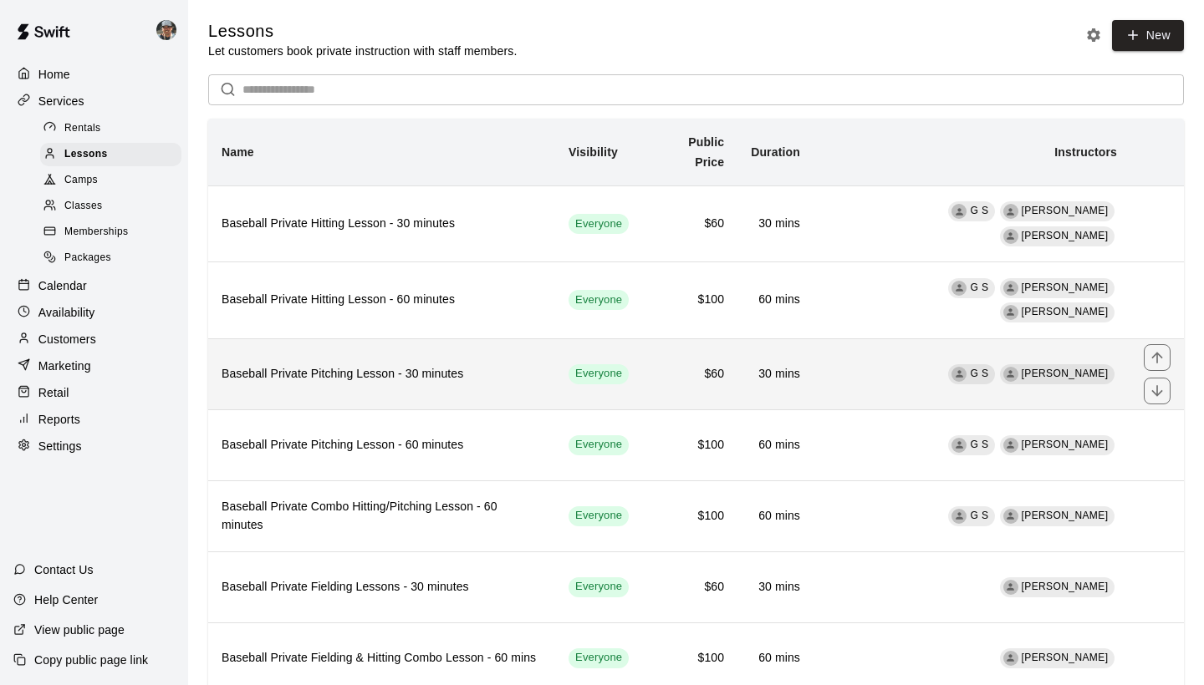
click at [900, 357] on td "G S Dave Osteen" at bounding box center [971, 373] width 317 height 71
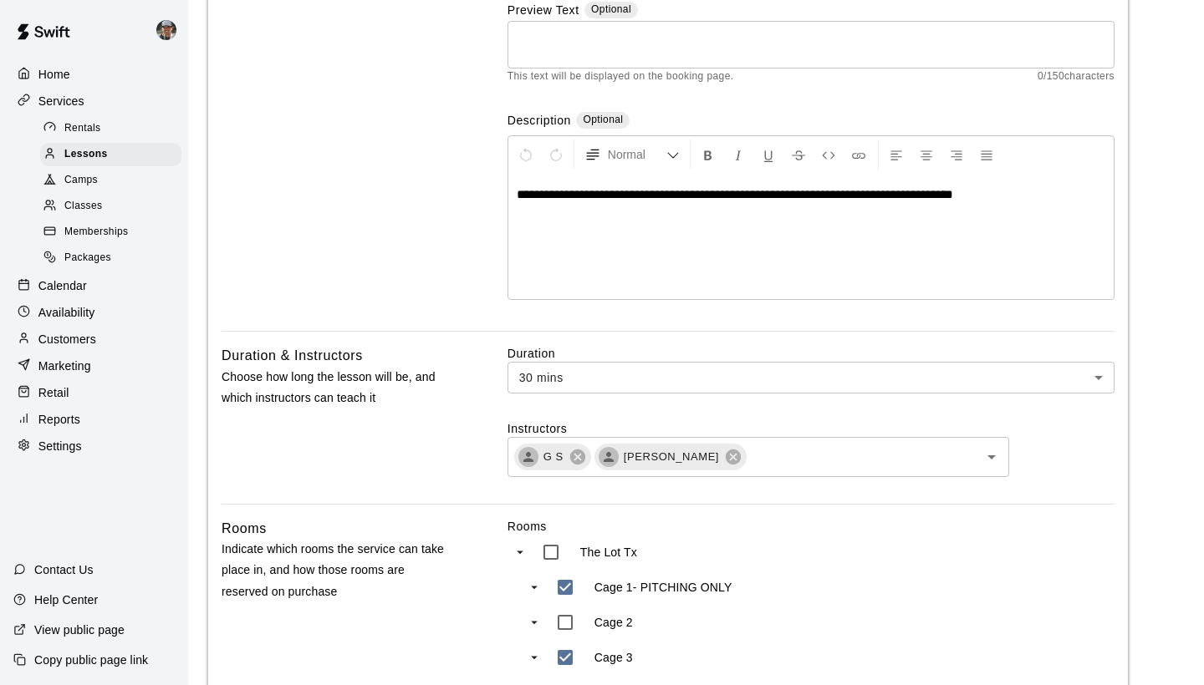
scroll to position [229, 0]
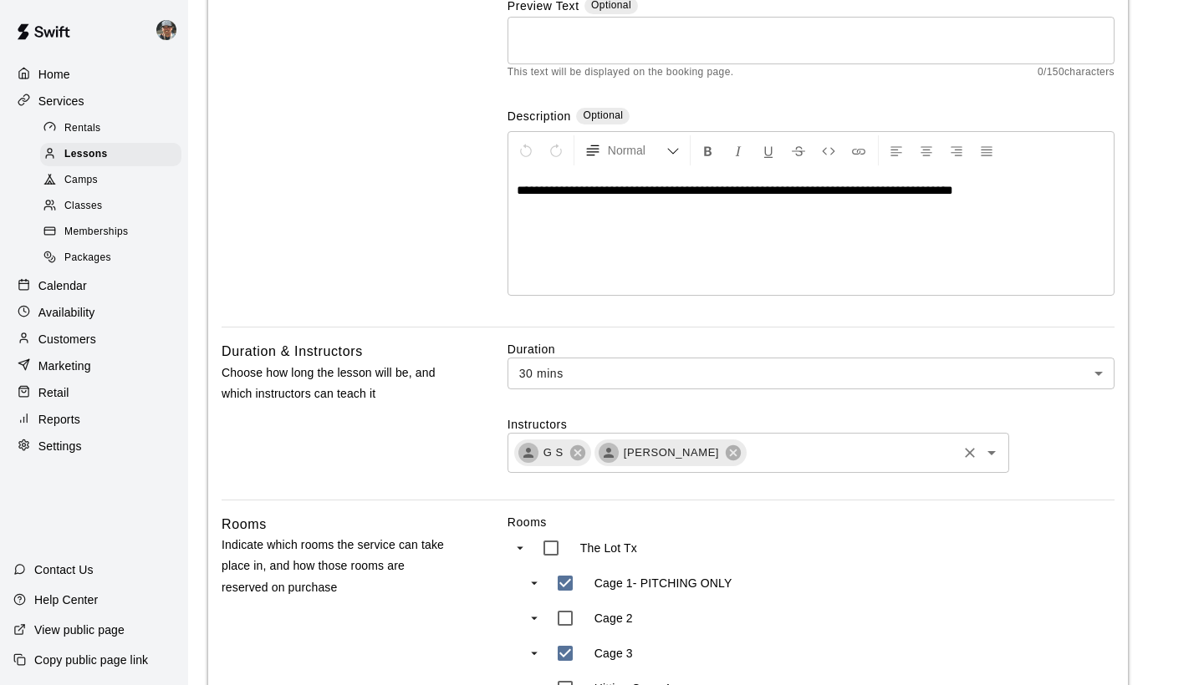
click at [771, 452] on input "text" at bounding box center [851, 452] width 206 height 21
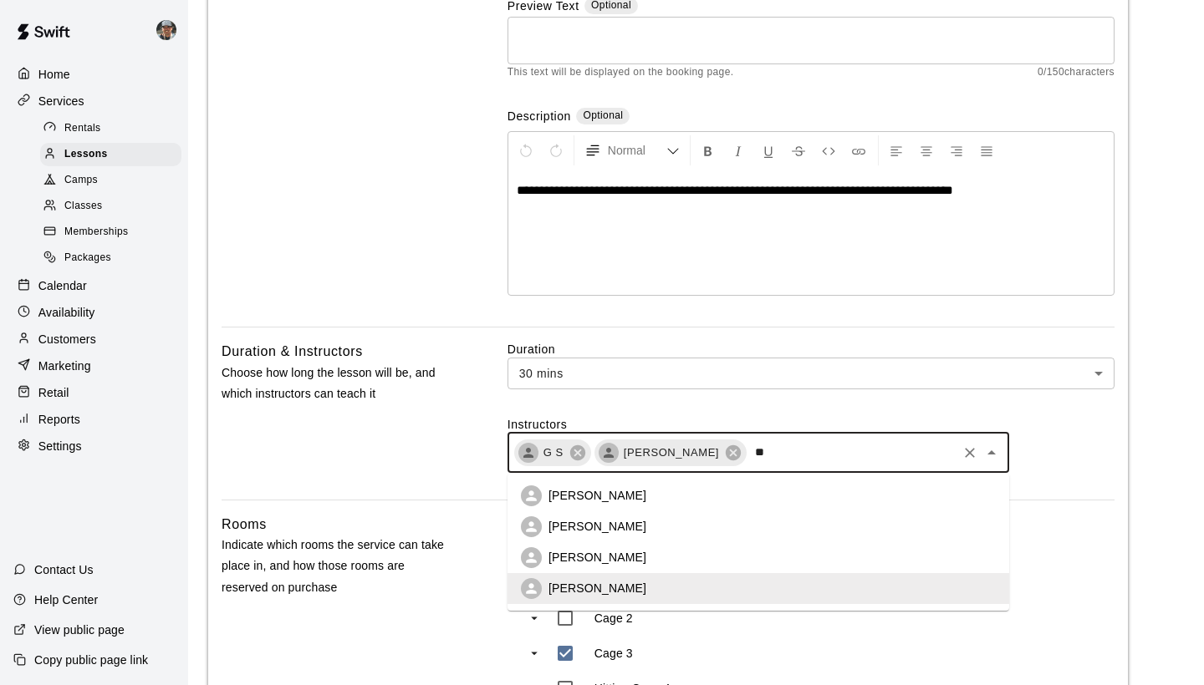
scroll to position [0, 0]
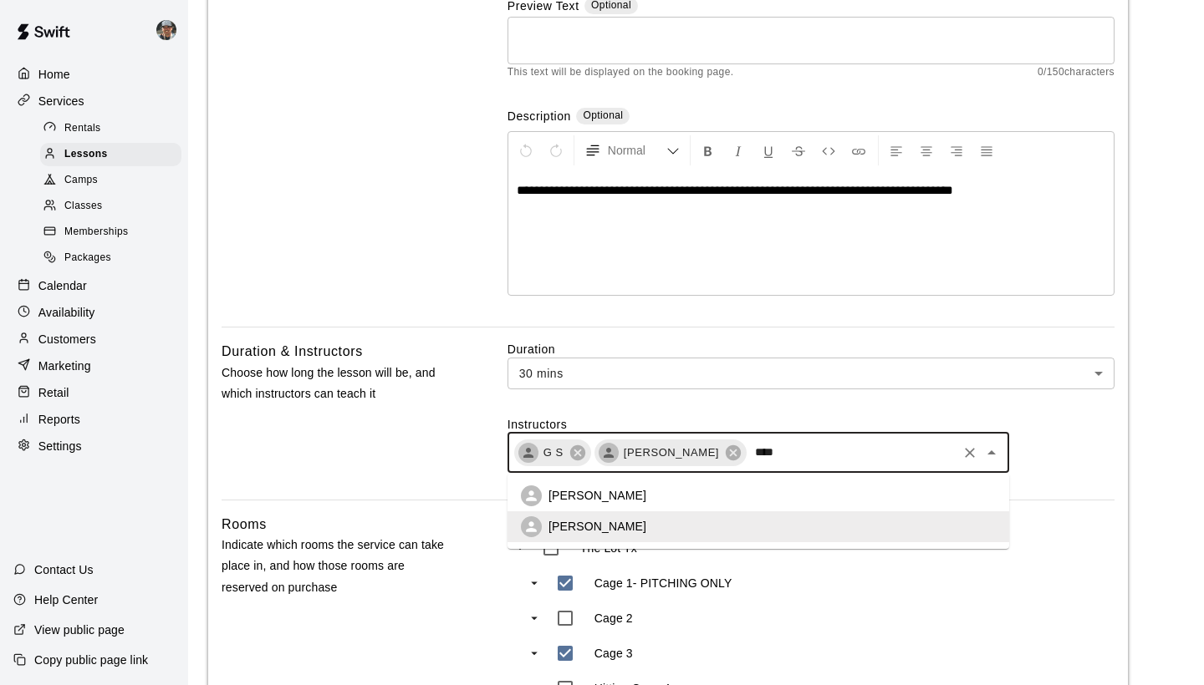
type input "*****"
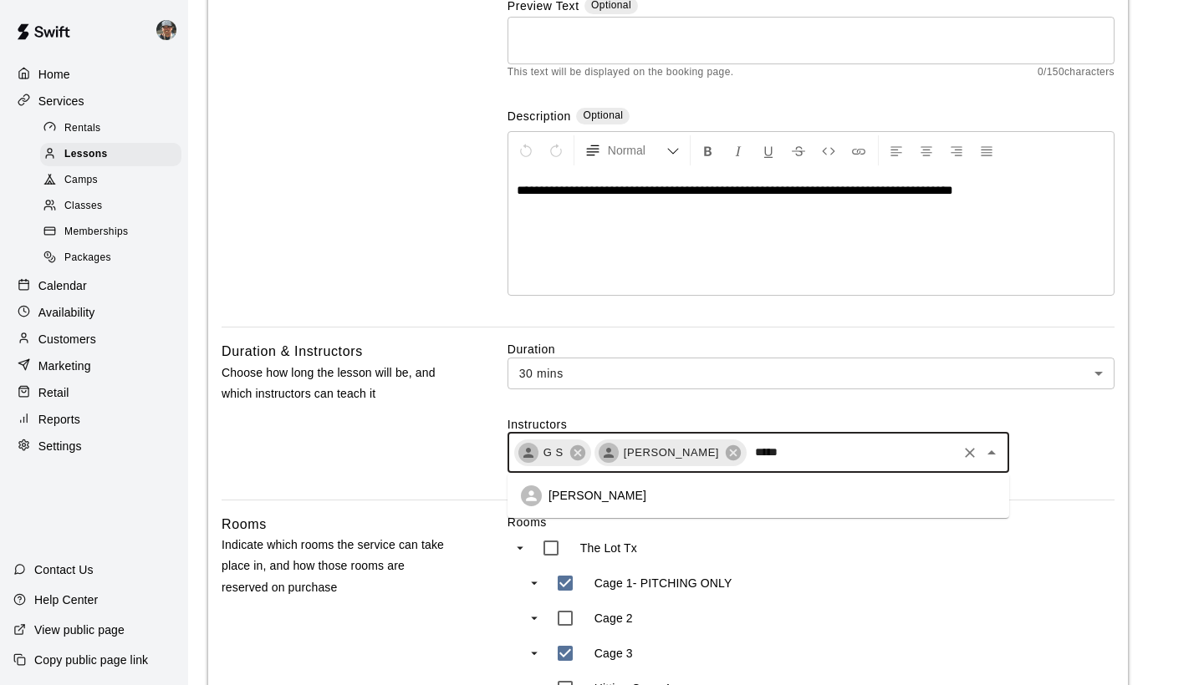
click at [765, 490] on li "Steve Firsich" at bounding box center [757, 496] width 501 height 31
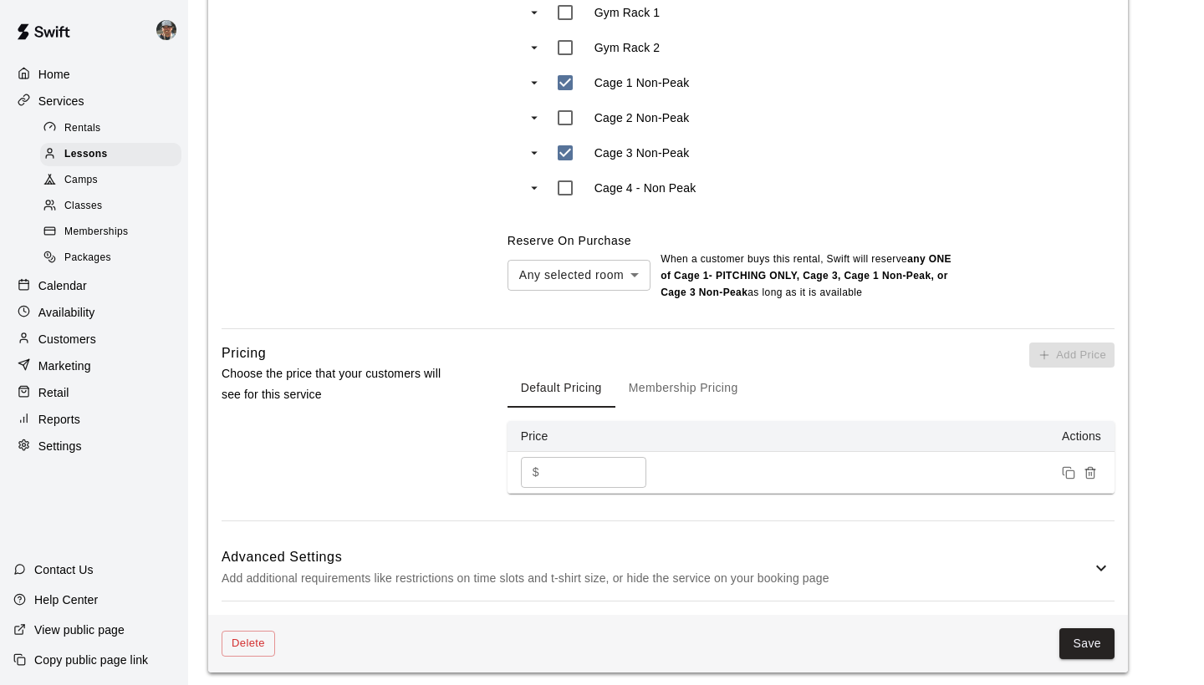
scroll to position [1051, 0]
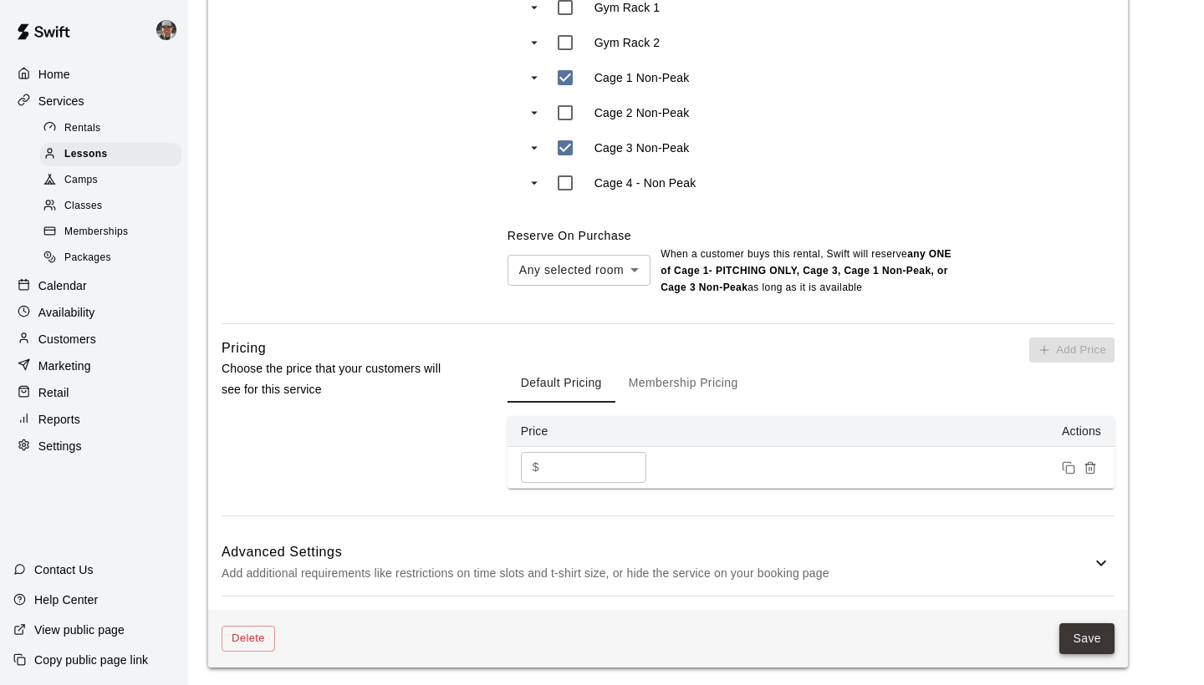
click at [1064, 626] on button "Save" at bounding box center [1086, 638] width 55 height 31
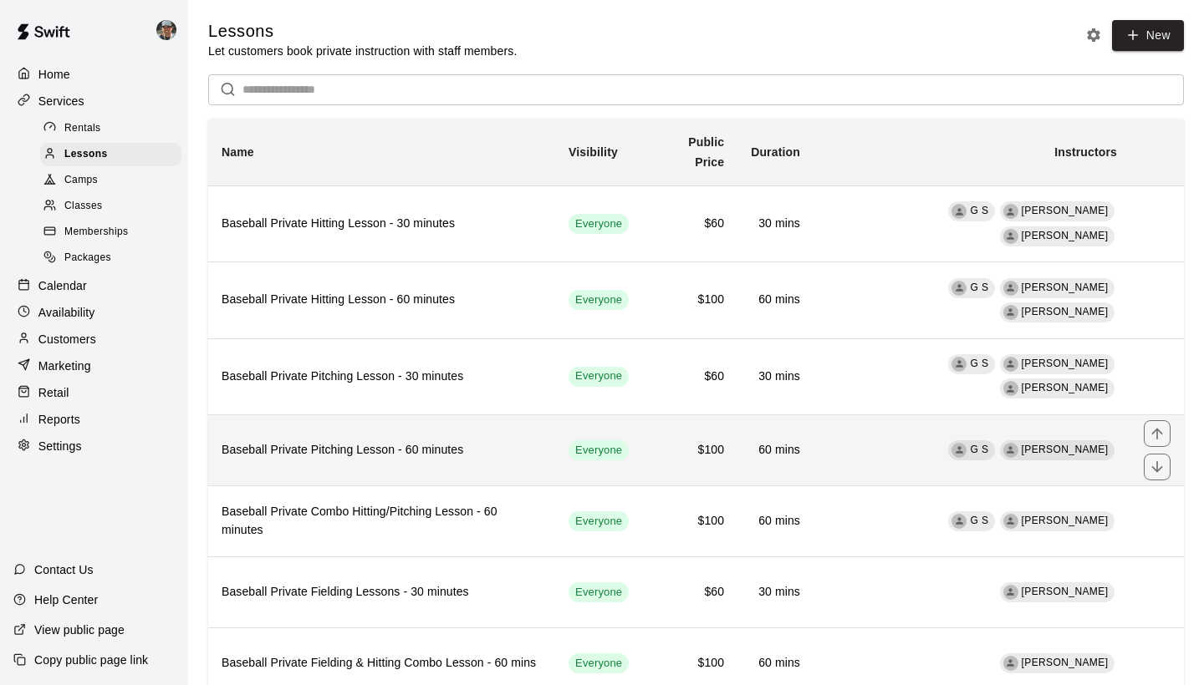
click at [883, 423] on td "G S Dave Osteen" at bounding box center [971, 450] width 317 height 71
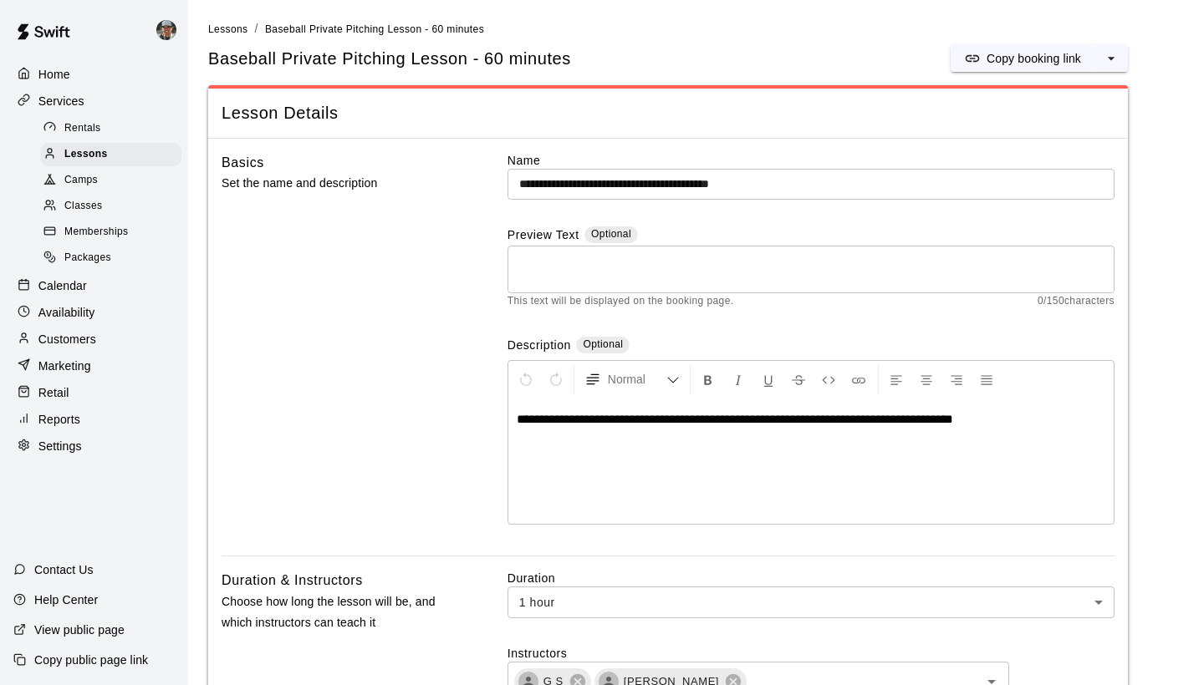
scroll to position [293, 0]
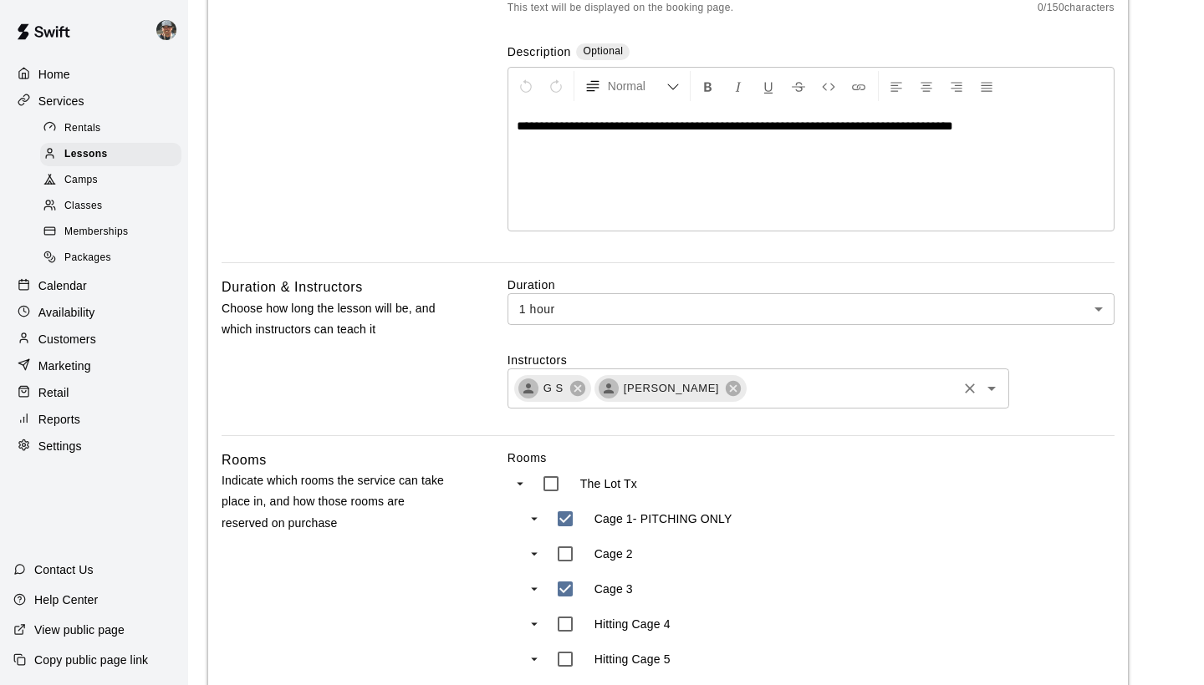
click at [791, 390] on input "text" at bounding box center [851, 388] width 206 height 21
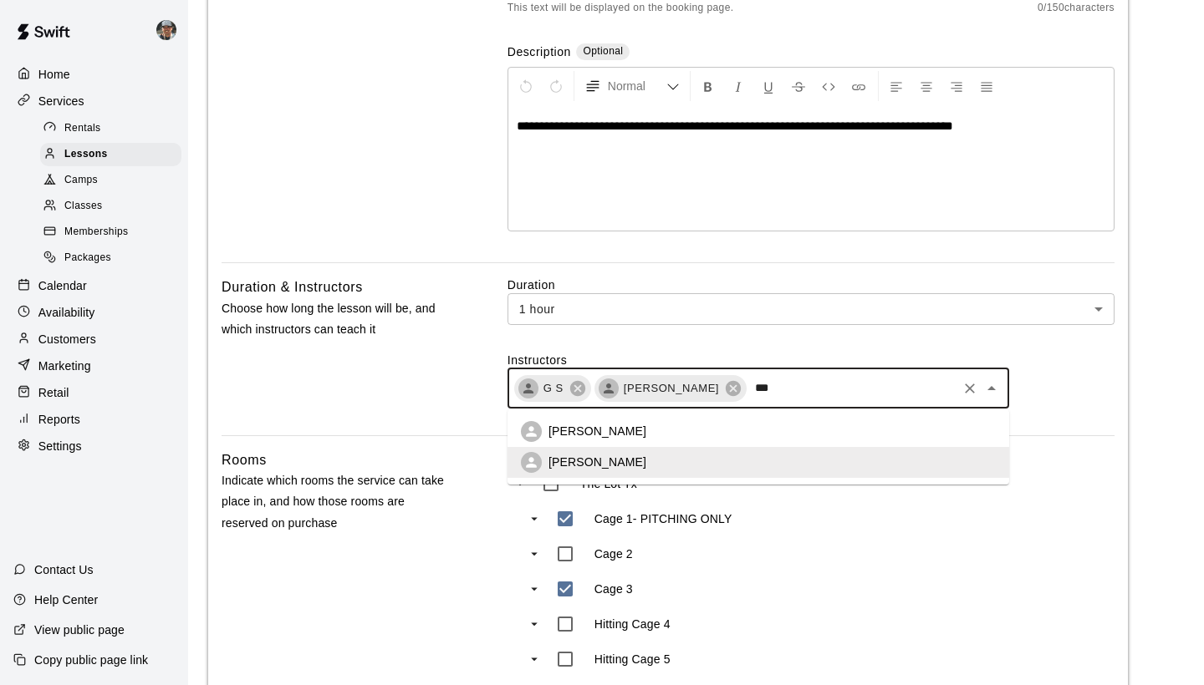
scroll to position [0, 0]
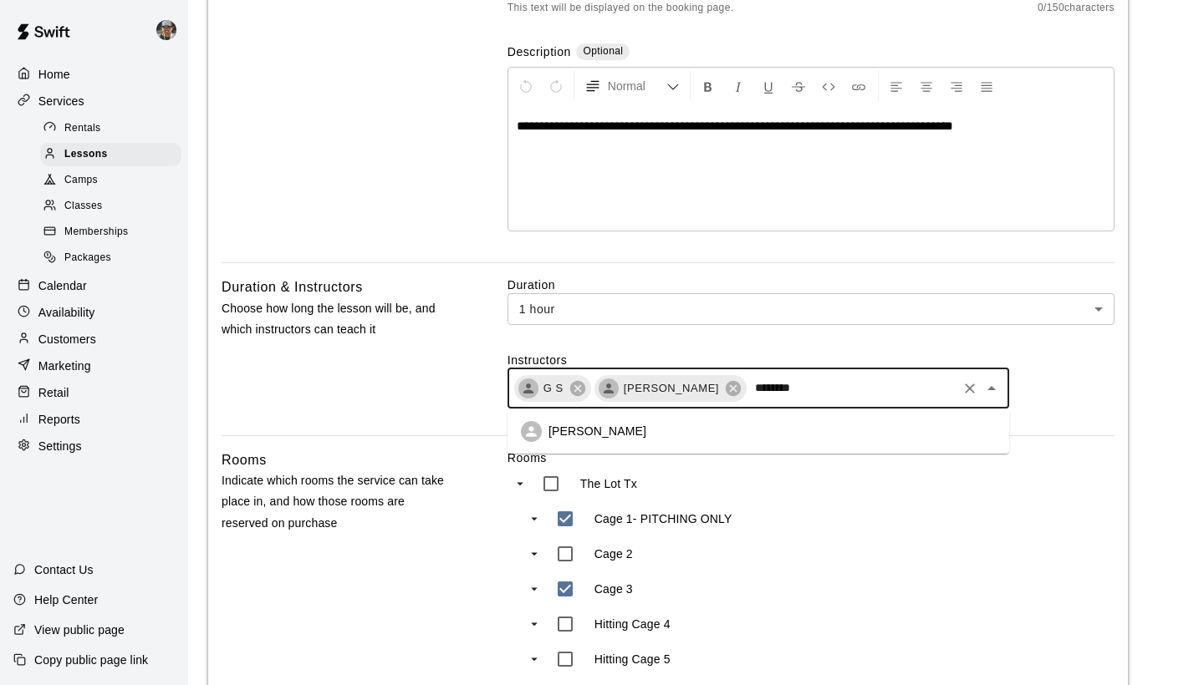
type input "*********"
click at [687, 440] on li "Steve Firsich" at bounding box center [757, 431] width 501 height 31
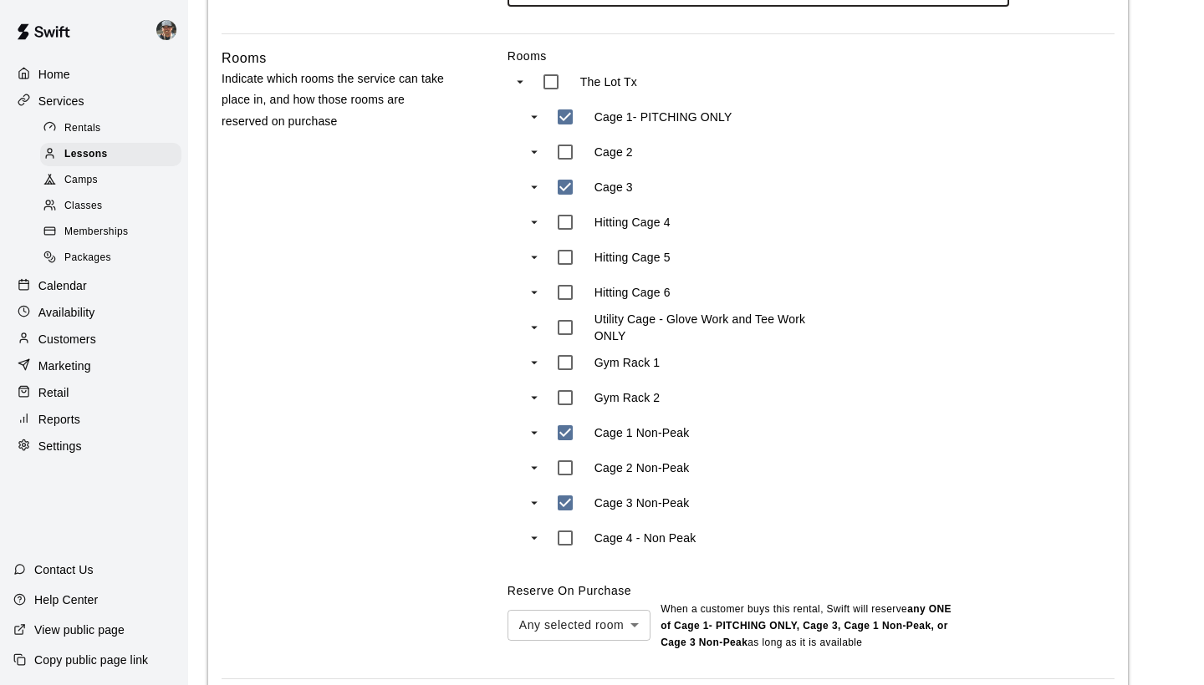
scroll to position [1055, 0]
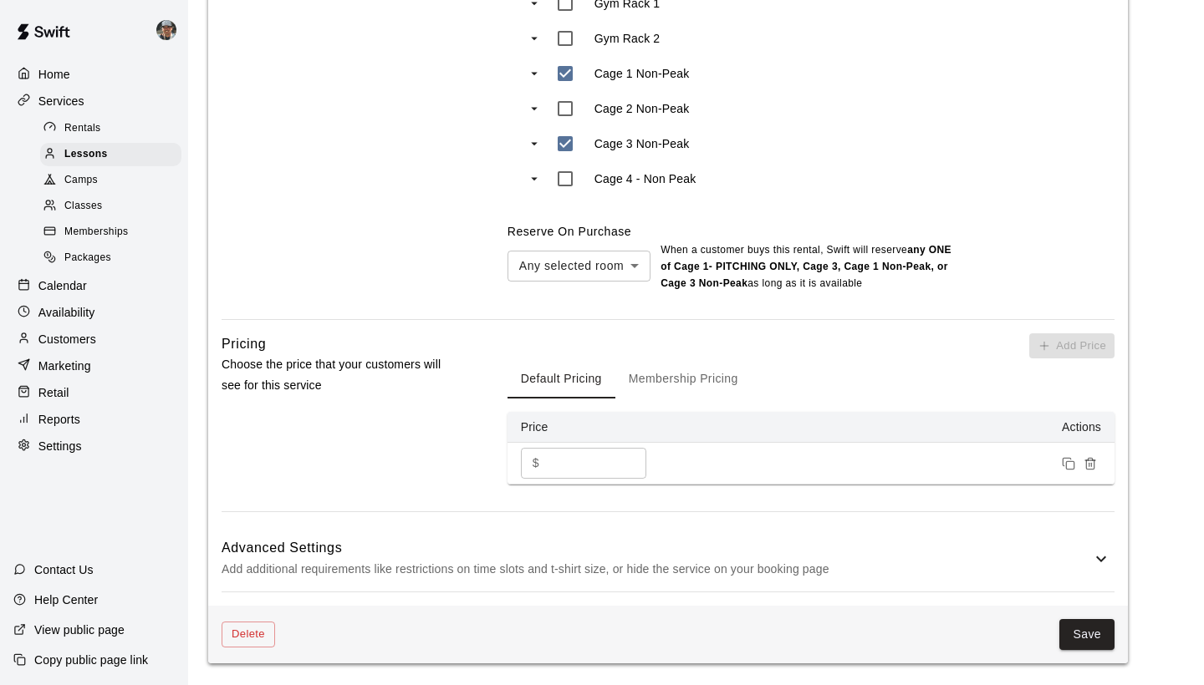
click at [1078, 648] on div "Delete Save" at bounding box center [667, 635] width 919 height 58
click at [1079, 627] on button "Save" at bounding box center [1086, 634] width 55 height 31
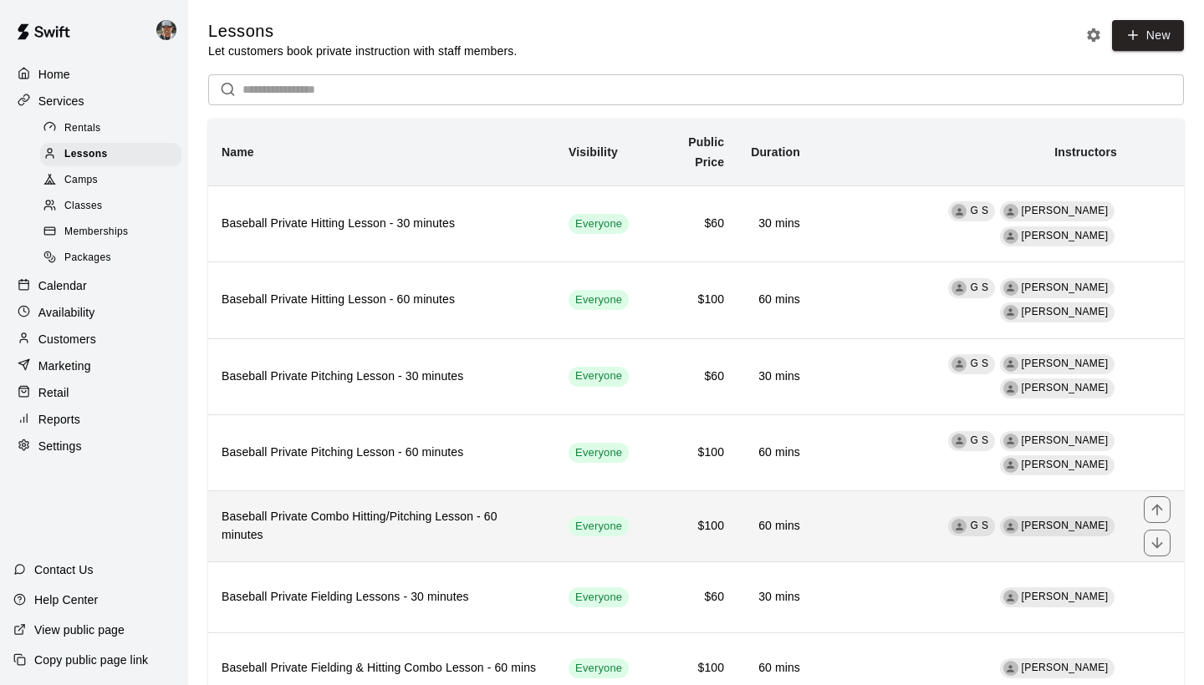
click at [851, 495] on td "G S Dave Osteen" at bounding box center [971, 526] width 317 height 71
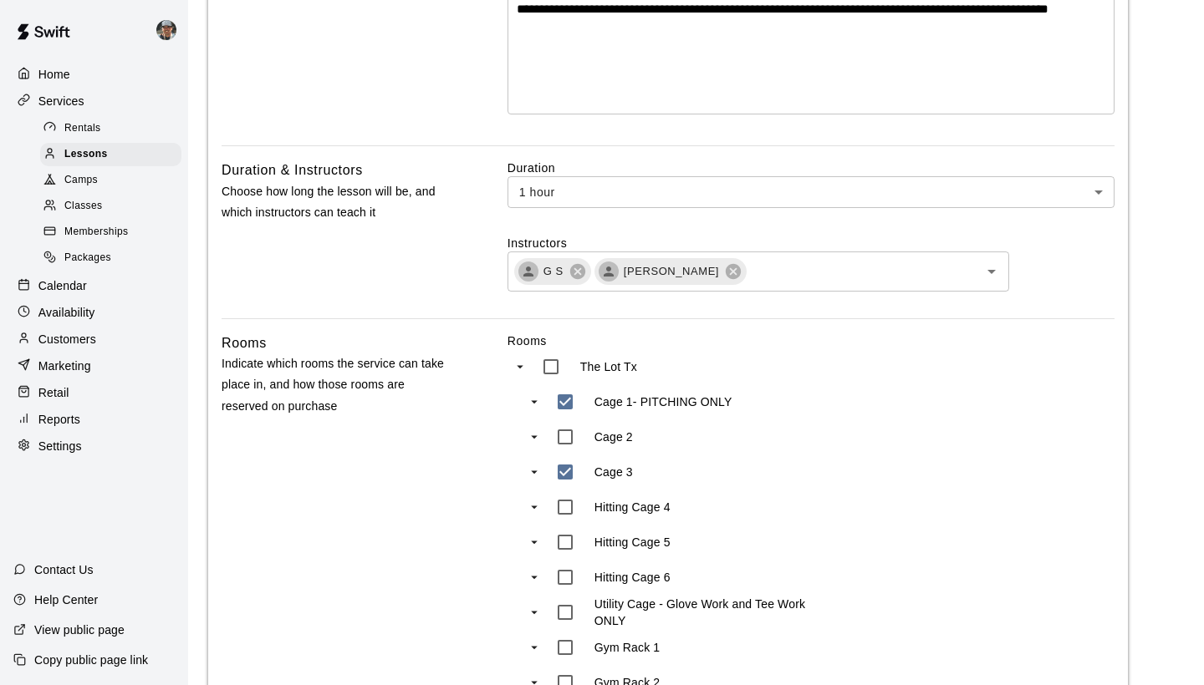
scroll to position [413, 0]
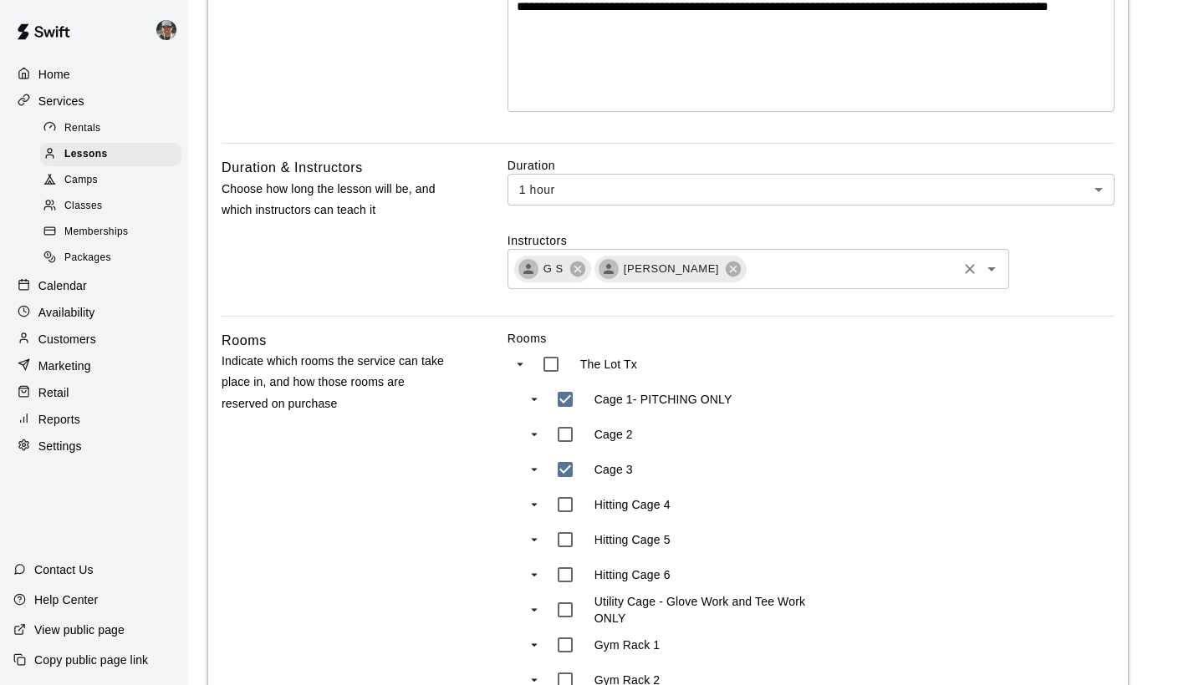
click at [787, 277] on input "text" at bounding box center [851, 268] width 206 height 21
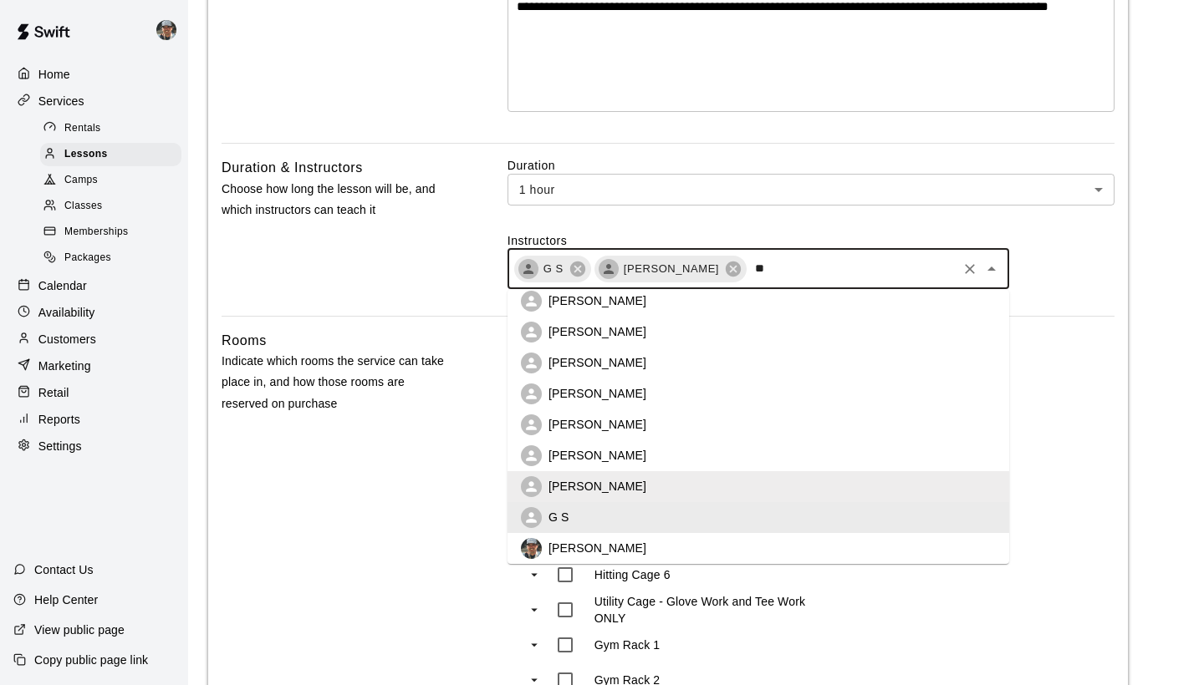
scroll to position [0, 0]
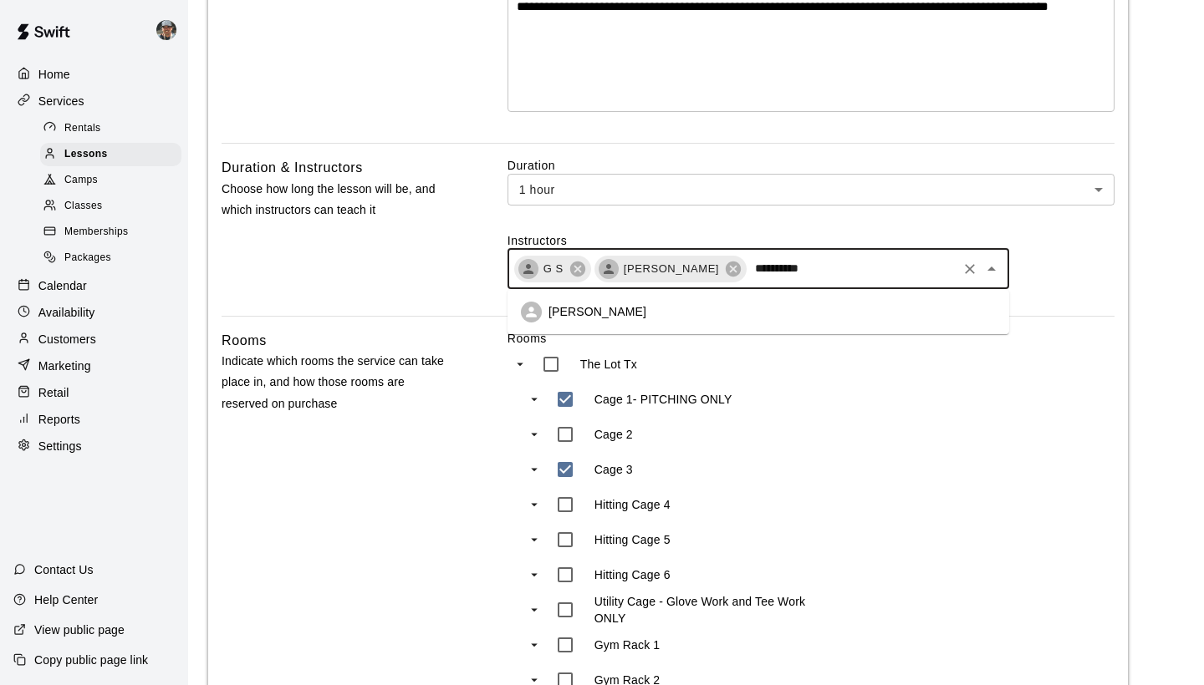
type input "**********"
click at [704, 319] on li "Steve Firsich" at bounding box center [757, 312] width 501 height 31
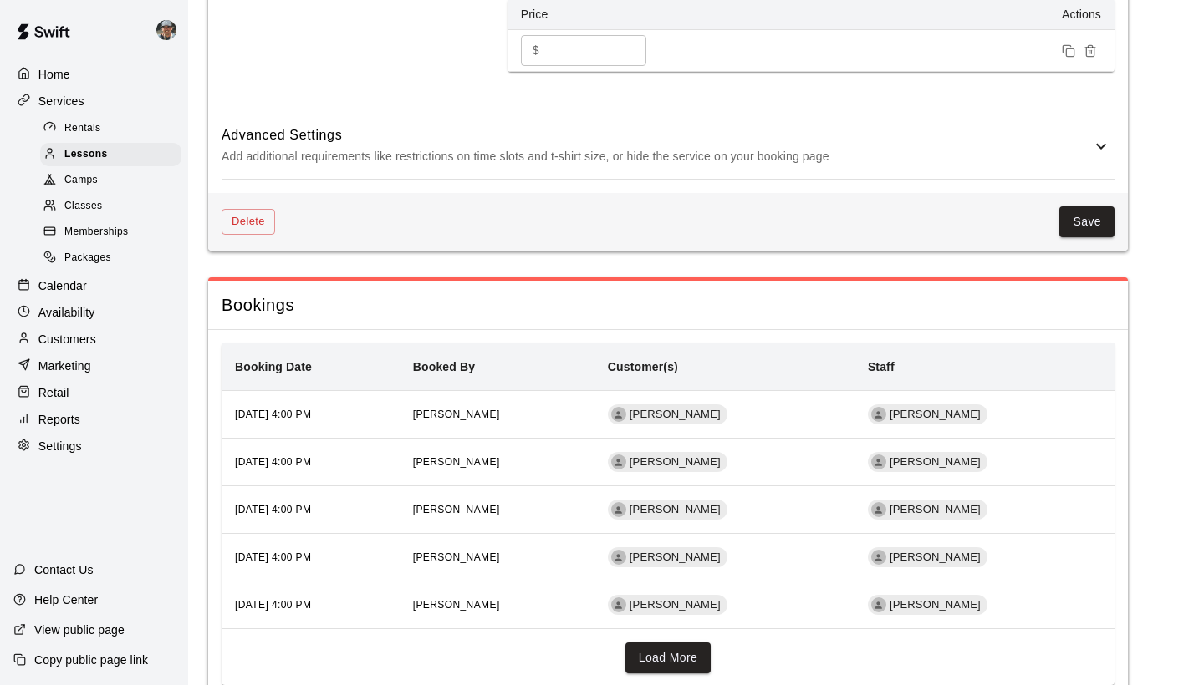
scroll to position [1463, 0]
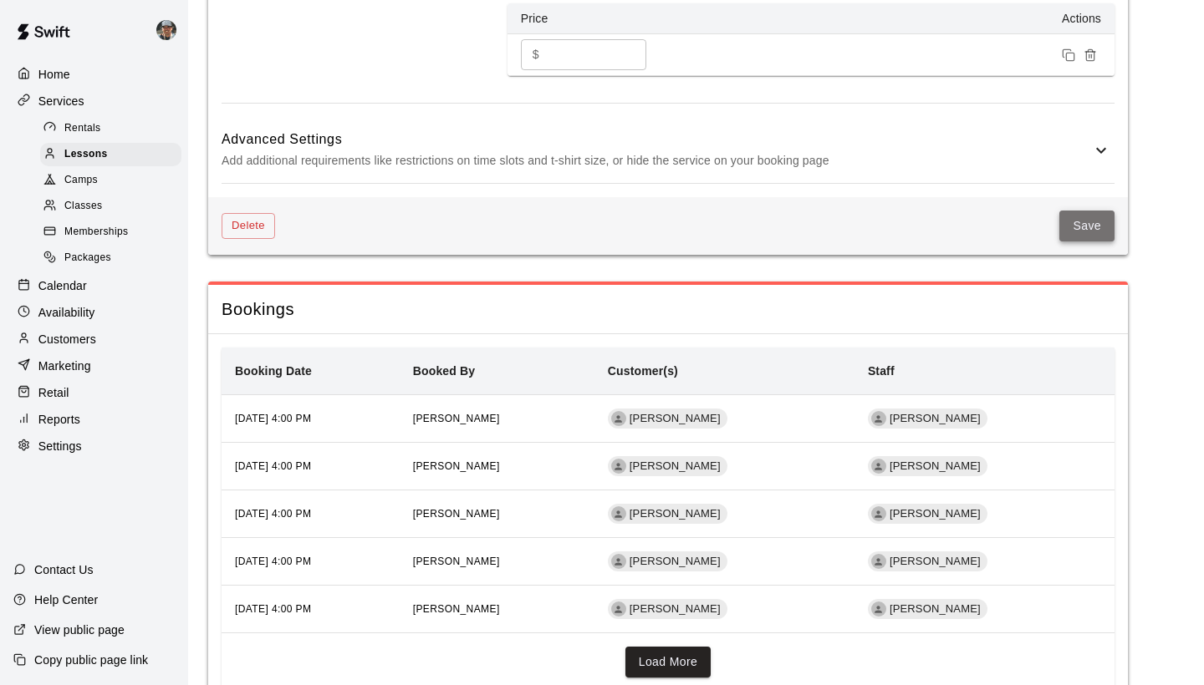
click at [1078, 229] on button "Save" at bounding box center [1086, 226] width 55 height 31
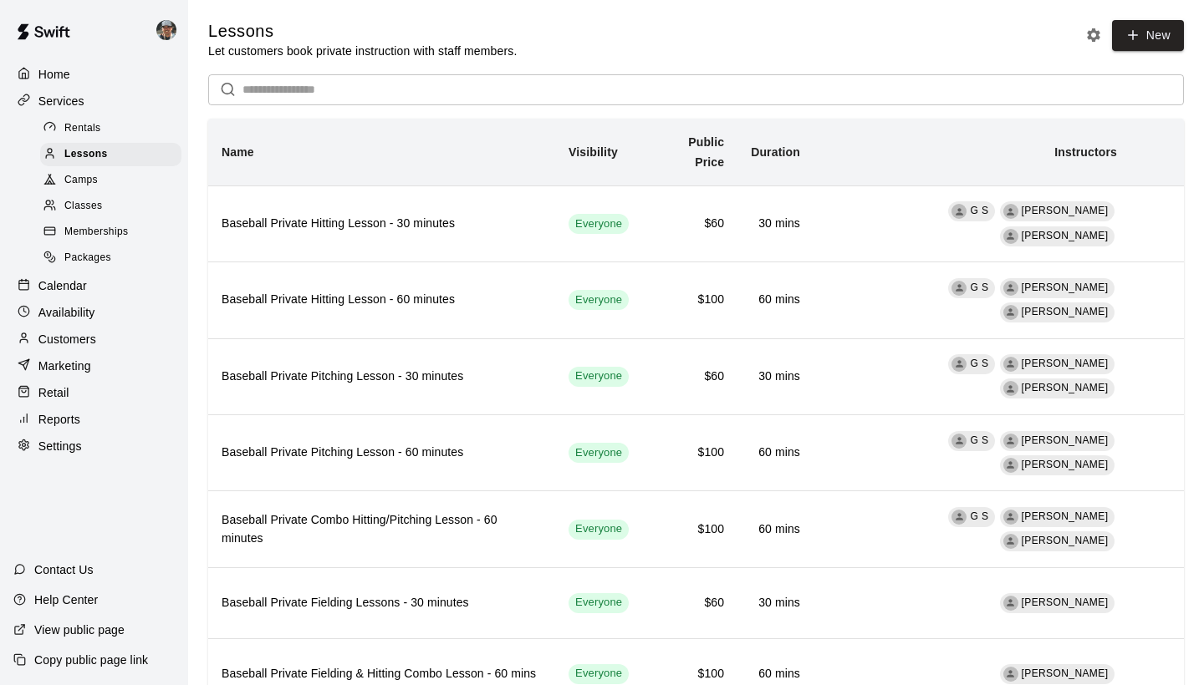
click at [81, 126] on span "Rentals" at bounding box center [82, 128] width 37 height 17
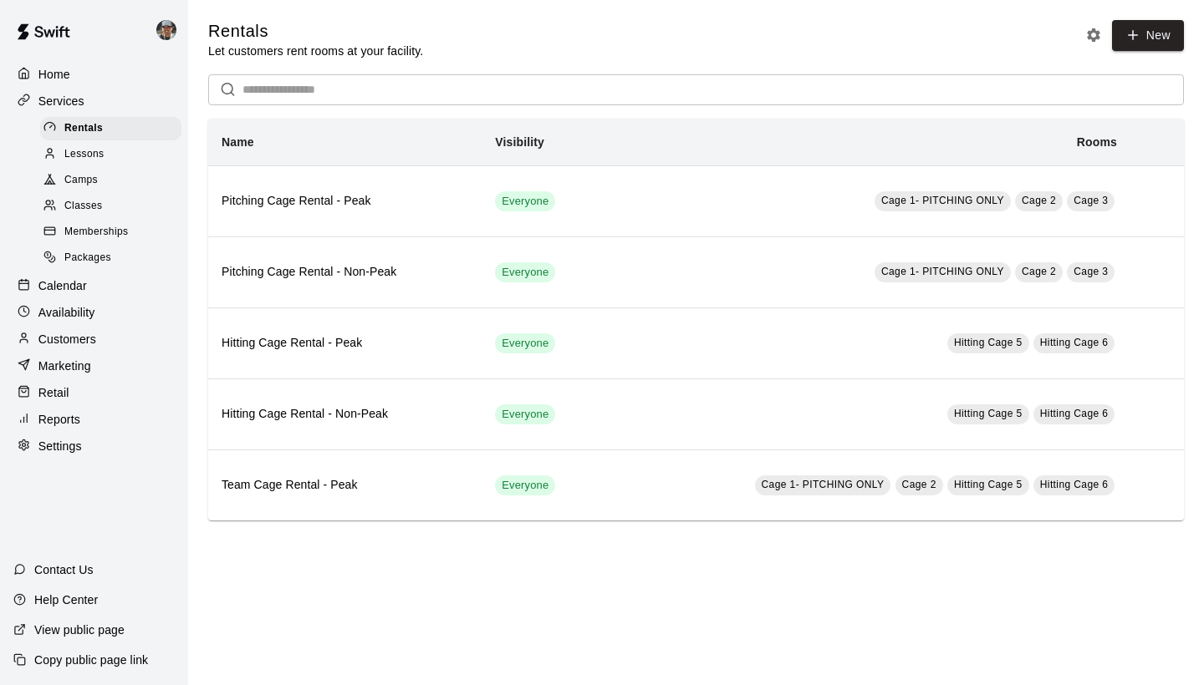
click at [89, 153] on span "Lessons" at bounding box center [84, 154] width 40 height 17
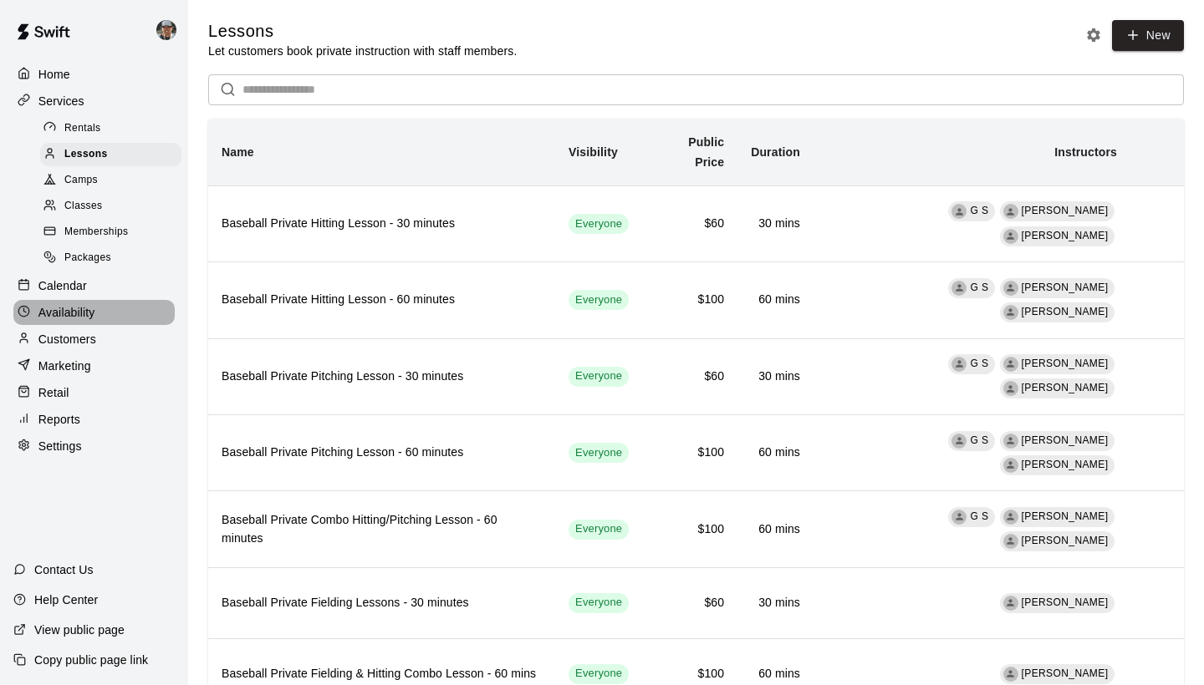
click at [92, 304] on p "Availability" at bounding box center [66, 312] width 57 height 17
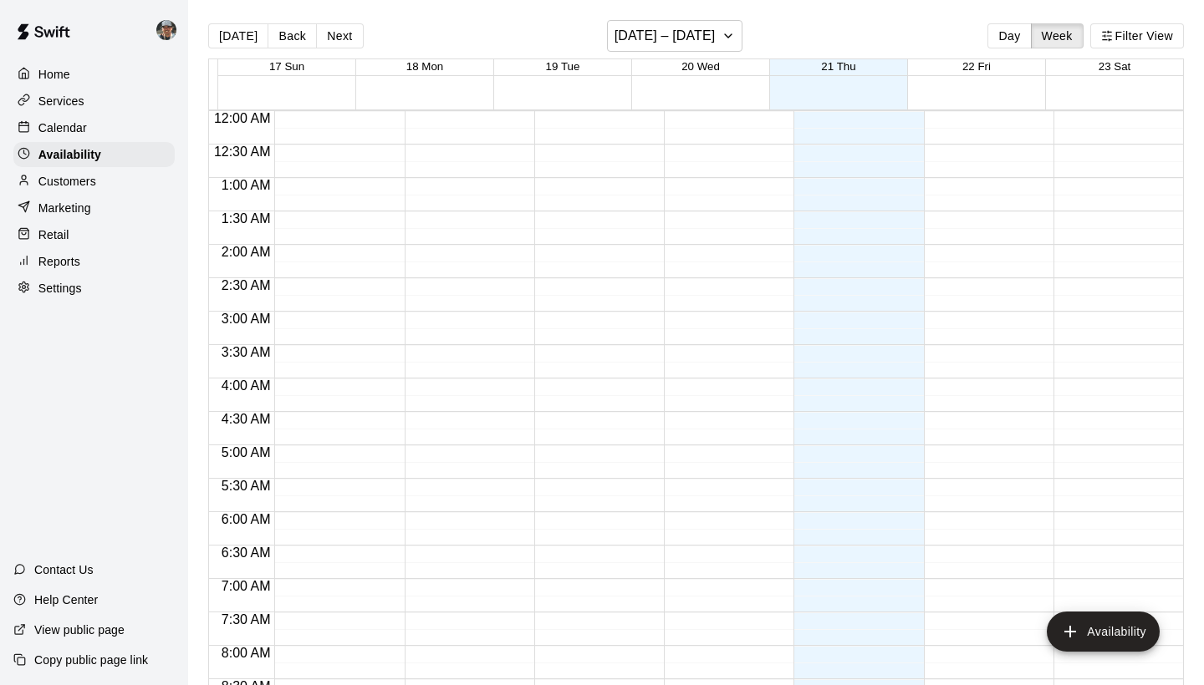
scroll to position [1012, 0]
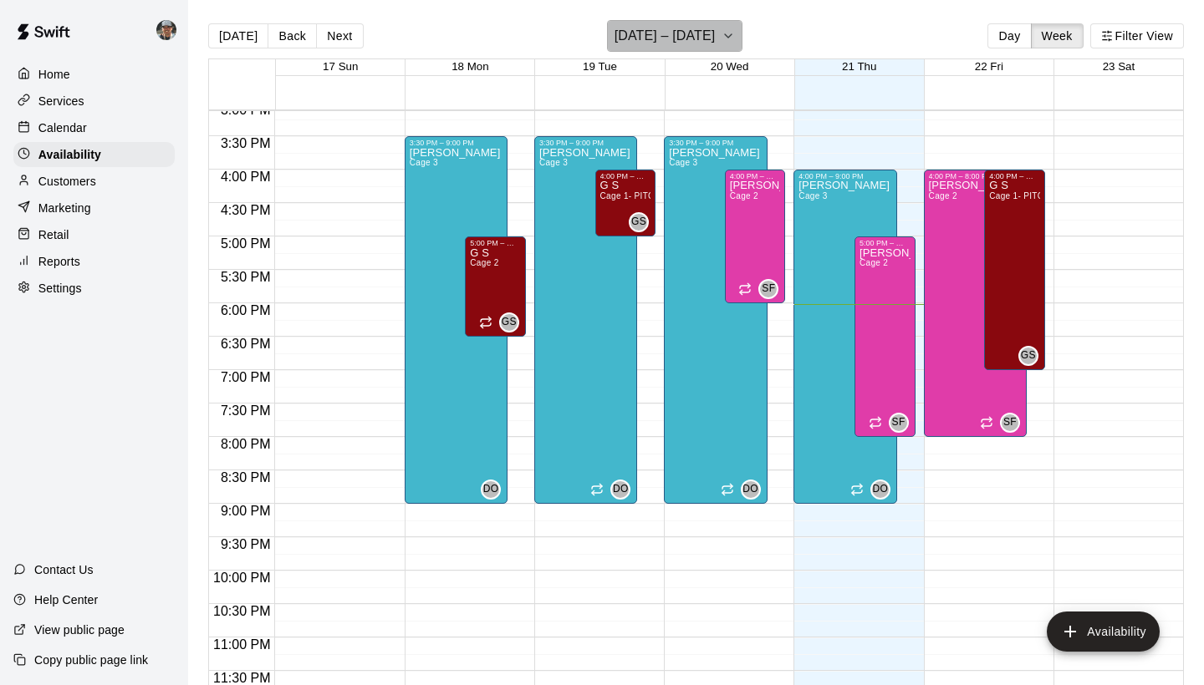
click at [721, 43] on icon "button" at bounding box center [727, 36] width 13 height 20
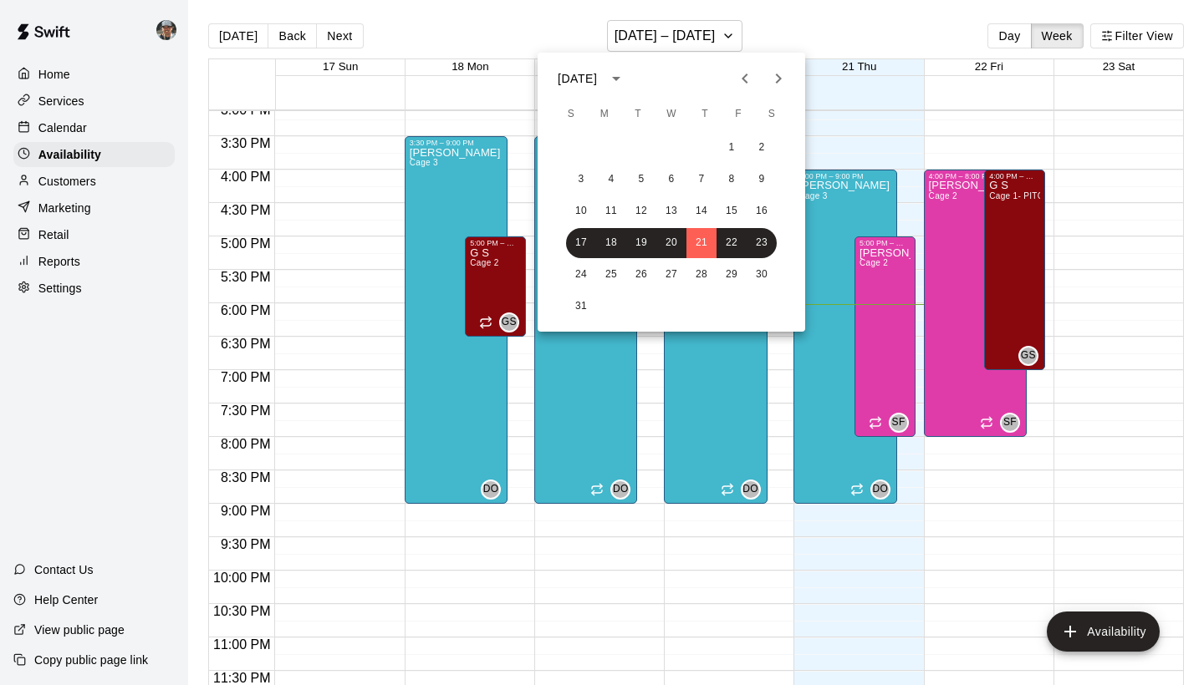
click at [773, 78] on icon "Next month" at bounding box center [778, 79] width 20 height 20
click at [637, 146] on button "2" at bounding box center [641, 148] width 30 height 30
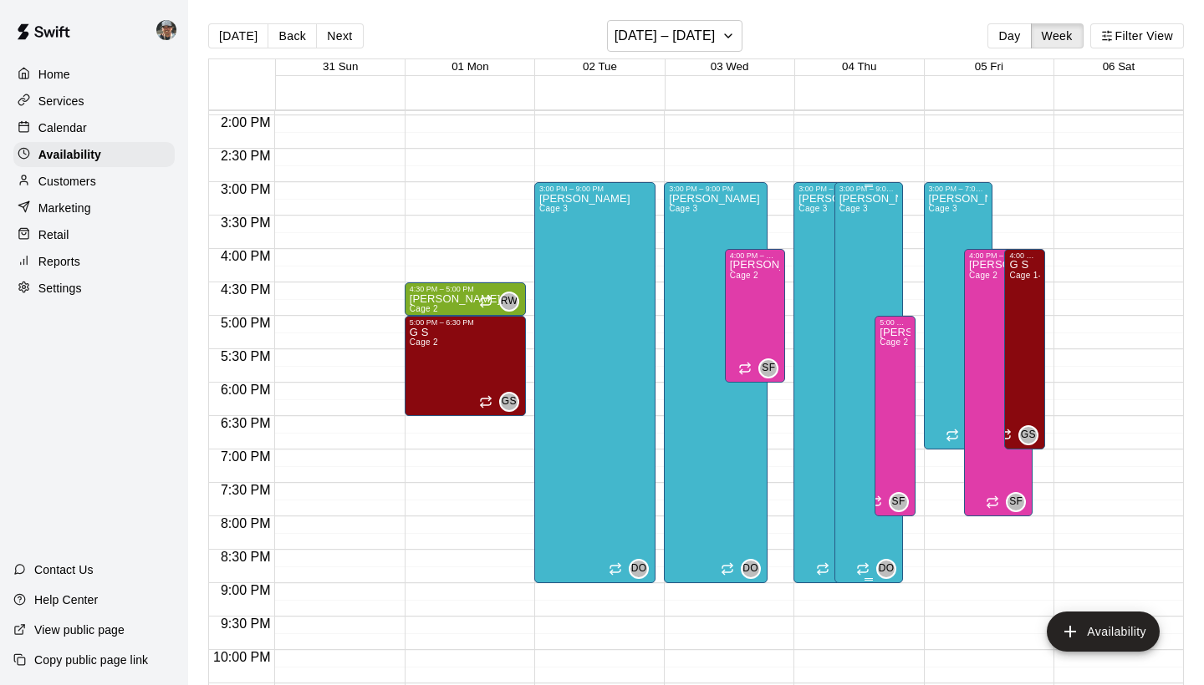
scroll to position [929, 0]
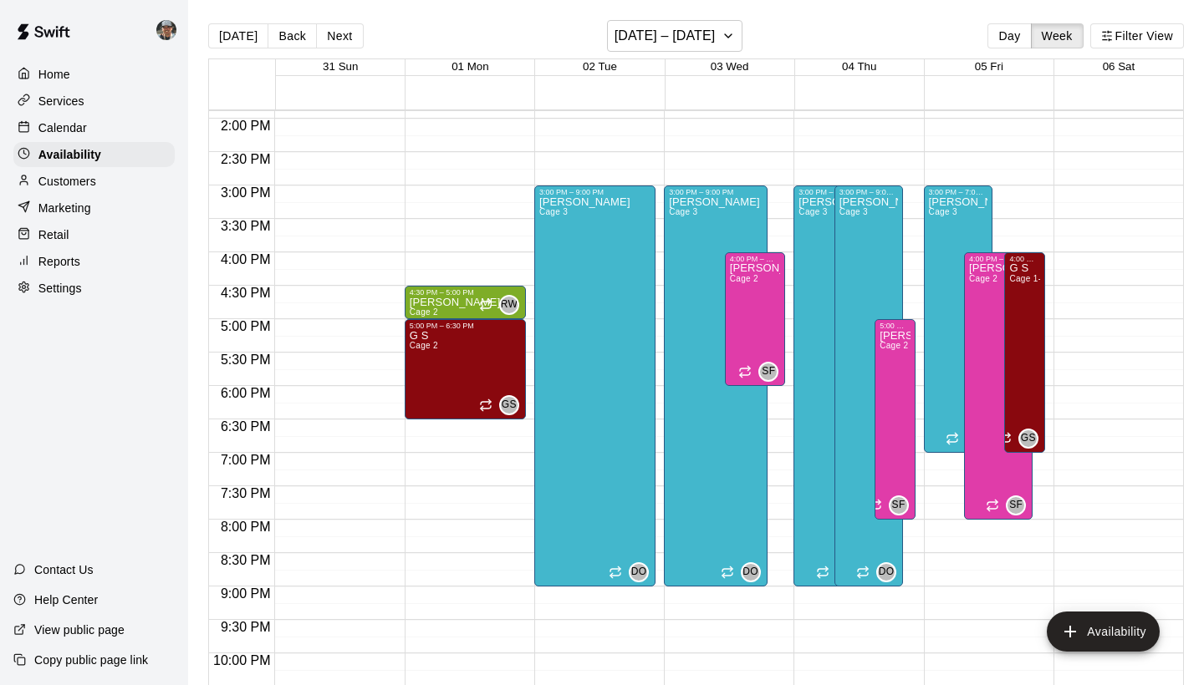
click at [75, 176] on p "Customers" at bounding box center [67, 181] width 58 height 17
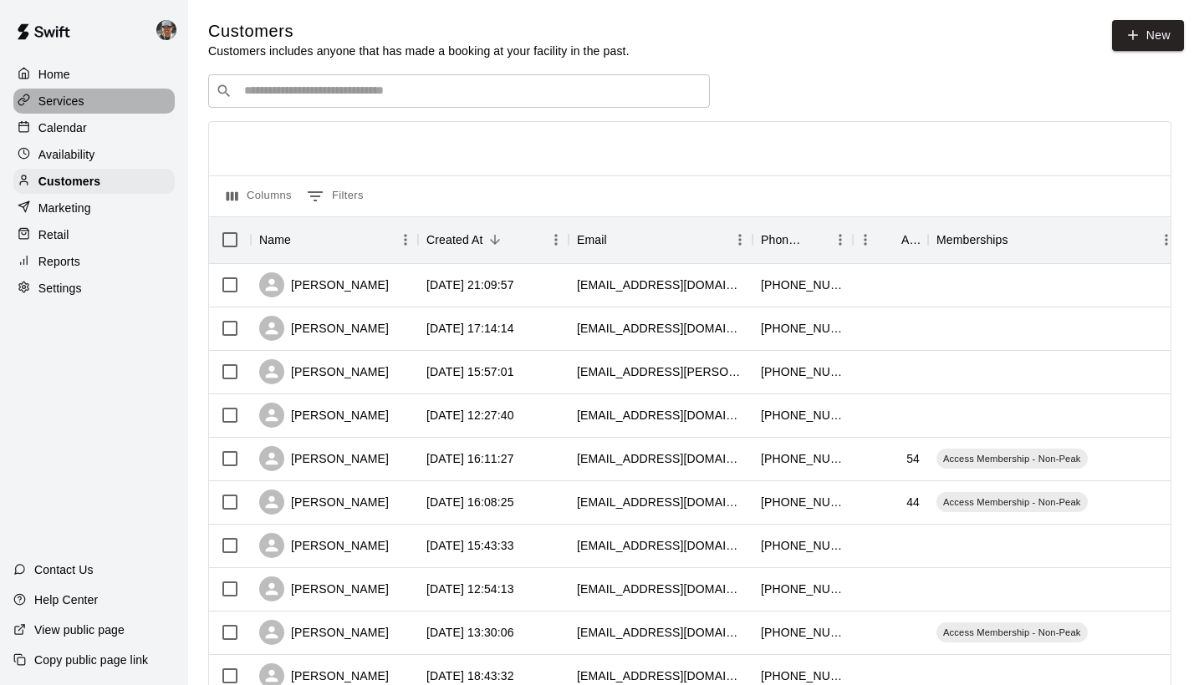
click at [77, 109] on div "Services" at bounding box center [93, 101] width 161 height 25
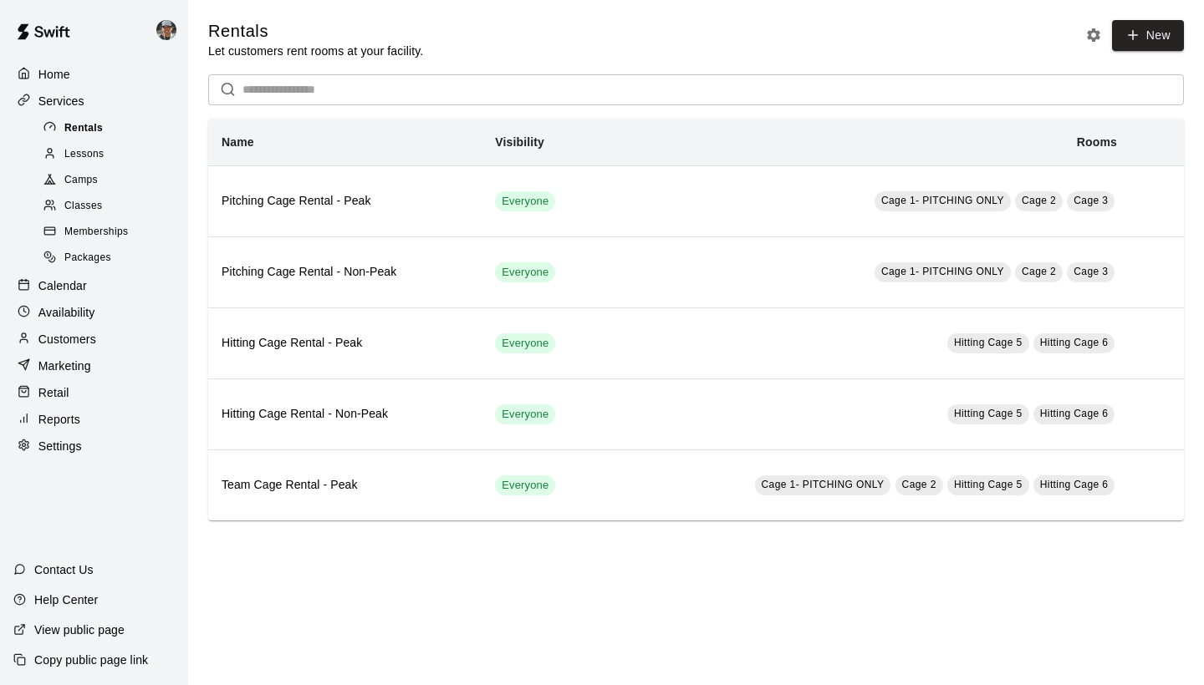
click at [91, 130] on span "Rentals" at bounding box center [83, 128] width 38 height 17
click at [91, 150] on span "Lessons" at bounding box center [84, 154] width 40 height 17
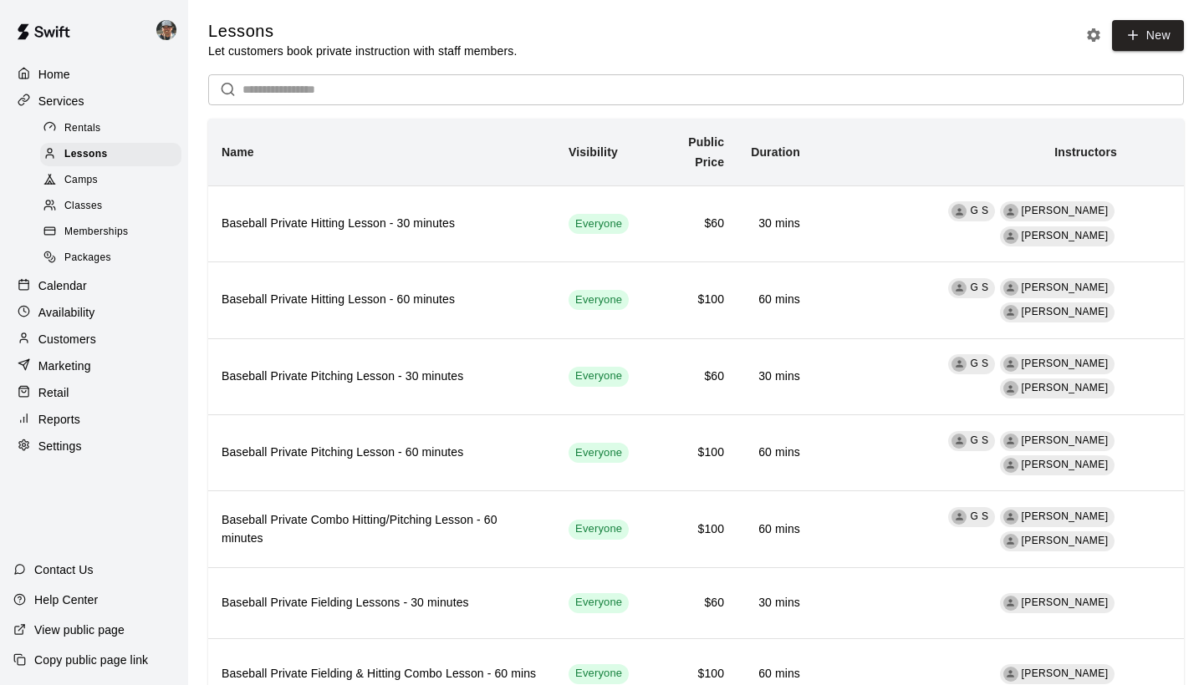
click at [89, 181] on span "Camps" at bounding box center [80, 180] width 33 height 17
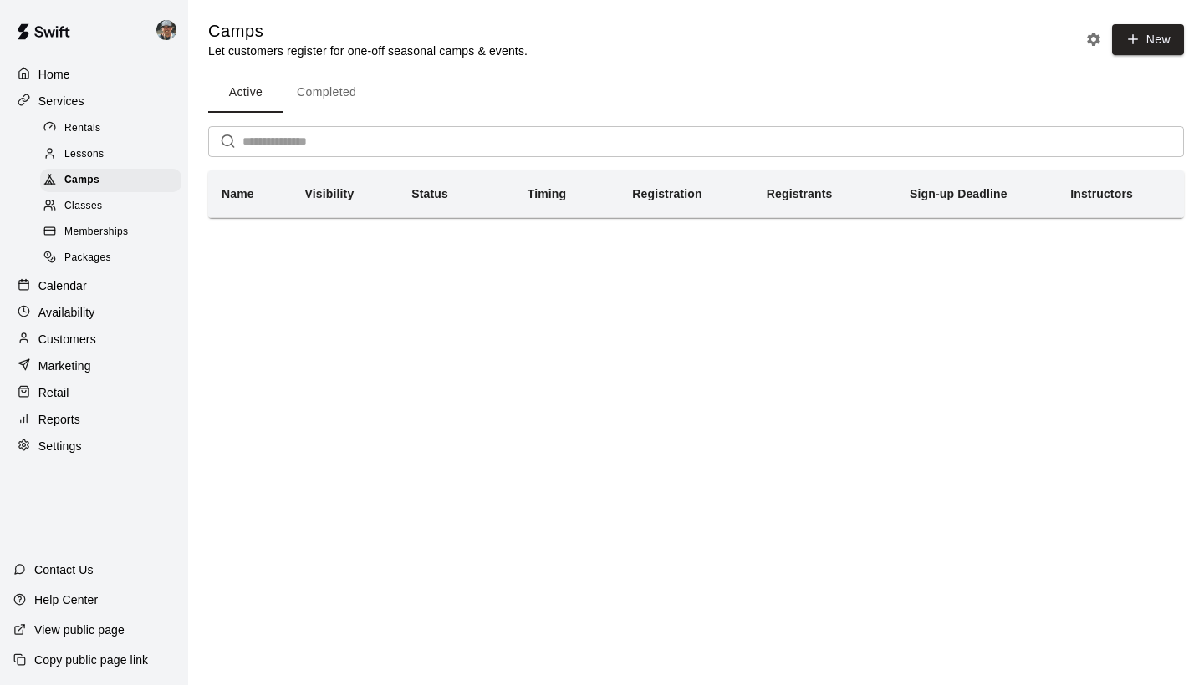
click at [94, 232] on span "Memberships" at bounding box center [96, 232] width 64 height 17
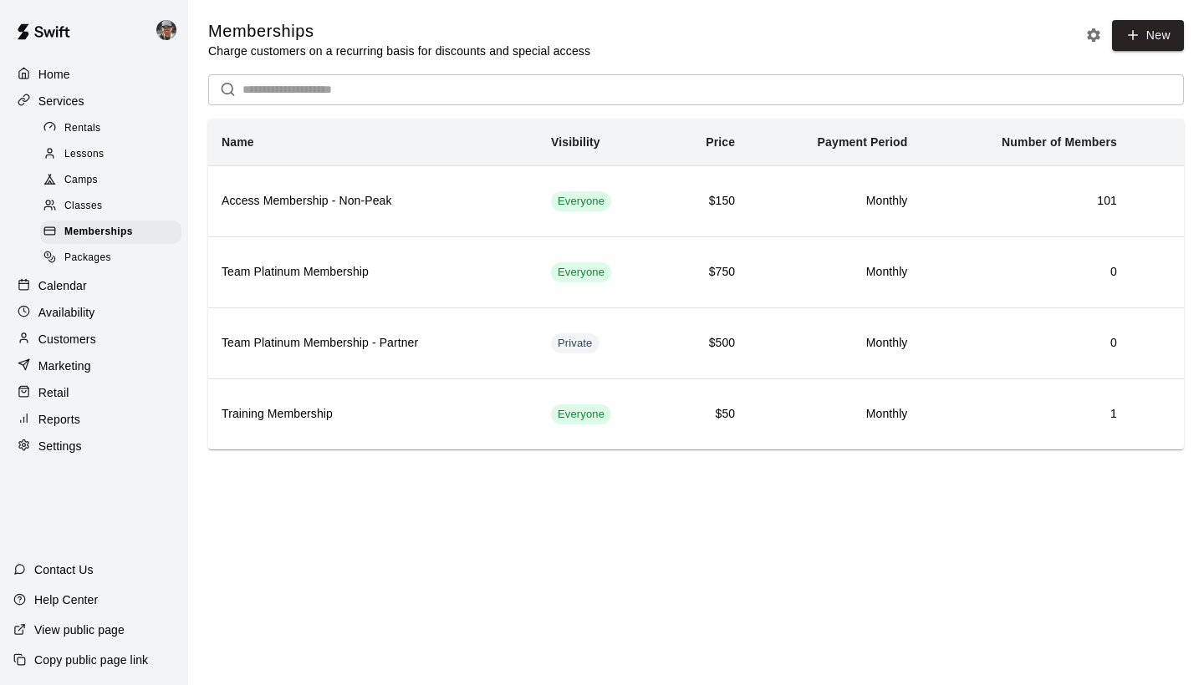
click at [90, 260] on span "Packages" at bounding box center [87, 258] width 47 height 17
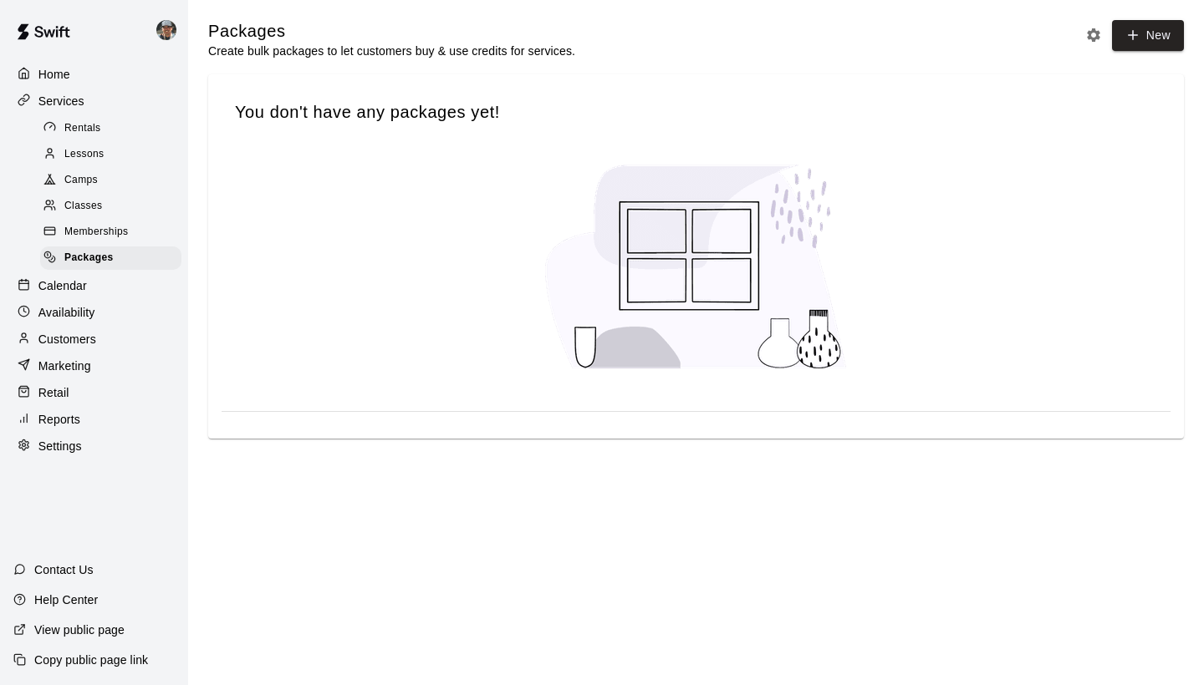
click at [91, 234] on span "Memberships" at bounding box center [96, 232] width 64 height 17
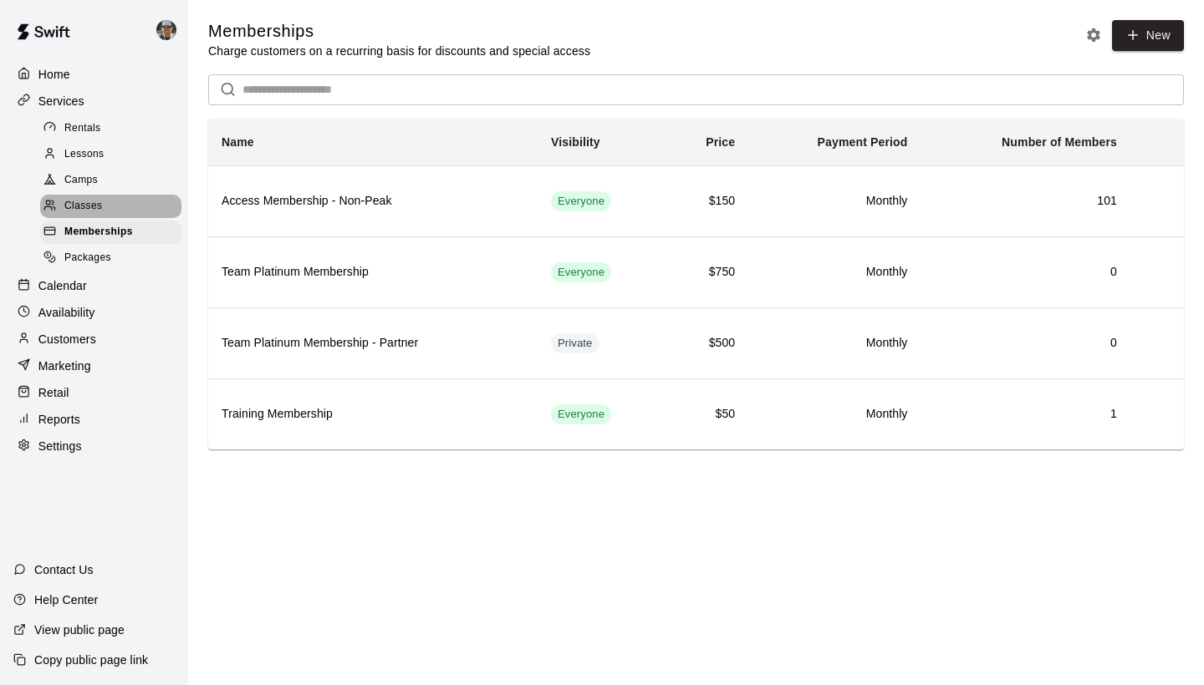
click at [89, 198] on span "Classes" at bounding box center [83, 206] width 38 height 17
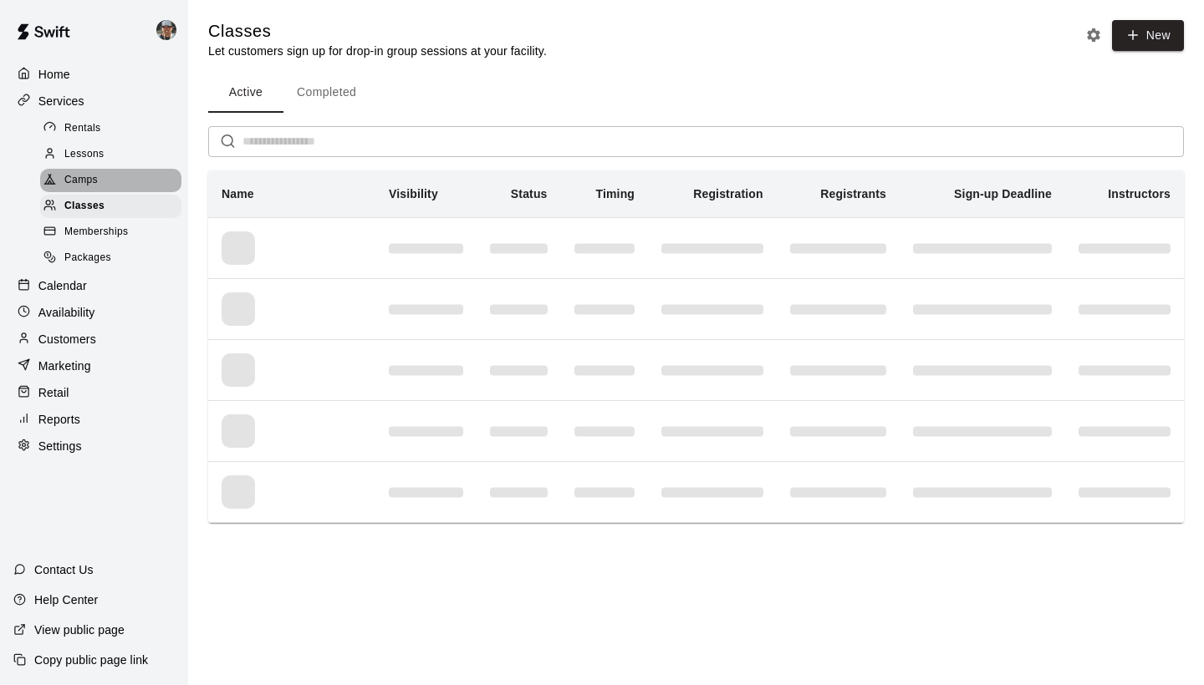
click at [86, 180] on span "Camps" at bounding box center [80, 180] width 33 height 17
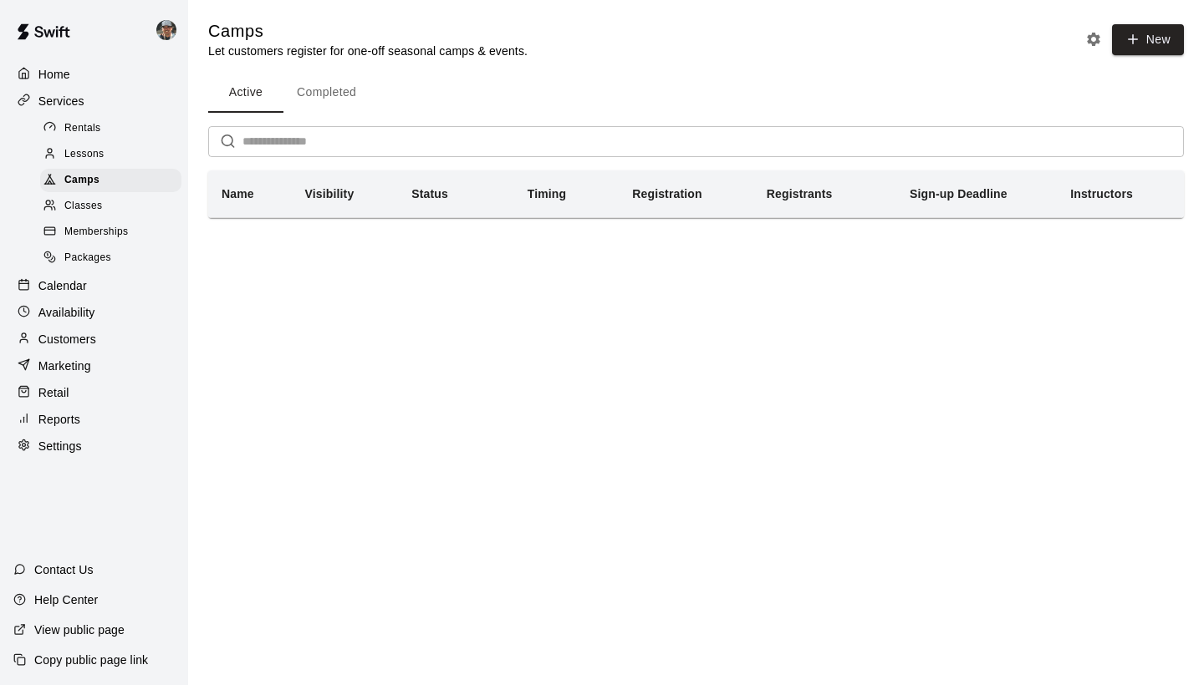
click at [84, 159] on span "Lessons" at bounding box center [84, 154] width 40 height 17
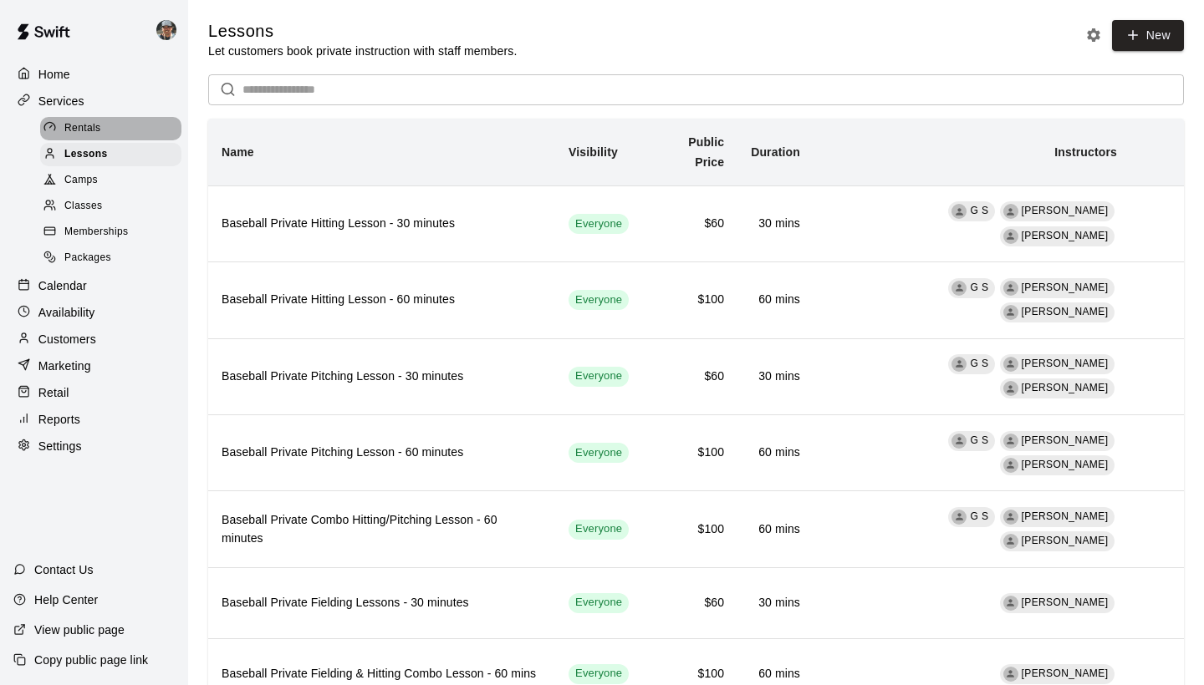
click at [81, 128] on span "Rentals" at bounding box center [82, 128] width 37 height 17
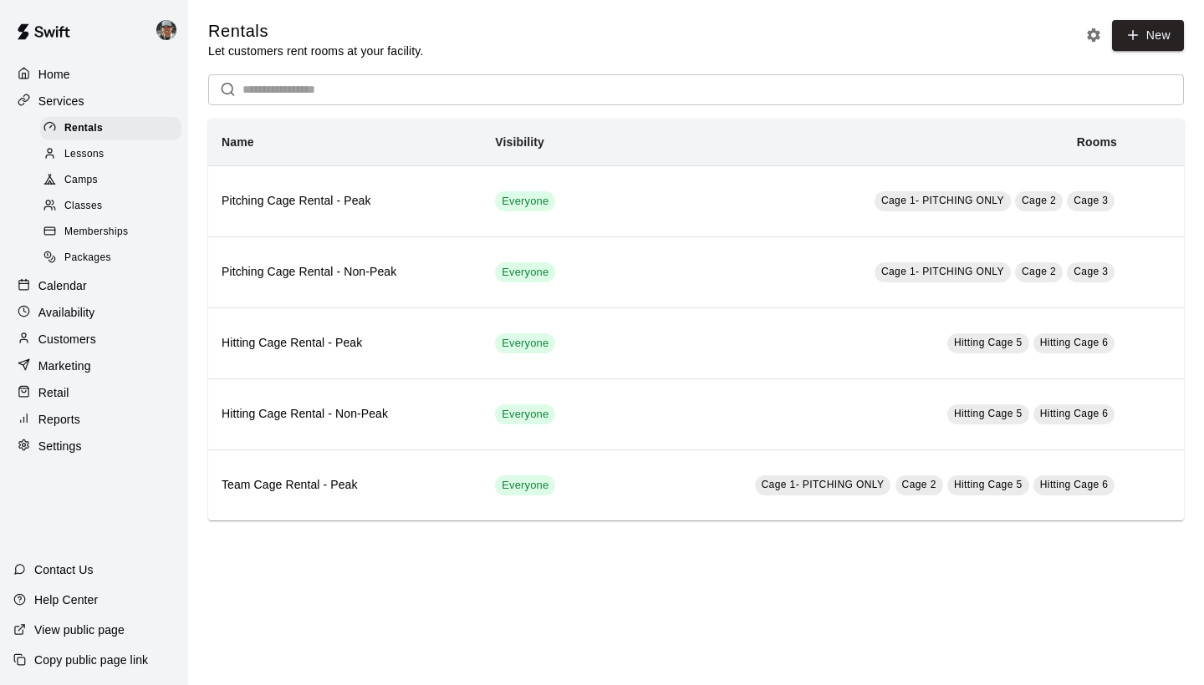
click at [69, 333] on p "Customers" at bounding box center [67, 339] width 58 height 17
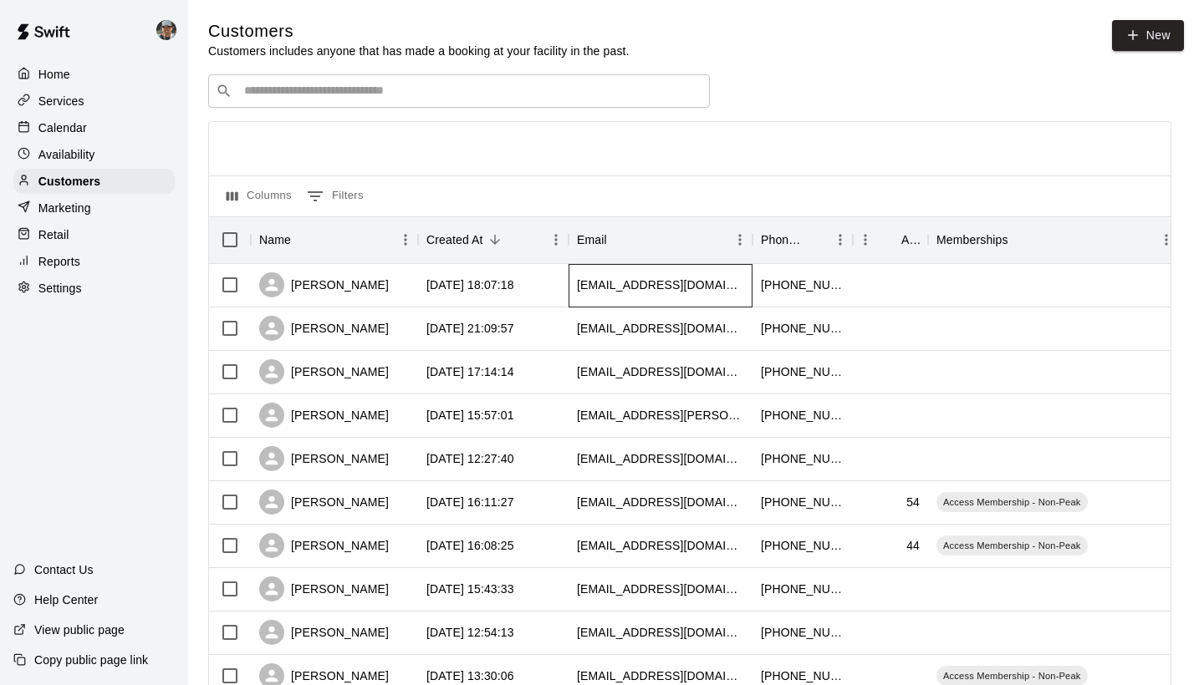
click at [590, 289] on div "chelseygray10@aol.com" at bounding box center [660, 285] width 167 height 17
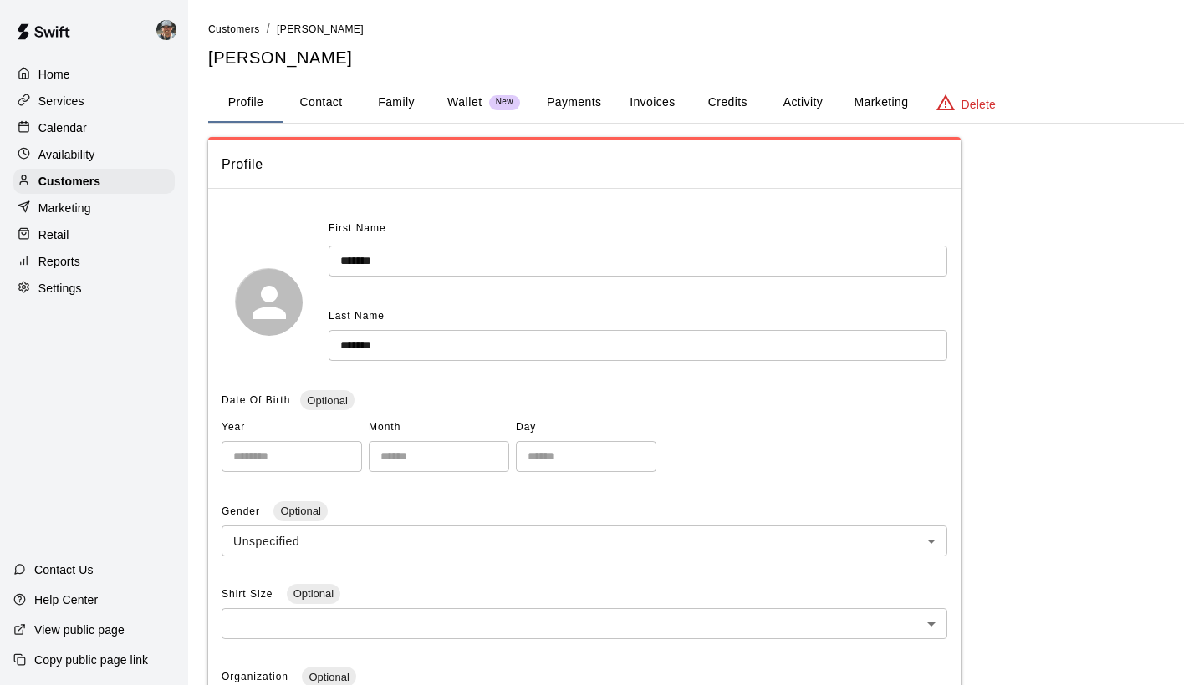
click at [378, 100] on button "Family" at bounding box center [396, 103] width 75 height 40
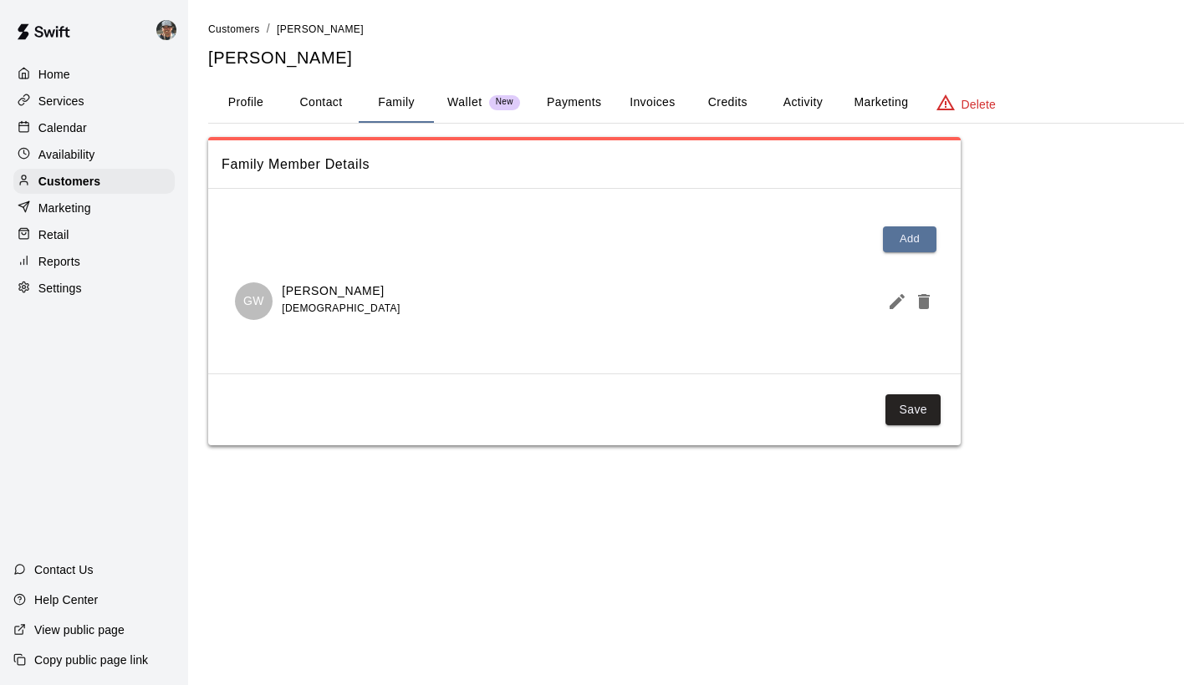
click at [308, 94] on button "Contact" at bounding box center [320, 103] width 75 height 40
select select "**"
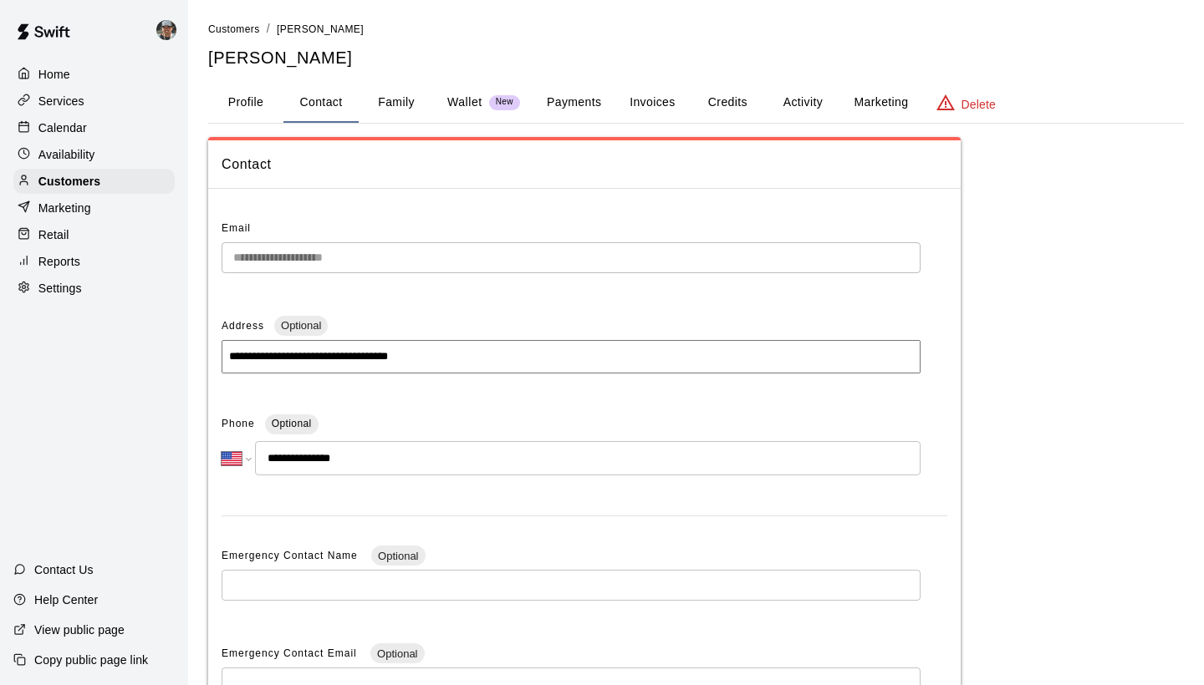
click at [235, 93] on button "Profile" at bounding box center [245, 103] width 75 height 40
